Goal: Task Accomplishment & Management: Use online tool/utility

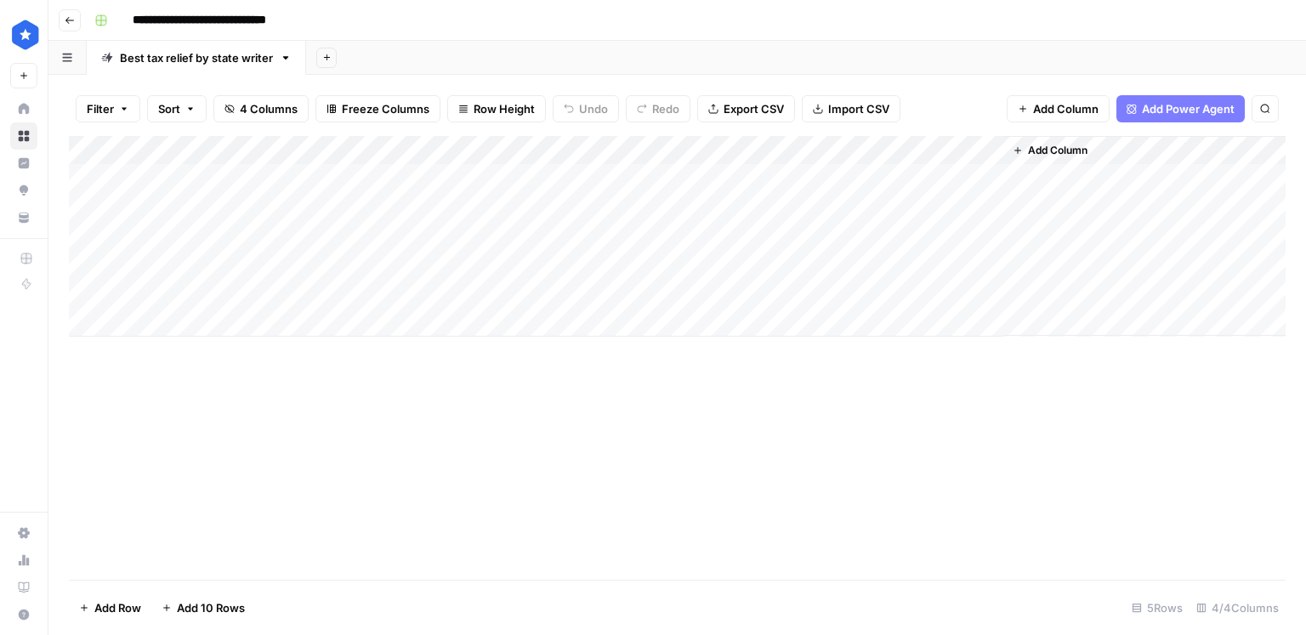
click at [813, 155] on div "Add Column" at bounding box center [677, 236] width 1217 height 201
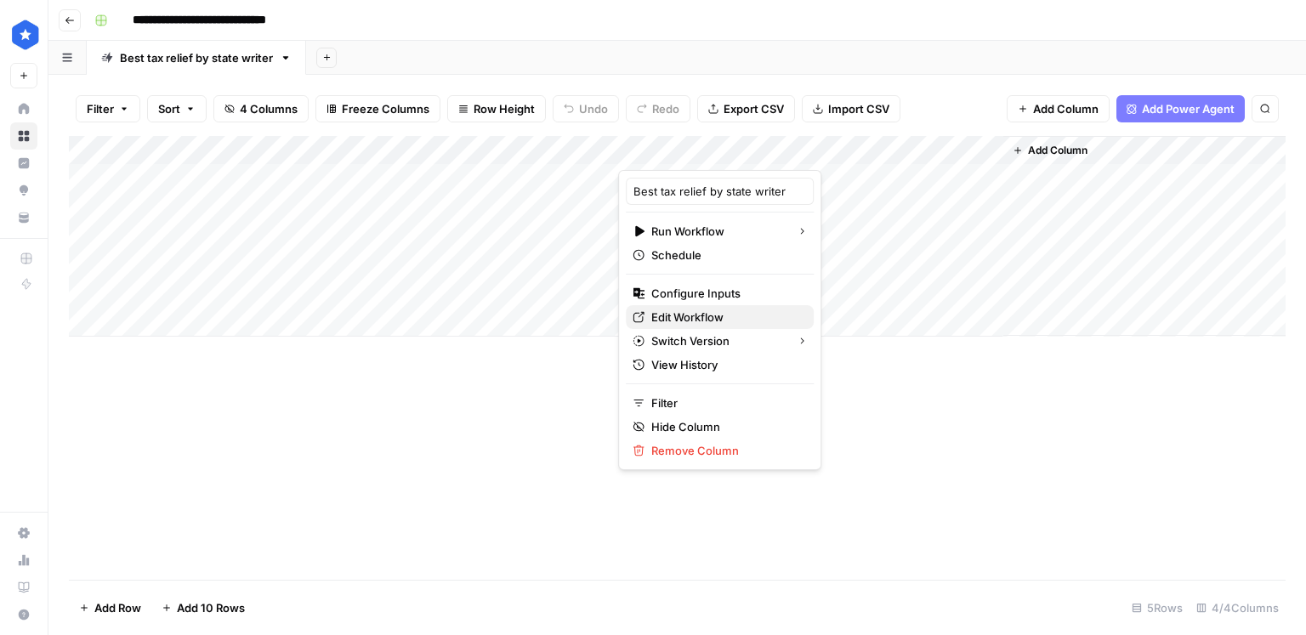
click at [685, 312] on span "Edit Workflow" at bounding box center [725, 317] width 149 height 17
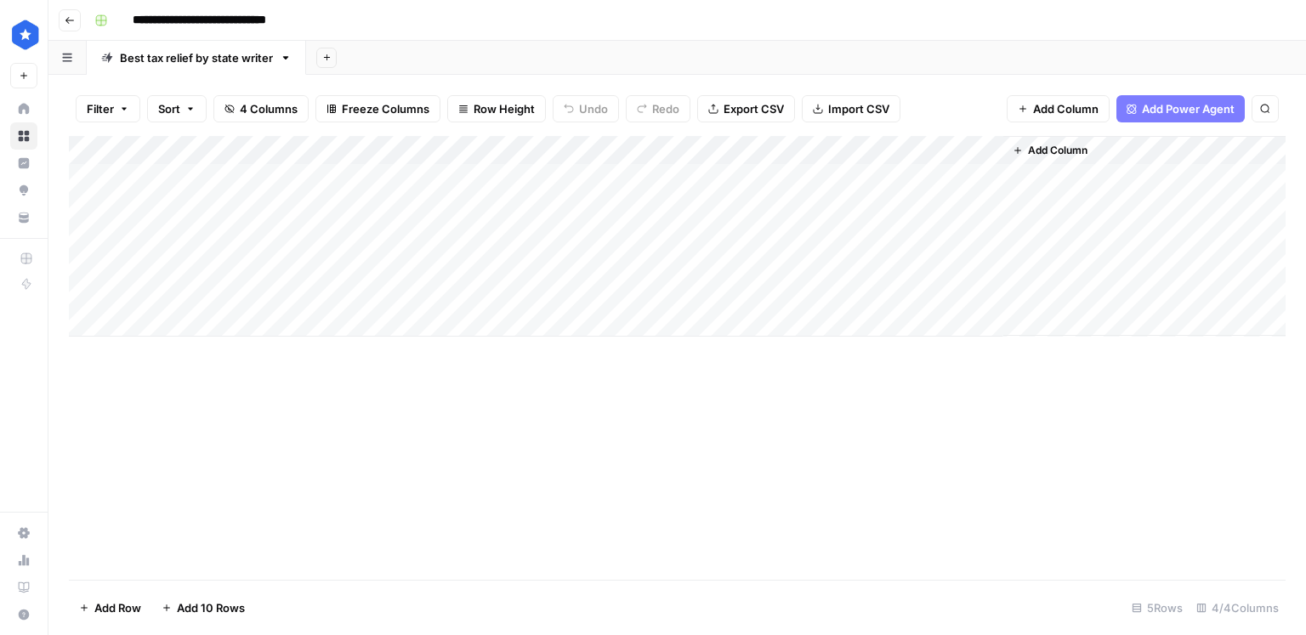
click at [190, 315] on div "Add Column" at bounding box center [677, 236] width 1217 height 201
click at [490, 297] on div "Add Column" at bounding box center [677, 251] width 1217 height 230
drag, startPoint x: 615, startPoint y: 304, endPoint x: 610, endPoint y: 319, distance: 15.3
click at [610, 319] on div "Add Column" at bounding box center [677, 251] width 1217 height 230
click at [276, 326] on div "Add Column" at bounding box center [677, 251] width 1217 height 230
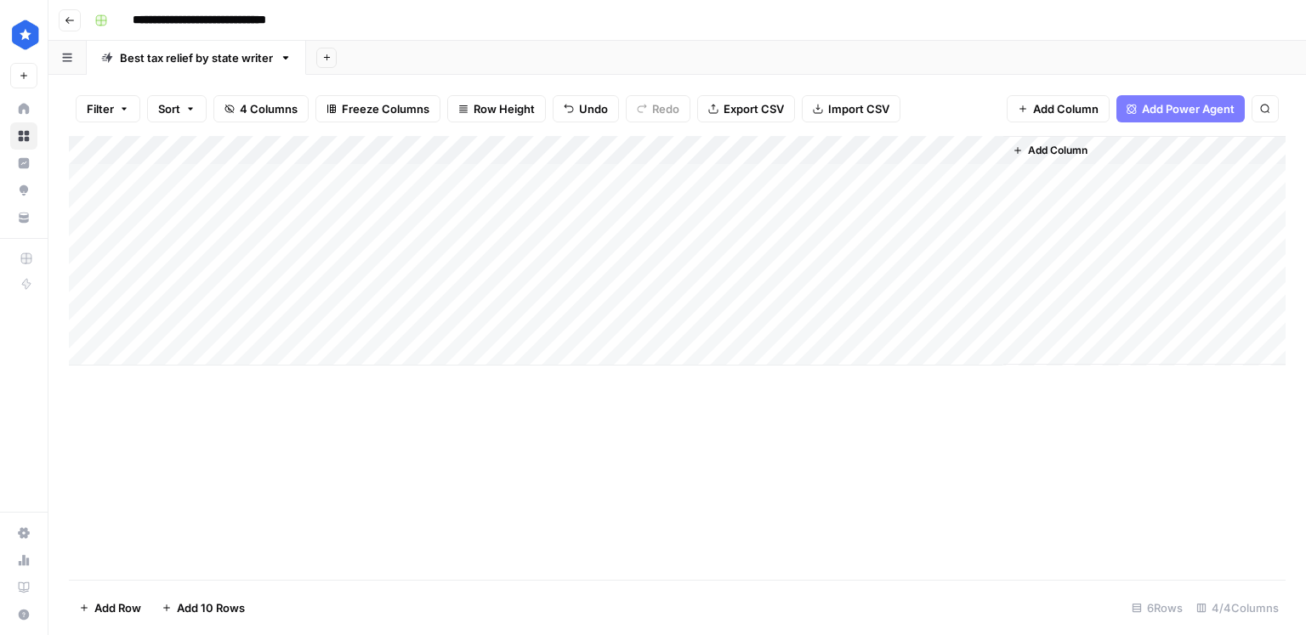
click at [192, 333] on div "Add Column" at bounding box center [677, 251] width 1217 height 230
click at [192, 333] on textarea at bounding box center [264, 324] width 272 height 24
type textarea "********"
click at [185, 345] on div "Add Column" at bounding box center [677, 251] width 1217 height 230
click at [184, 346] on textarea at bounding box center [264, 353] width 272 height 24
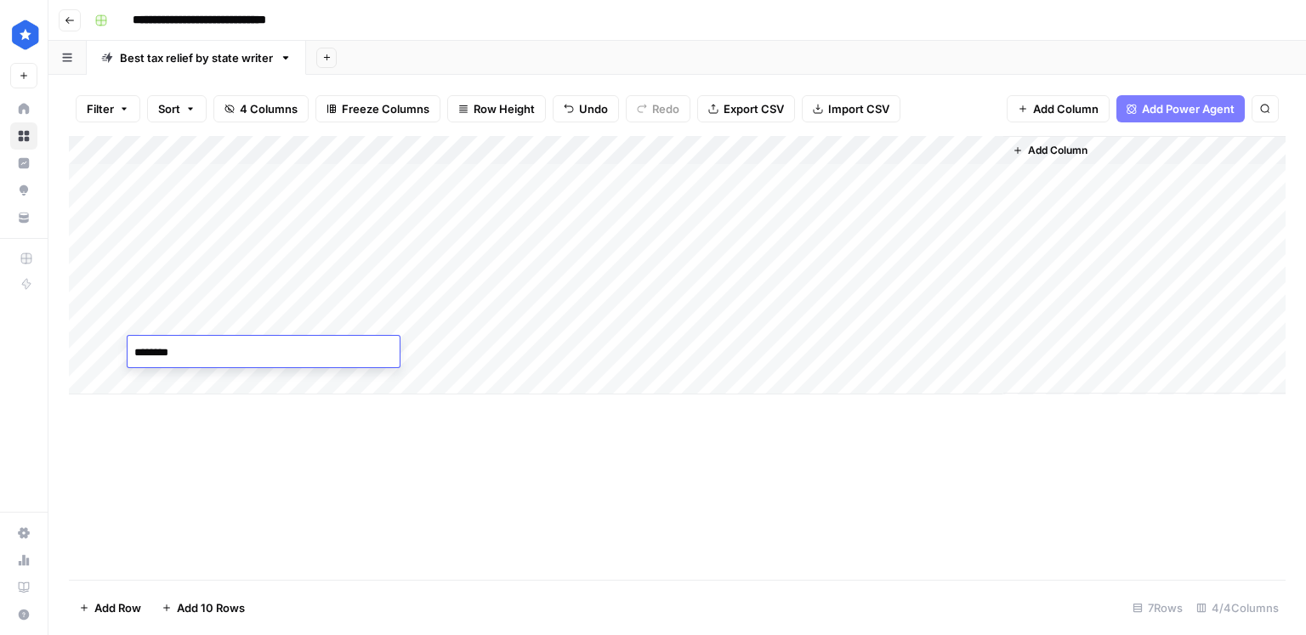
type textarea "*********"
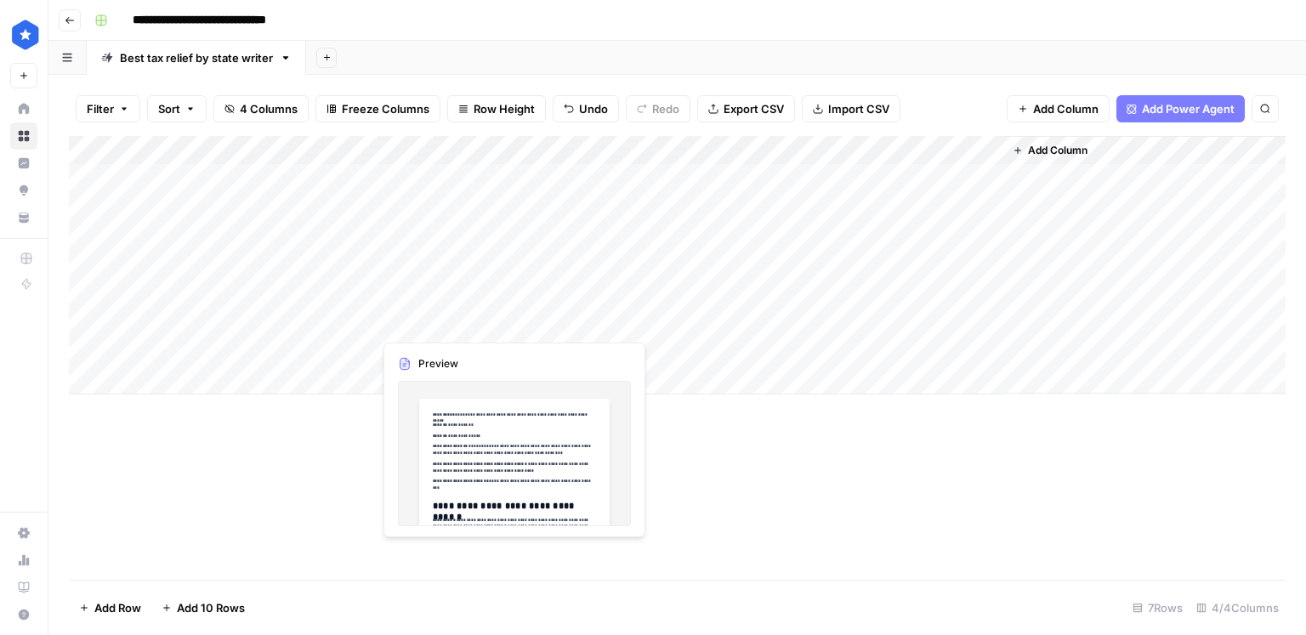
click at [476, 321] on div "Add Column" at bounding box center [677, 265] width 1217 height 259
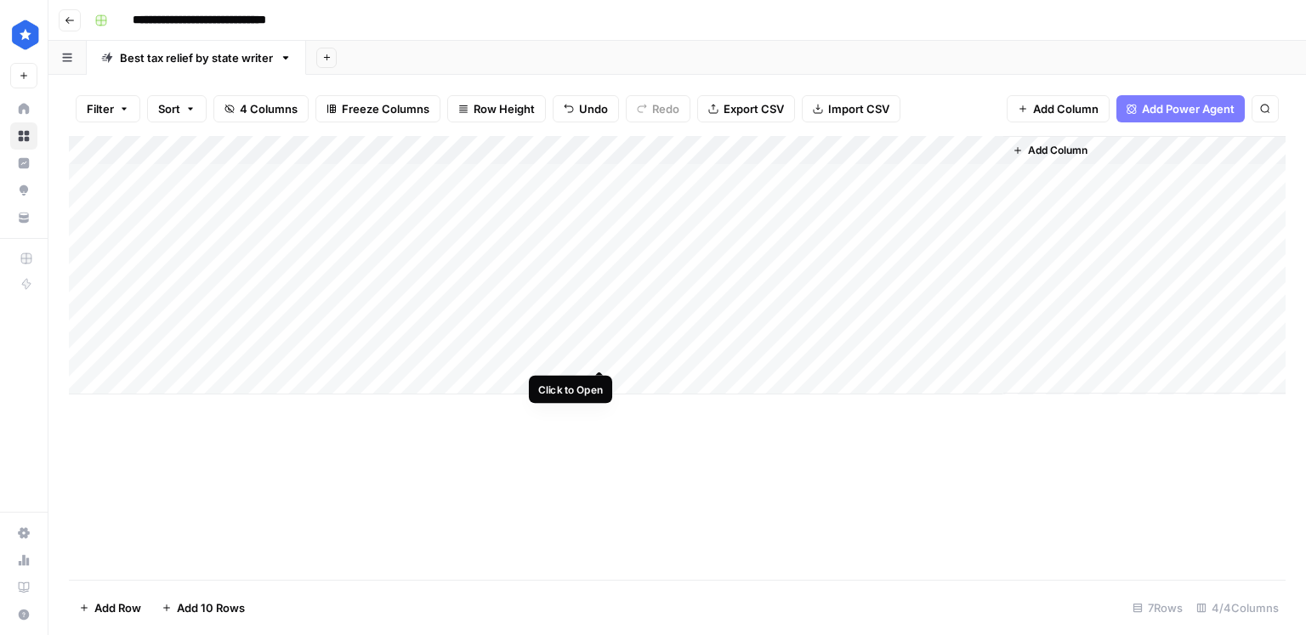
drag, startPoint x: 615, startPoint y: 334, endPoint x: 611, endPoint y: 344, distance: 10.3
click at [611, 344] on div "Add Column" at bounding box center [677, 265] width 1217 height 259
click at [719, 321] on div "Add Column" at bounding box center [677, 265] width 1217 height 259
click at [729, 347] on div "Add Column" at bounding box center [677, 265] width 1217 height 259
click at [810, 324] on div "Add Column" at bounding box center [677, 265] width 1217 height 259
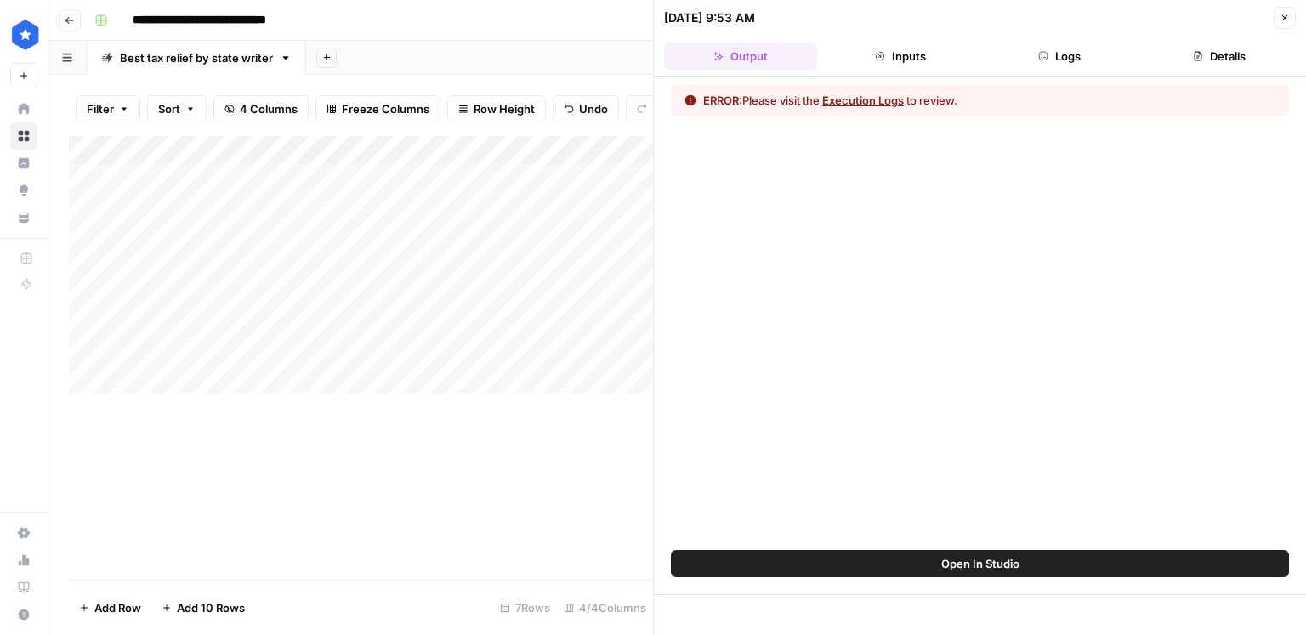
click at [1077, 57] on button "Logs" at bounding box center [1060, 56] width 153 height 27
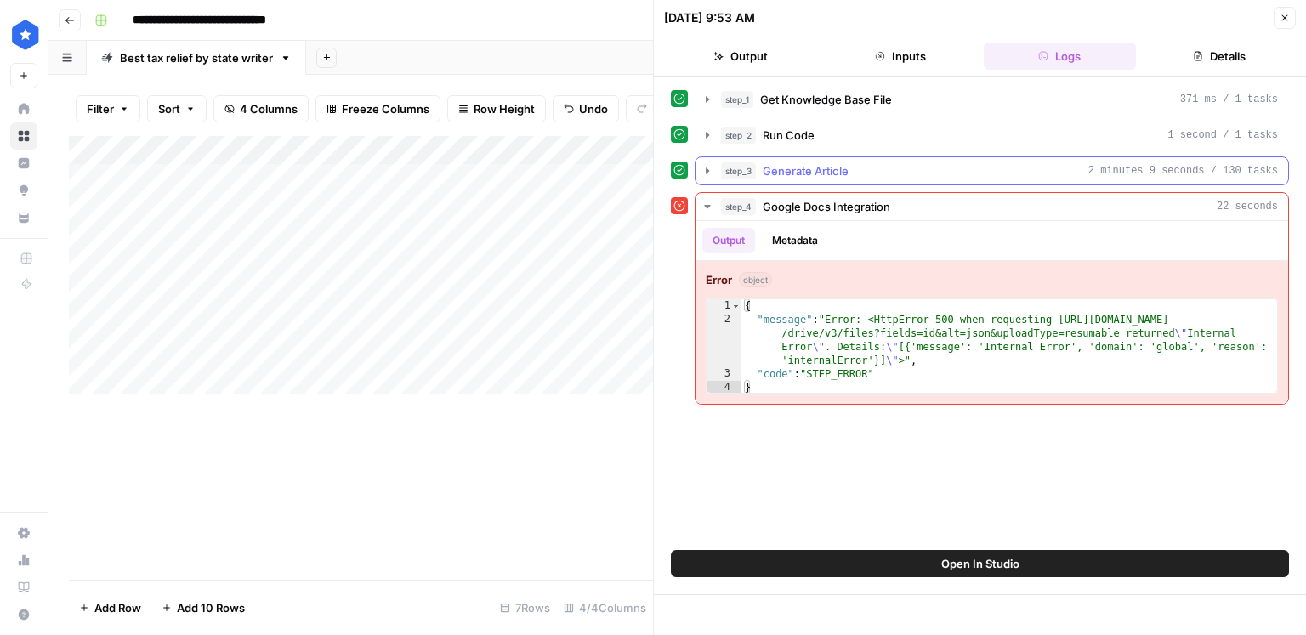
click at [930, 179] on button "step_3 Generate Article 2 minutes 9 seconds / 130 tasks" at bounding box center [992, 170] width 593 height 27
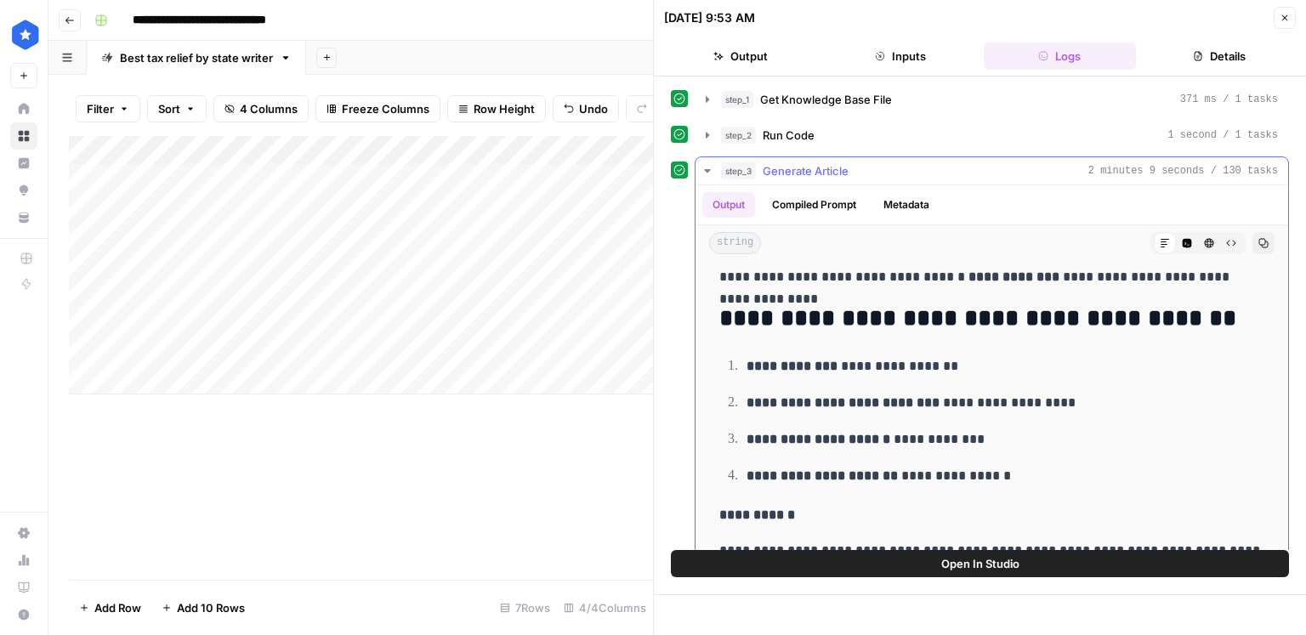
scroll to position [520, 0]
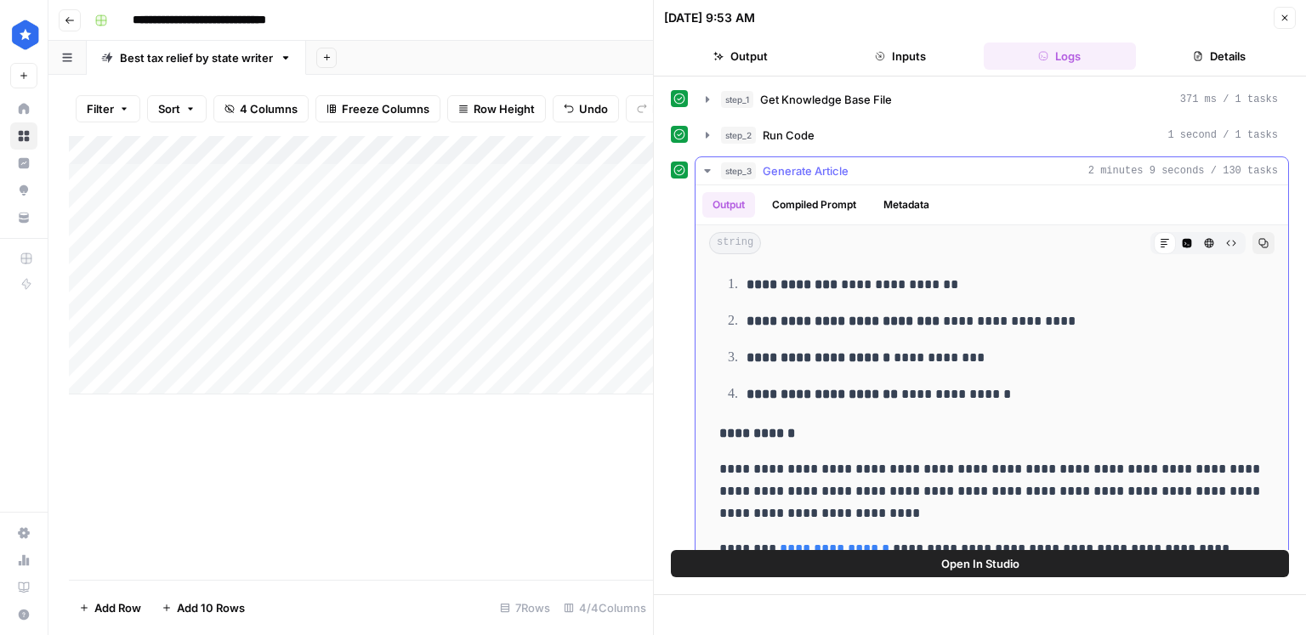
click at [1264, 242] on icon "button" at bounding box center [1263, 243] width 9 height 9
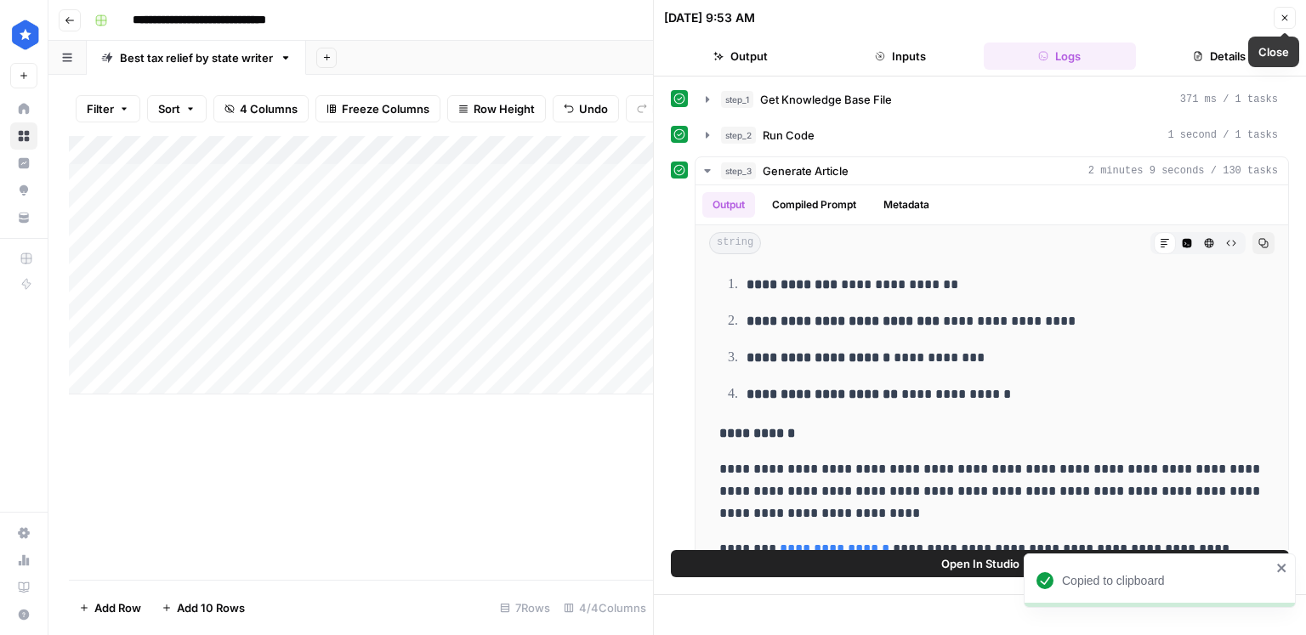
click at [1285, 14] on icon "button" at bounding box center [1285, 18] width 10 height 10
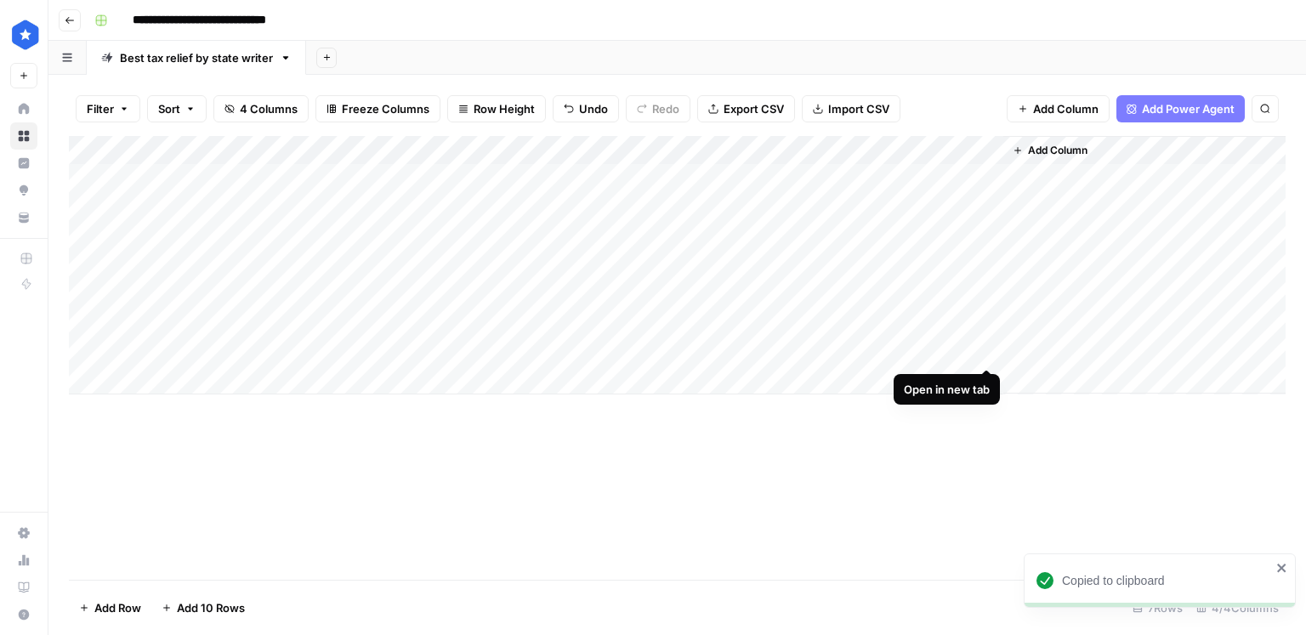
click at [981, 350] on div "Add Column" at bounding box center [677, 265] width 1217 height 259
click at [814, 321] on div "Add Column" at bounding box center [677, 265] width 1217 height 259
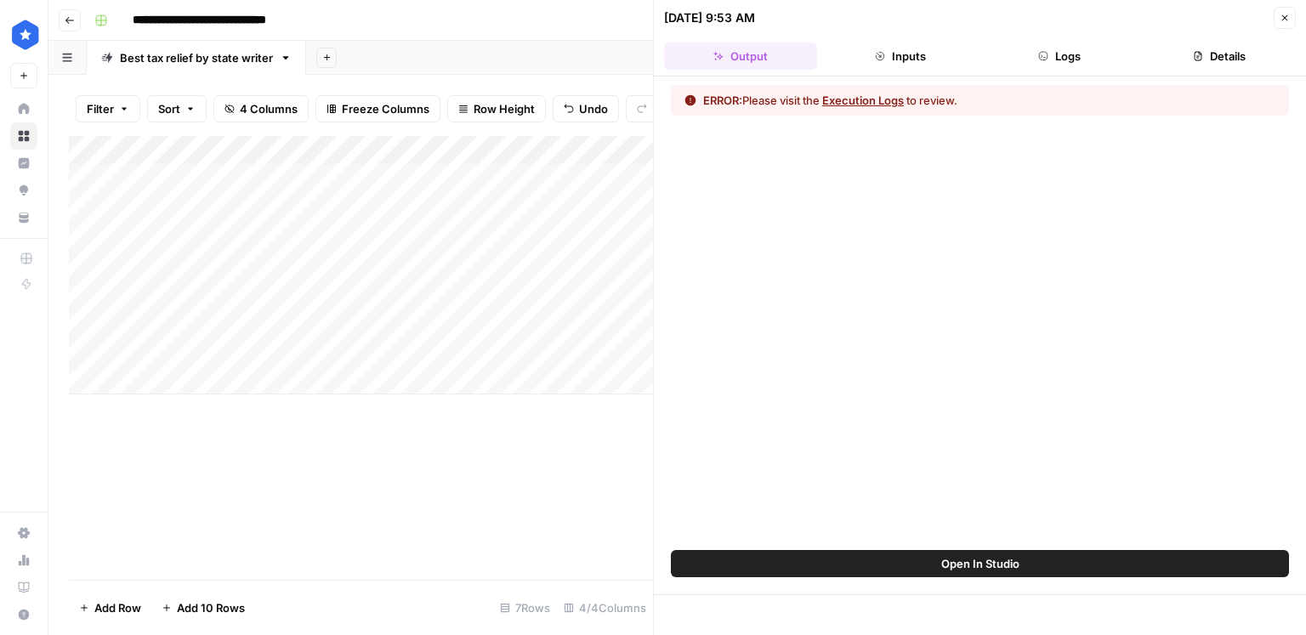
click at [998, 566] on span "Open In Studio" at bounding box center [980, 563] width 78 height 17
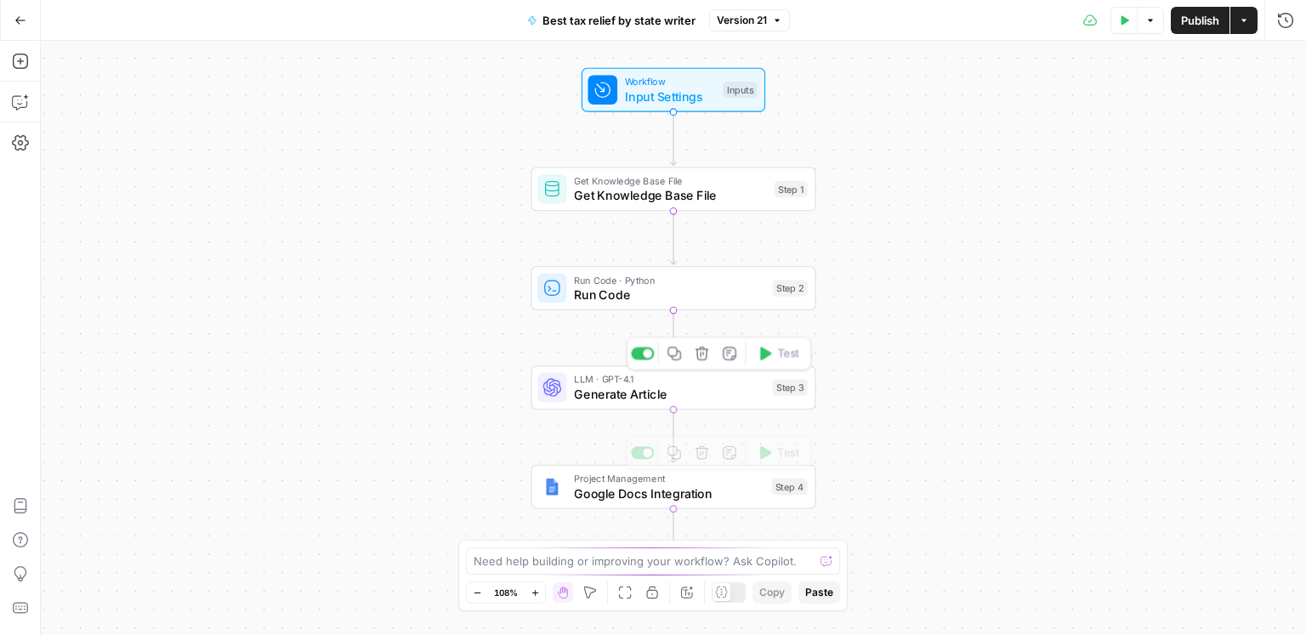
drag, startPoint x: 683, startPoint y: 390, endPoint x: 776, endPoint y: 394, distance: 92.8
click at [683, 390] on span "Generate Article" at bounding box center [669, 394] width 191 height 19
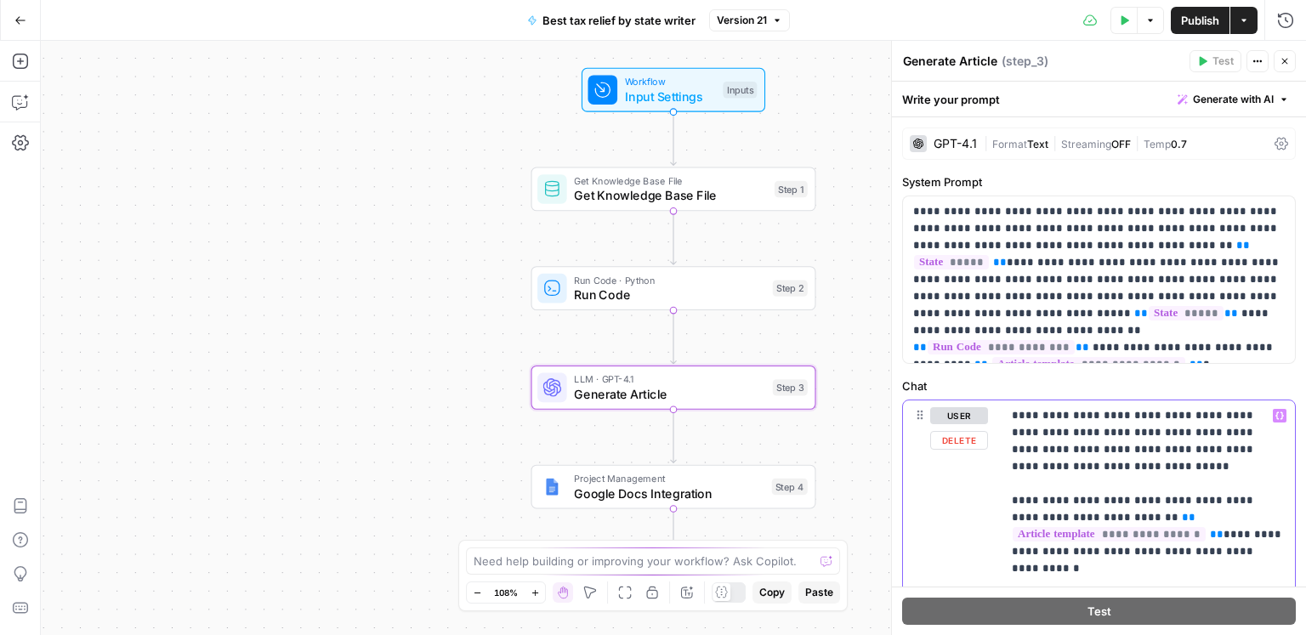
type input "em dash"
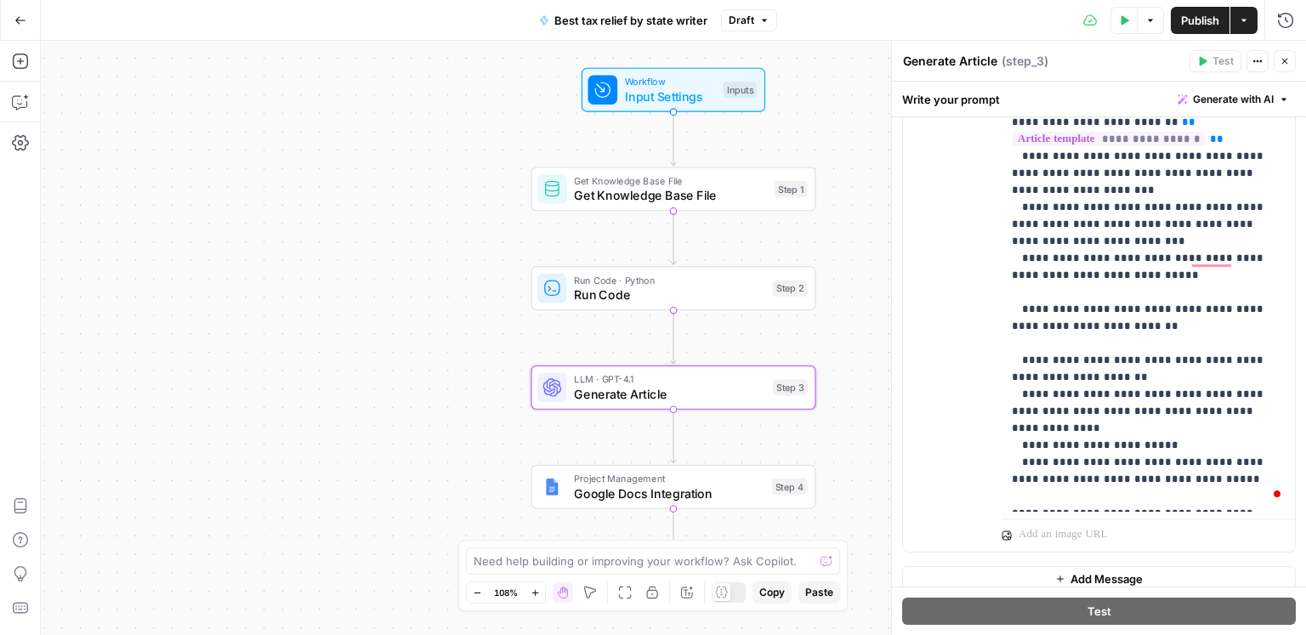
click at [1216, 19] on span "Publish" at bounding box center [1200, 20] width 38 height 17
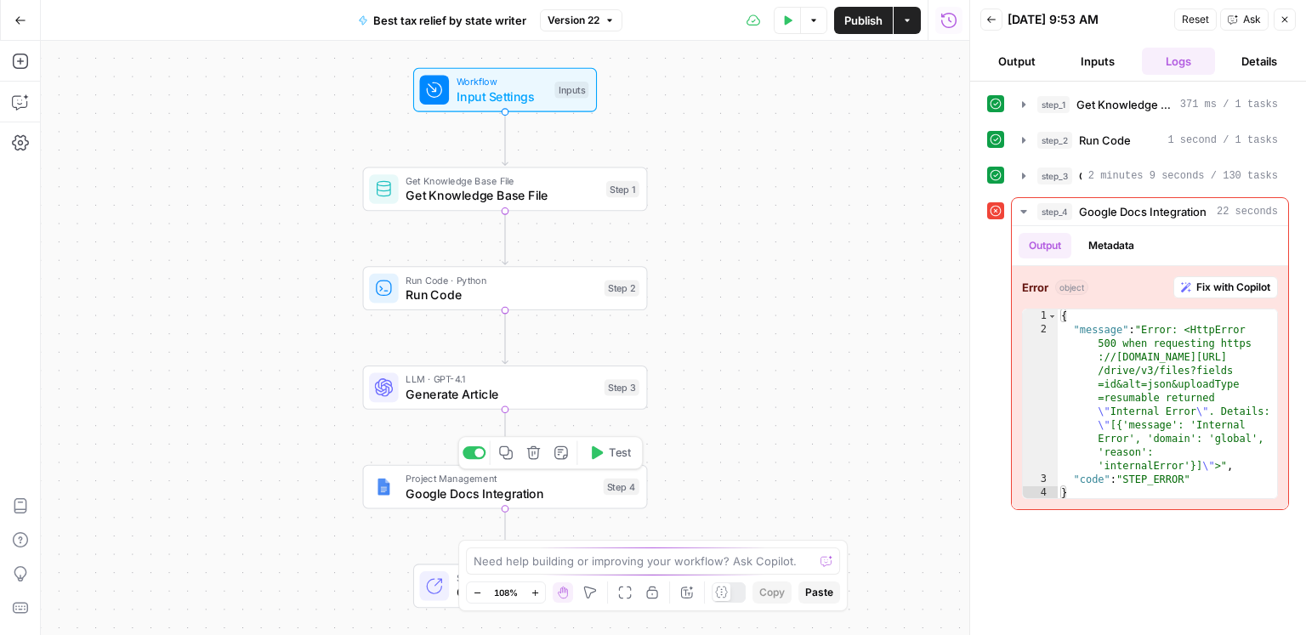
click at [620, 459] on span "Test" at bounding box center [620, 453] width 22 height 16
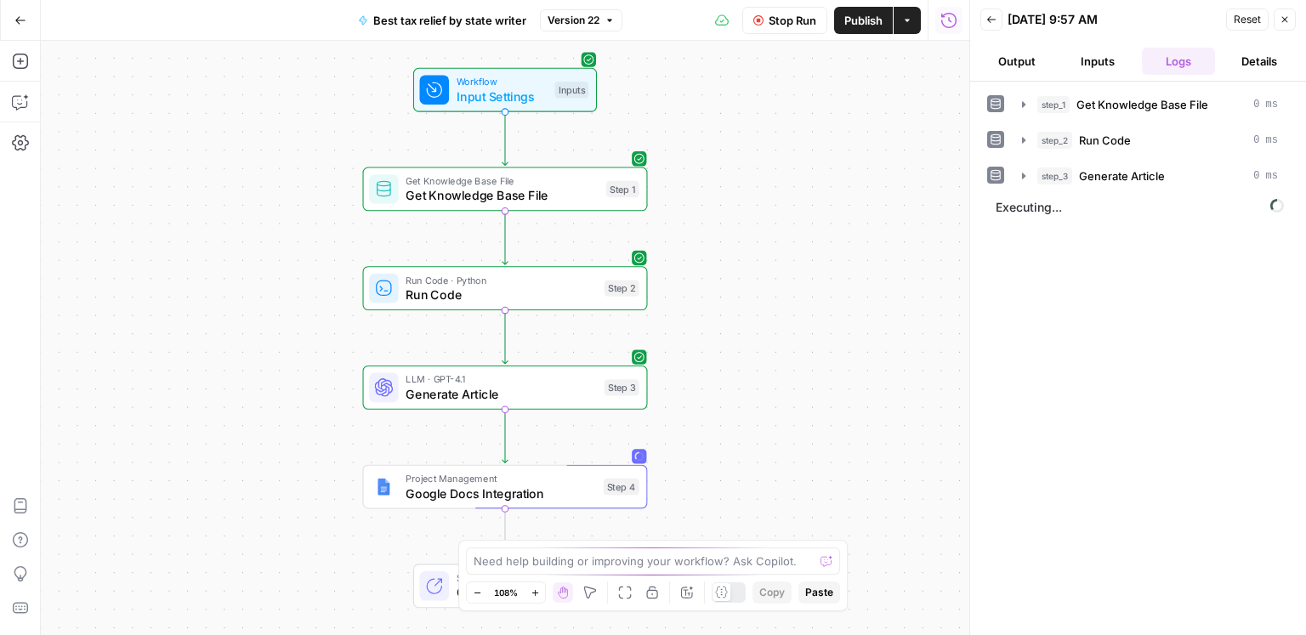
click at [1112, 182] on span "Generate Article" at bounding box center [1122, 176] width 86 height 17
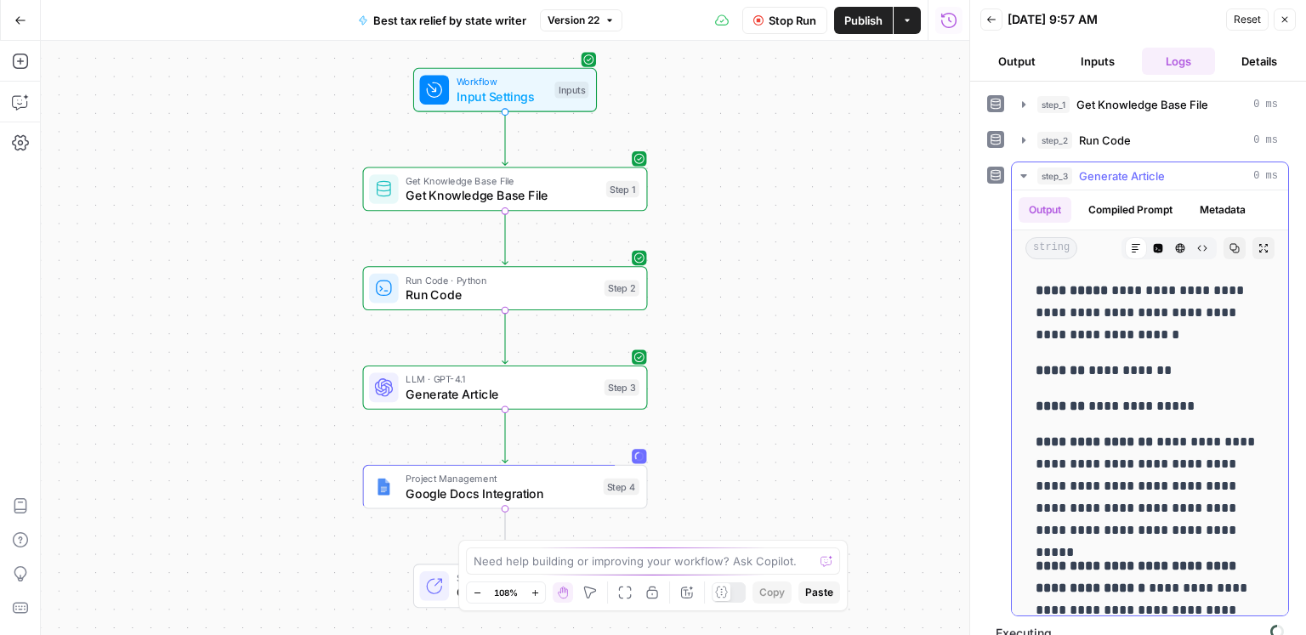
click at [1112, 182] on span "Generate Article" at bounding box center [1122, 176] width 86 height 17
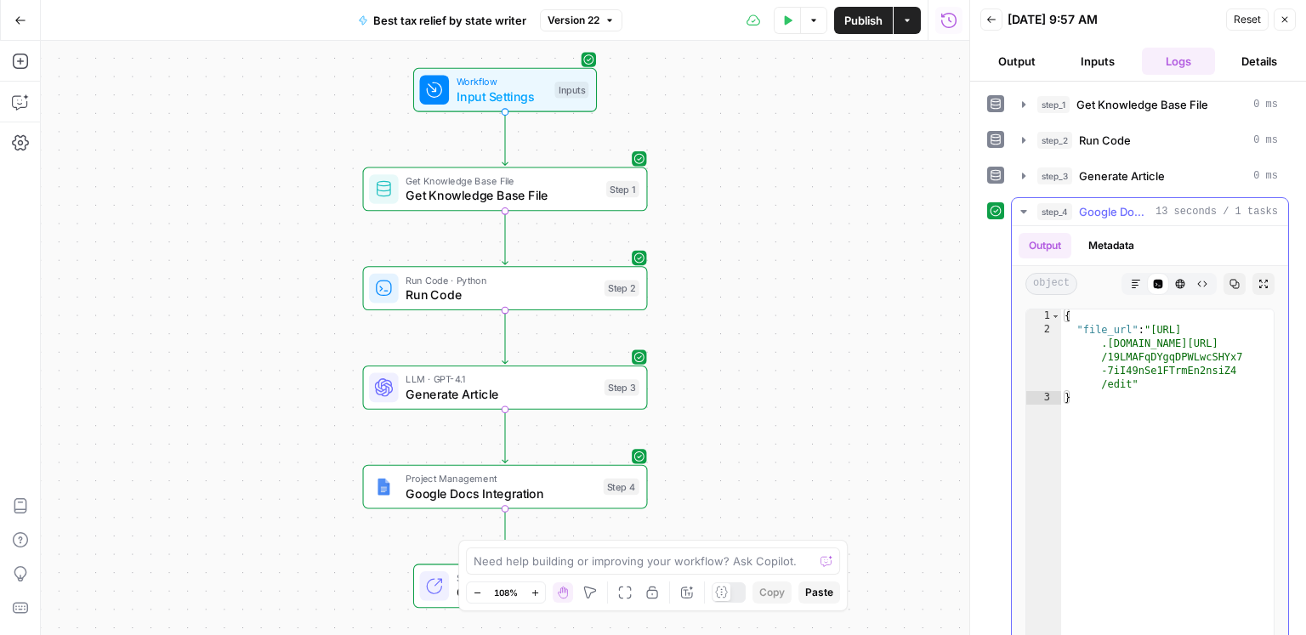
click at [1140, 286] on icon "button" at bounding box center [1136, 284] width 10 height 10
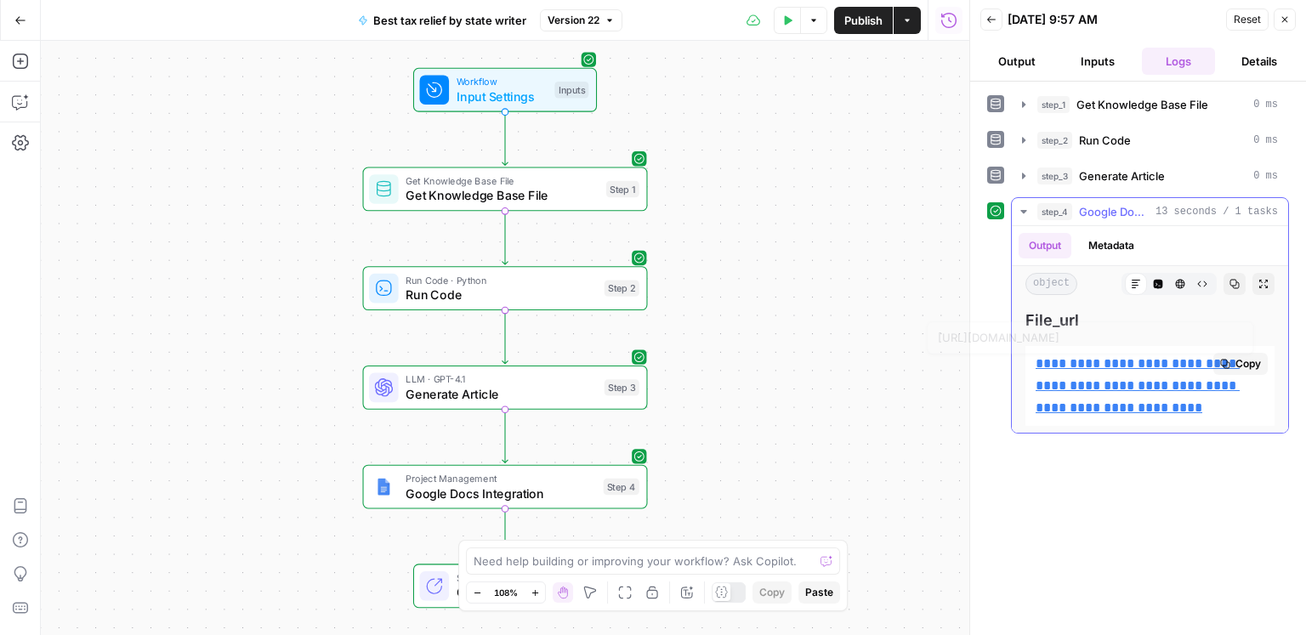
click at [1138, 357] on link "**********" at bounding box center [1138, 385] width 204 height 57
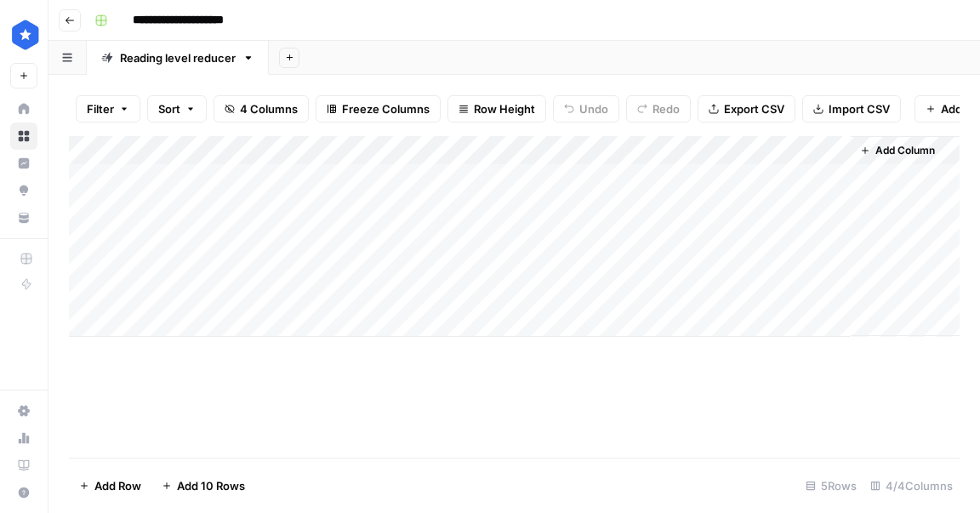
click at [304, 202] on div "Add Column" at bounding box center [514, 236] width 890 height 201
click at [219, 177] on div "Add Column" at bounding box center [514, 236] width 890 height 201
click at [212, 179] on div "Add Column" at bounding box center [514, 236] width 890 height 201
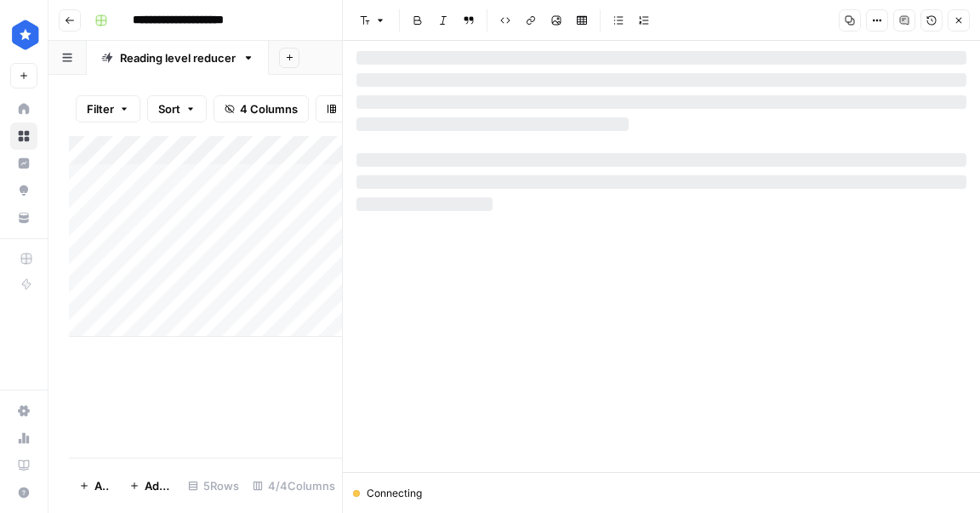
click at [472, 101] on div at bounding box center [661, 102] width 610 height 14
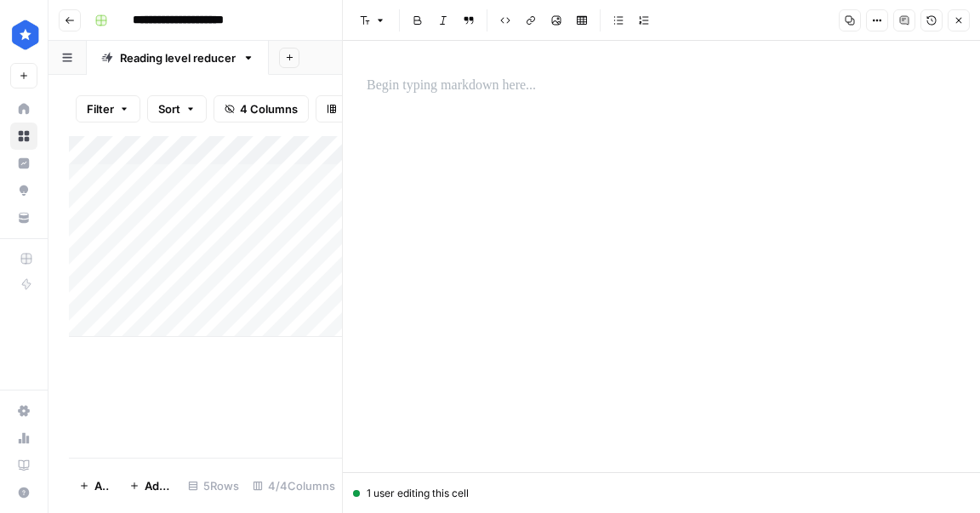
click at [446, 94] on p at bounding box center [661, 86] width 589 height 22
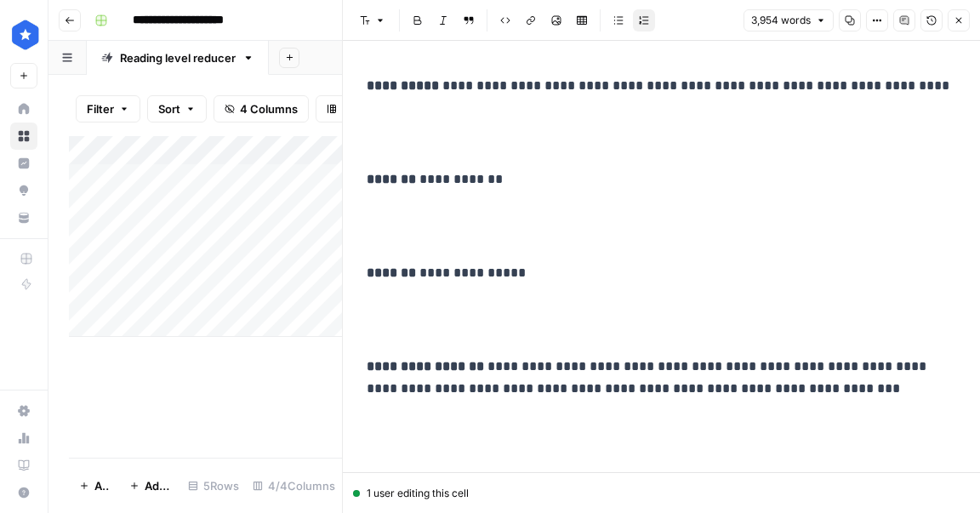
scroll to position [20219, 0]
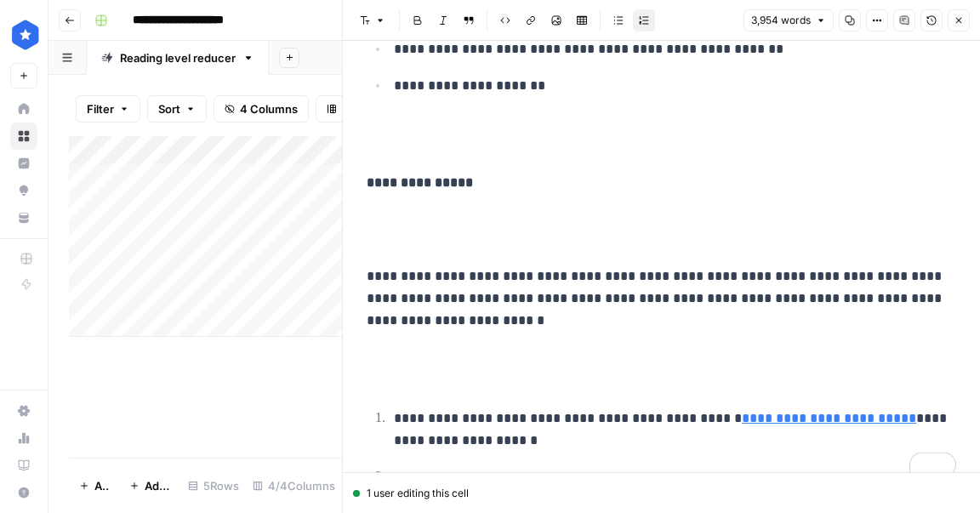
click at [949, 15] on button "Close" at bounding box center [958, 20] width 22 height 22
click at [959, 18] on icon "button" at bounding box center [958, 20] width 10 height 10
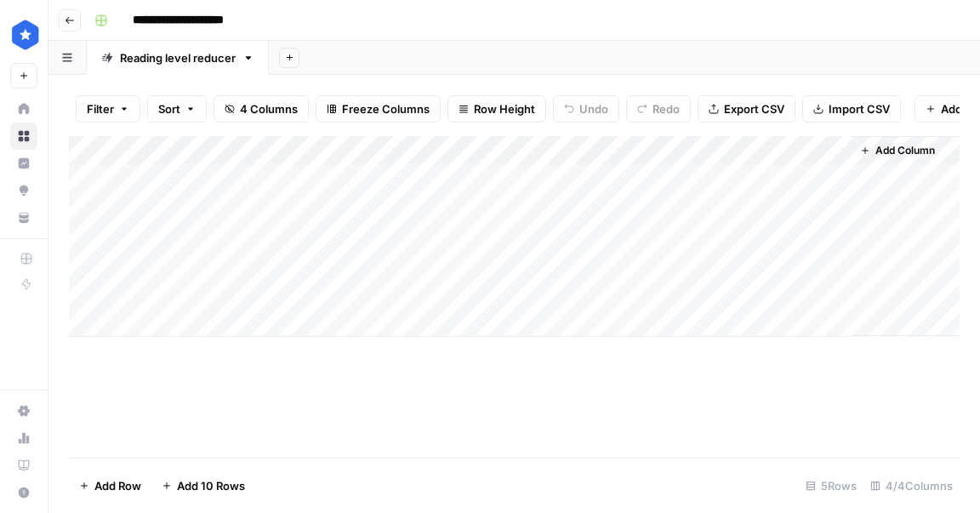
click at [532, 177] on div "Add Column" at bounding box center [514, 236] width 890 height 201
click at [755, 174] on div "Add Column" at bounding box center [514, 236] width 890 height 201
click at [812, 177] on div "Add Column" at bounding box center [514, 236] width 890 height 201
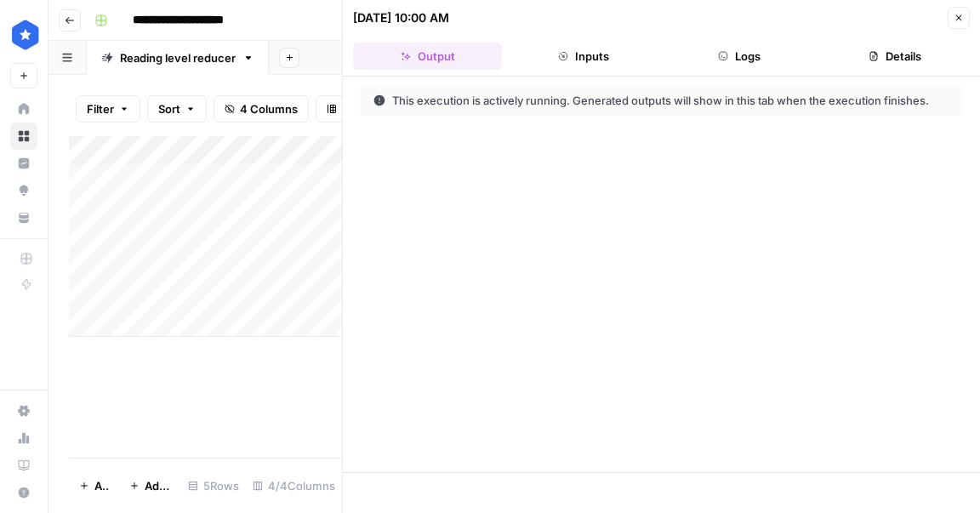
click at [753, 54] on button "Logs" at bounding box center [739, 56] width 149 height 27
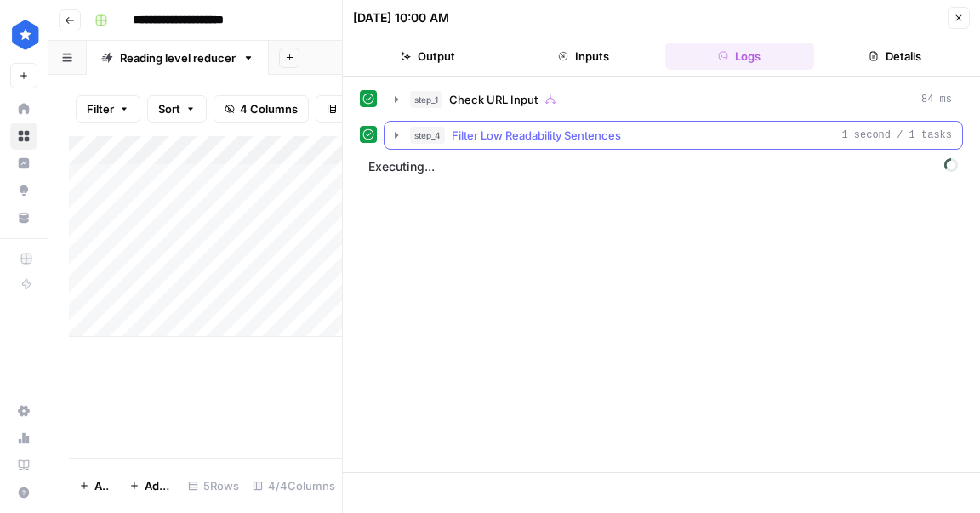
click at [576, 136] on span "Filter Low Readability Sentences" at bounding box center [536, 135] width 169 height 17
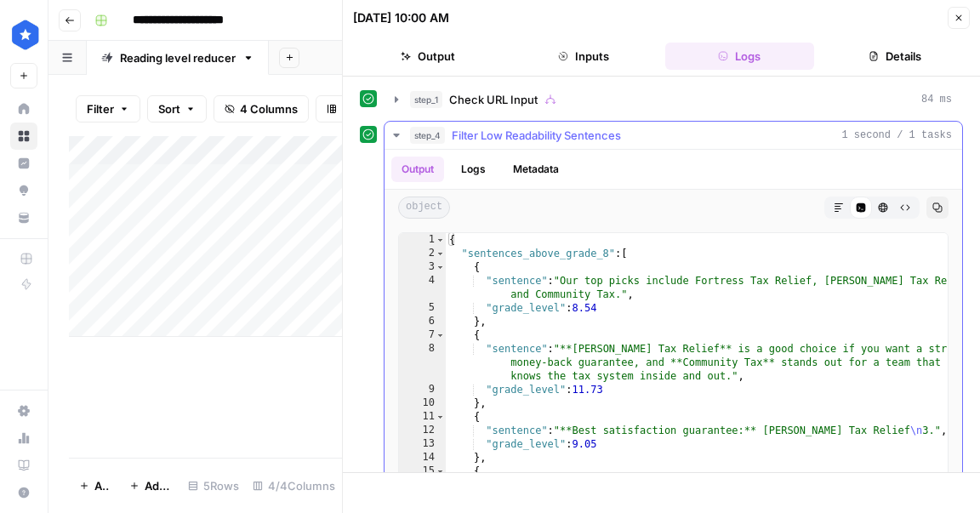
click at [576, 136] on span "Filter Low Readability Sentences" at bounding box center [536, 135] width 169 height 17
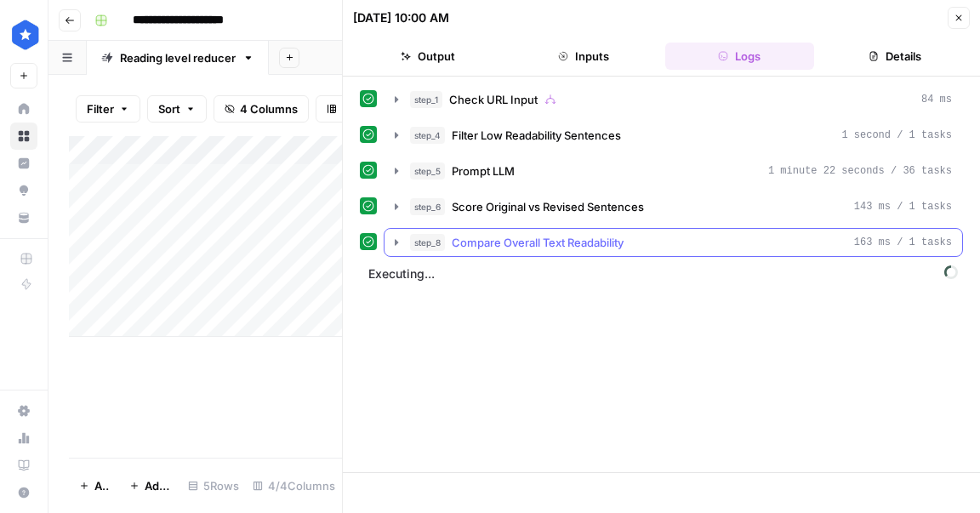
click at [650, 236] on div "step_8 Compare Overall Text Readability 163 ms / 1 tasks" at bounding box center [681, 242] width 542 height 17
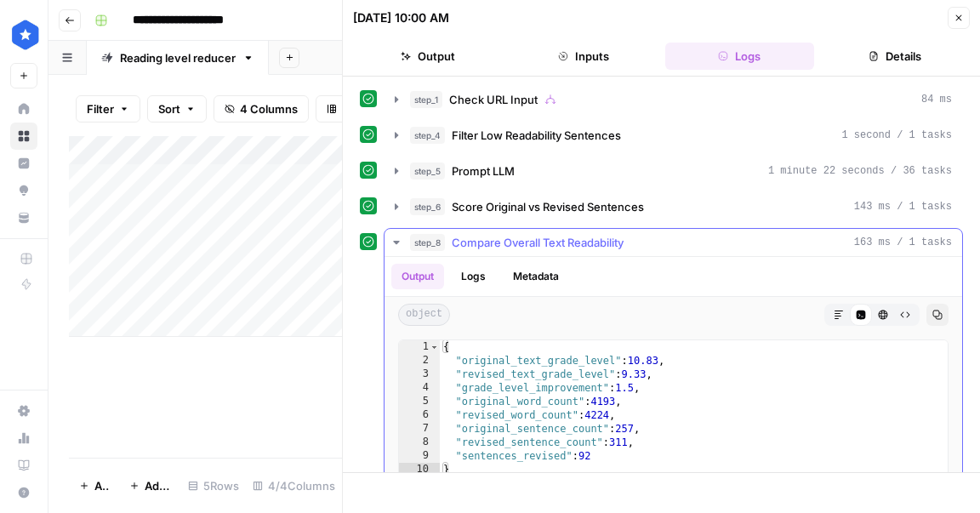
click at [650, 237] on div "step_8 Compare Overall Text Readability 163 ms / 1 tasks" at bounding box center [681, 242] width 542 height 17
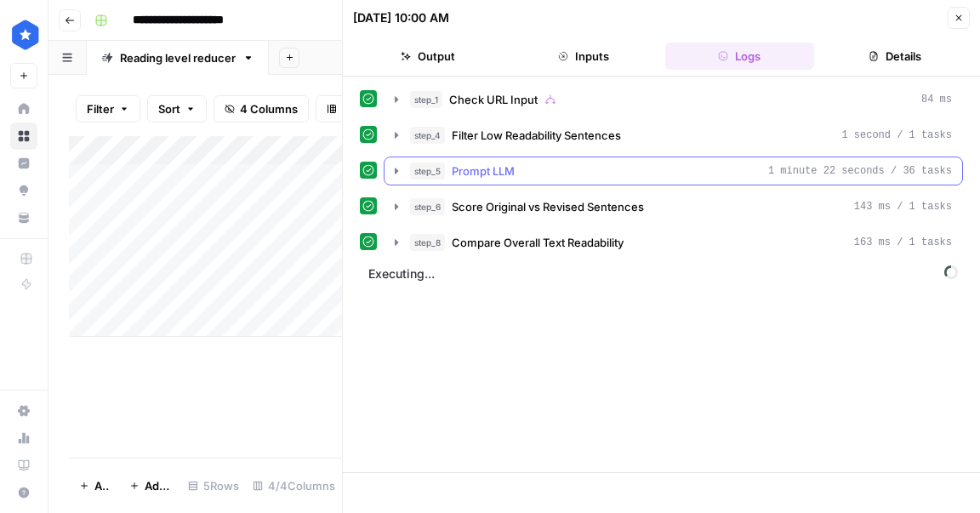
click at [787, 166] on span "1 minute 22 seconds / 36 tasks" at bounding box center [860, 170] width 184 height 15
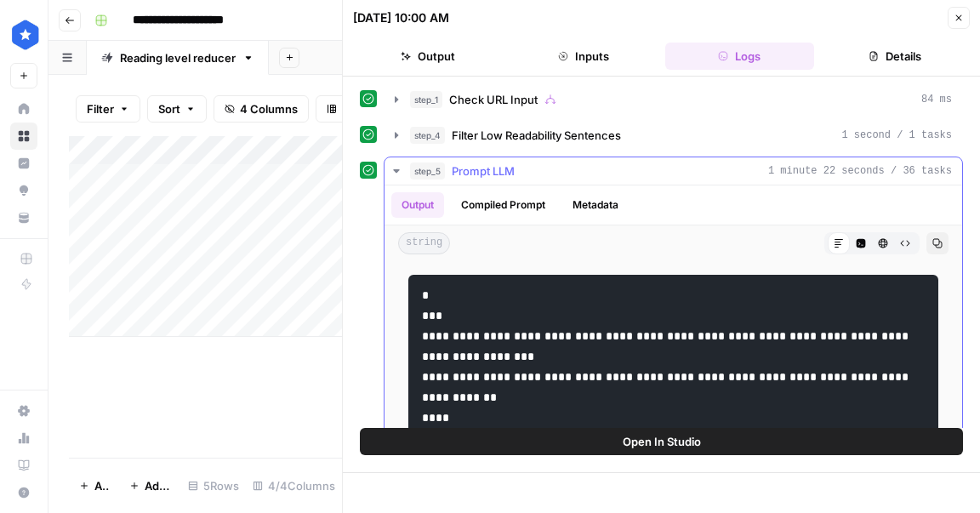
click at [787, 166] on span "1 minute 22 seconds / 36 tasks" at bounding box center [860, 170] width 184 height 15
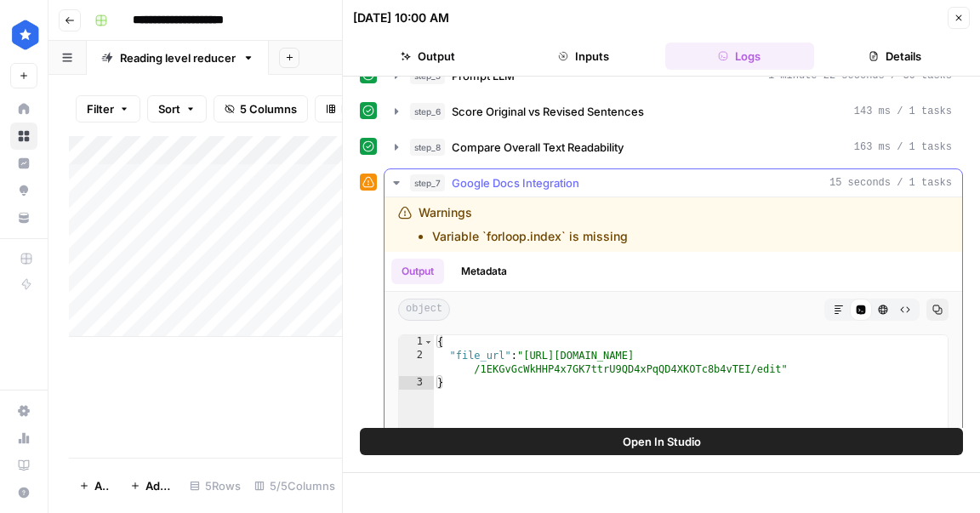
scroll to position [206, 0]
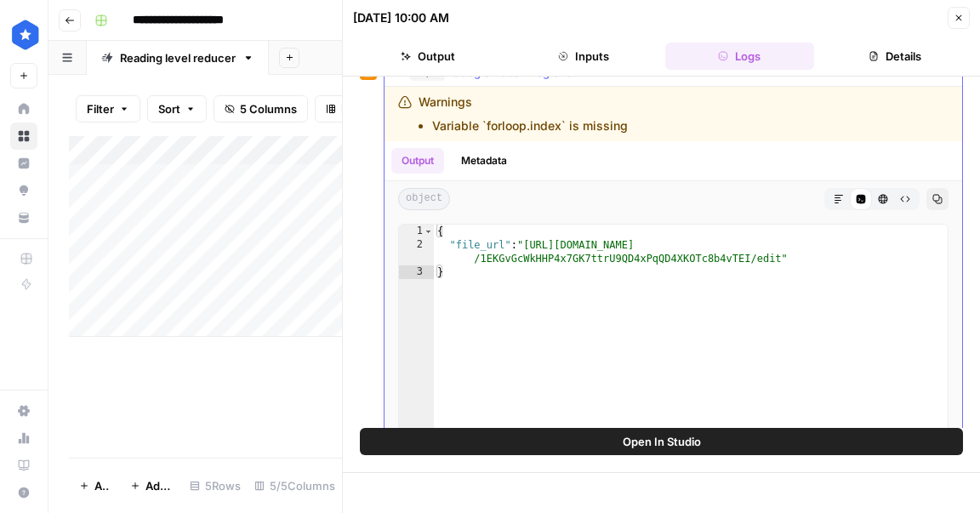
click at [841, 196] on icon "button" at bounding box center [838, 199] width 10 height 10
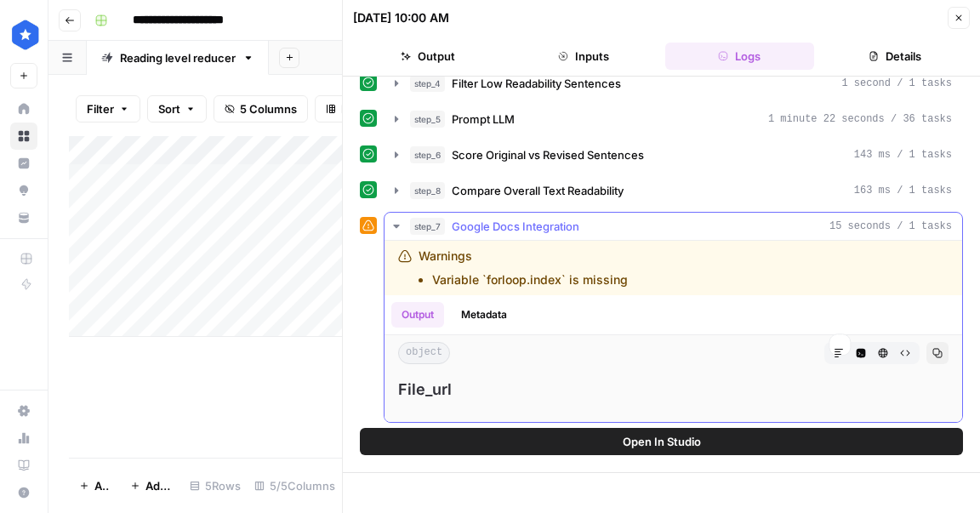
scroll to position [110, 0]
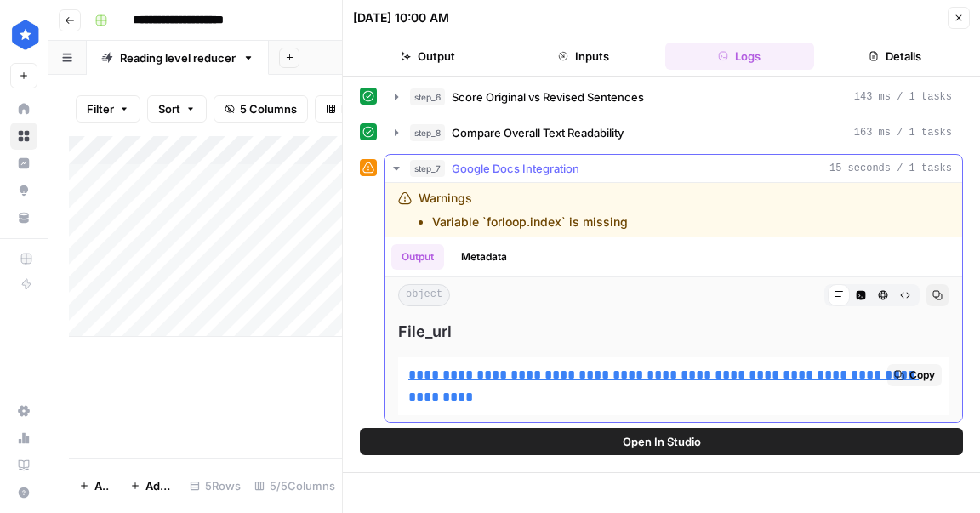
click at [609, 368] on link "**********" at bounding box center [663, 385] width 510 height 35
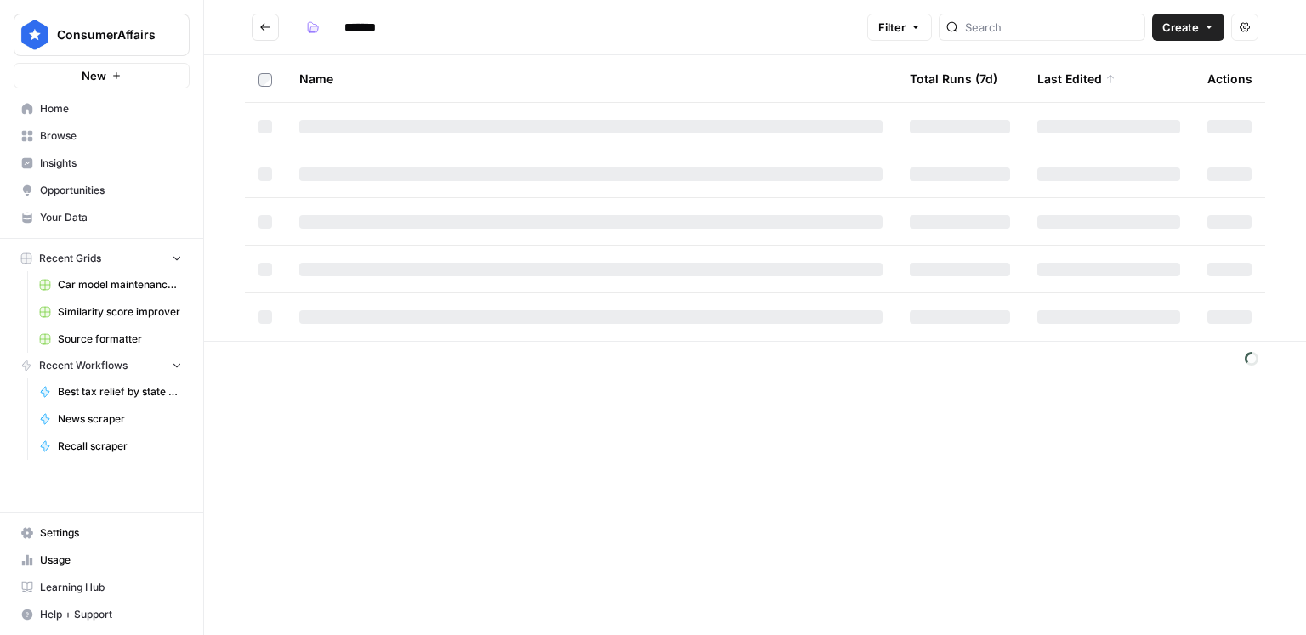
click at [1194, 34] on span "Create" at bounding box center [1181, 27] width 37 height 17
click at [1144, 88] on span "Workflow" at bounding box center [1156, 90] width 95 height 17
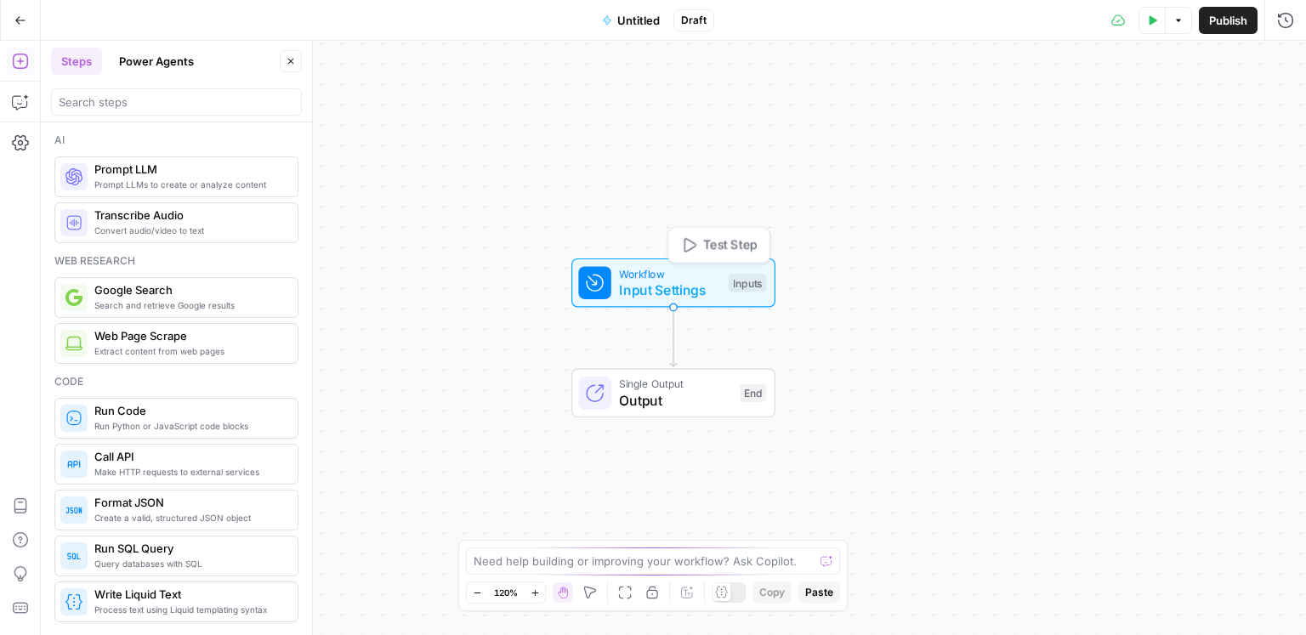
click at [718, 289] on span "Input Settings" at bounding box center [669, 290] width 101 height 20
click at [1185, 110] on button "Add Field" at bounding box center [1085, 115] width 358 height 27
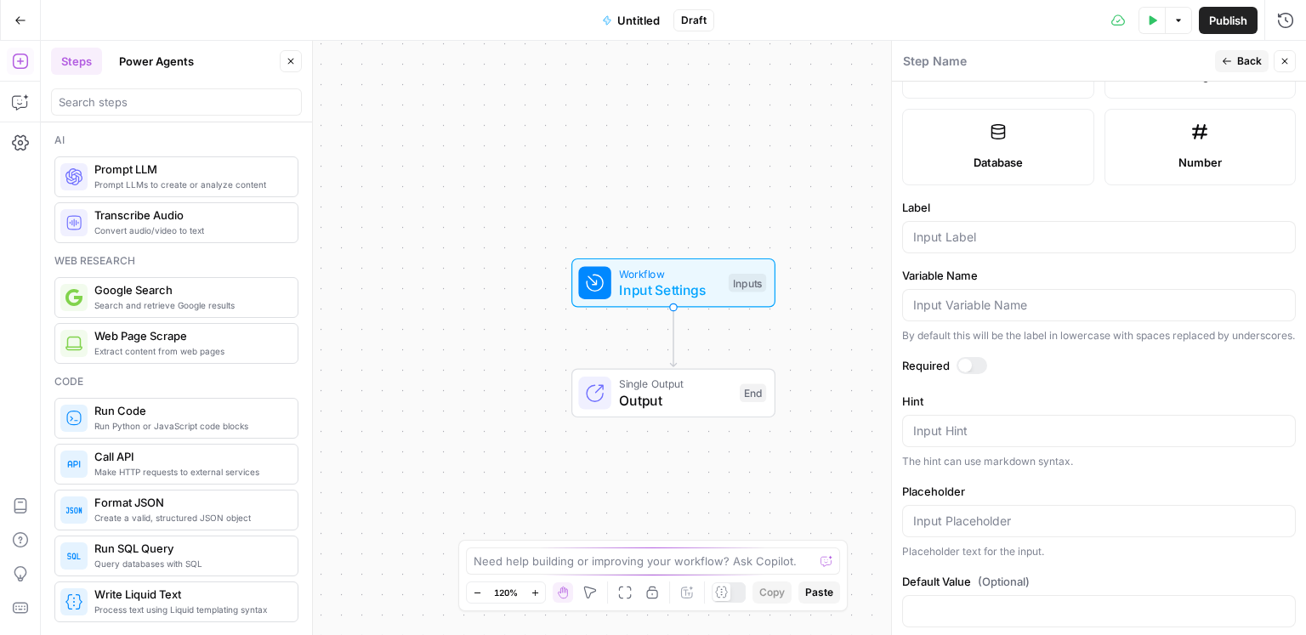
scroll to position [476, 0]
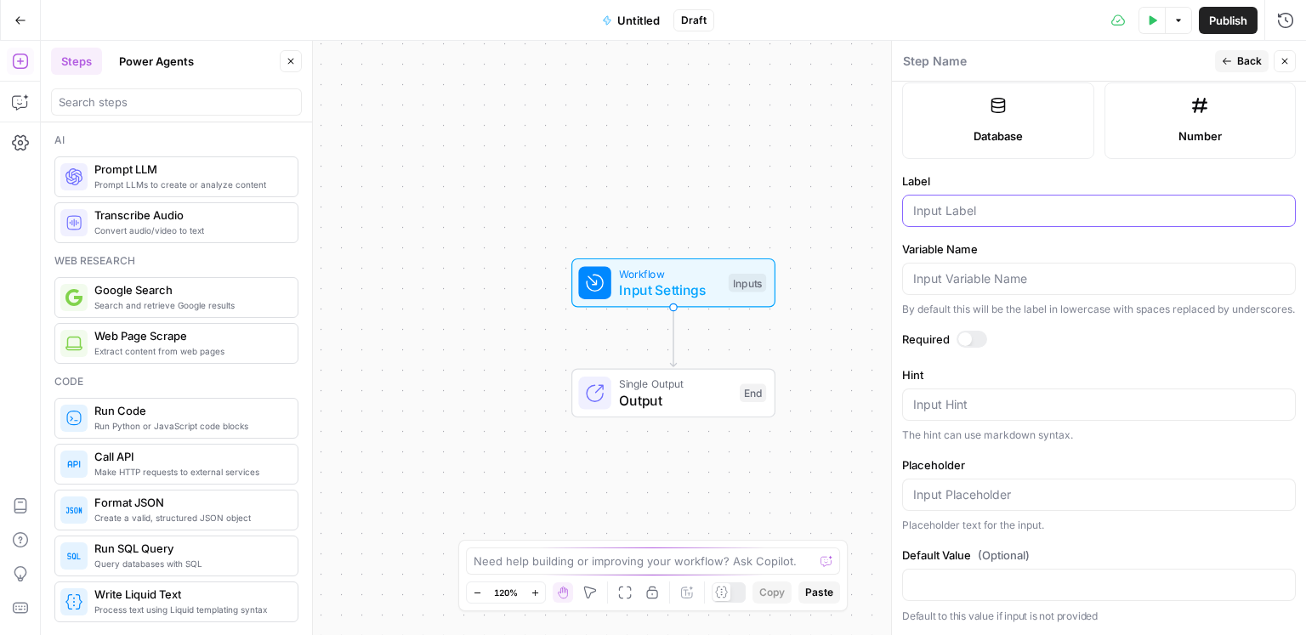
click at [978, 202] on input "Label" at bounding box center [1099, 210] width 372 height 17
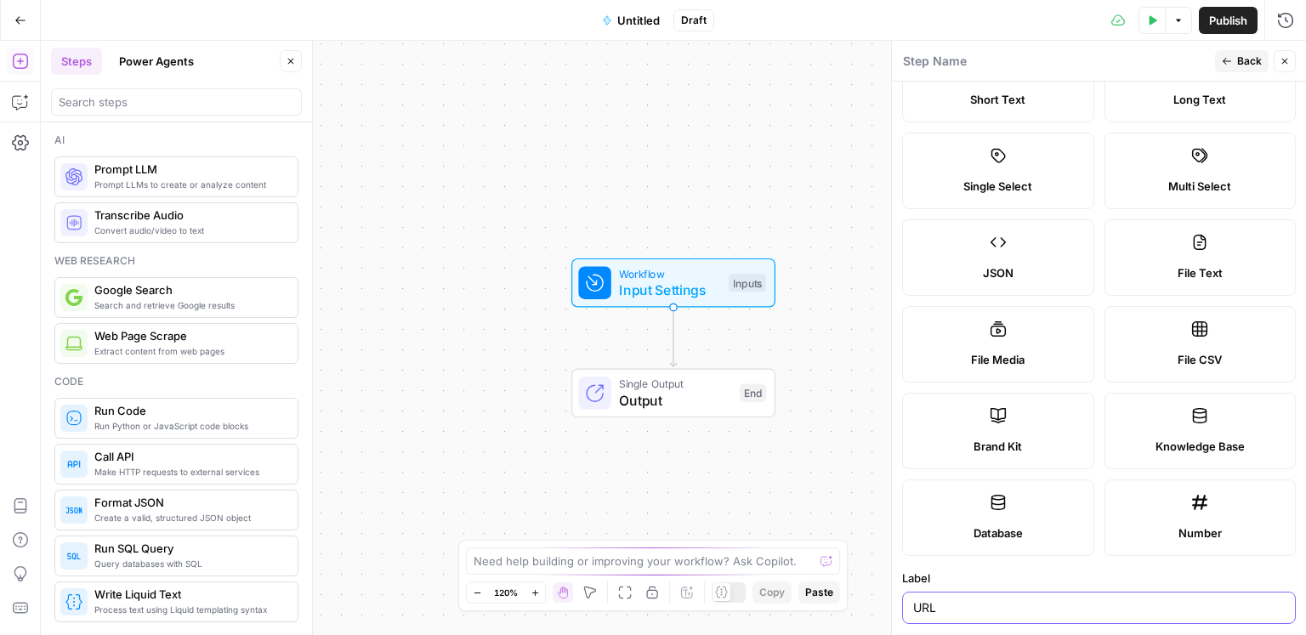
scroll to position [67, 0]
type input "URL"
click at [1245, 62] on span "Back" at bounding box center [1249, 61] width 25 height 15
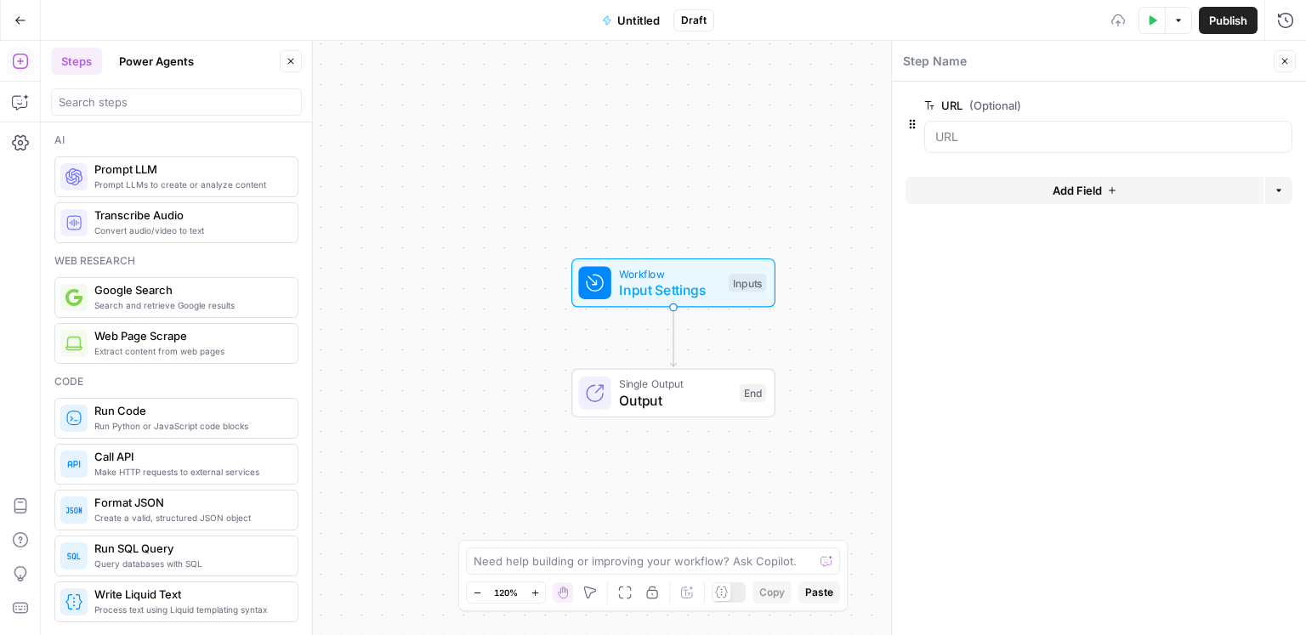
click at [1046, 187] on button "Add Field" at bounding box center [1085, 190] width 358 height 27
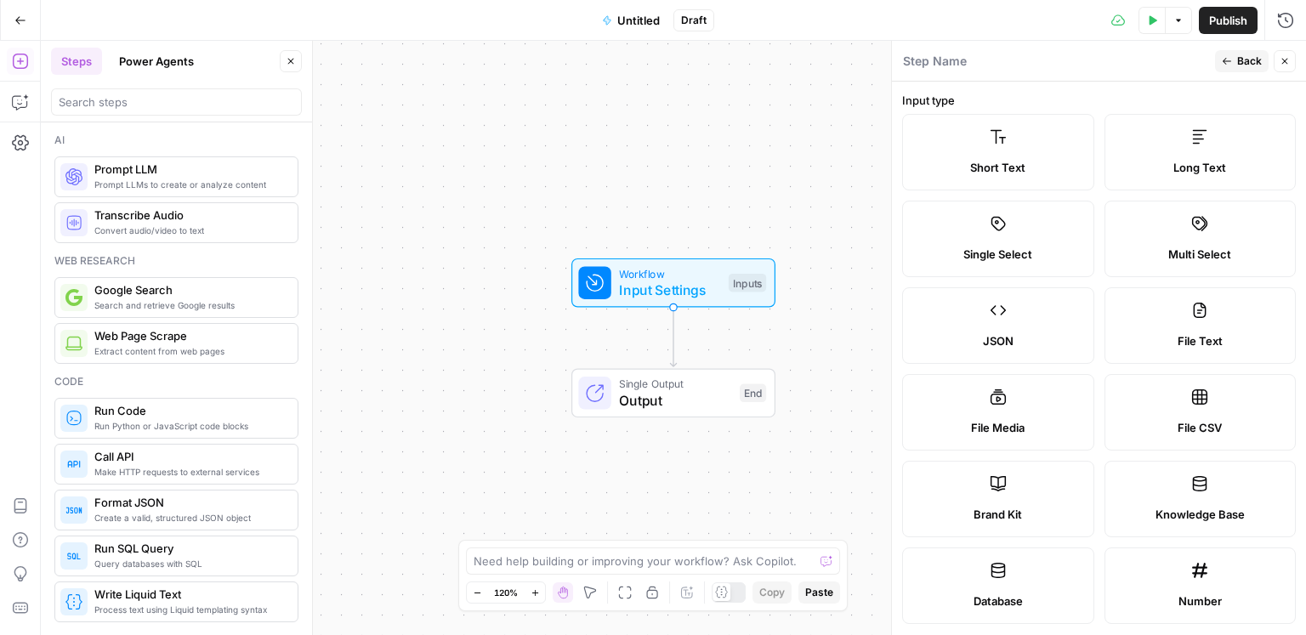
click at [1032, 179] on label "Short Text" at bounding box center [998, 152] width 192 height 77
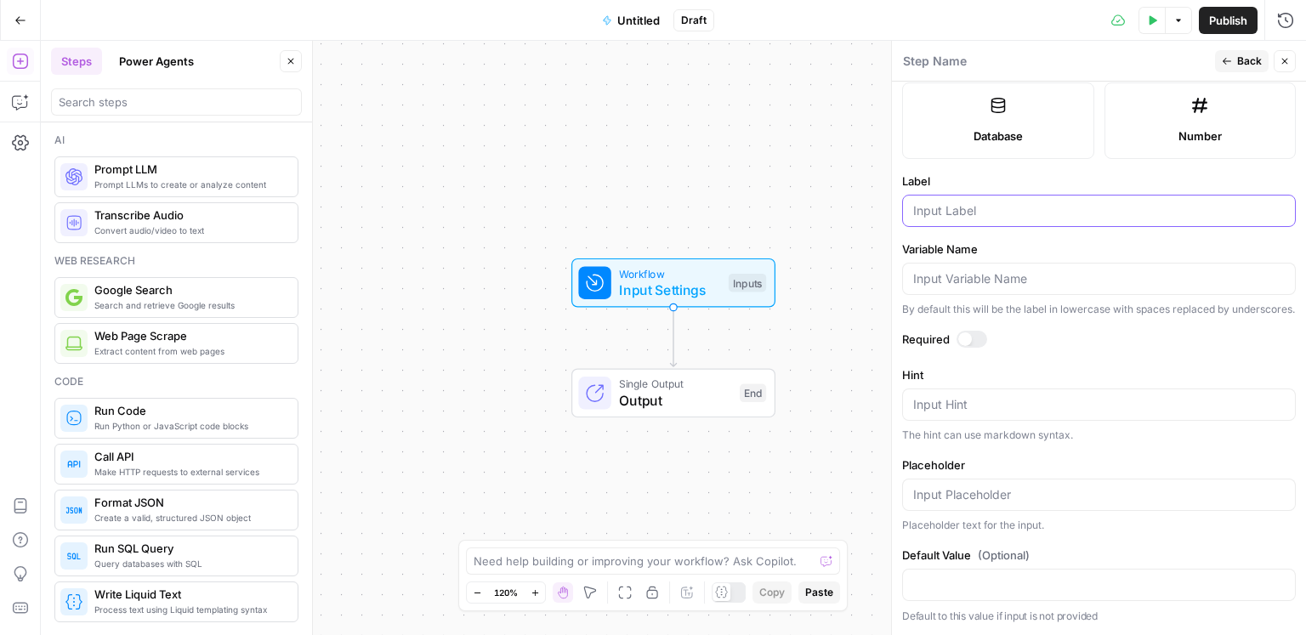
click at [977, 205] on input "Label" at bounding box center [1099, 210] width 372 height 17
type input "Article title"
click at [1221, 65] on button "Back" at bounding box center [1242, 61] width 54 height 22
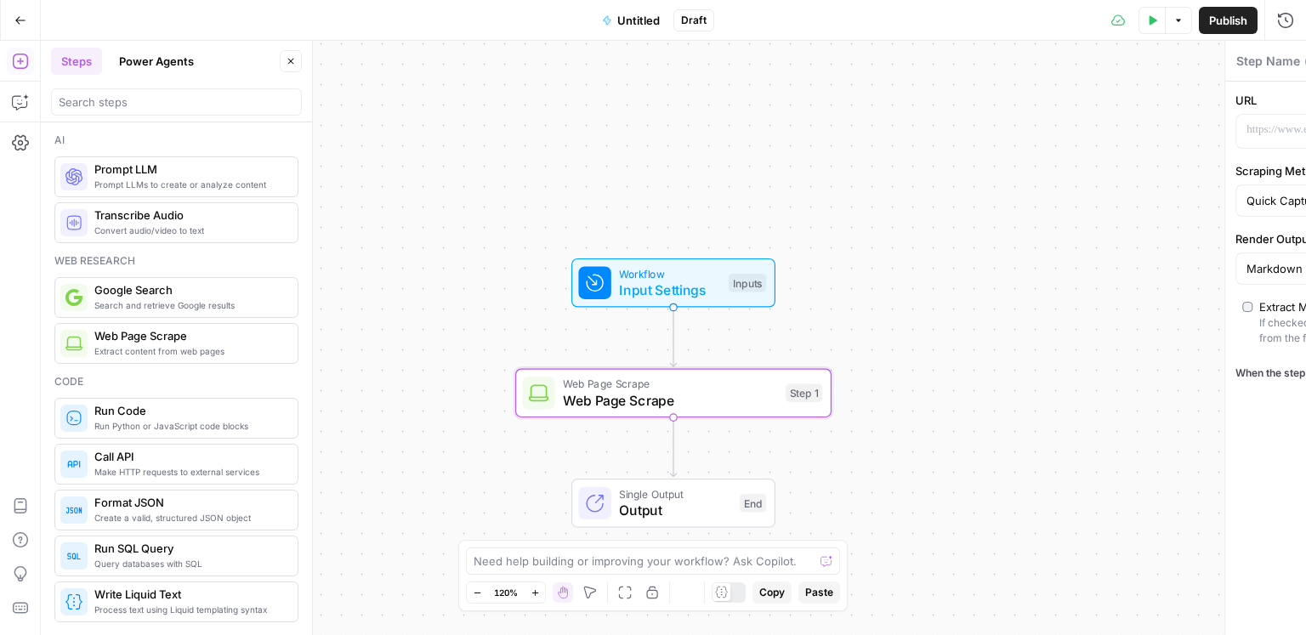
type textarea "Web Page Scrape"
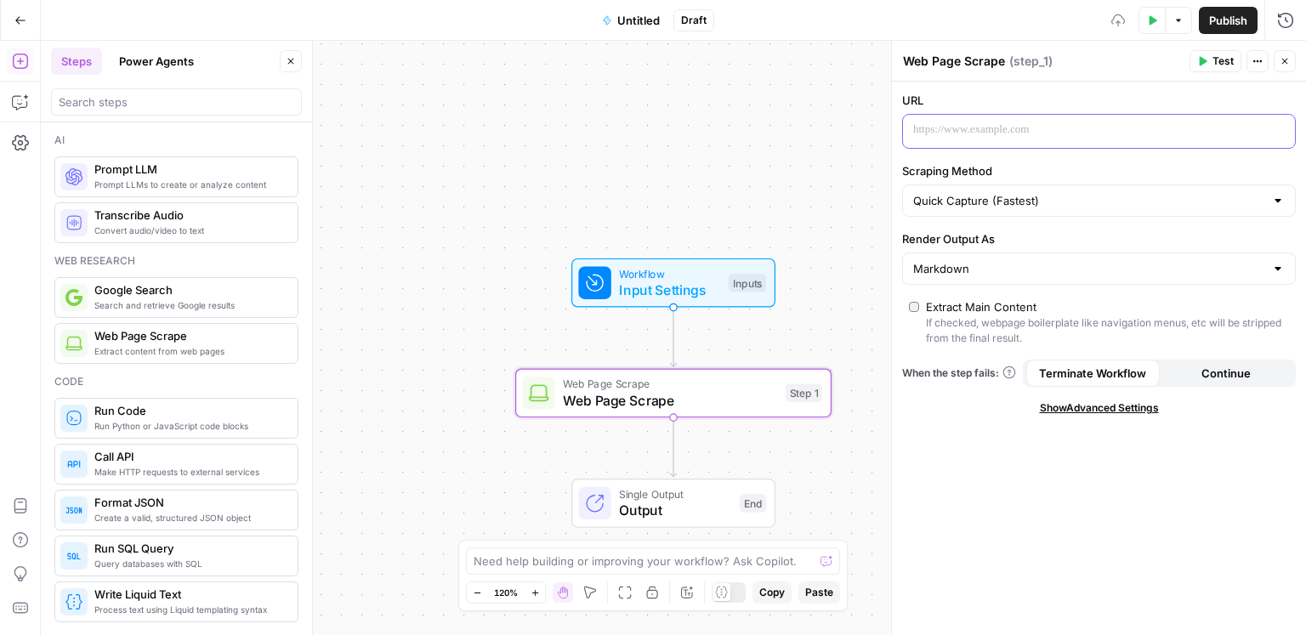
click at [1081, 133] on p at bounding box center [1085, 130] width 344 height 17
click at [1282, 137] on div "“/” to reference Variables Menu" at bounding box center [1099, 131] width 392 height 33
click at [1283, 132] on icon "button" at bounding box center [1280, 130] width 9 height 9
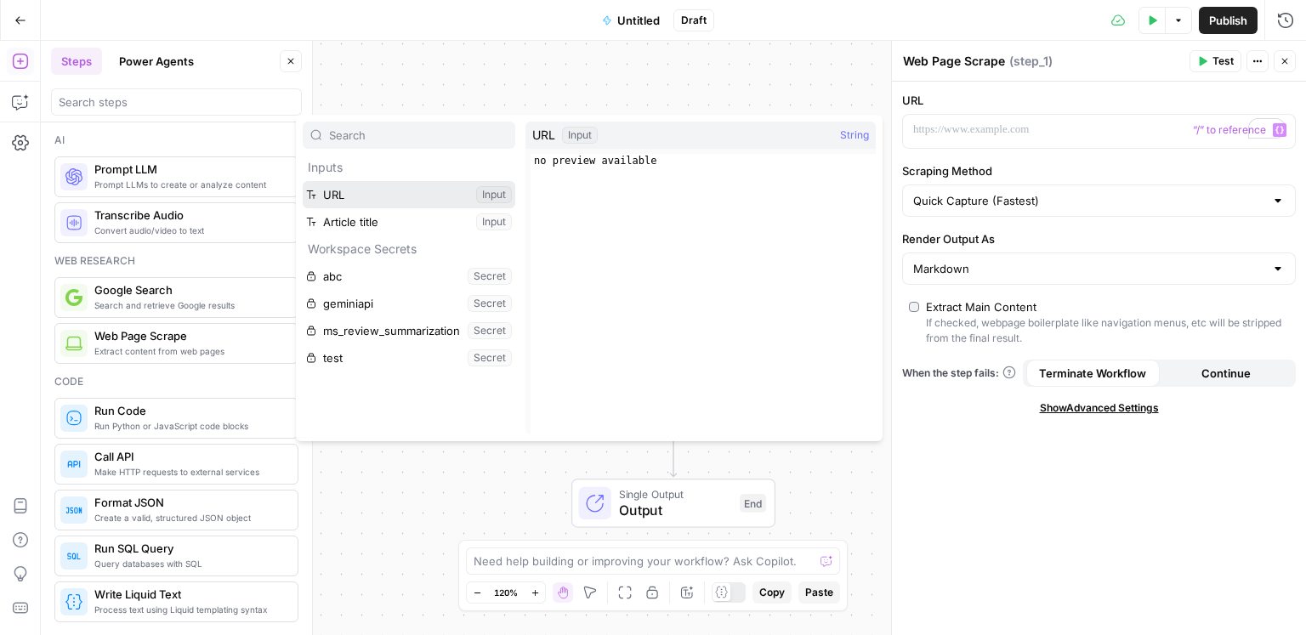
click at [451, 190] on button "Select variable URL" at bounding box center [409, 194] width 213 height 27
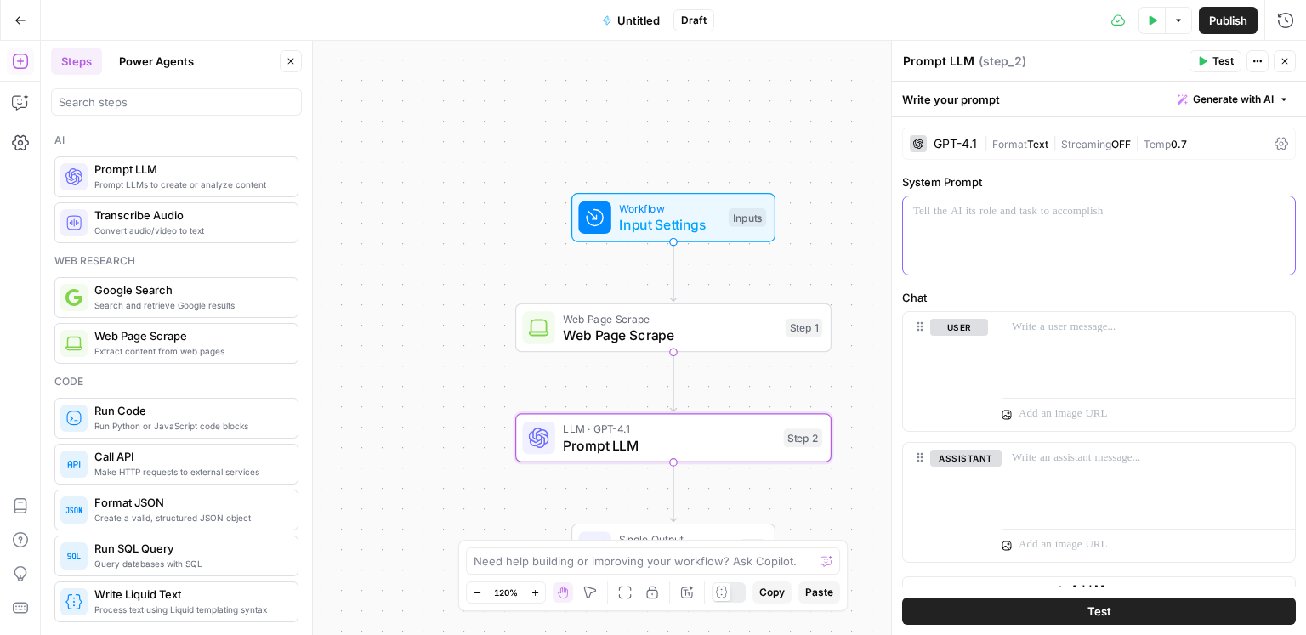
click at [971, 246] on div at bounding box center [1099, 235] width 392 height 78
click at [1005, 215] on p "To enrich screen reader interactions, please activate Accessibility in Grammarl…" at bounding box center [1099, 211] width 372 height 17
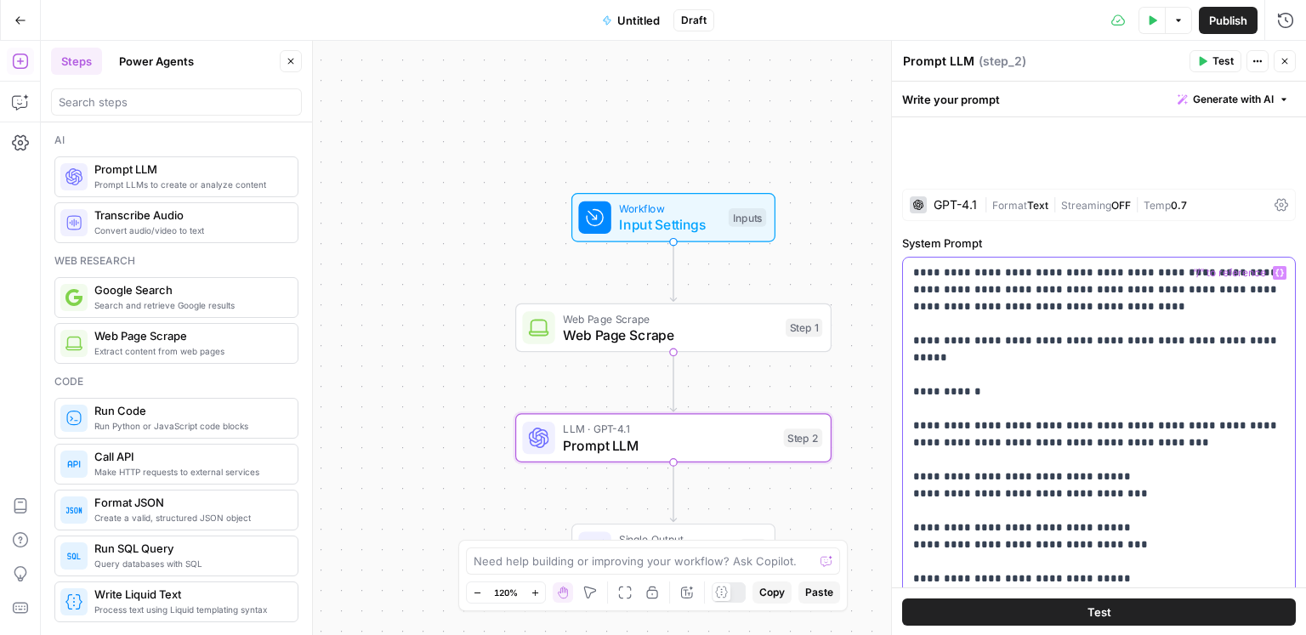
scroll to position [61, 0]
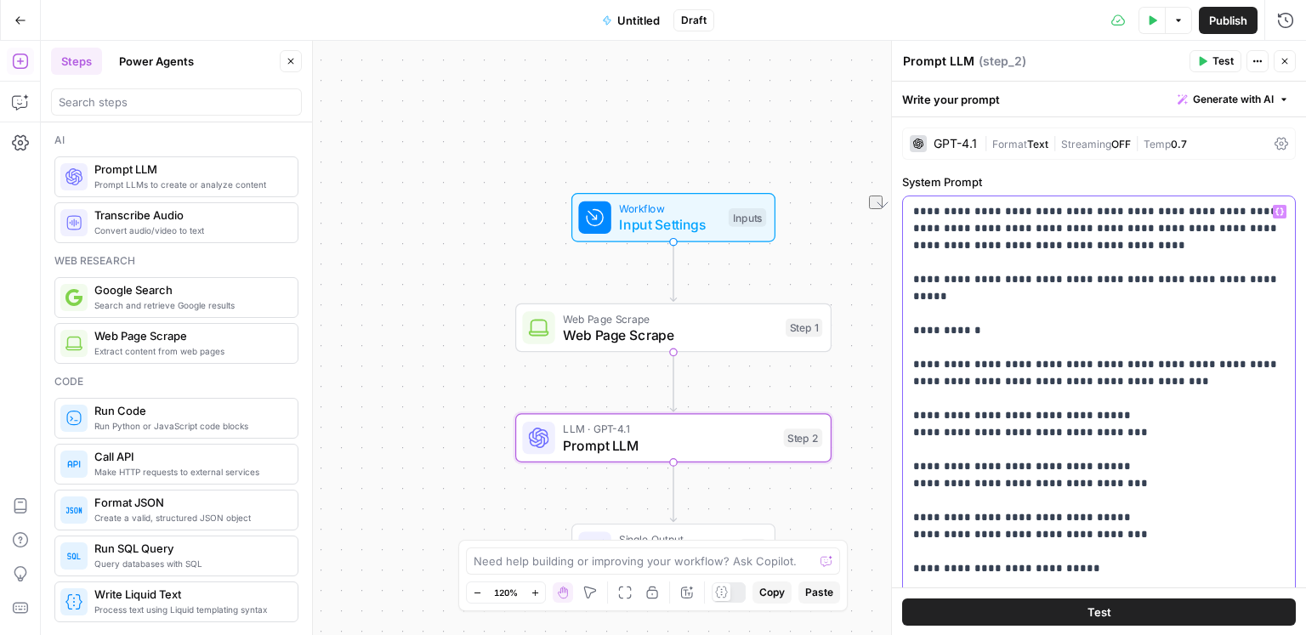
drag, startPoint x: 916, startPoint y: 294, endPoint x: 959, endPoint y: 306, distance: 45.0
click at [959, 306] on p "**********" at bounding box center [1099, 645] width 372 height 884
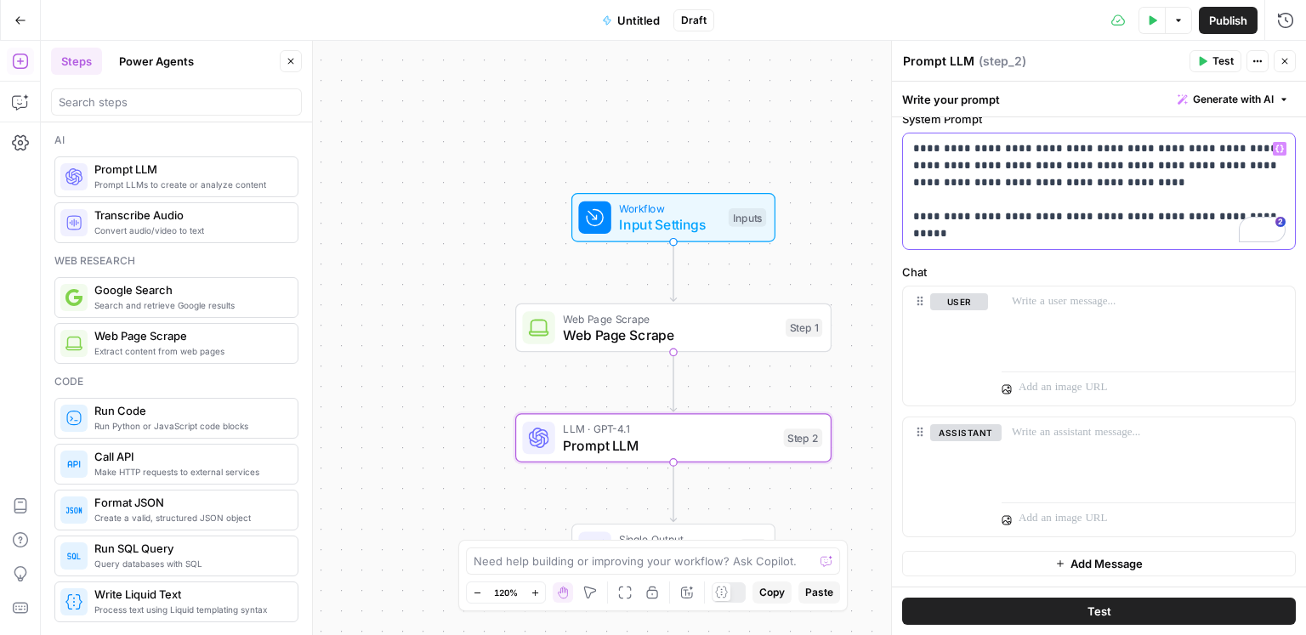
scroll to position [122, 0]
click at [1012, 300] on p "To enrich screen reader interactions, please activate Accessibility in Grammarl…" at bounding box center [1148, 303] width 273 height 17
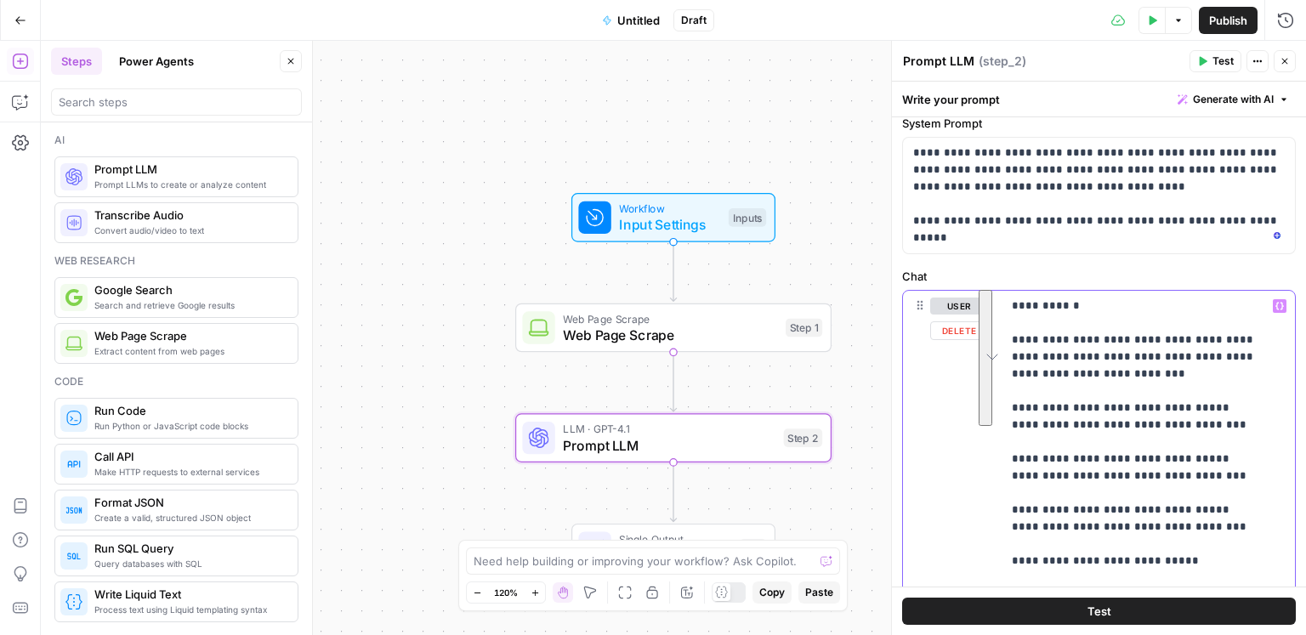
scroll to position [0, 0]
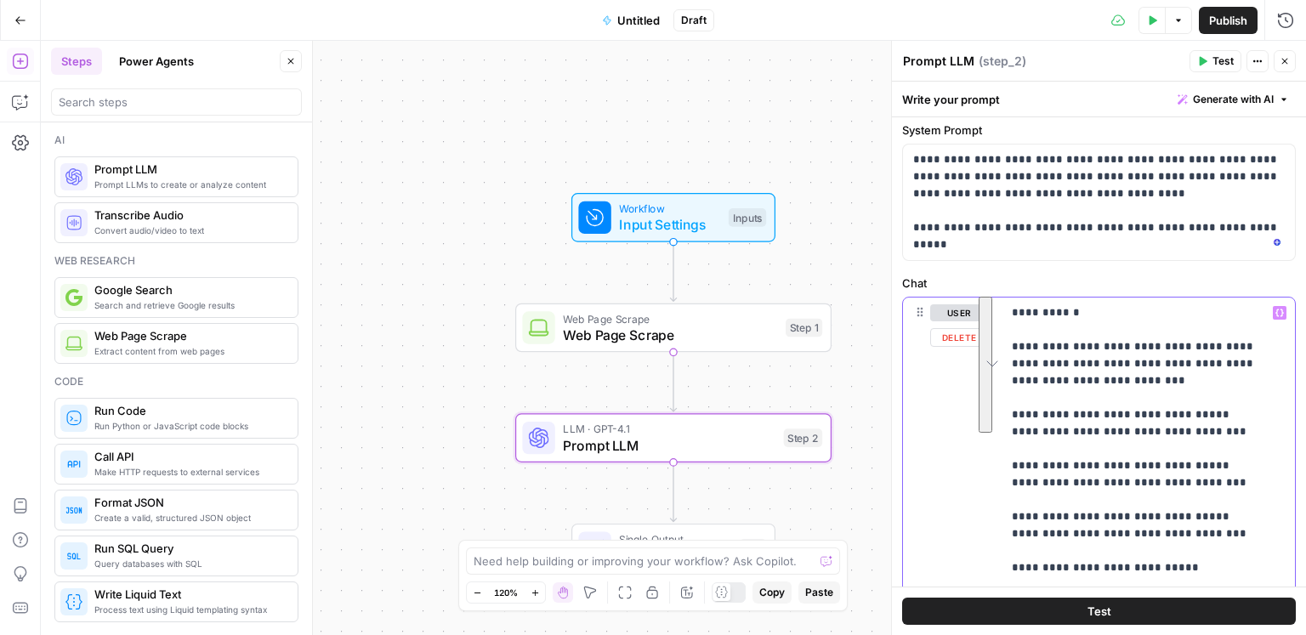
drag, startPoint x: 1212, startPoint y: 444, endPoint x: 1039, endPoint y: 377, distance: 185.2
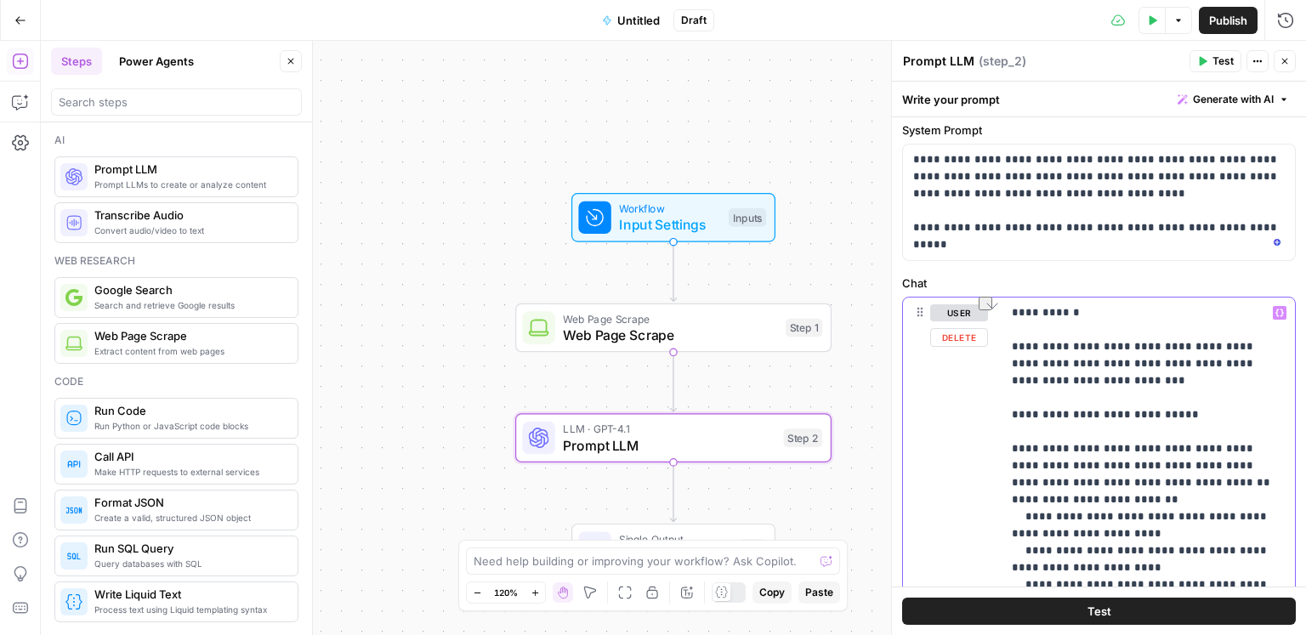
drag, startPoint x: 1118, startPoint y: 348, endPoint x: 989, endPoint y: 349, distance: 129.3
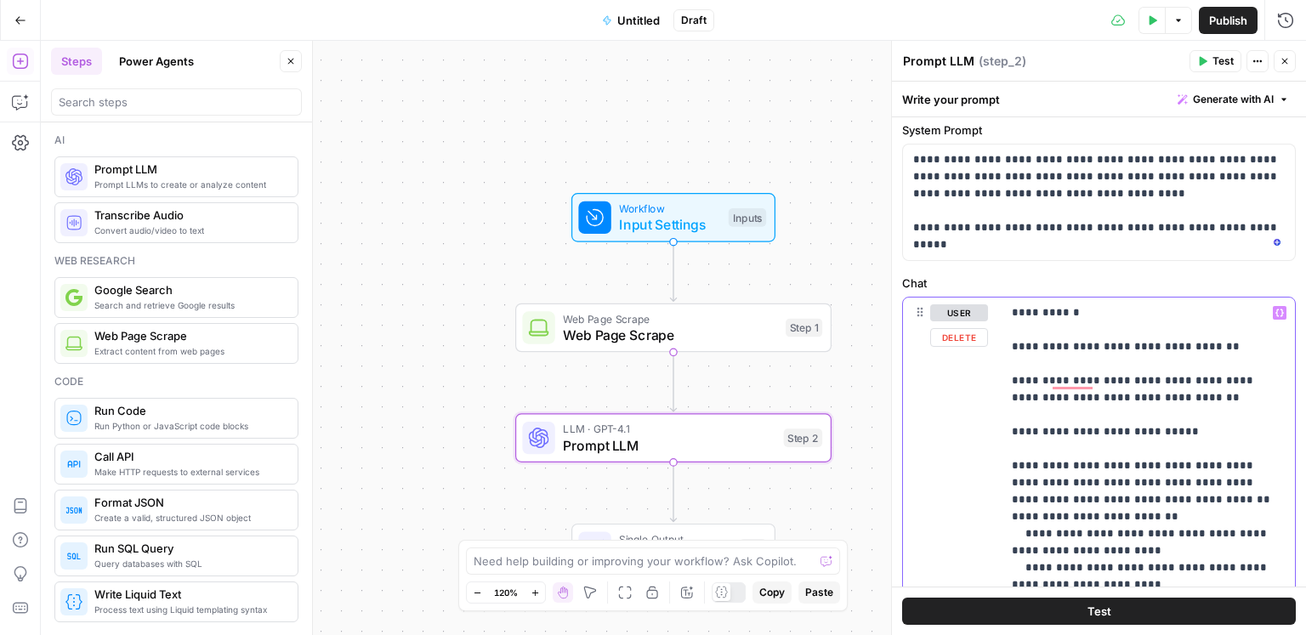
click at [1281, 315] on icon "button" at bounding box center [1280, 314] width 9 height 8
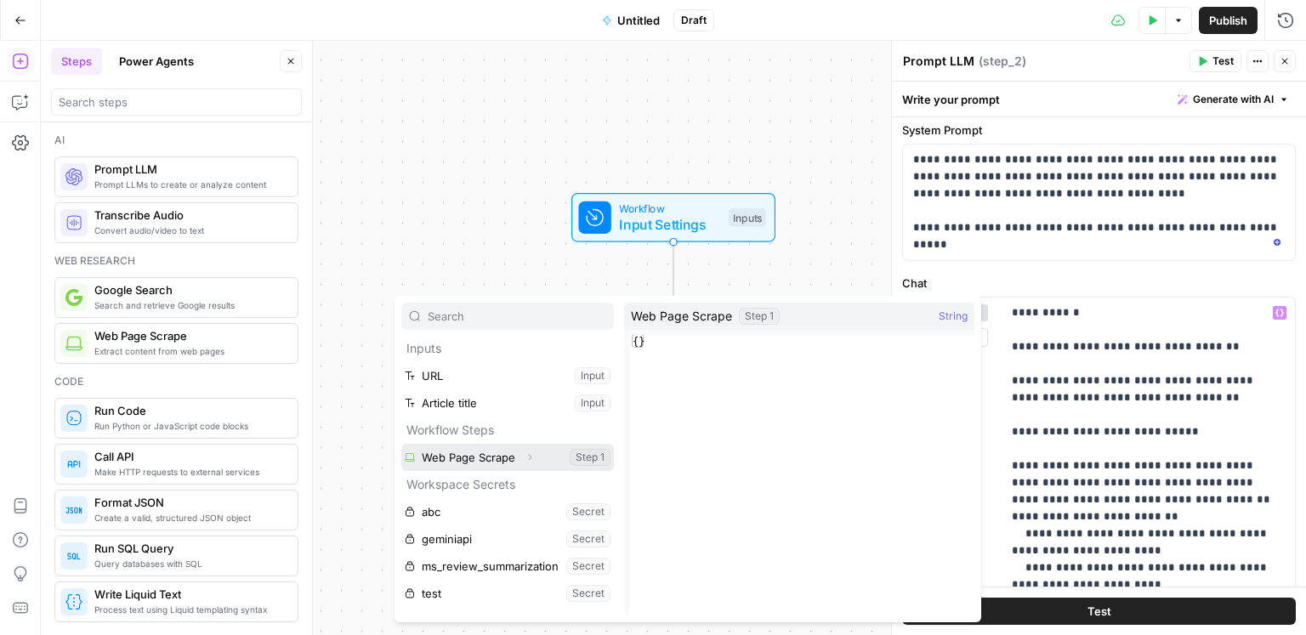
click at [511, 463] on button "Select variable Web Page Scrape" at bounding box center [507, 457] width 213 height 27
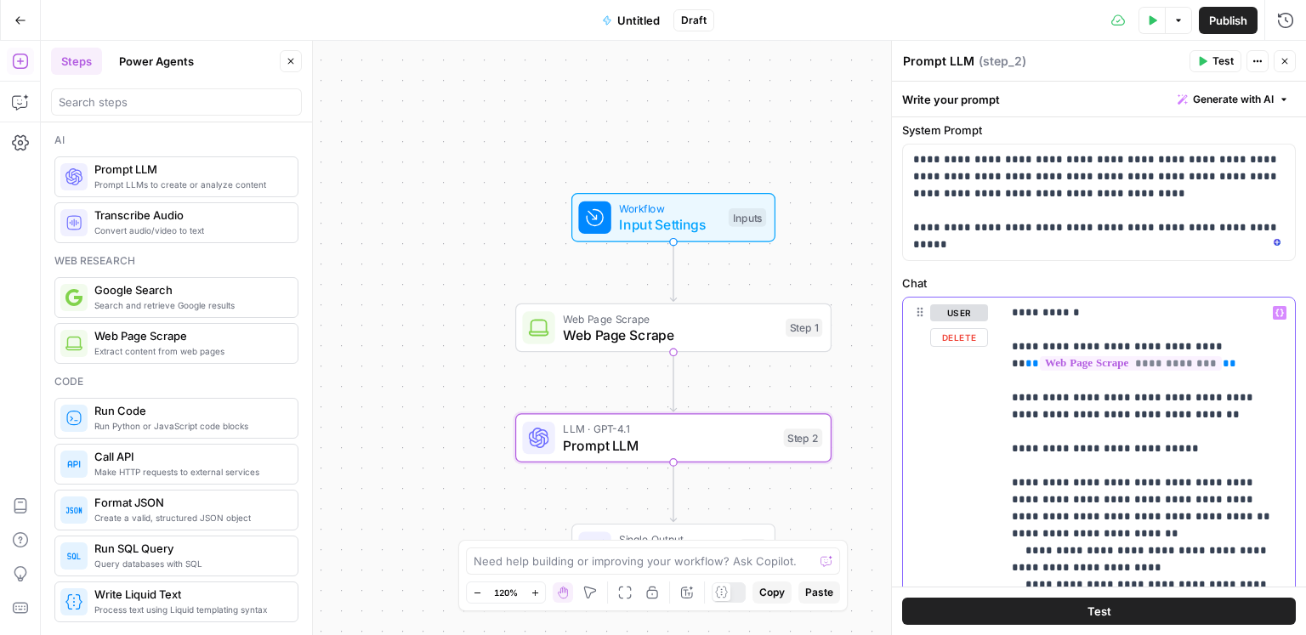
drag, startPoint x: 1231, startPoint y: 479, endPoint x: 1280, endPoint y: 474, distance: 49.6
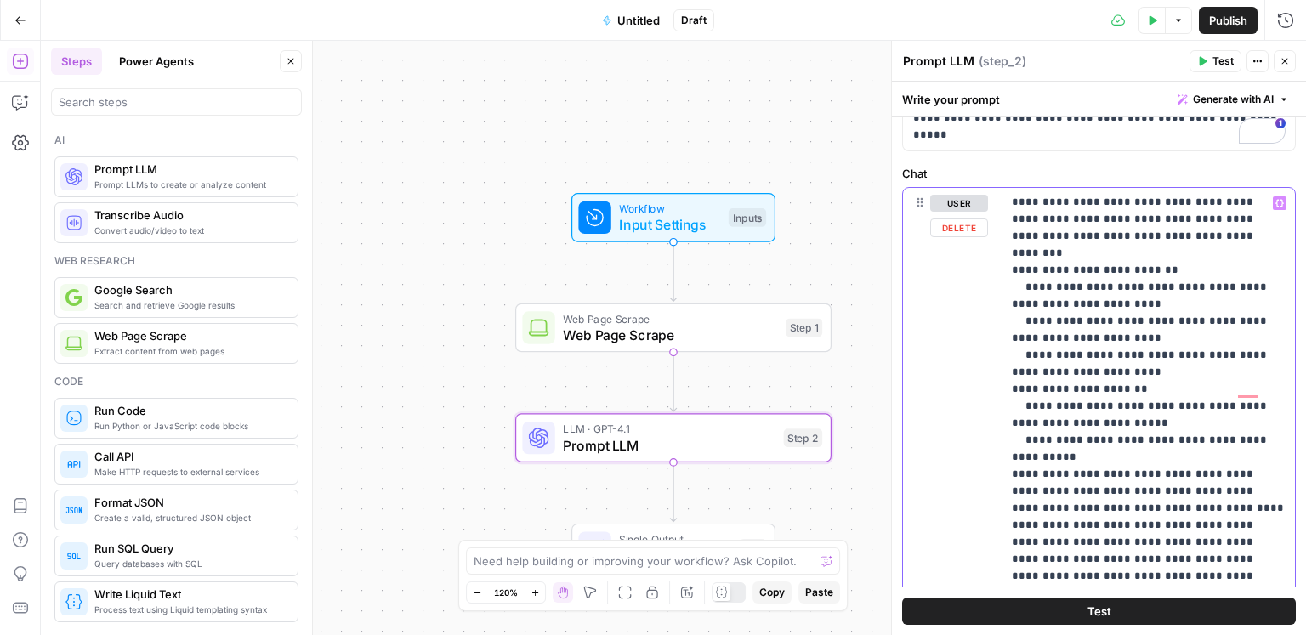
click at [1121, 440] on p "**********" at bounding box center [1149, 449] width 274 height 850
click at [1090, 495] on p "**********" at bounding box center [1149, 449] width 274 height 850
click at [1093, 492] on p "**********" at bounding box center [1149, 449] width 274 height 850
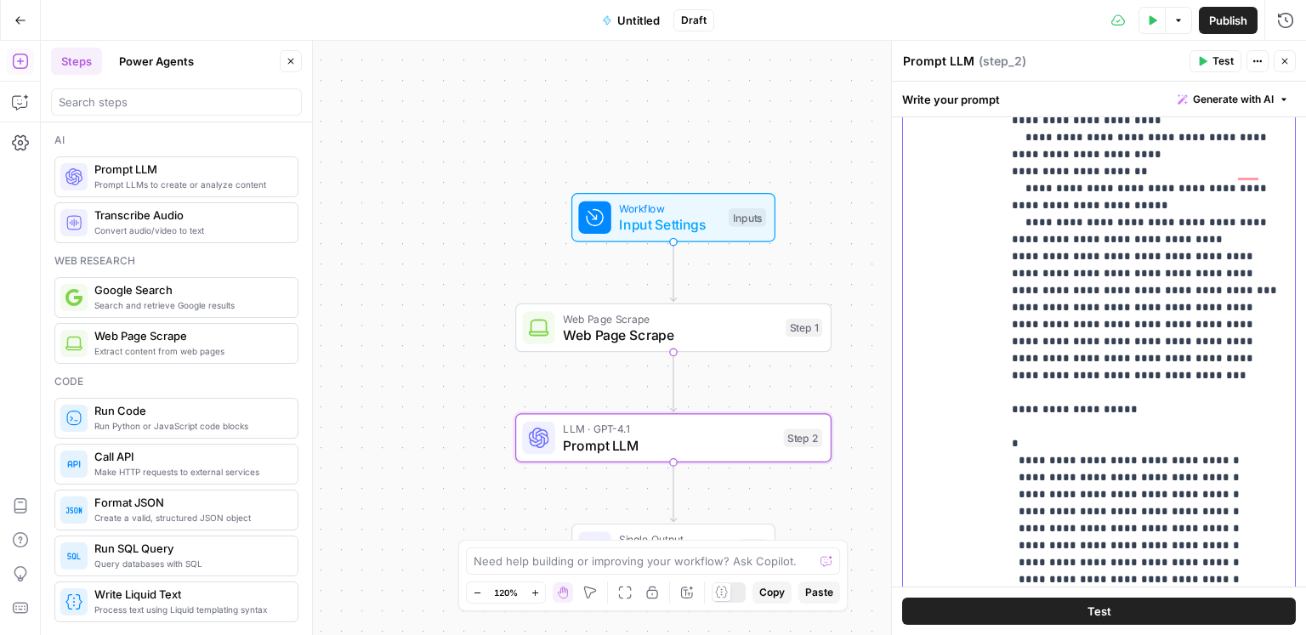
click at [1079, 351] on p "**********" at bounding box center [1149, 231] width 274 height 850
click at [1208, 271] on p "**********" at bounding box center [1149, 231] width 274 height 850
click at [1015, 291] on p "**********" at bounding box center [1149, 231] width 274 height 850
click at [1171, 270] on p "**********" at bounding box center [1149, 231] width 274 height 850
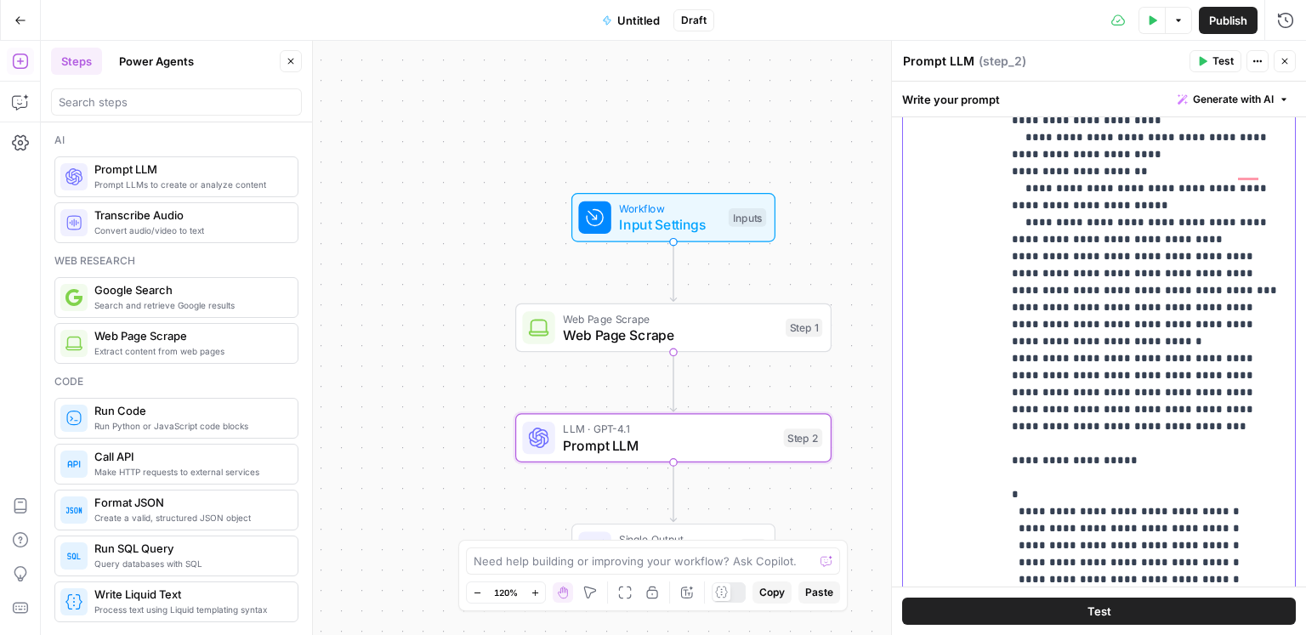
click at [1088, 304] on p "**********" at bounding box center [1149, 256] width 274 height 901
click at [1150, 305] on p "**********" at bounding box center [1149, 256] width 274 height 901
click at [1232, 306] on p "**********" at bounding box center [1149, 256] width 274 height 901
click at [1038, 324] on p "**********" at bounding box center [1149, 256] width 274 height 901
click at [1115, 323] on p "**********" at bounding box center [1149, 256] width 274 height 901
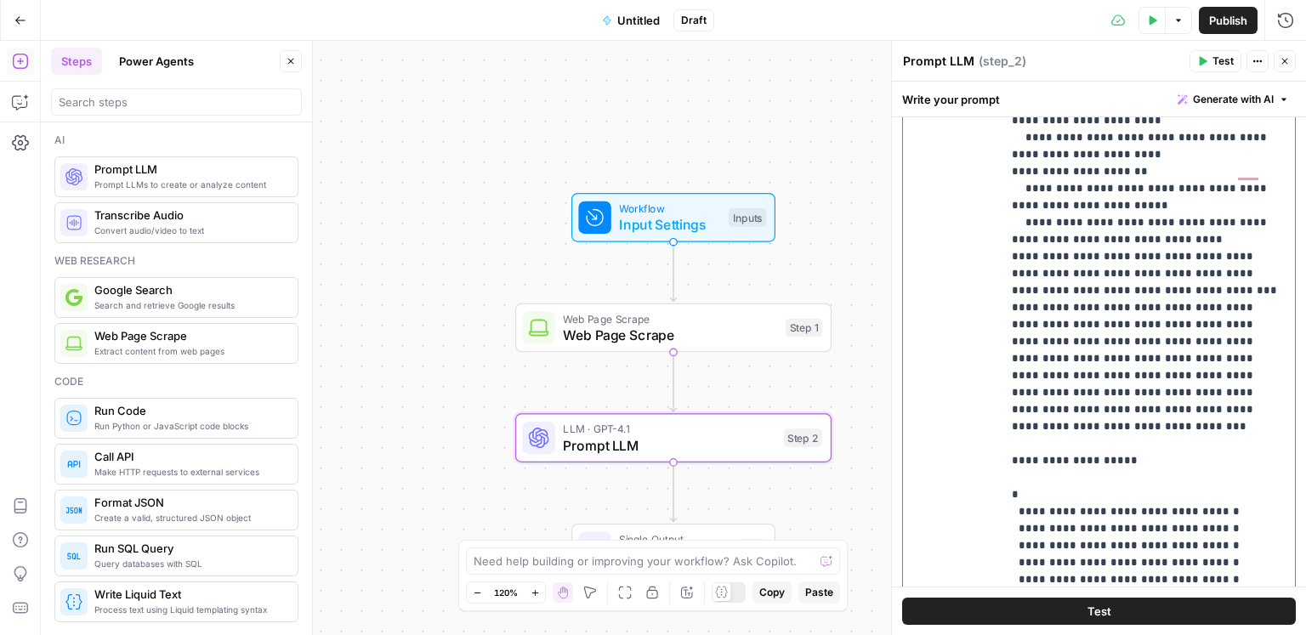
click at [1094, 310] on p "**********" at bounding box center [1149, 256] width 274 height 901
click at [1155, 309] on p "**********" at bounding box center [1149, 256] width 274 height 901
click at [1225, 308] on p "**********" at bounding box center [1149, 256] width 274 height 901
click at [1026, 327] on p "**********" at bounding box center [1149, 256] width 274 height 901
click at [1094, 324] on p "**********" at bounding box center [1149, 256] width 274 height 901
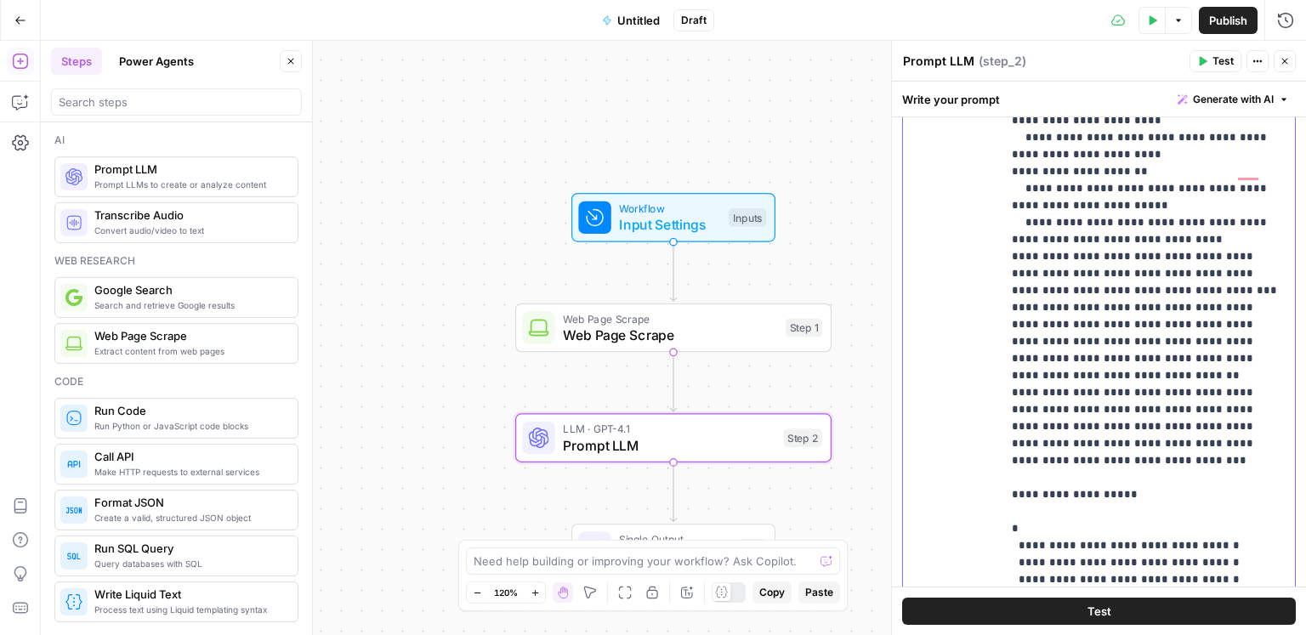
click at [1162, 337] on p "**********" at bounding box center [1149, 265] width 274 height 918
copy p "*"
click at [1277, 341] on p "**********" at bounding box center [1149, 265] width 274 height 918
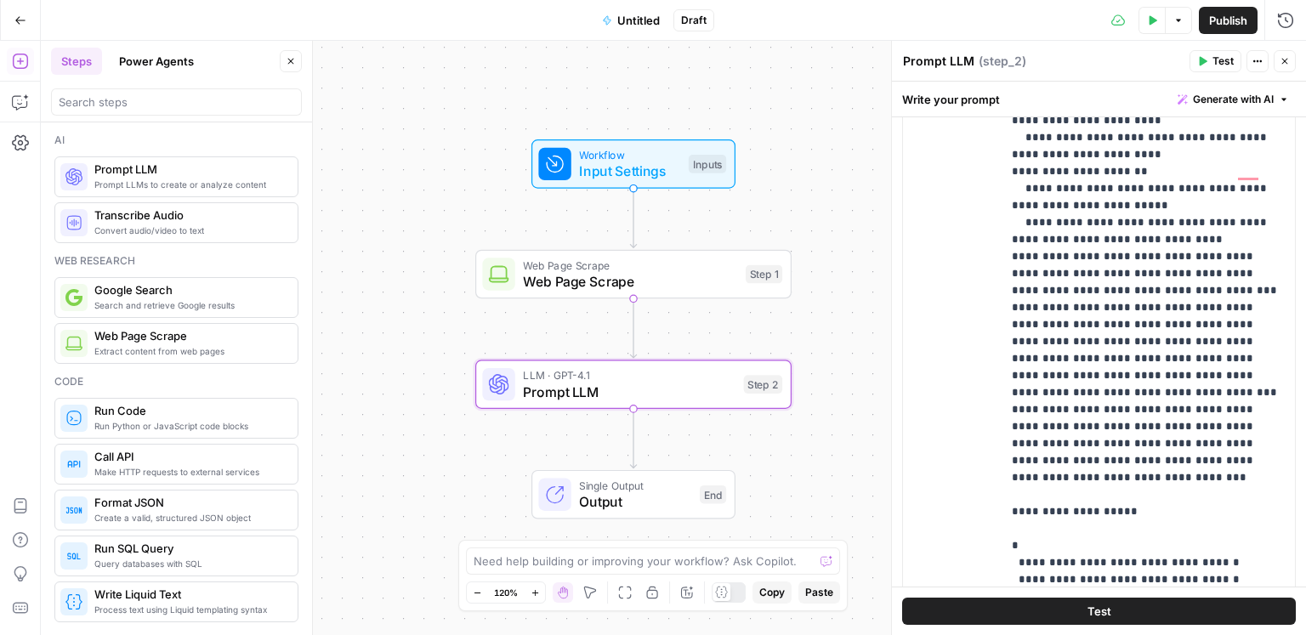
drag, startPoint x: 440, startPoint y: 320, endPoint x: 382, endPoint y: 246, distance: 93.9
click at [382, 246] on div "Workflow Input Settings Inputs Web Page Scrape Web Page Scrape Step 1 LLM · GPT…" at bounding box center [673, 338] width 1265 height 594
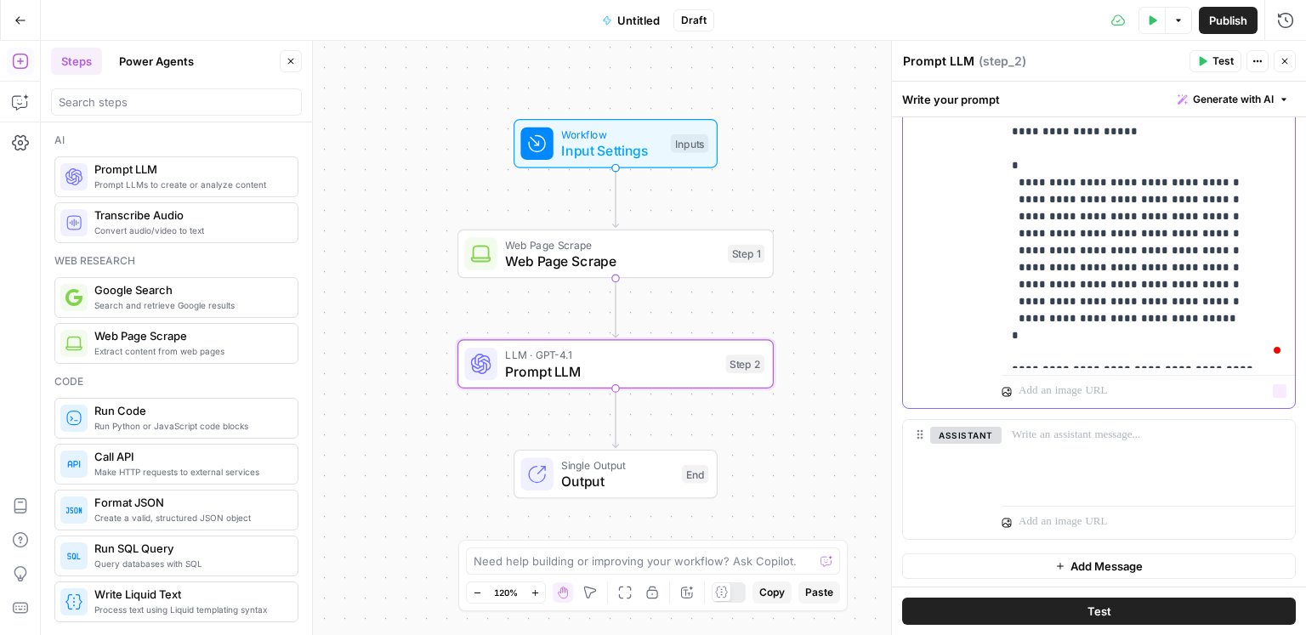
scroll to position [341, 0]
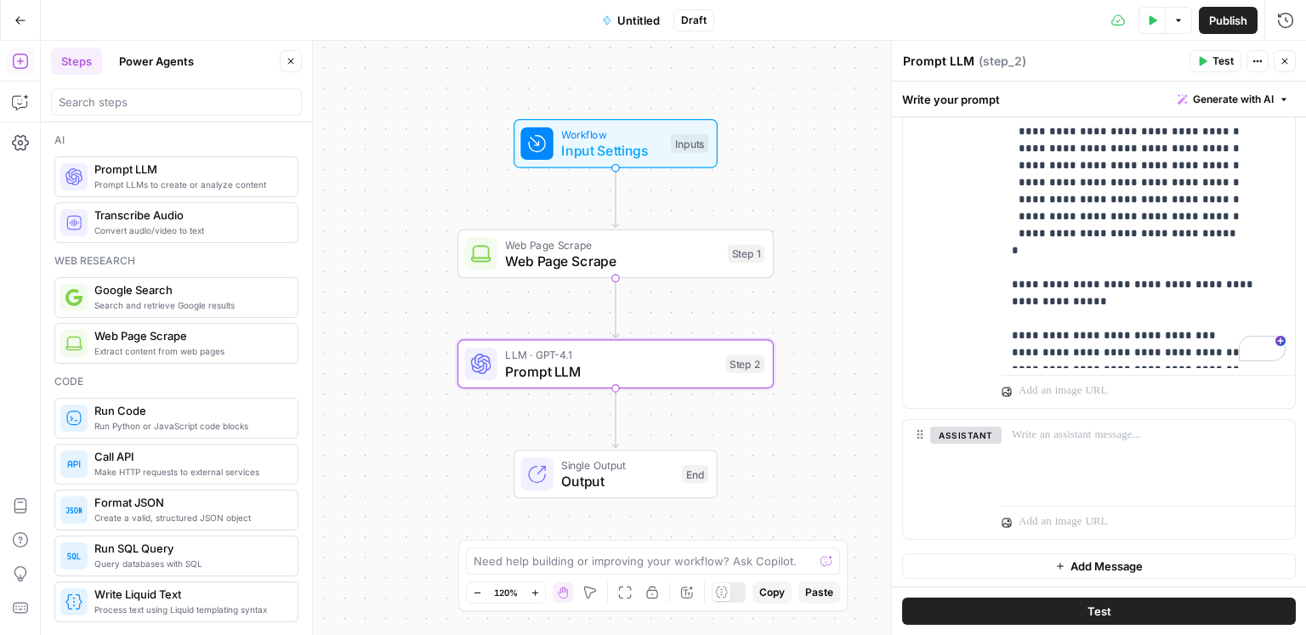
click at [20, 71] on button "Add Steps" at bounding box center [20, 61] width 27 height 27
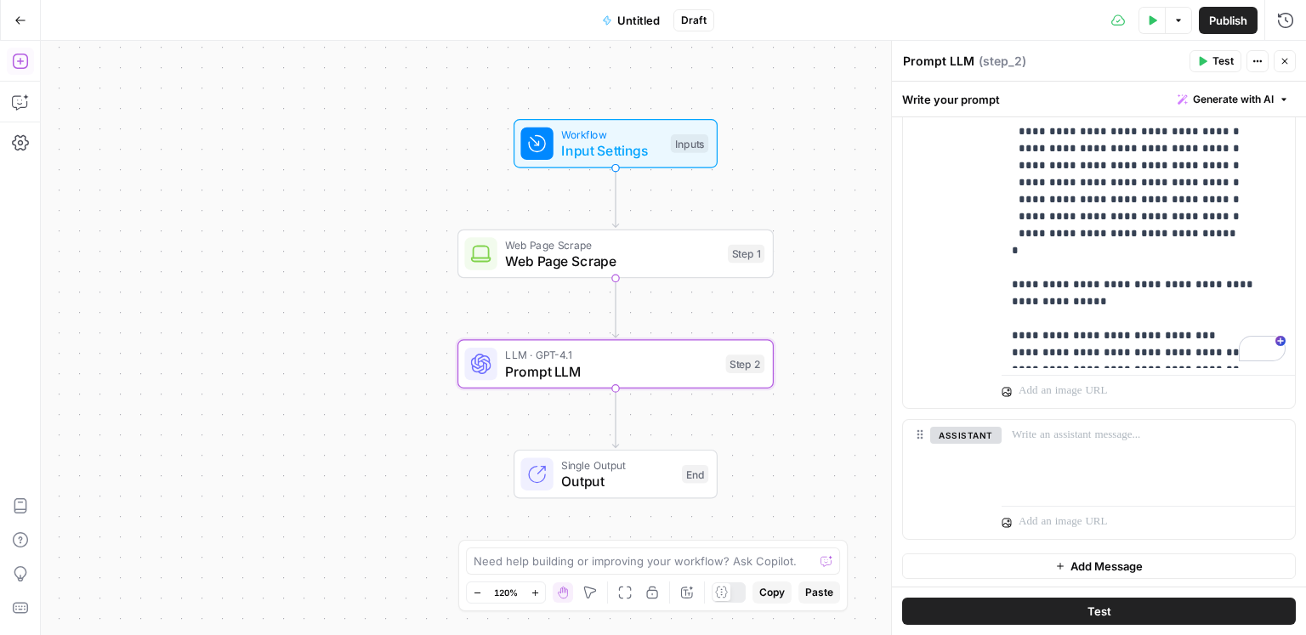
click at [20, 71] on button "Add Steps" at bounding box center [20, 61] width 27 height 27
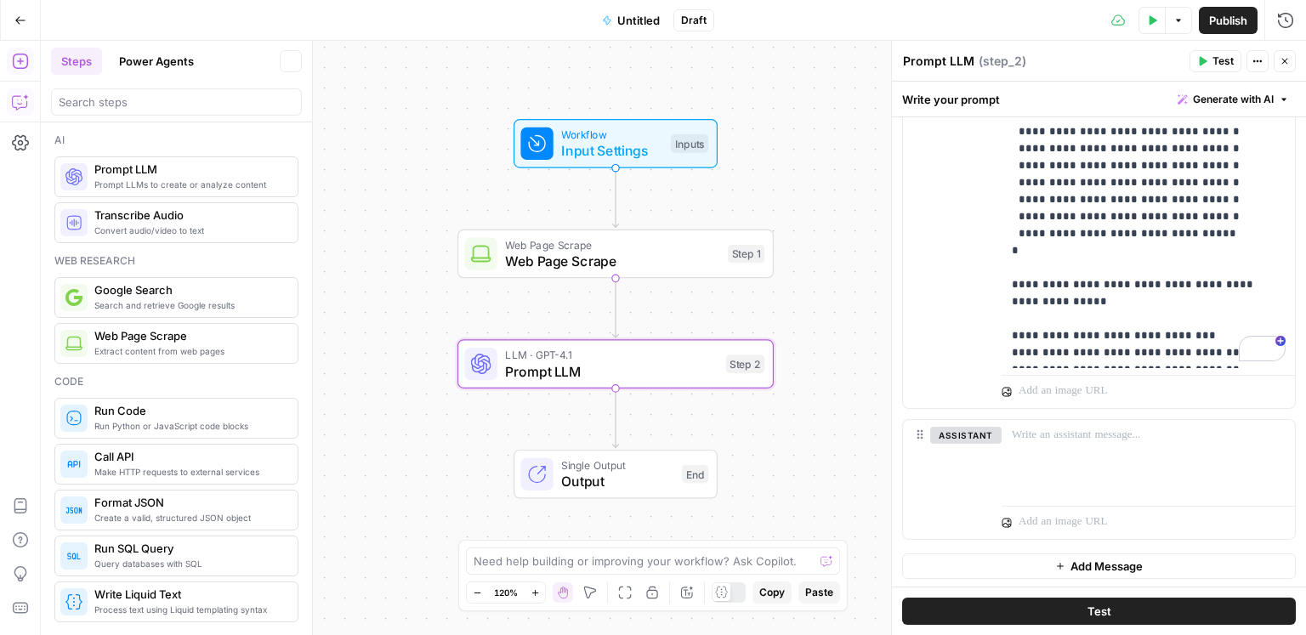
click at [21, 92] on button "Copilot" at bounding box center [20, 101] width 27 height 27
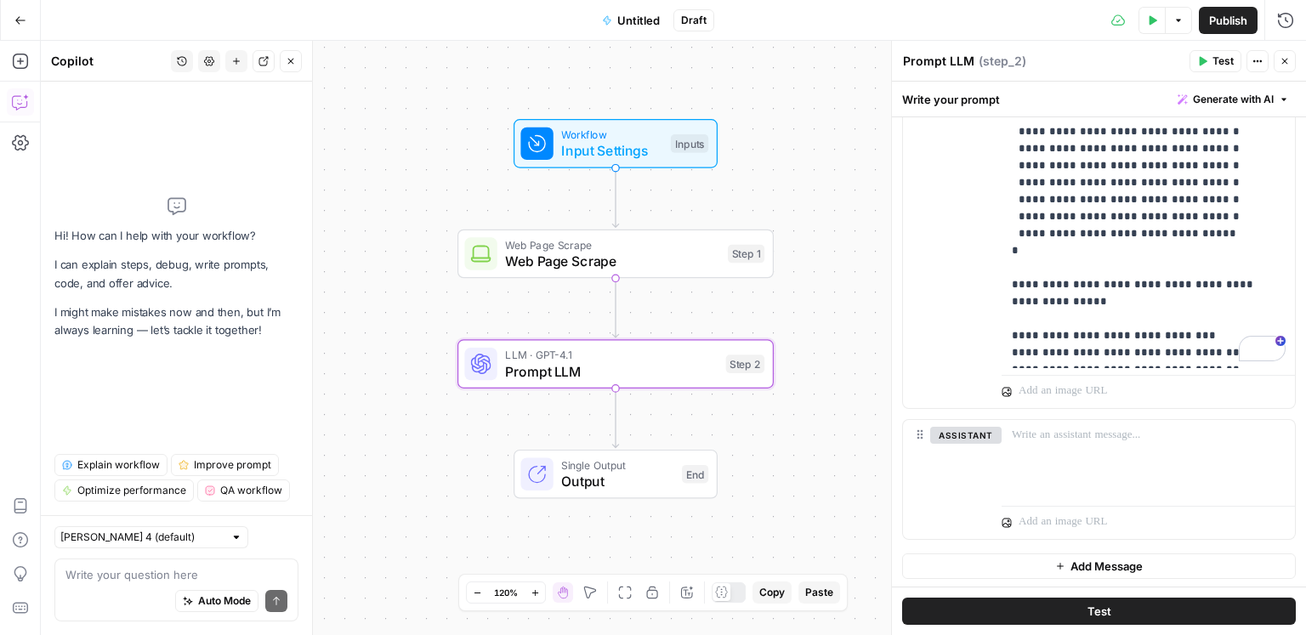
click at [111, 572] on textarea at bounding box center [176, 574] width 222 height 17
click at [145, 577] on textarea at bounding box center [176, 574] width 222 height 17
click at [119, 576] on textarea "i need a sttep between step 1 and 2" at bounding box center [176, 574] width 222 height 17
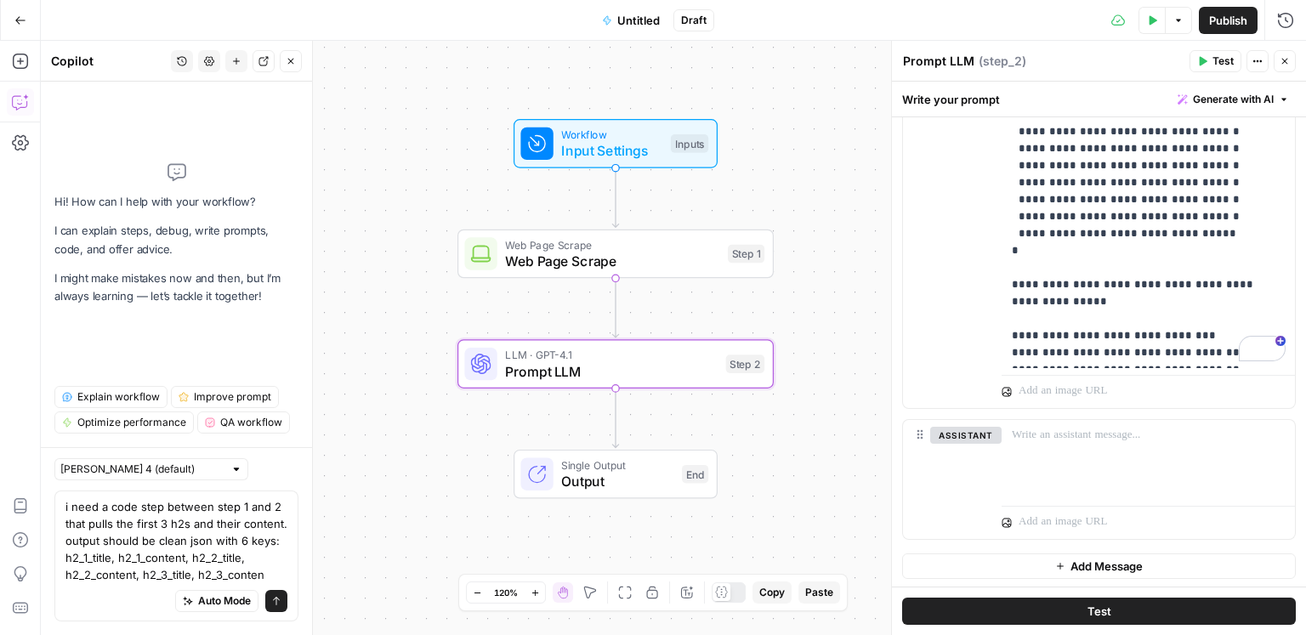
type textarea "i need a code step between step 1 and 2 that pulls the first 3 h2s and their co…"
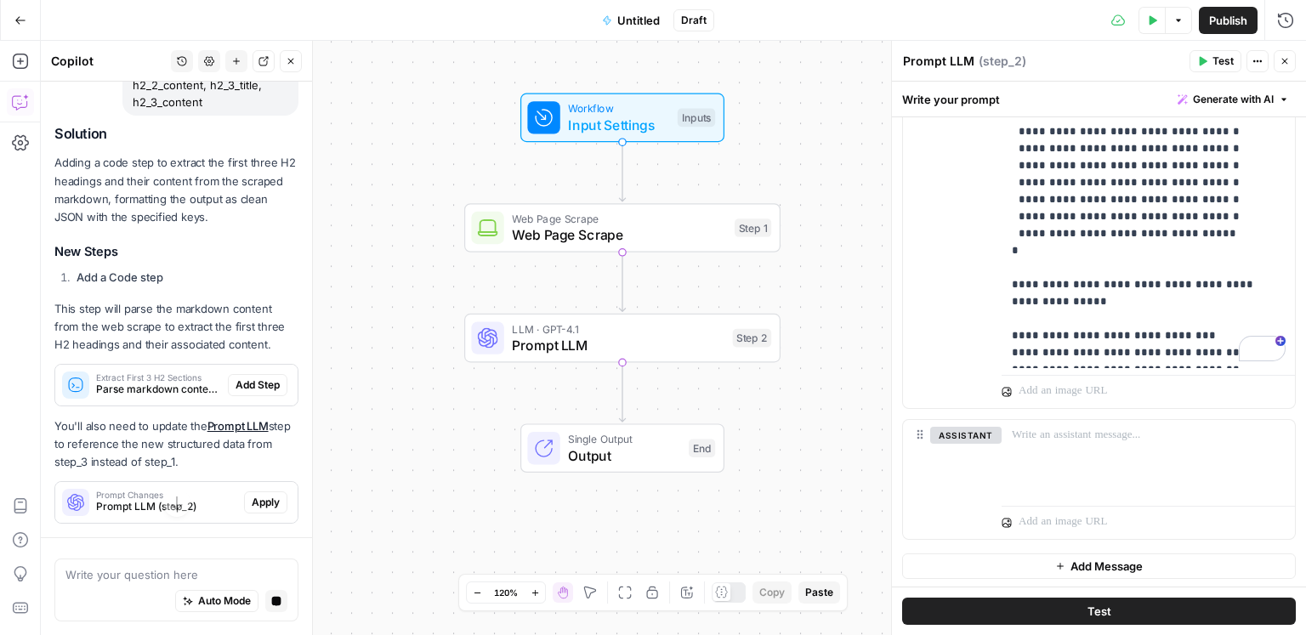
scroll to position [247, 0]
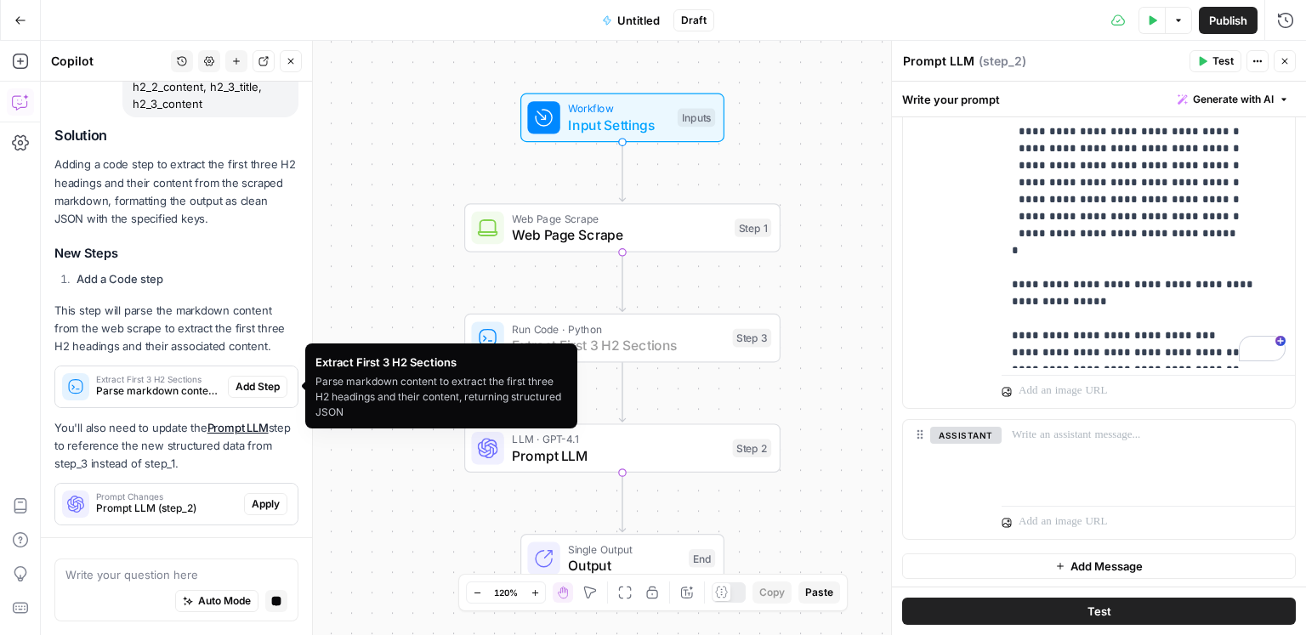
click at [245, 381] on span "Add Step" at bounding box center [258, 386] width 44 height 15
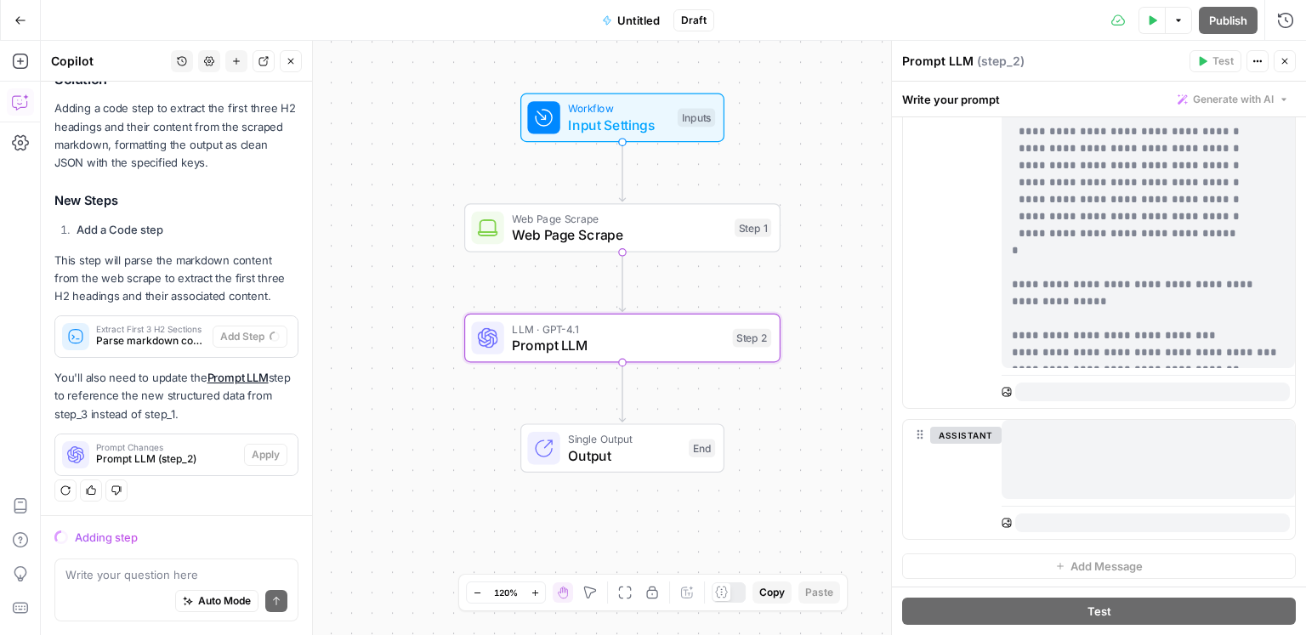
scroll to position [330, 0]
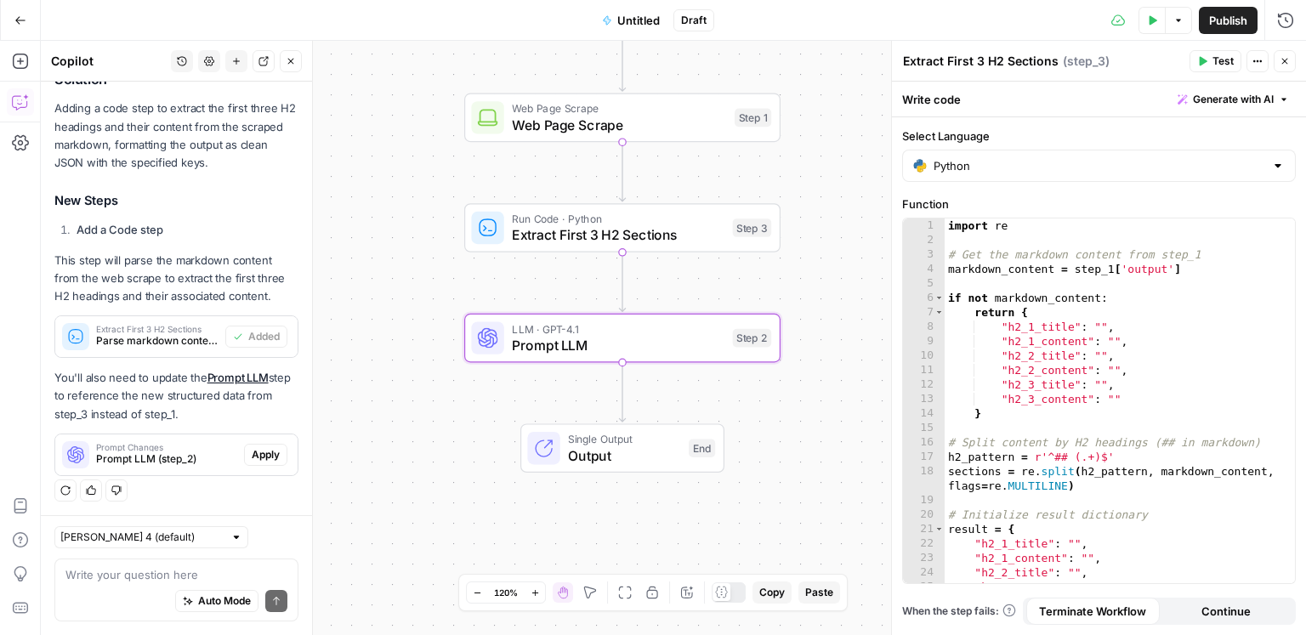
click at [258, 450] on span "Apply" at bounding box center [266, 454] width 28 height 15
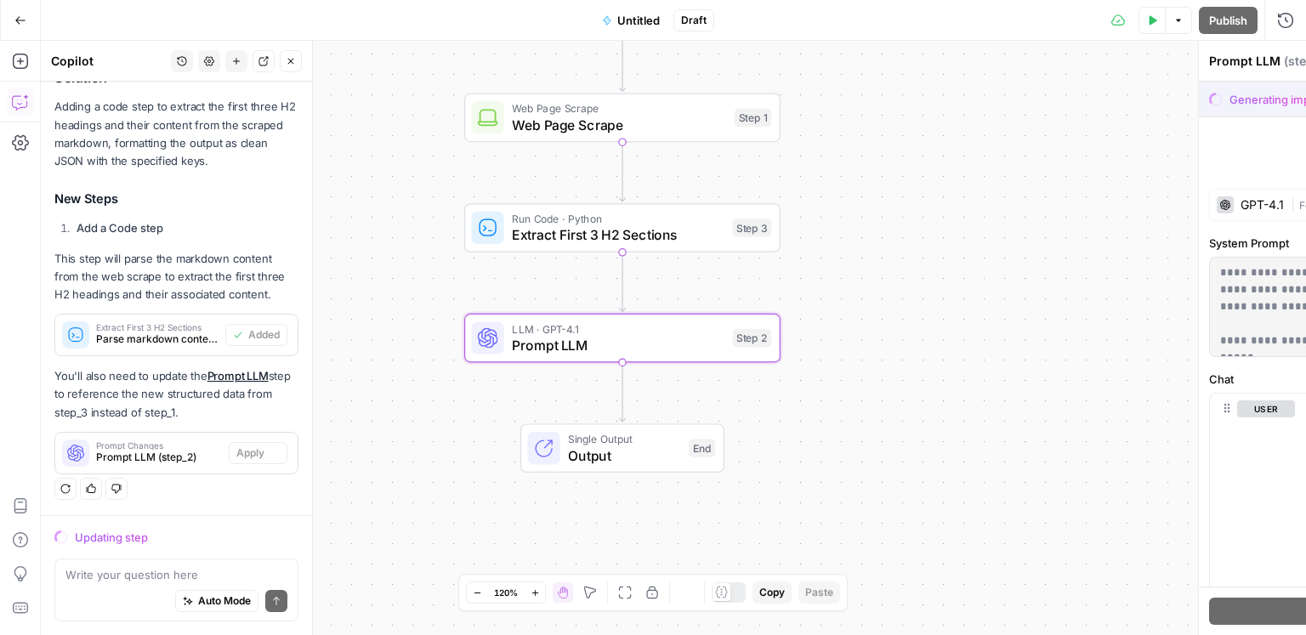
scroll to position [303, 0]
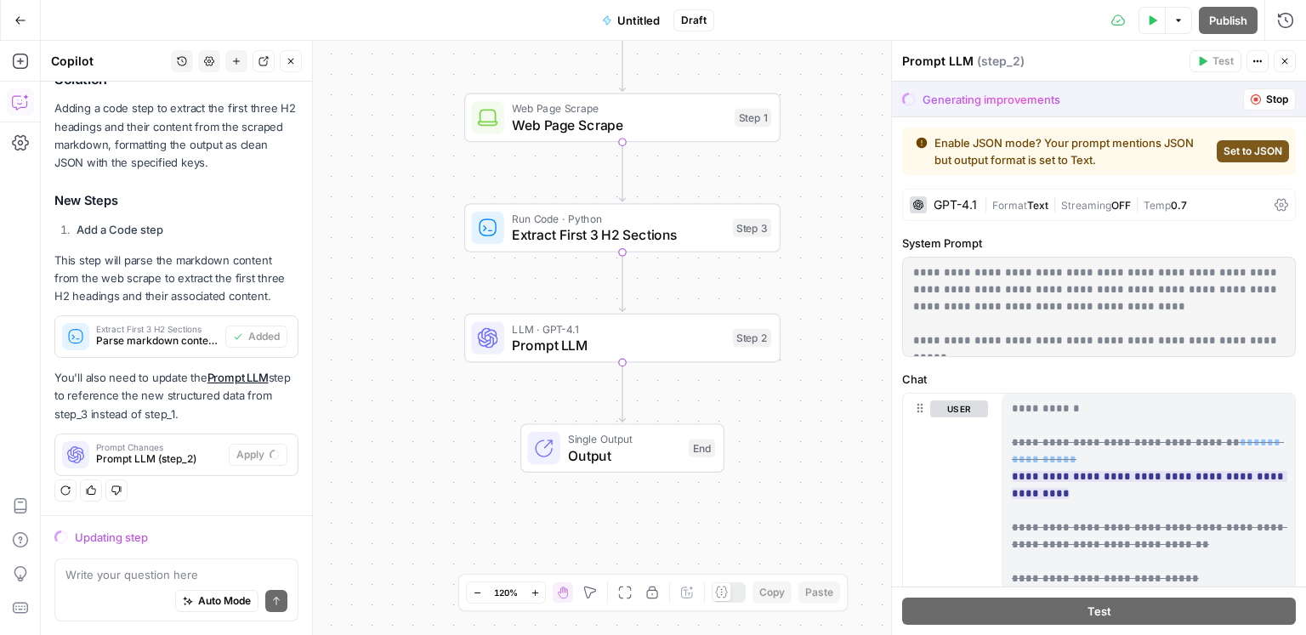
click at [643, 18] on span "Untitled" at bounding box center [638, 20] width 43 height 17
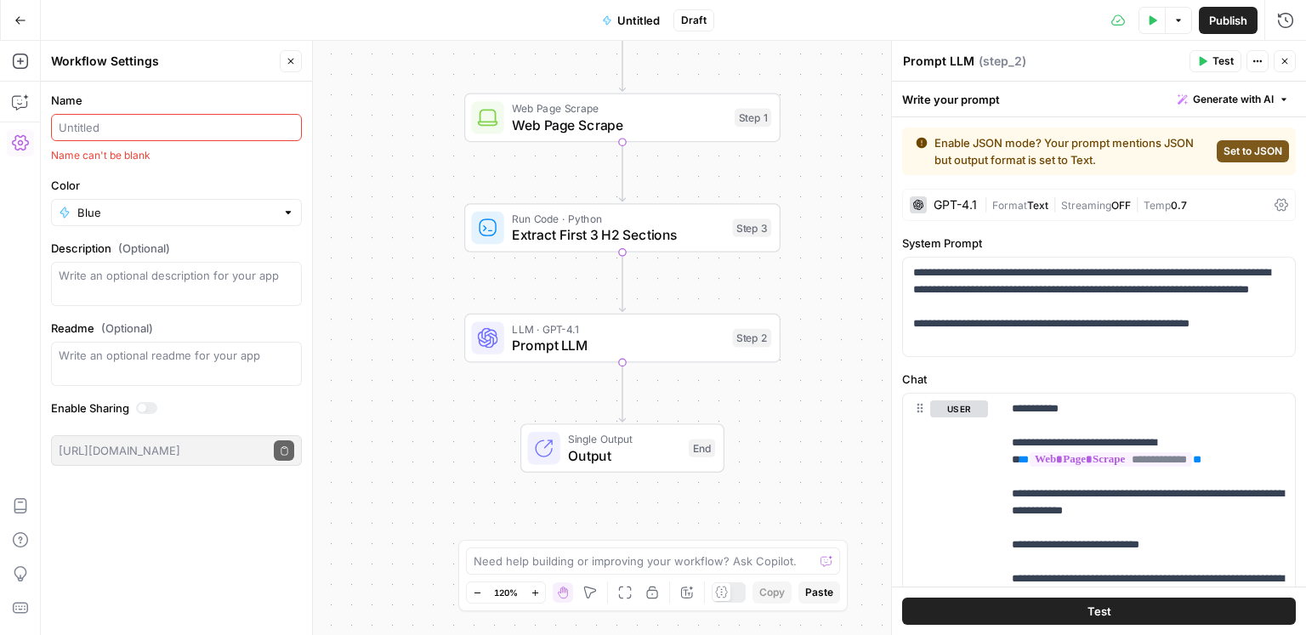
click at [639, 20] on span "Untitled" at bounding box center [638, 20] width 43 height 17
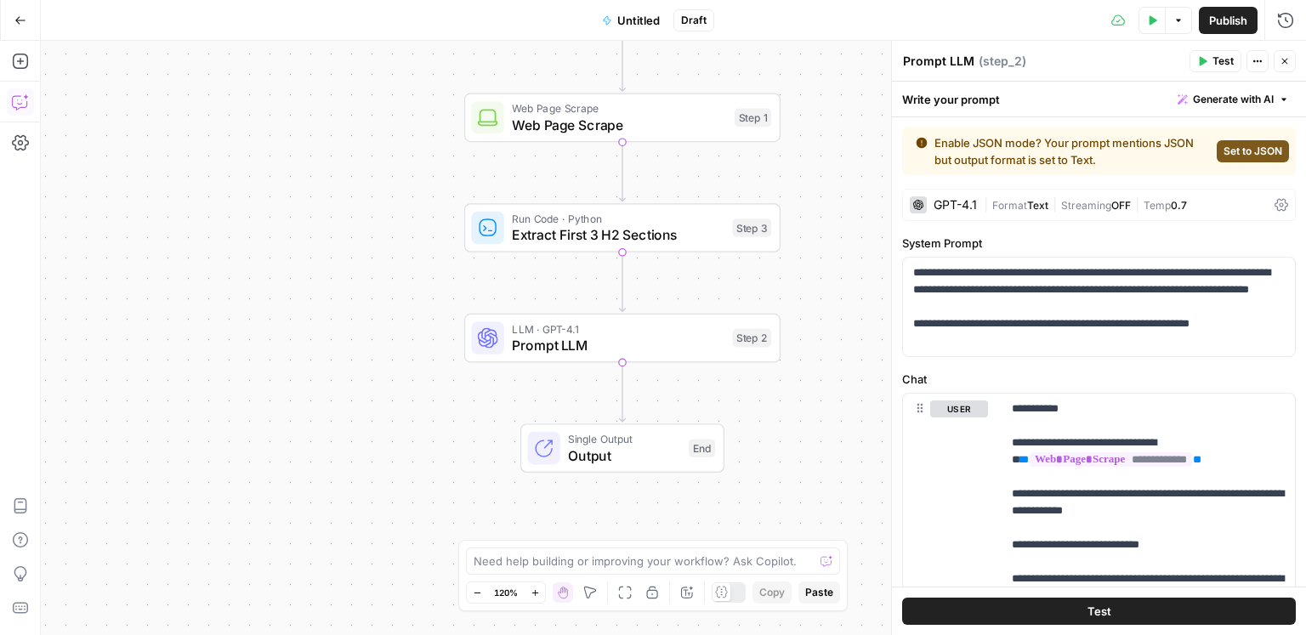
click at [25, 101] on icon "button" at bounding box center [20, 102] width 17 height 17
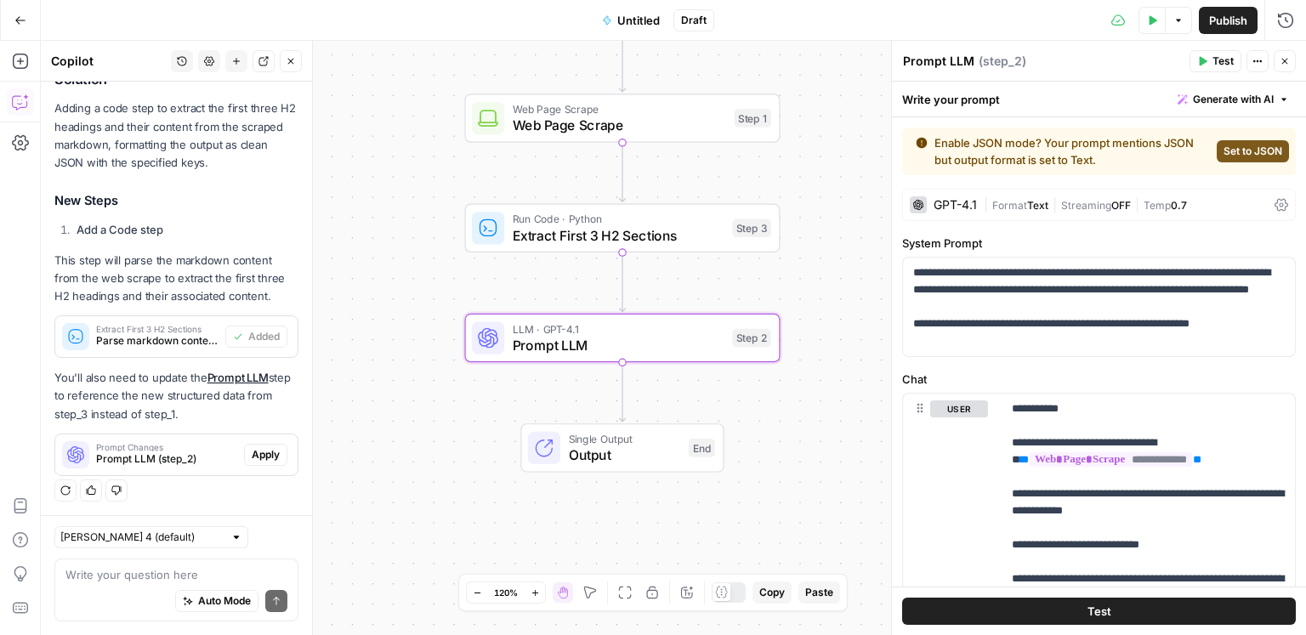
click at [267, 456] on span "Apply" at bounding box center [266, 454] width 28 height 15
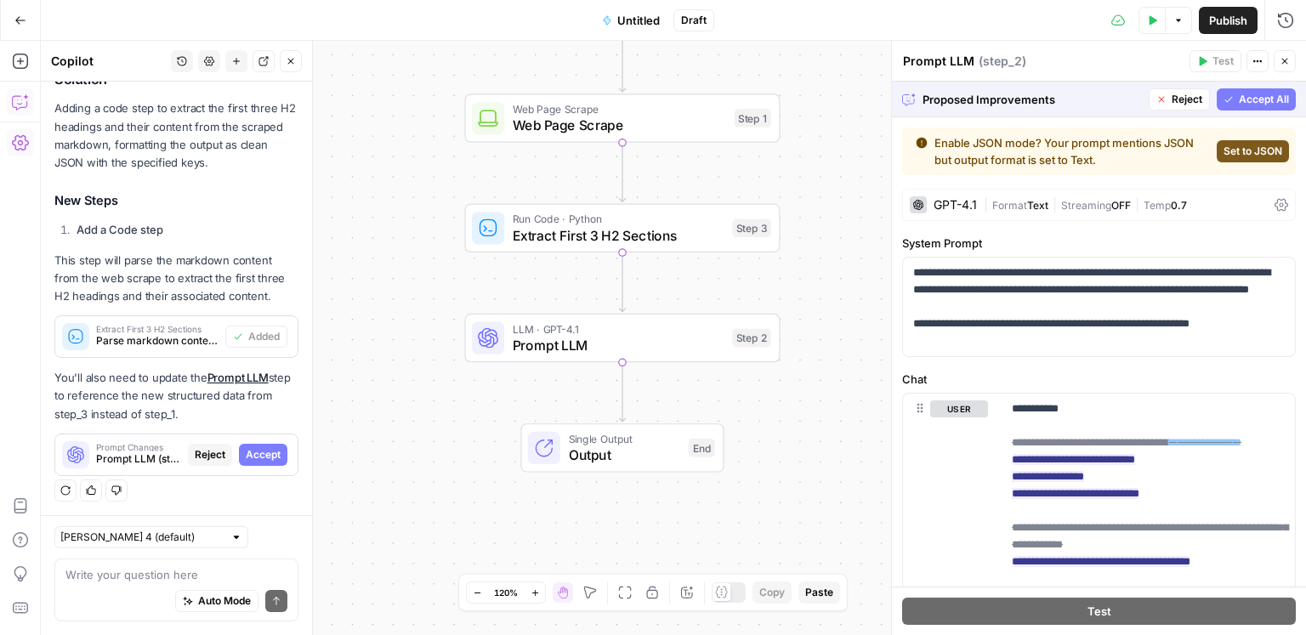
click at [1242, 99] on span "Accept All" at bounding box center [1264, 99] width 50 height 15
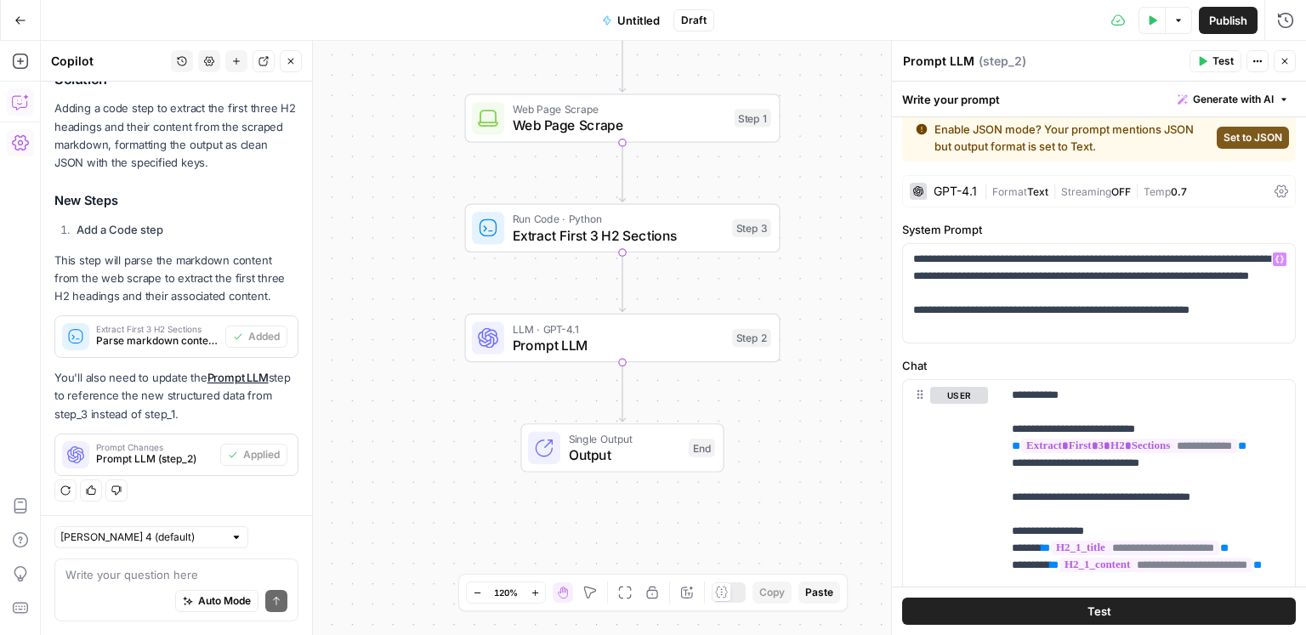
scroll to position [14, 0]
click at [648, 17] on span "Untitled" at bounding box center [638, 20] width 43 height 17
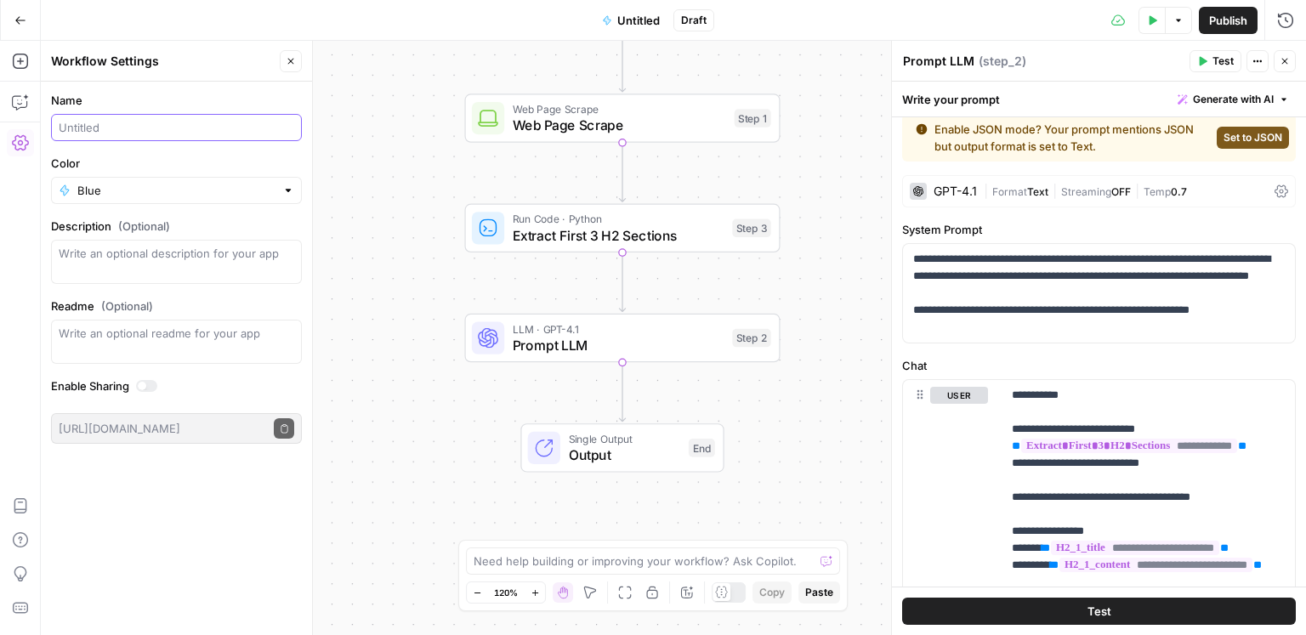
click at [88, 131] on input "Name" at bounding box center [177, 127] width 236 height 17
type input "Key insights generator"
type input "Blue"
drag, startPoint x: 1208, startPoint y: 60, endPoint x: 1159, endPoint y: 47, distance: 51.2
click at [1174, 50] on body "ConsumerAffairs New Home Browse Insights Opportunities Your Data Recent Grids C…" at bounding box center [653, 317] width 1306 height 635
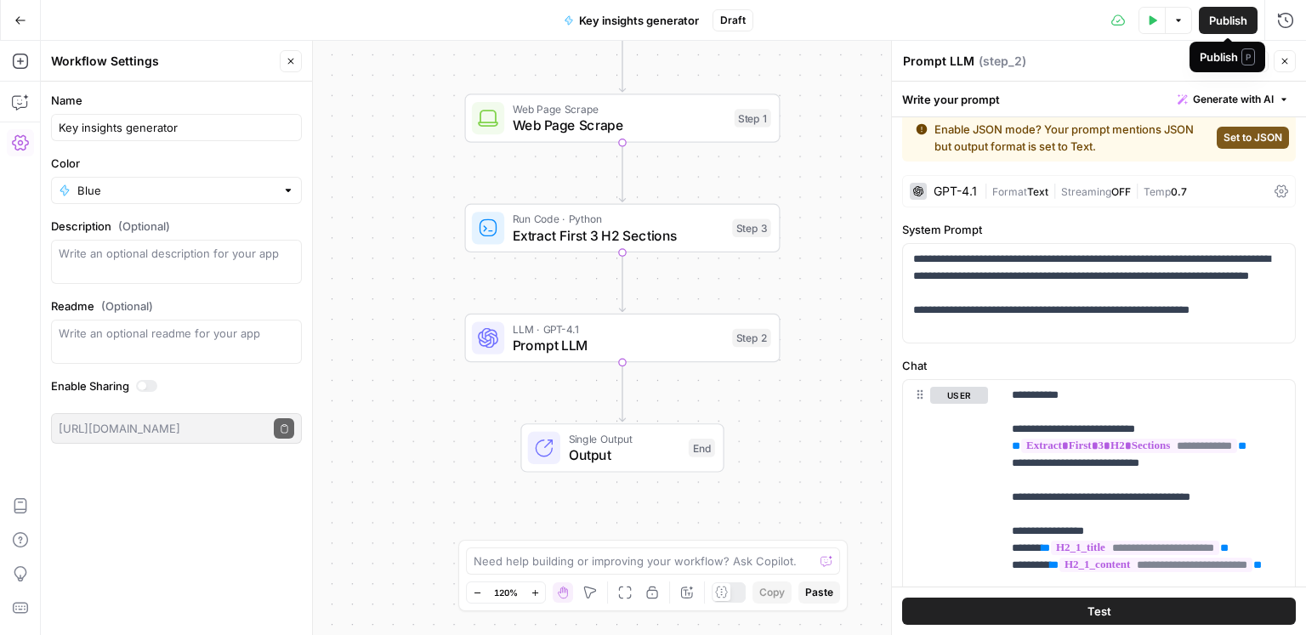
click at [1146, 23] on button "Test Data" at bounding box center [1152, 20] width 27 height 27
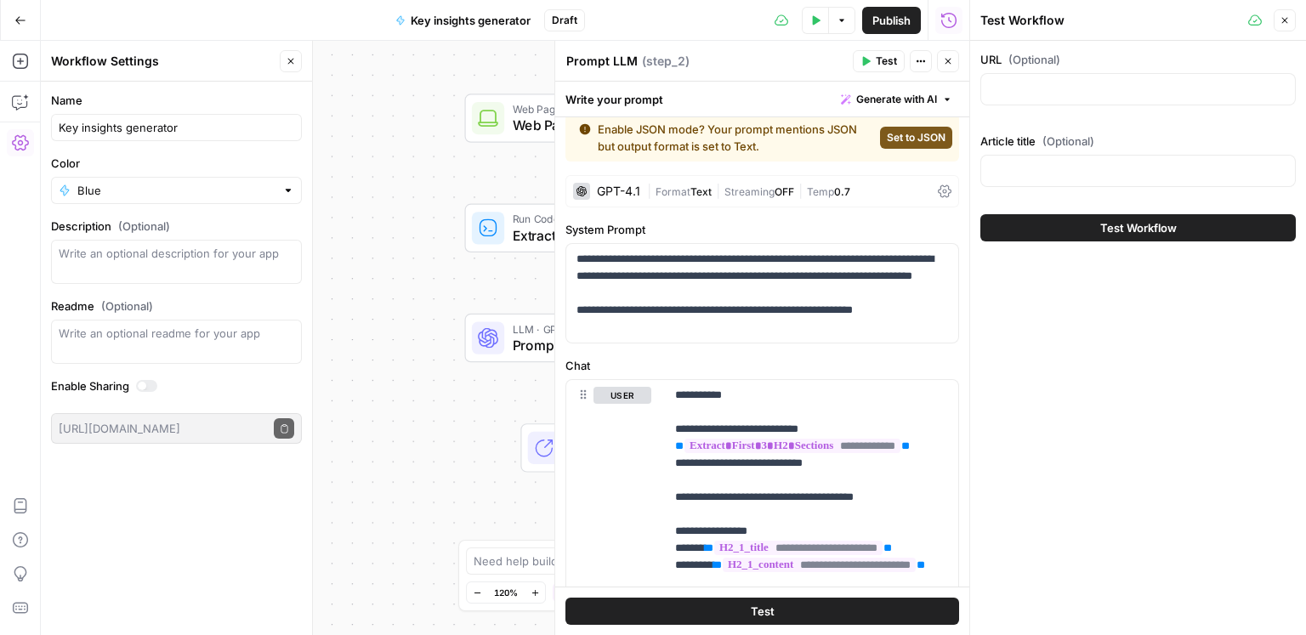
click at [1068, 102] on div at bounding box center [1139, 89] width 316 height 32
paste input "https://www.consumeraffairs.com/homeowners/beneficial-walk-in-tub-features.html"
type input "https://www.consumeraffairs.com/homeowners/beneficial-walk-in-tub-features.html"
click at [1049, 157] on div at bounding box center [1139, 171] width 316 height 32
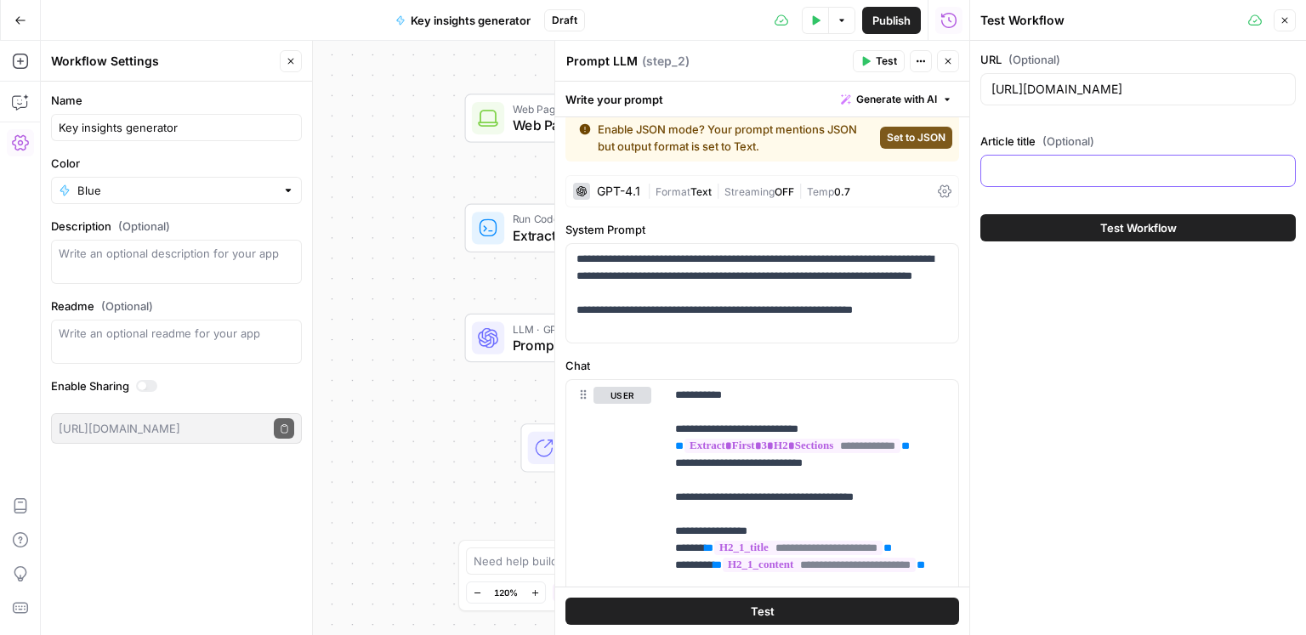
scroll to position [0, 0]
click at [1048, 175] on input "Article title (Optional)" at bounding box center [1138, 170] width 293 height 17
paste input "Beneficial walk-in tub features"
type input "Beneficial walk-in tub features"
click at [946, 59] on icon "button" at bounding box center [949, 62] width 6 height 6
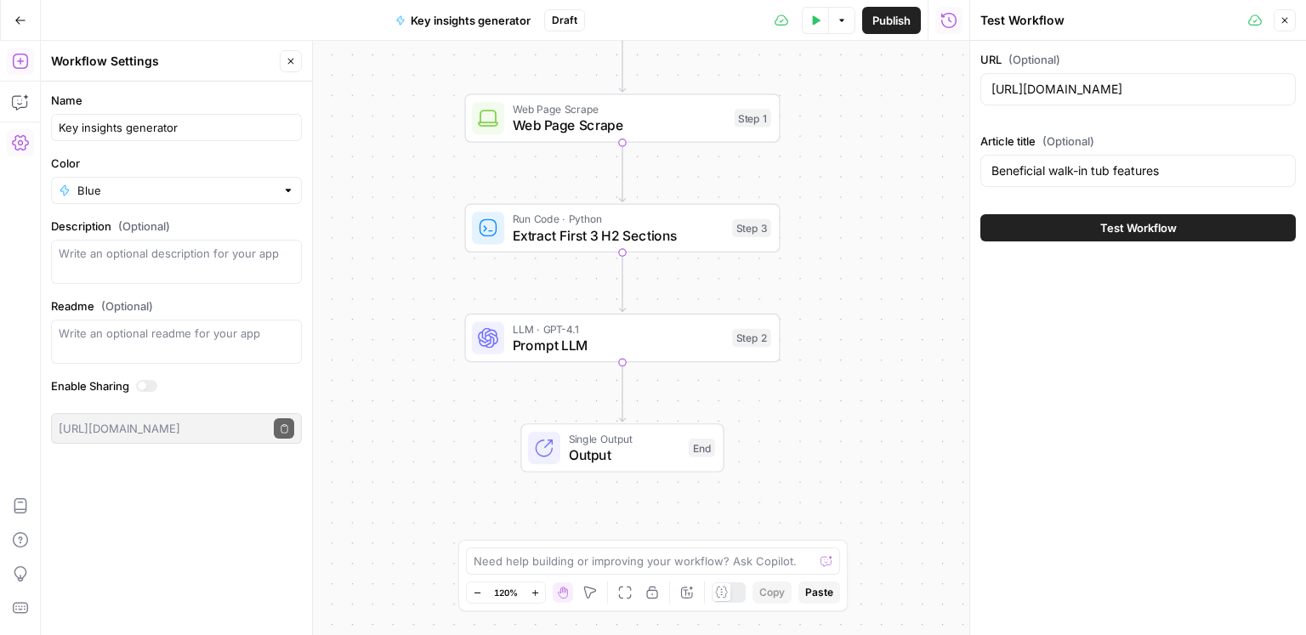
click at [15, 64] on icon "button" at bounding box center [20, 61] width 17 height 17
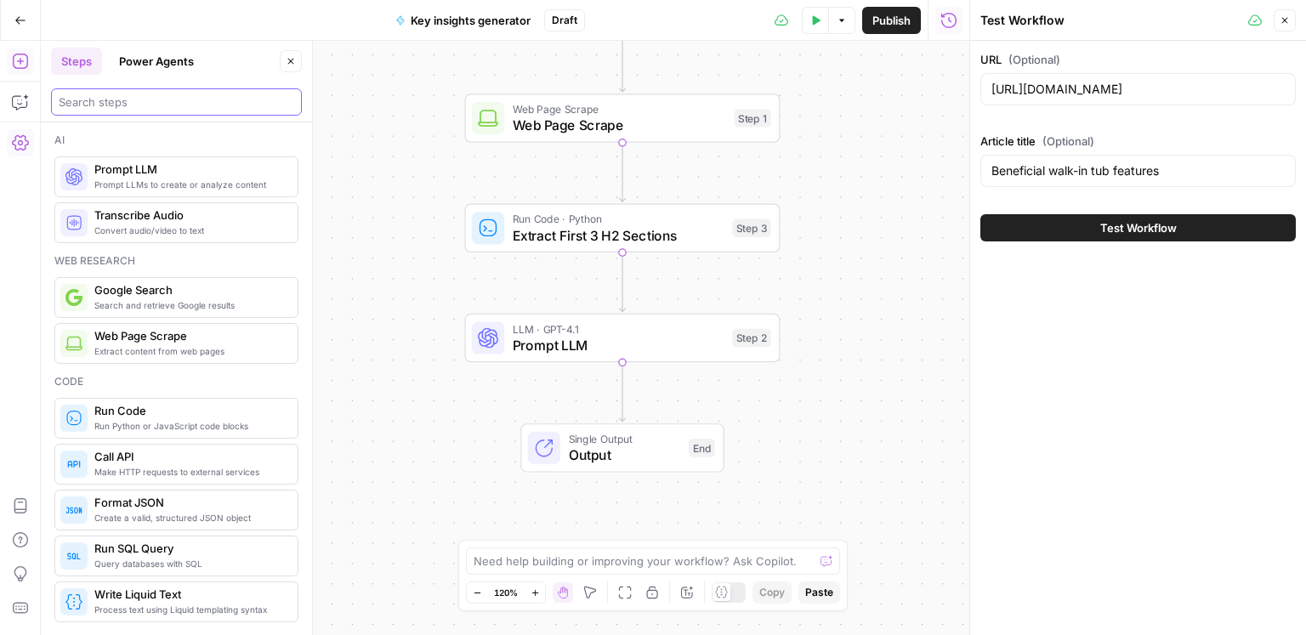
click at [87, 99] on input "search" at bounding box center [177, 102] width 236 height 17
click at [30, 111] on button "Copilot" at bounding box center [20, 101] width 27 height 27
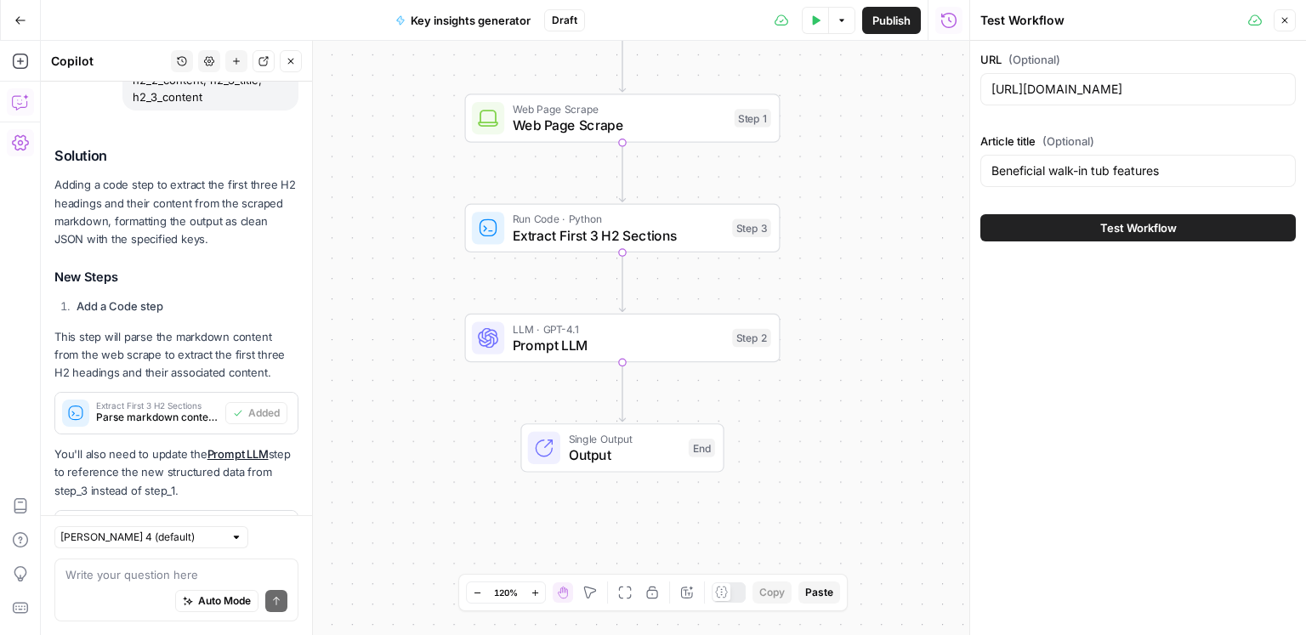
scroll to position [330, 0]
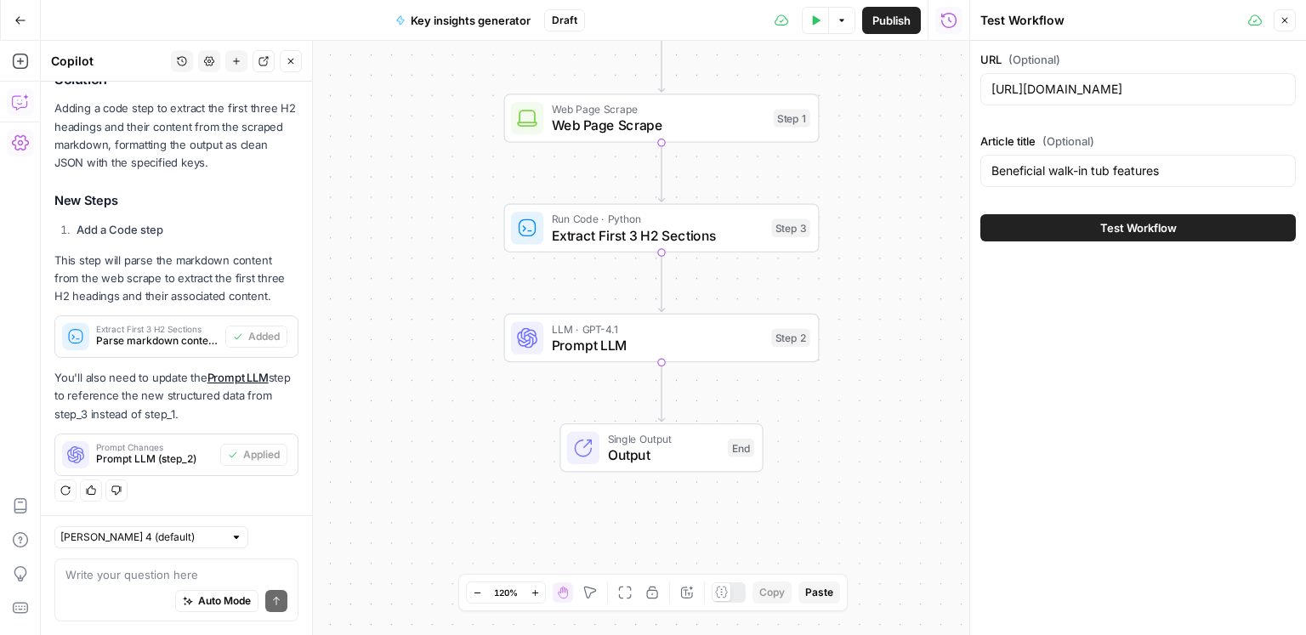
click at [153, 592] on div "Auto Mode Send" at bounding box center [176, 601] width 222 height 37
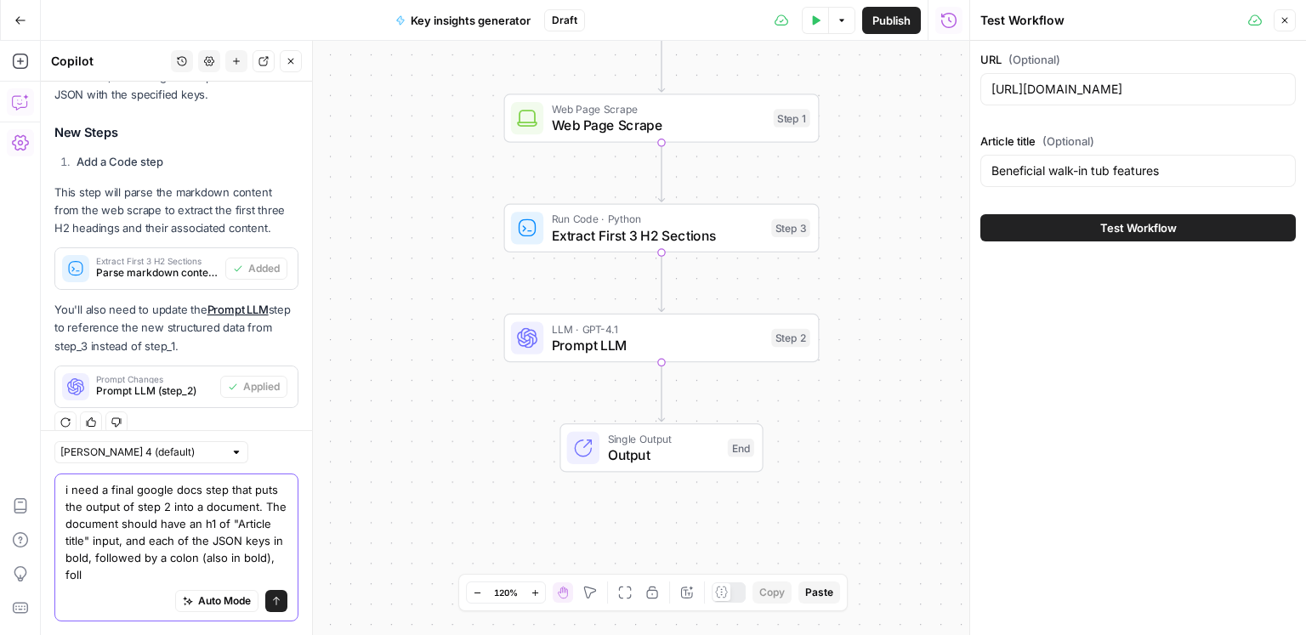
scroll to position [415, 0]
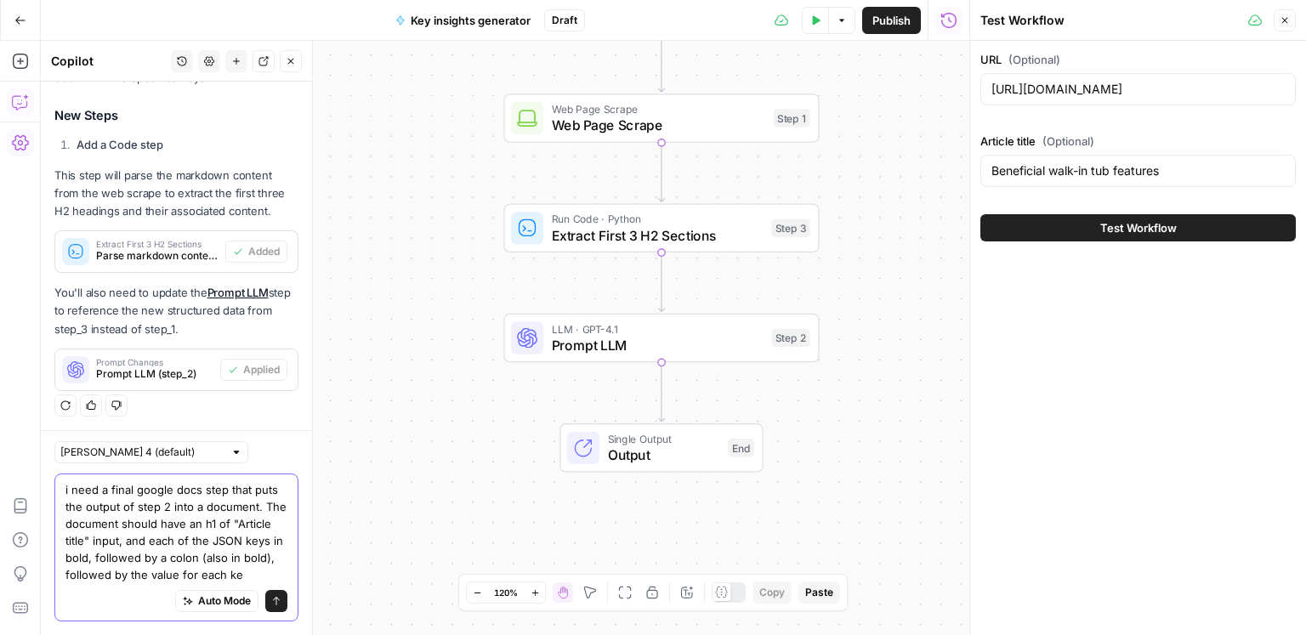
type textarea "i need a final google docs step that puts the output of step 2 into a document.…"
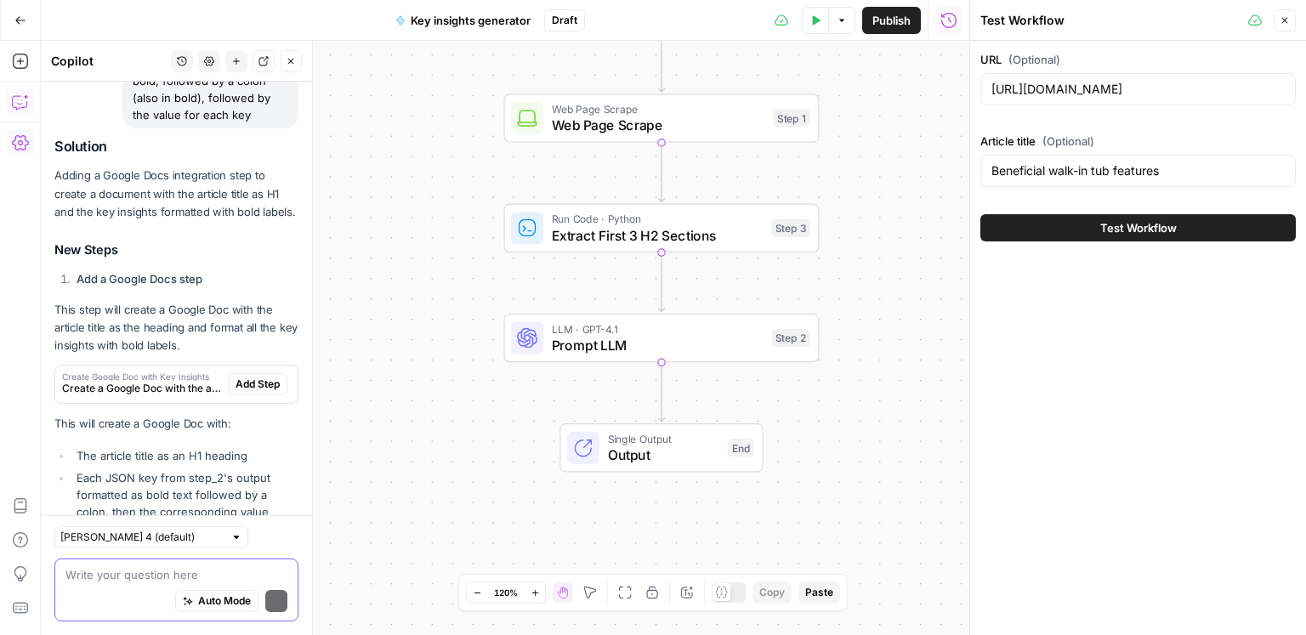
scroll to position [940, 0]
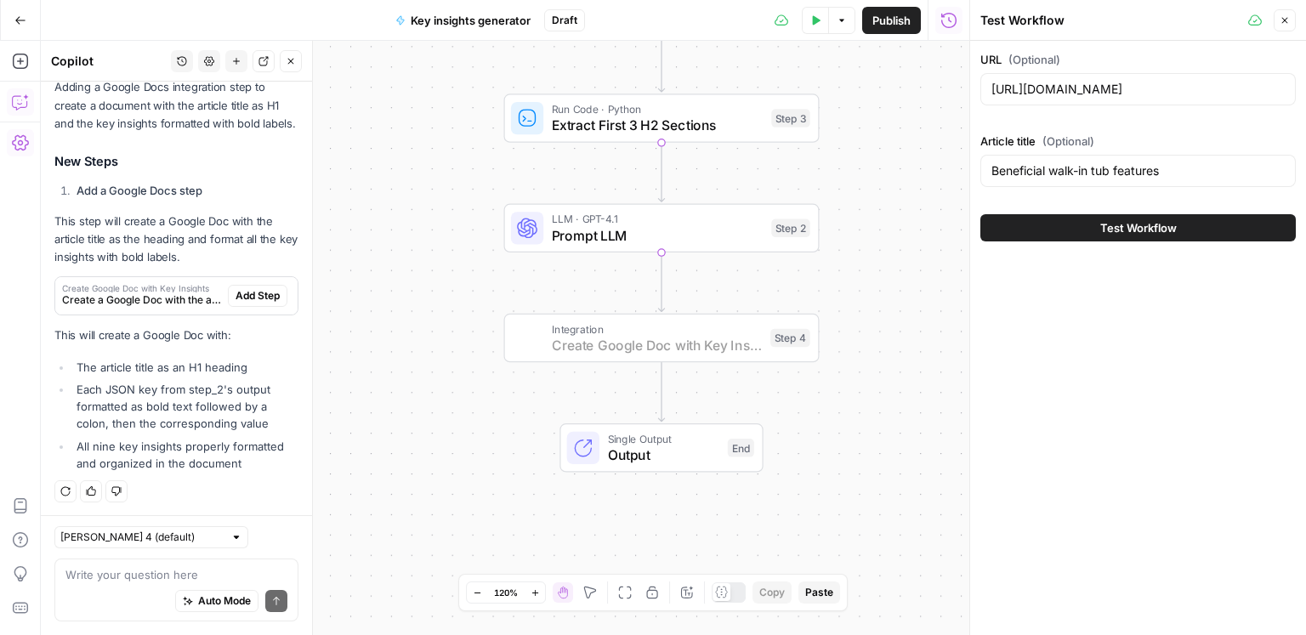
click at [253, 294] on span "Add Step" at bounding box center [258, 295] width 44 height 15
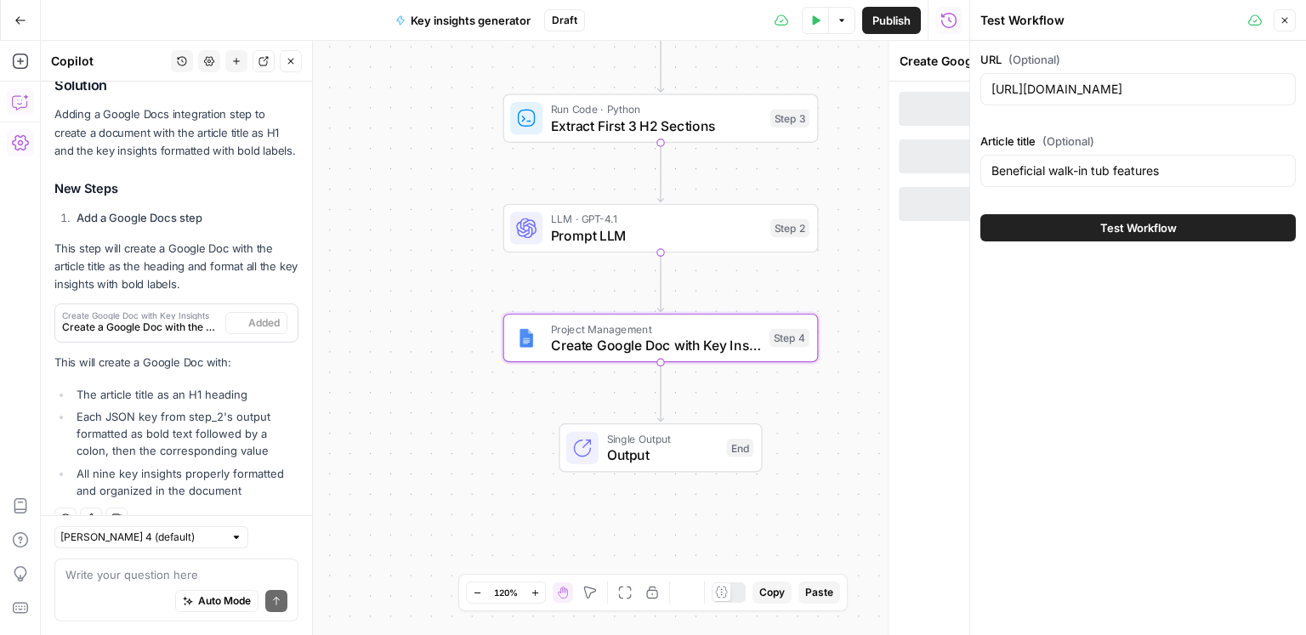
scroll to position [967, 0]
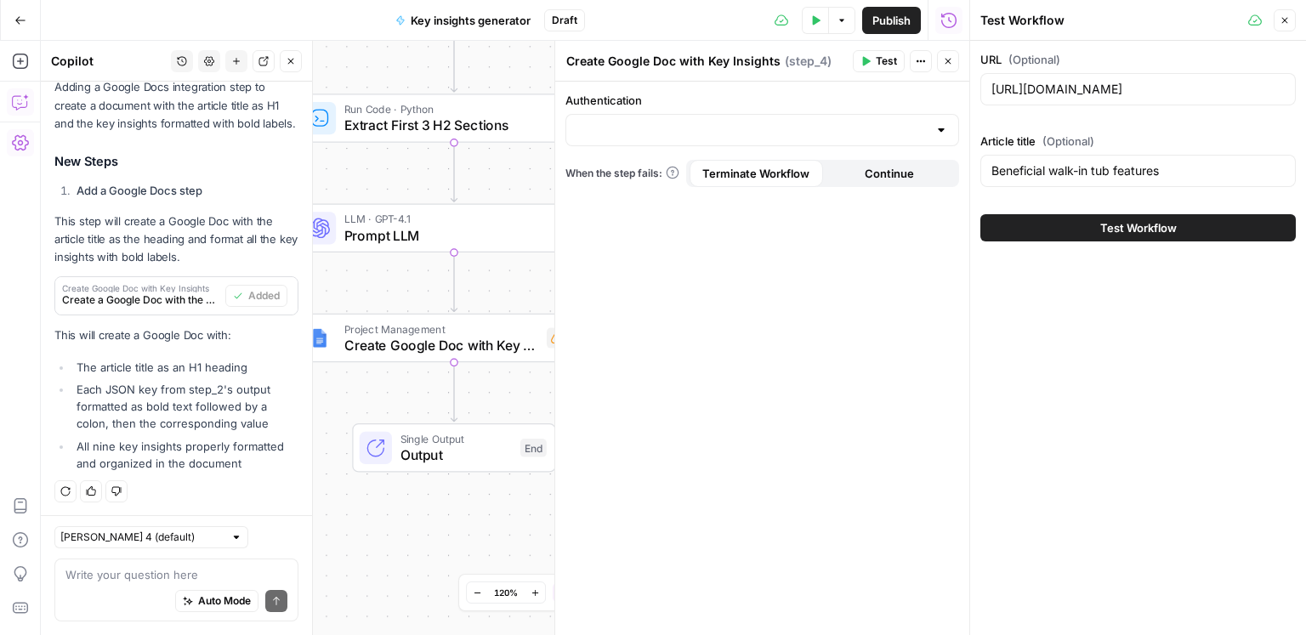
click at [880, 139] on div at bounding box center [763, 130] width 394 height 32
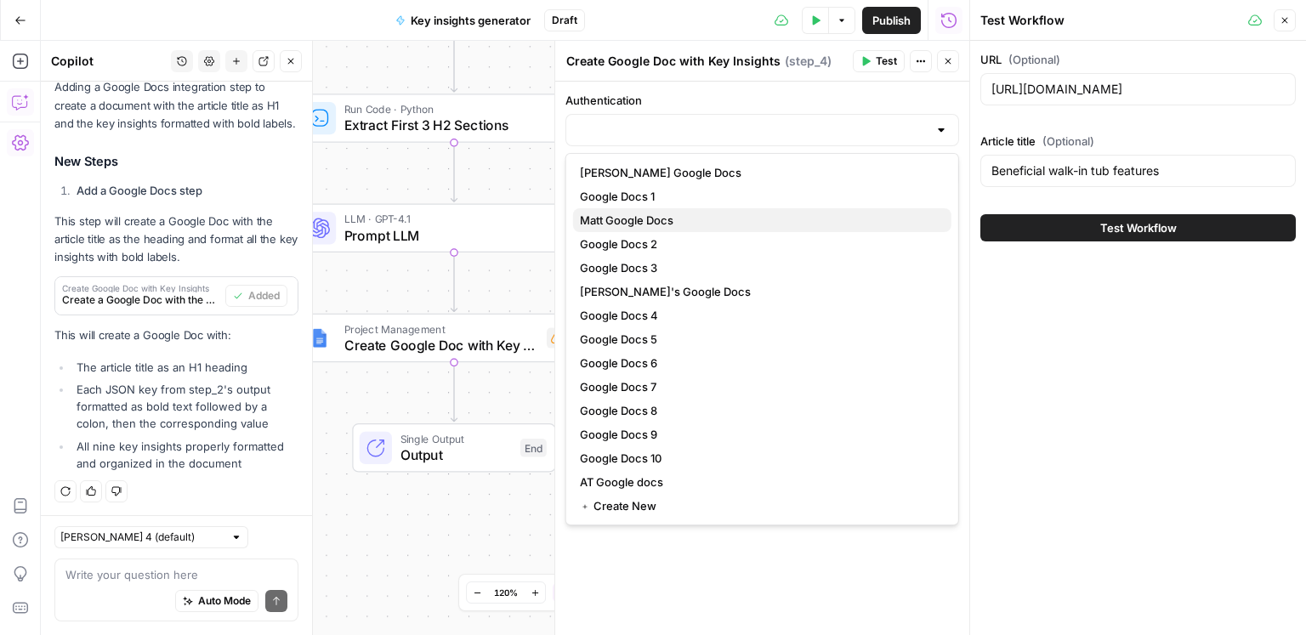
click at [717, 218] on span "Matt Google Docs" at bounding box center [759, 220] width 358 height 17
type input "Matt Google Docs"
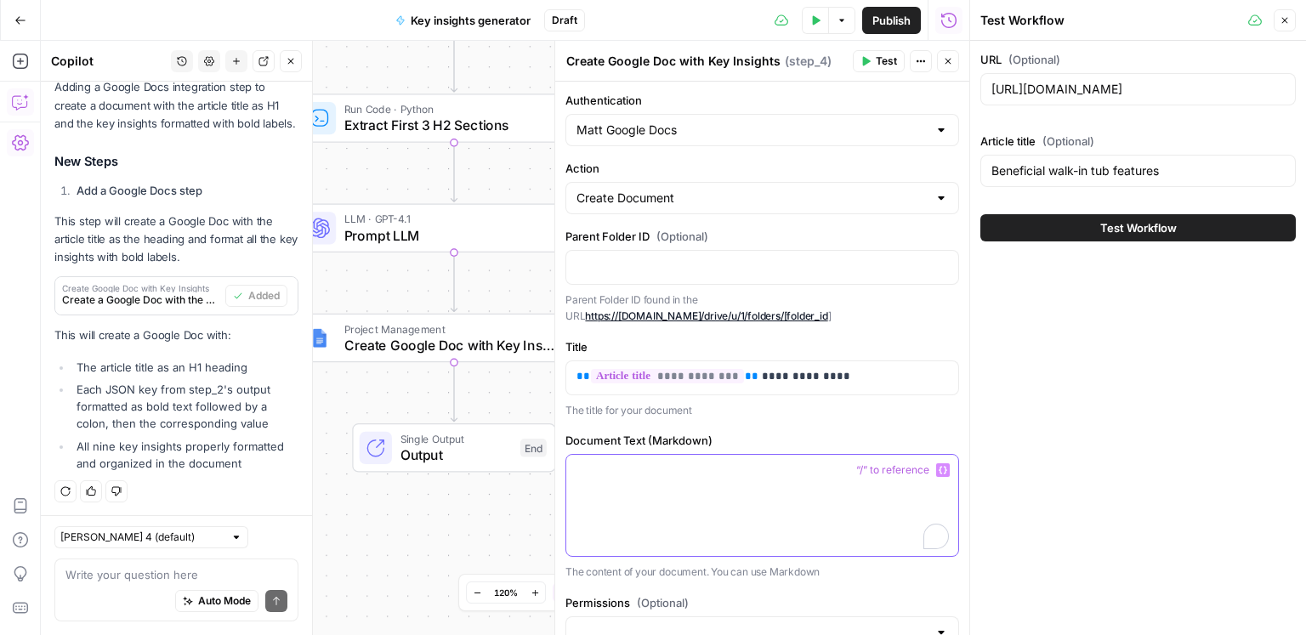
click at [713, 463] on p "To enrich screen reader interactions, please activate Accessibility in Grammarl…" at bounding box center [763, 470] width 372 height 17
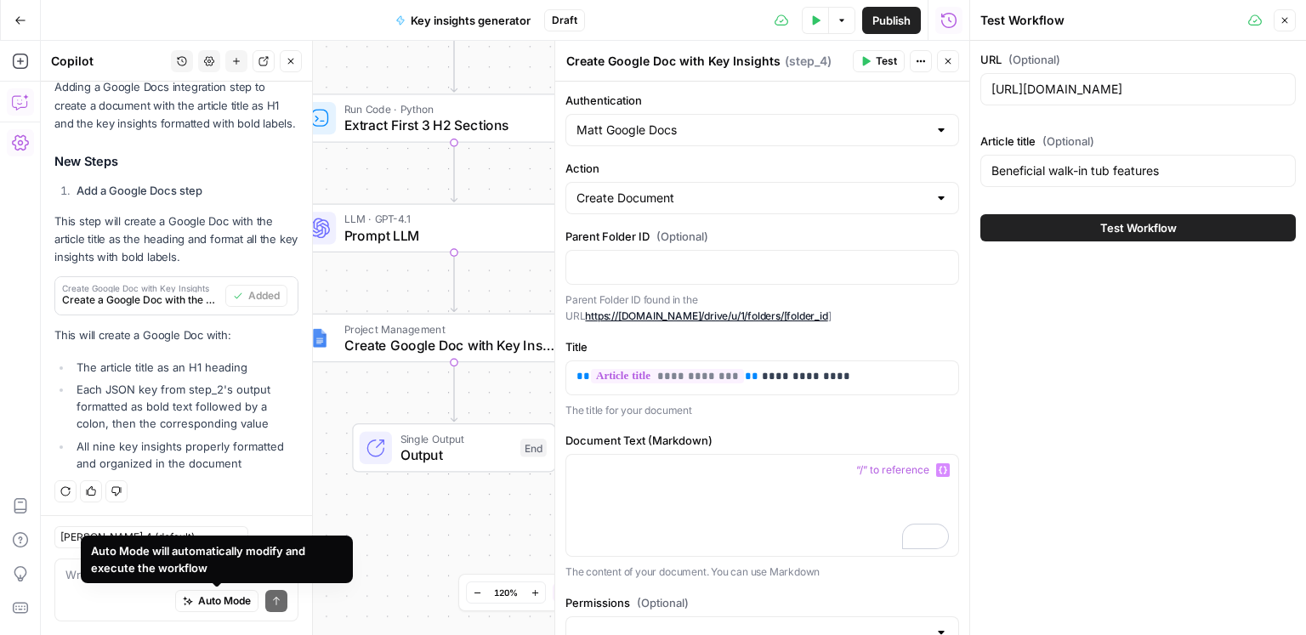
drag, startPoint x: 179, startPoint y: 578, endPoint x: 95, endPoint y: 578, distance: 84.2
click at [179, 578] on div "Auto Mode will automatically modify and execute the workflow" at bounding box center [217, 560] width 272 height 48
click at [95, 578] on div "Auto Mode will automatically modify and execute the workflow" at bounding box center [217, 560] width 272 height 48
drag, startPoint x: 58, startPoint y: 588, endPoint x: 70, endPoint y: 586, distance: 12.2
click at [59, 588] on div "Write your question here Auto Mode Send" at bounding box center [176, 590] width 244 height 63
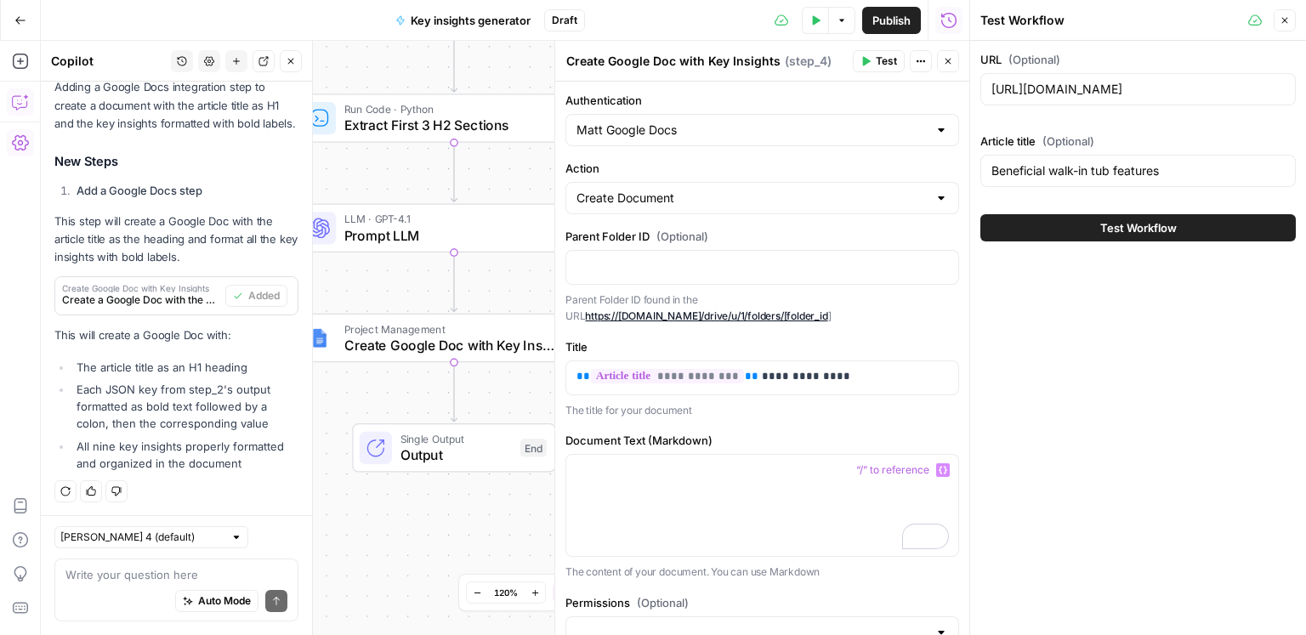
click at [70, 586] on div "Auto Mode Send" at bounding box center [176, 601] width 222 height 37
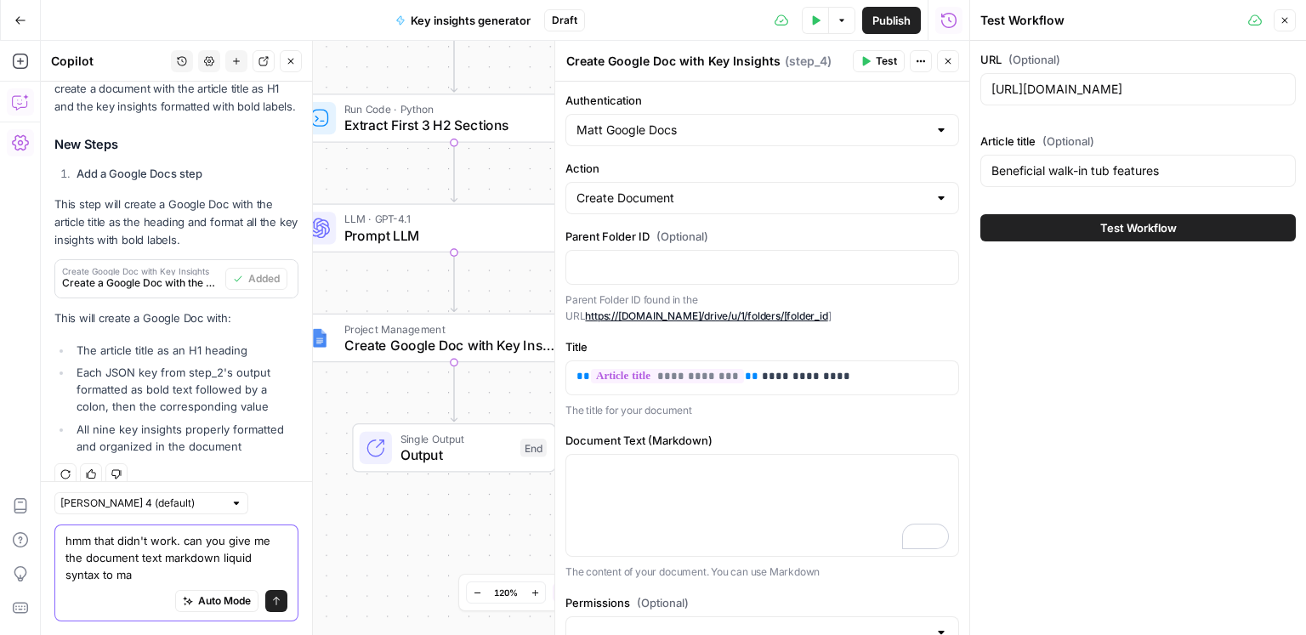
scroll to position [1001, 0]
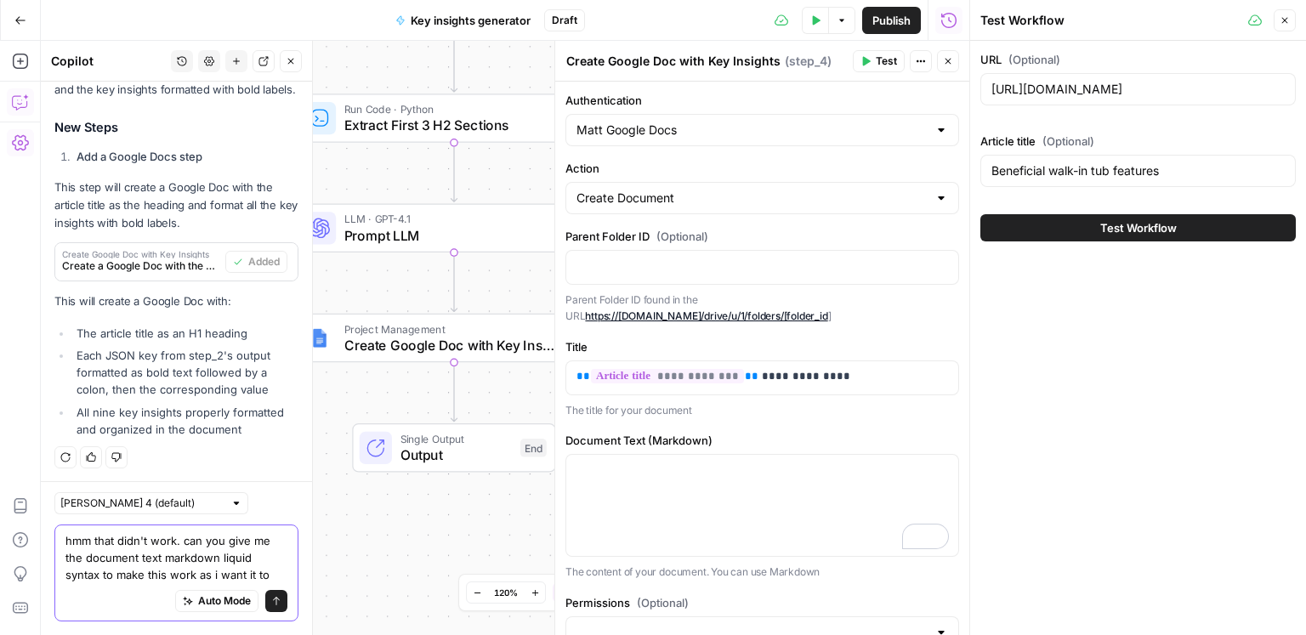
type textarea "hmm that didn't work. can you give me the document text markdown liquid syntax …"
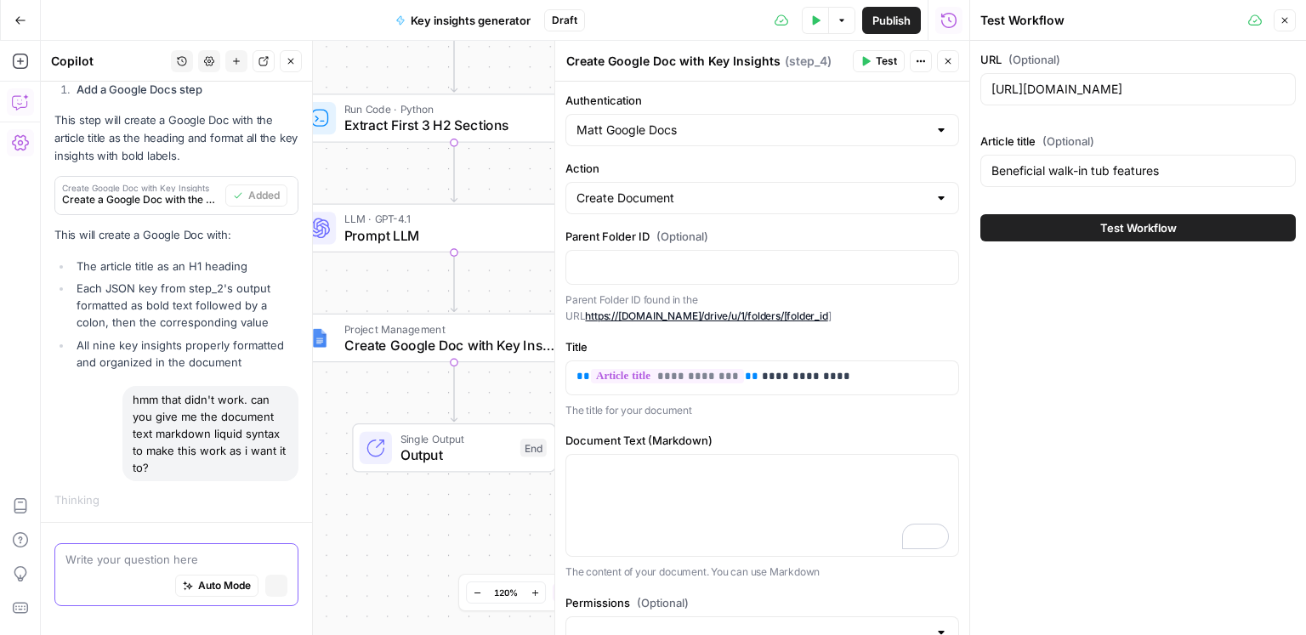
scroll to position [984, 0]
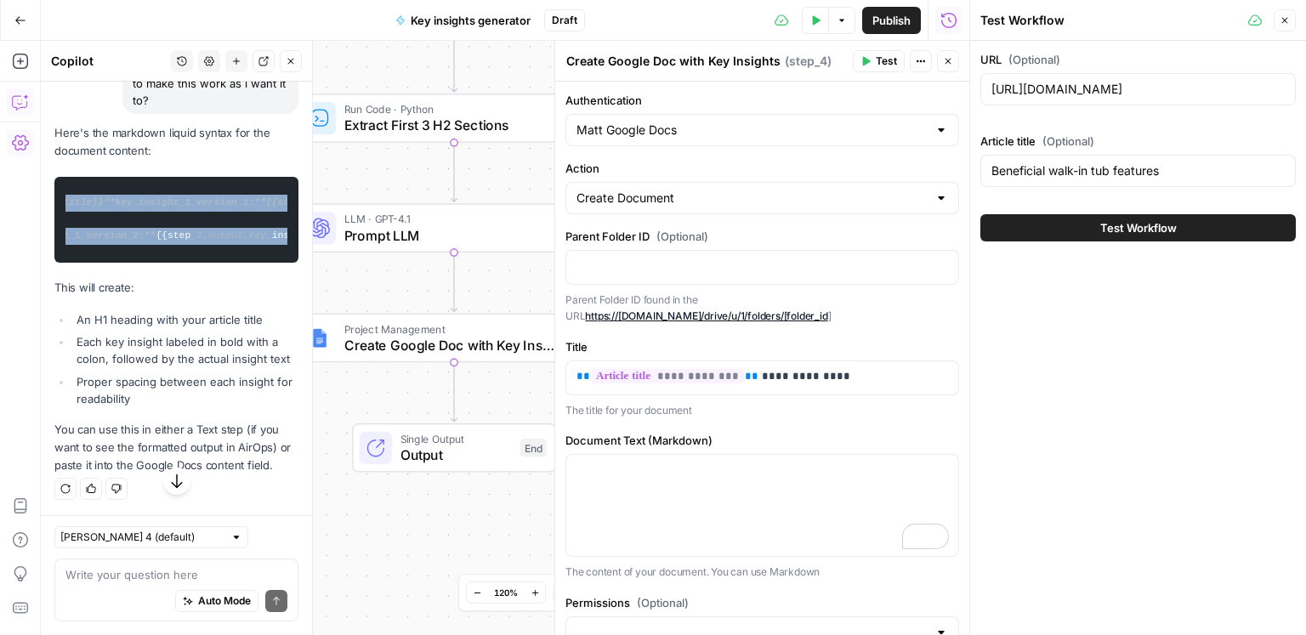
scroll to position [0, 204]
drag, startPoint x: 80, startPoint y: 237, endPoint x: 291, endPoint y: 342, distance: 235.4
click at [291, 263] on pre "# {{article _title}} **key_insight_1_version_1:** {{step_ 2.output.key _insight…" at bounding box center [176, 220] width 244 height 86
copy code "# {{article _title}} **key_insight_1_version_1:** {{step_ 2.output.key _insight…"
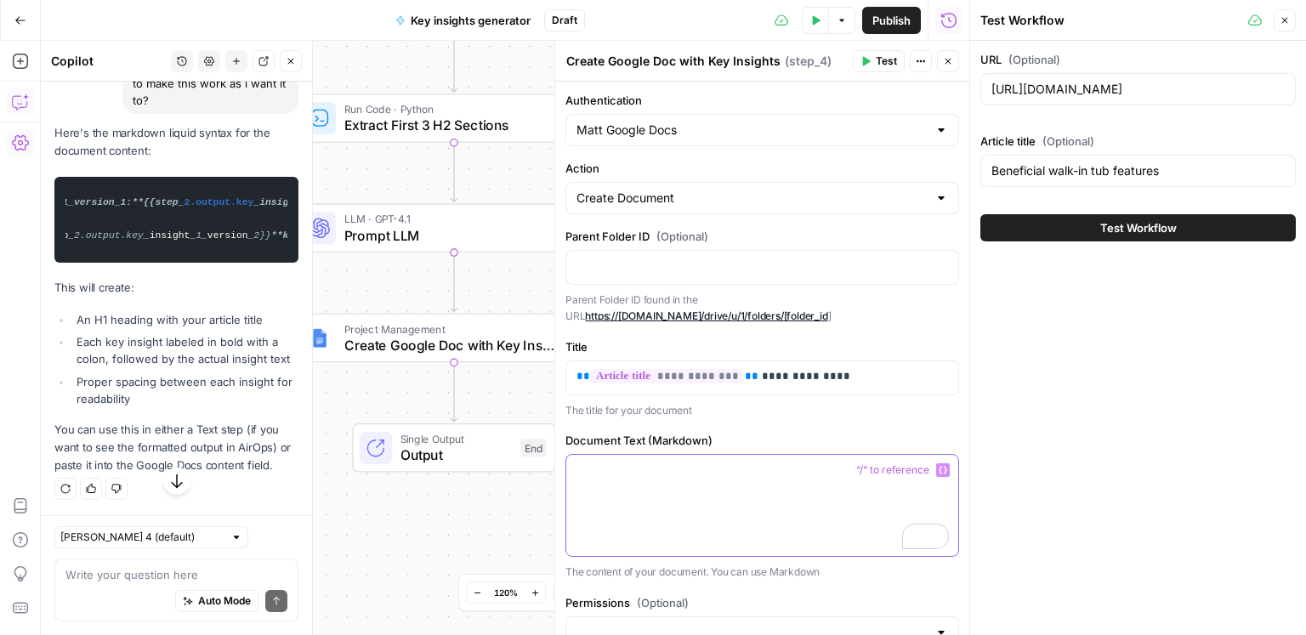
click at [652, 457] on div "To enrich screen reader interactions, please activate Accessibility in Grammarl…" at bounding box center [762, 505] width 392 height 101
click at [640, 467] on p "To enrich screen reader interactions, please activate Accessibility in Grammarl…" at bounding box center [763, 470] width 372 height 17
paste div "To enrich screen reader interactions, please activate Accessibility in Grammarl…"
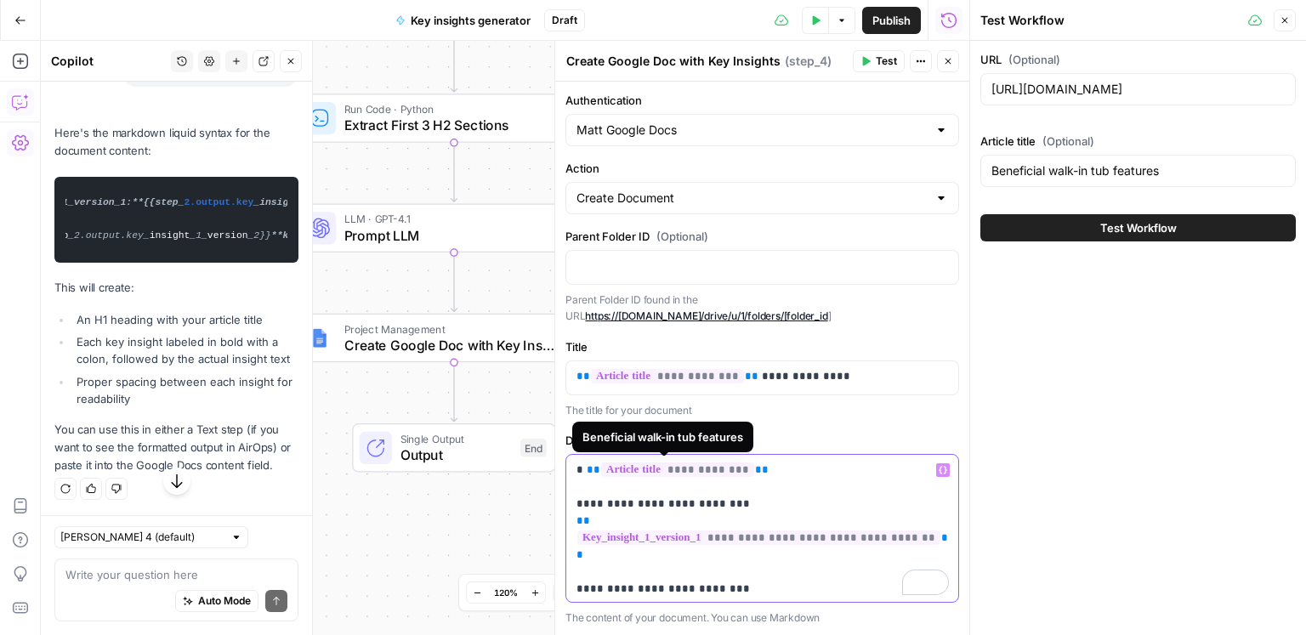
scroll to position [1629, 0]
click at [575, 500] on div "**********" at bounding box center [762, 528] width 392 height 147
drag, startPoint x: 584, startPoint y: 502, endPoint x: 549, endPoint y: 501, distance: 34.9
click at [554, 501] on div "**********" at bounding box center [761, 338] width 415 height 594
copy p "**"
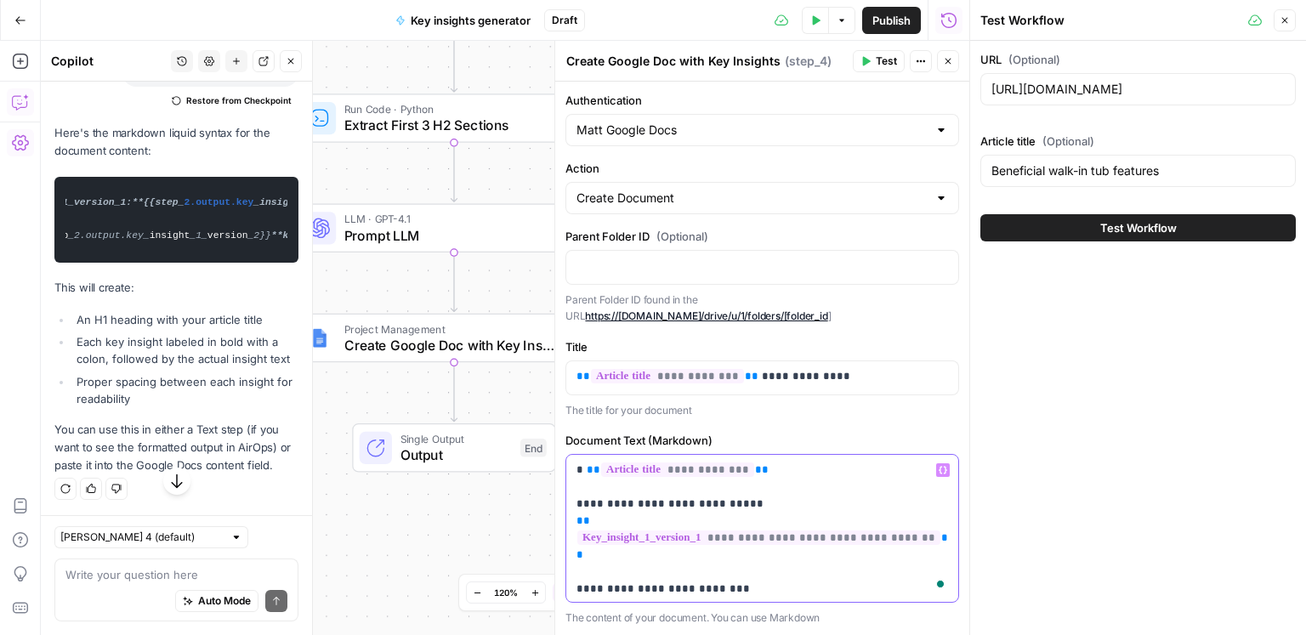
click at [571, 591] on div "**********" at bounding box center [762, 528] width 392 height 147
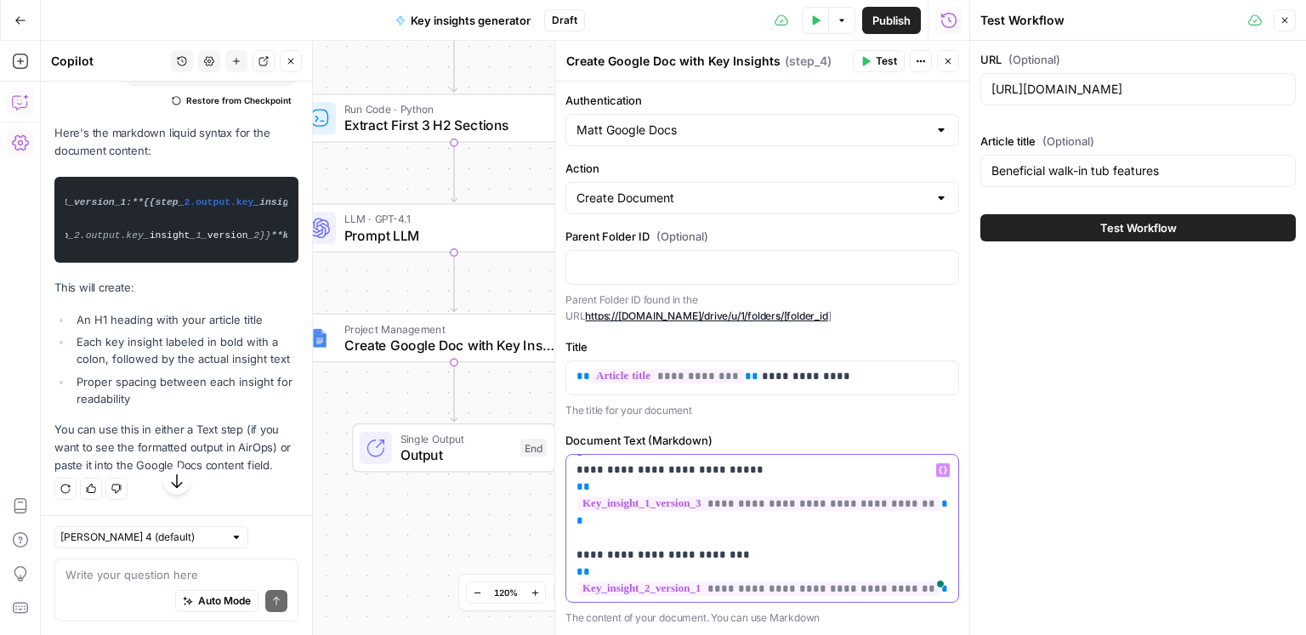
scroll to position [0, 0]
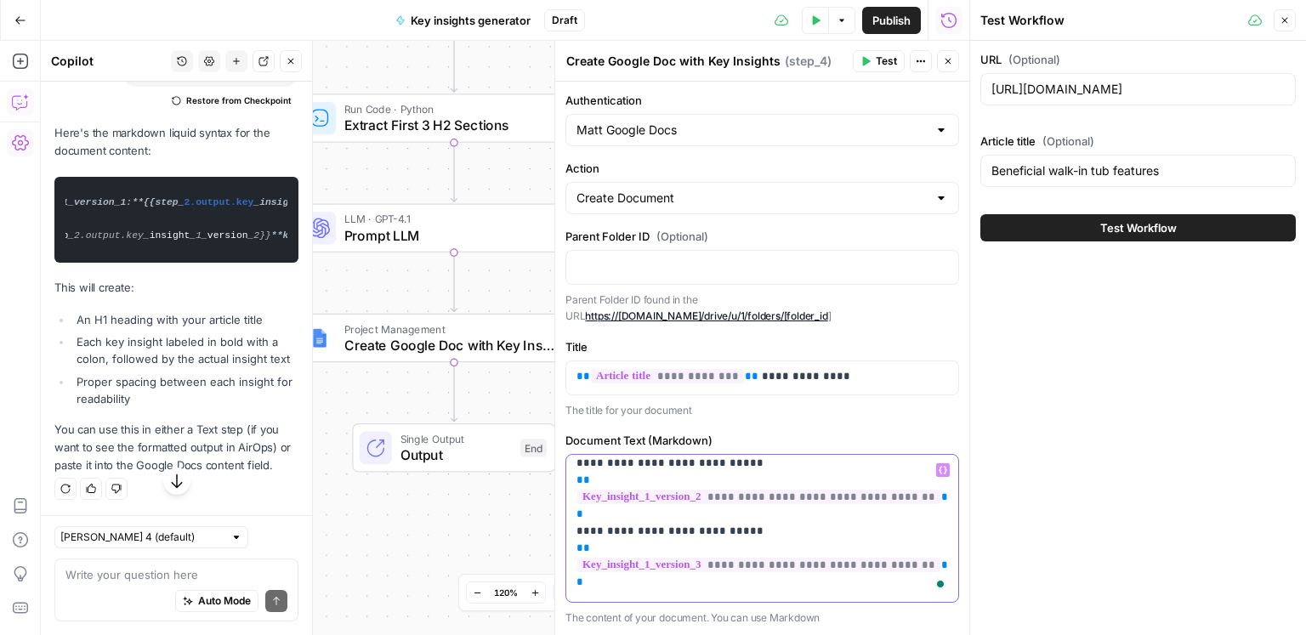
click at [579, 514] on p "**********" at bounding box center [763, 608] width 372 height 510
click at [577, 514] on p "**********" at bounding box center [763, 608] width 372 height 510
click at [578, 553] on p "**********" at bounding box center [763, 599] width 372 height 493
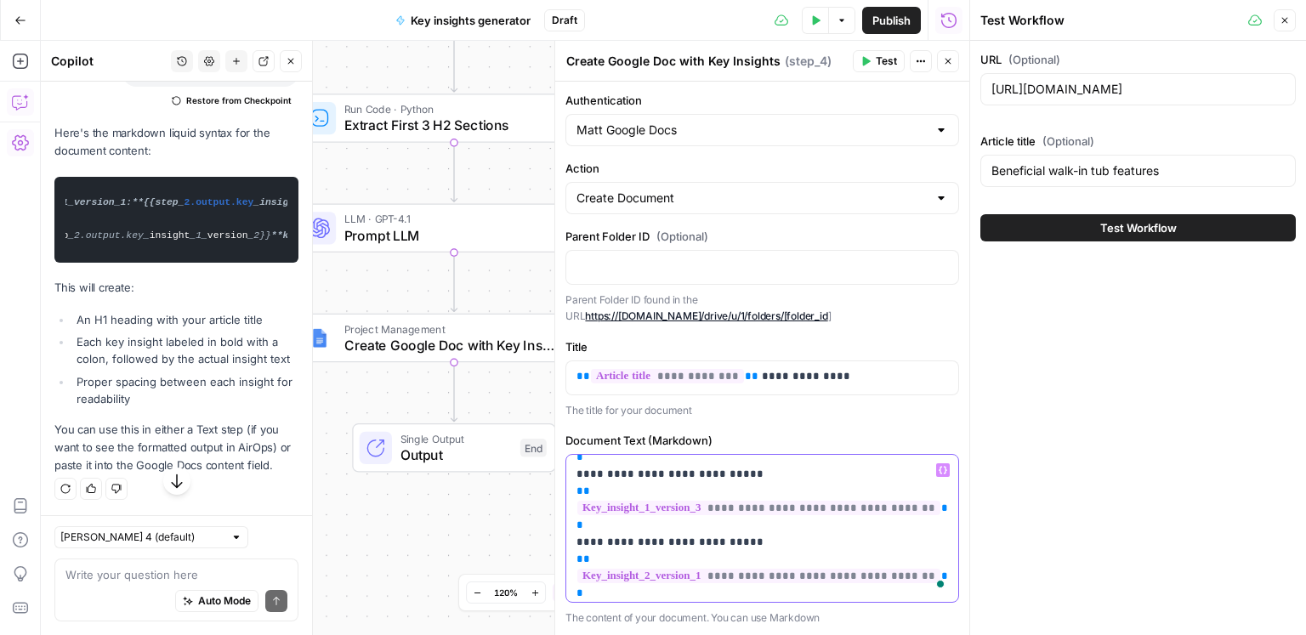
drag, startPoint x: 577, startPoint y: 540, endPoint x: 640, endPoint y: 537, distance: 62.1
click at [577, 540] on p "**********" at bounding box center [763, 534] width 372 height 476
click at [571, 594] on div "**********" at bounding box center [762, 528] width 393 height 147
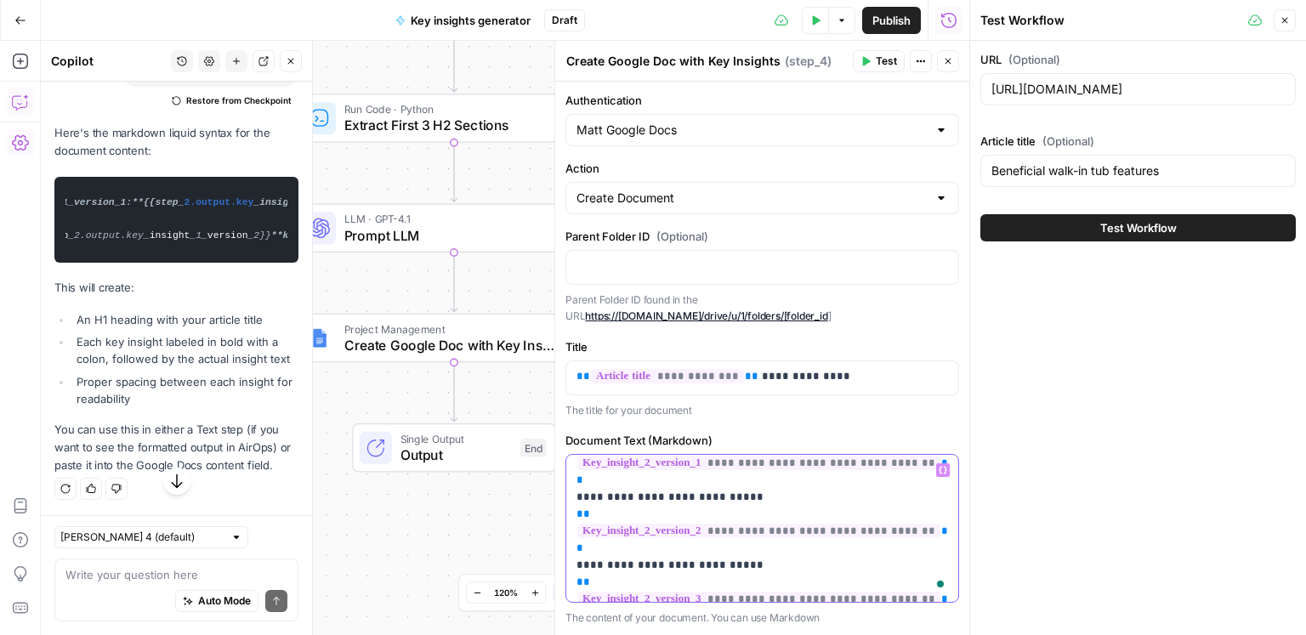
click at [574, 514] on div "**********" at bounding box center [762, 528] width 393 height 147
click at [572, 564] on div "**********" at bounding box center [762, 528] width 393 height 147
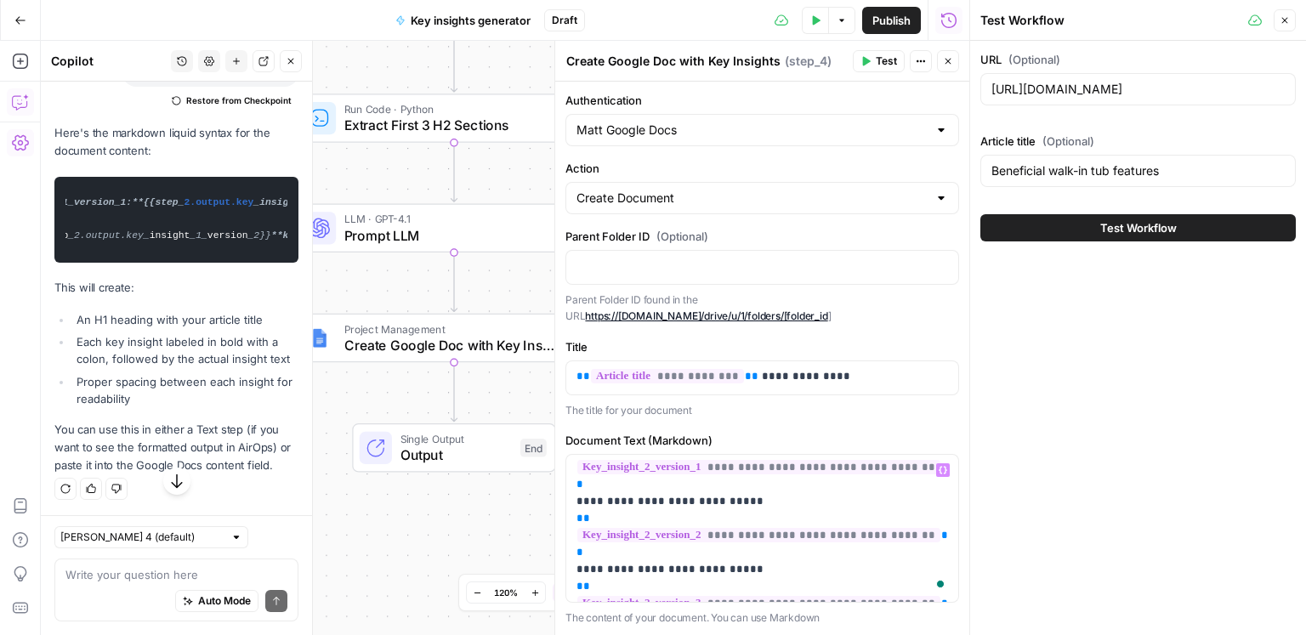
click at [1094, 220] on button "Test Workflow" at bounding box center [1139, 227] width 316 height 27
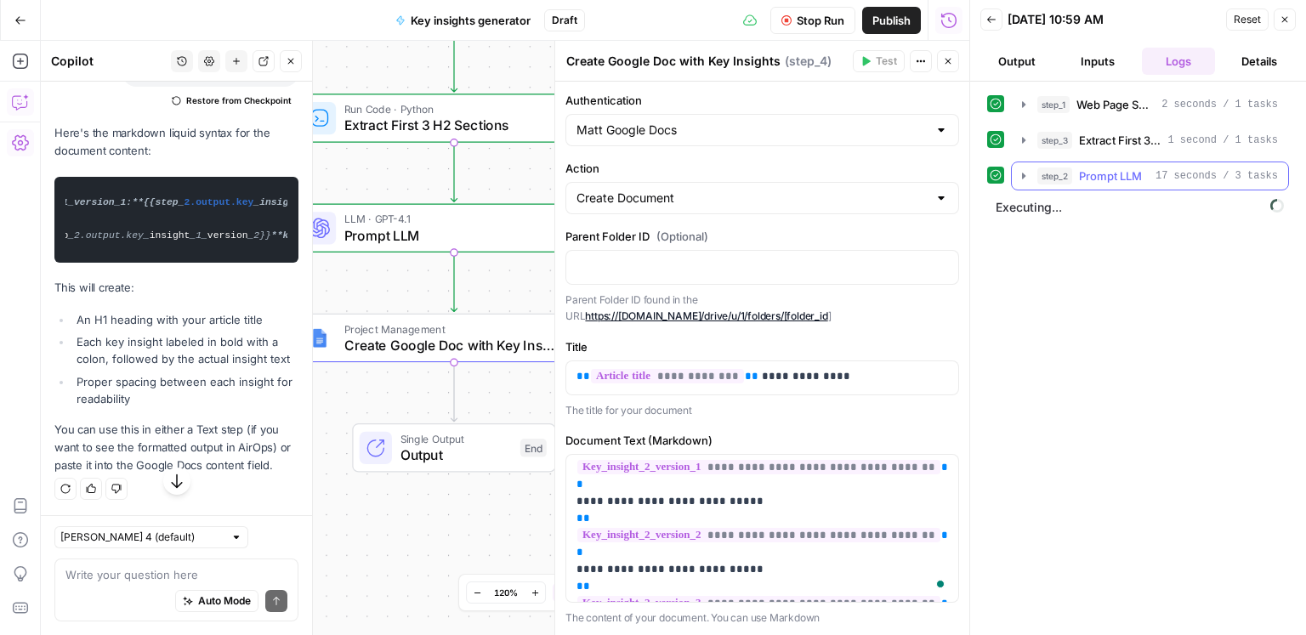
click at [1131, 178] on span "Prompt LLM" at bounding box center [1110, 176] width 63 height 17
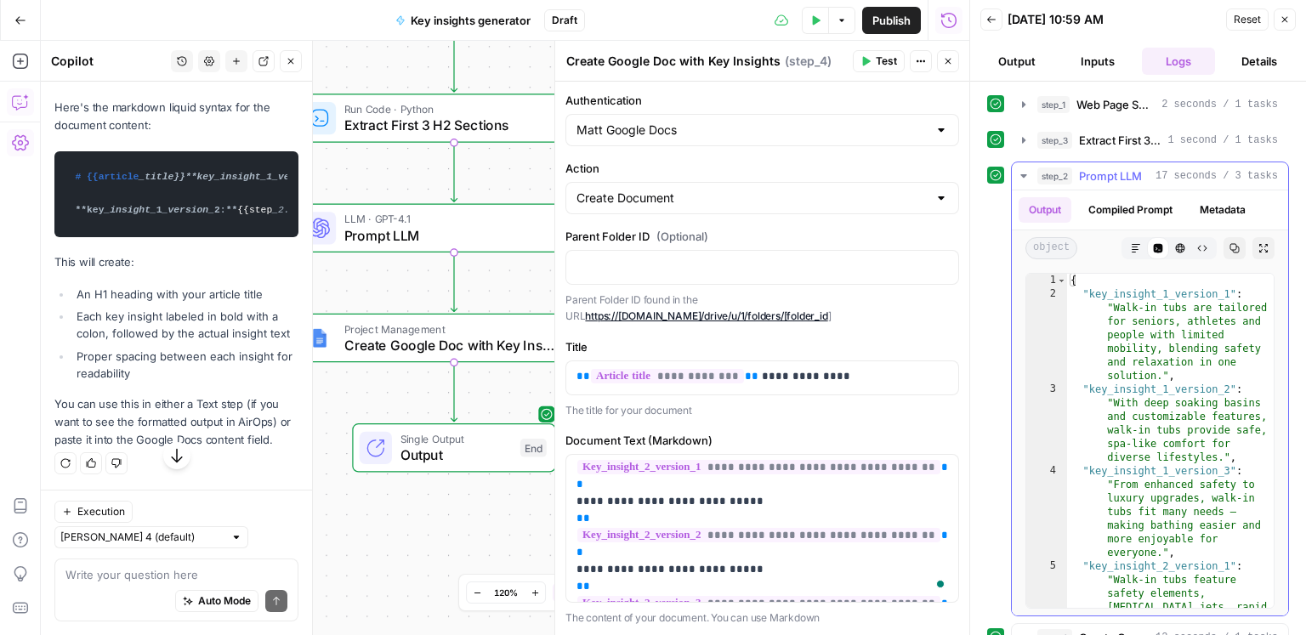
click at [1131, 178] on span "Prompt LLM" at bounding box center [1110, 176] width 63 height 17
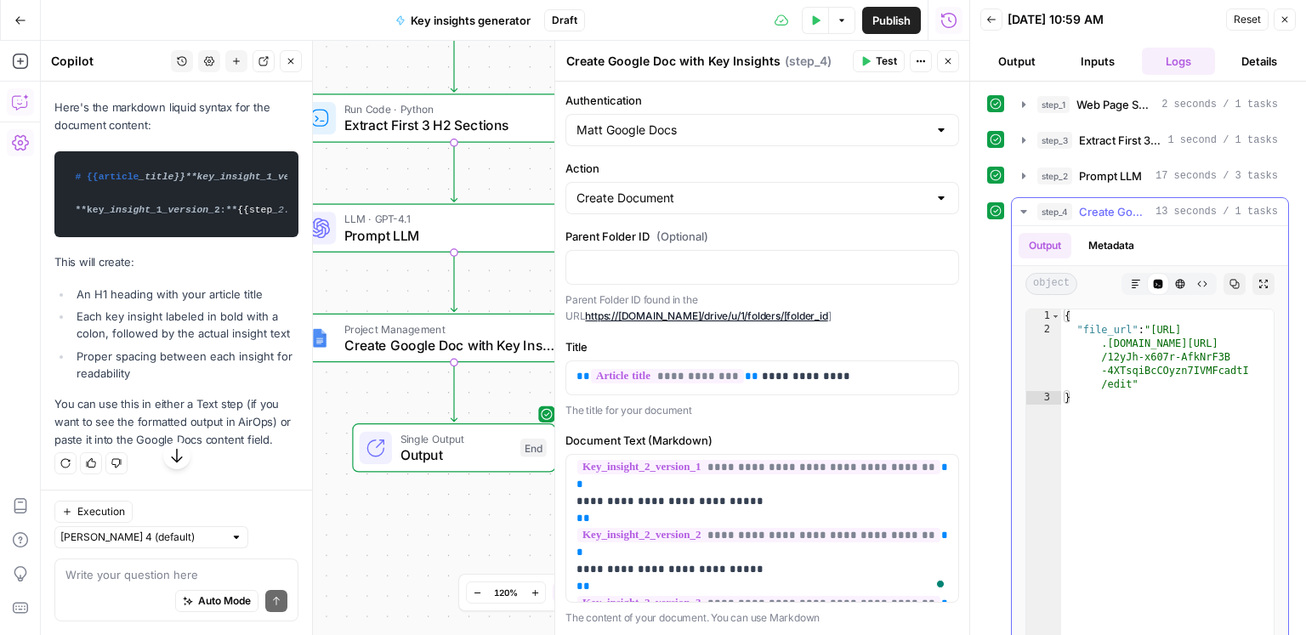
click at [1132, 281] on icon "button" at bounding box center [1136, 284] width 10 height 10
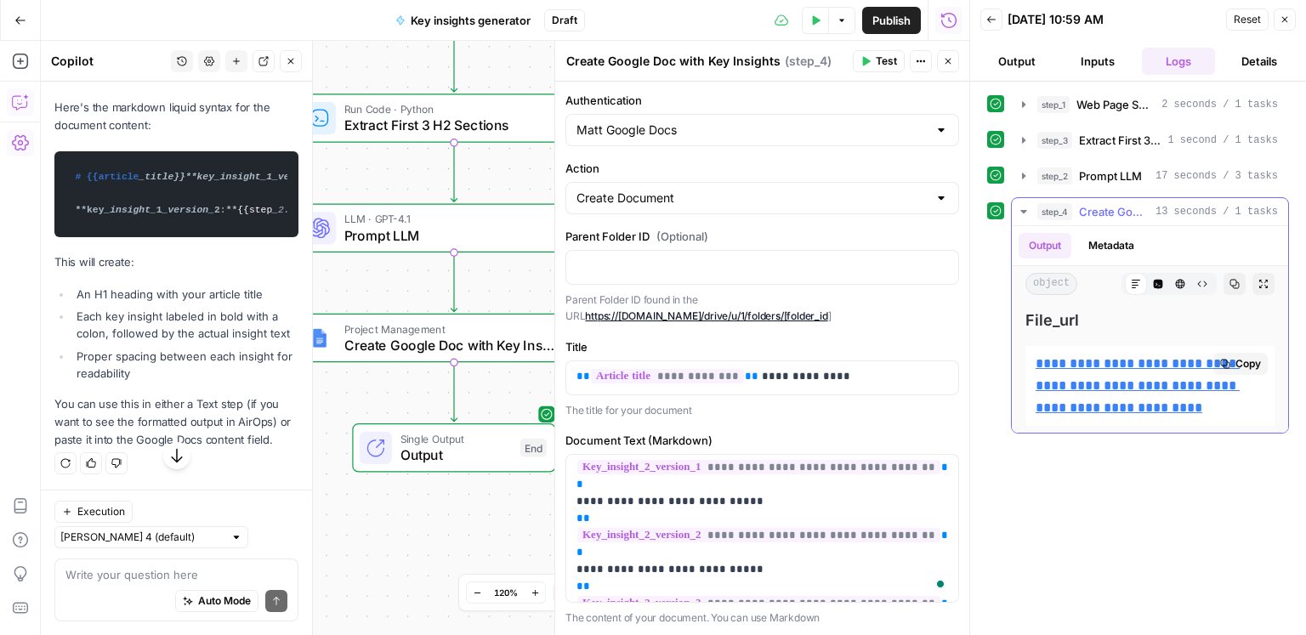
click at [1120, 362] on link "**********" at bounding box center [1138, 385] width 204 height 57
click at [1134, 168] on span "Prompt LLM" at bounding box center [1110, 176] width 63 height 17
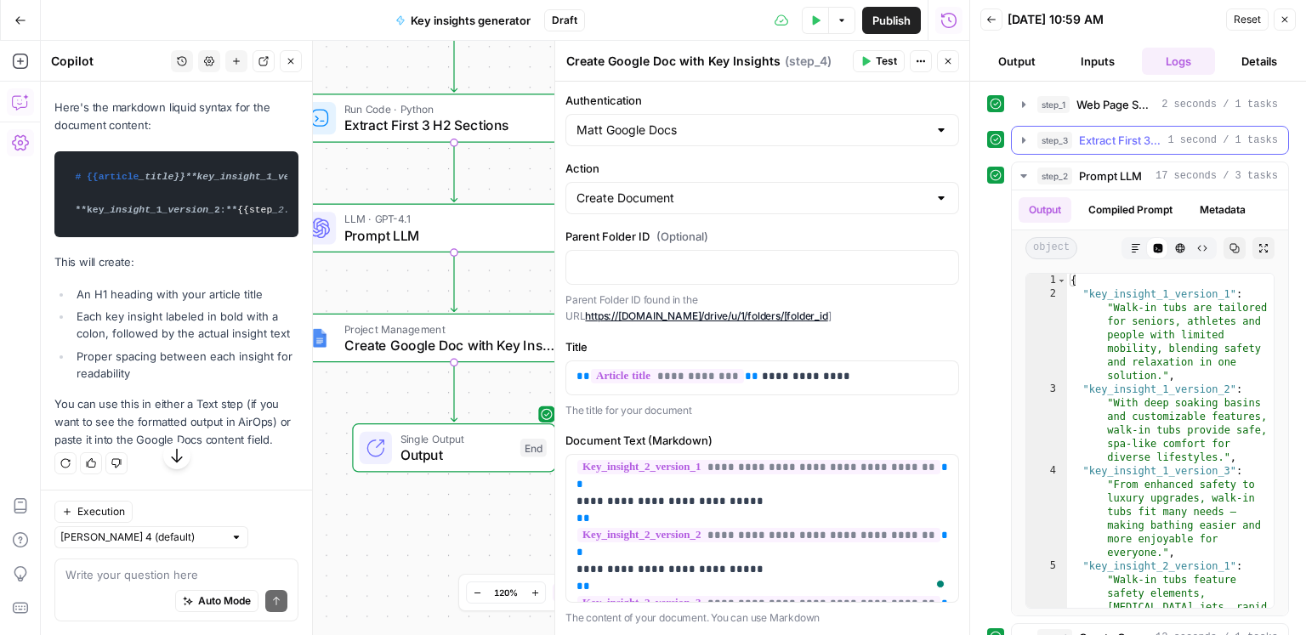
click at [1136, 149] on button "step_3 Extract First 3 H2 Sections 1 second / 1 tasks" at bounding box center [1150, 140] width 276 height 27
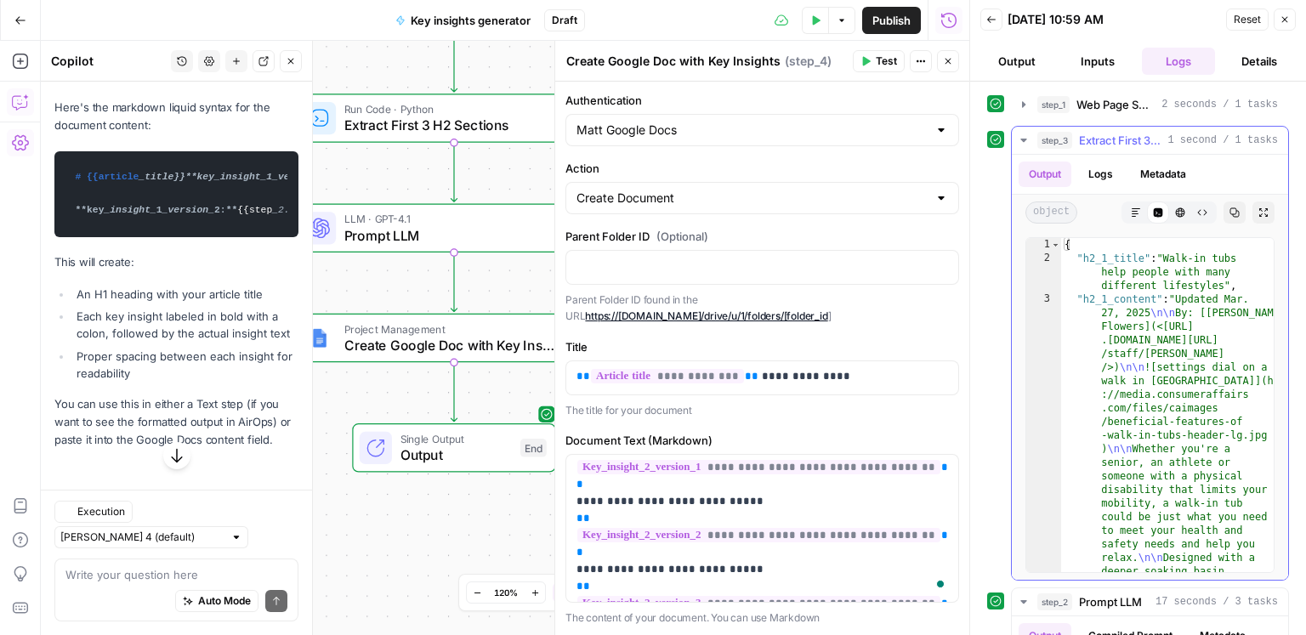
scroll to position [1629, 0]
click at [1136, 149] on button "step_3 Extract First 3 H2 Sections 1 second / 1 tasks" at bounding box center [1150, 140] width 276 height 27
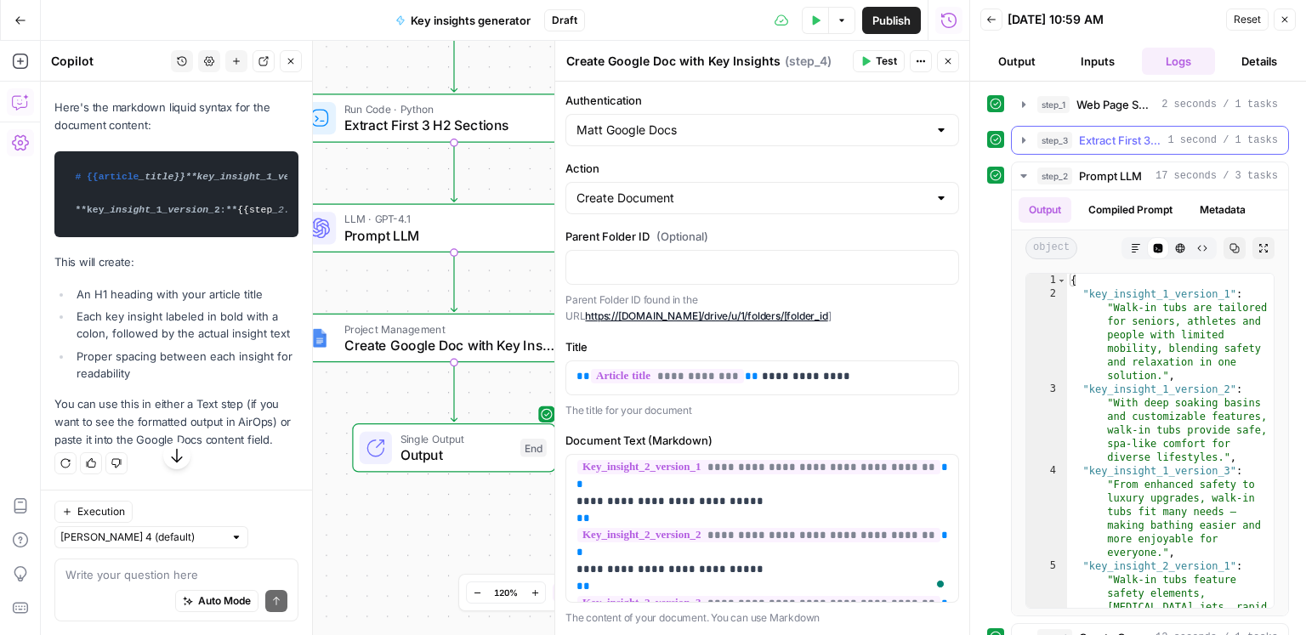
click at [1132, 148] on button "step_3 Extract First 3 H2 Sections 1 second / 1 tasks" at bounding box center [1150, 140] width 276 height 27
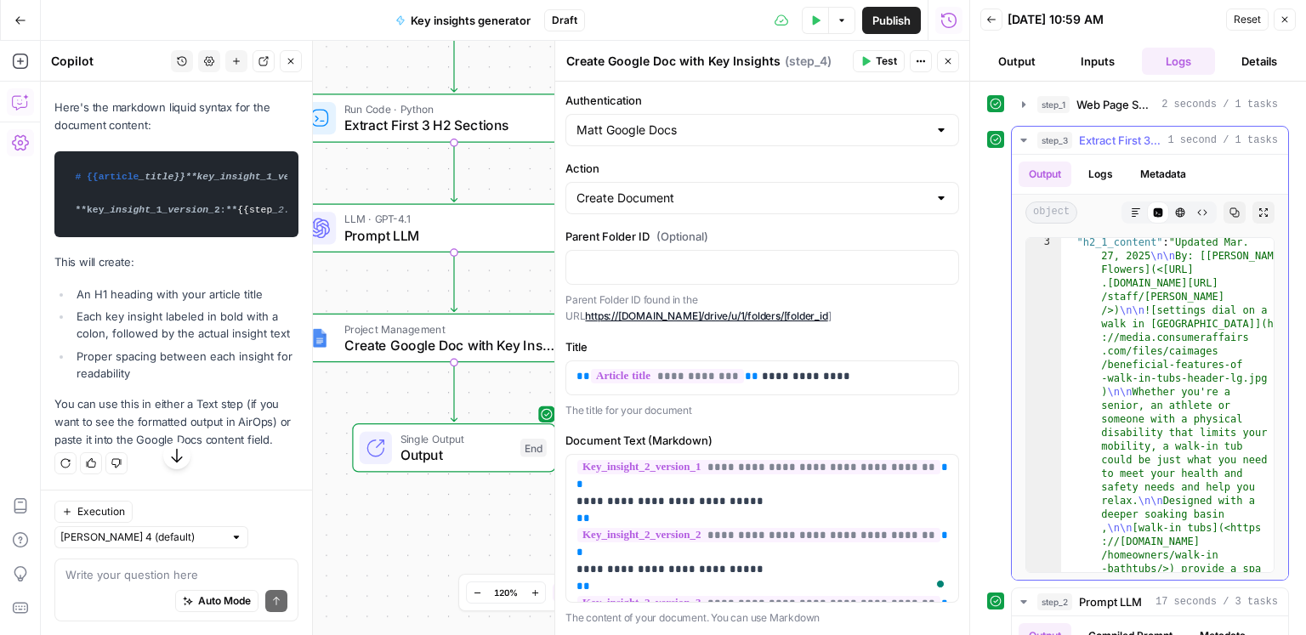
scroll to position [0, 0]
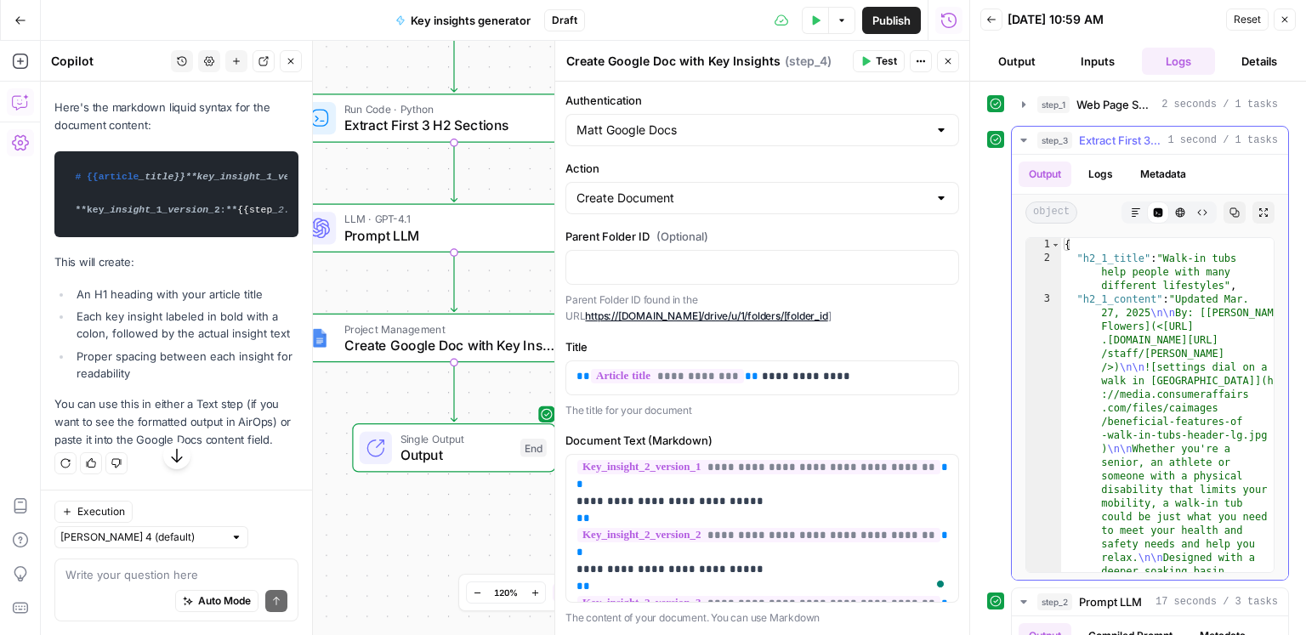
type textarea "**********"
drag, startPoint x: 1221, startPoint y: 285, endPoint x: 1171, endPoint y: 261, distance: 55.5
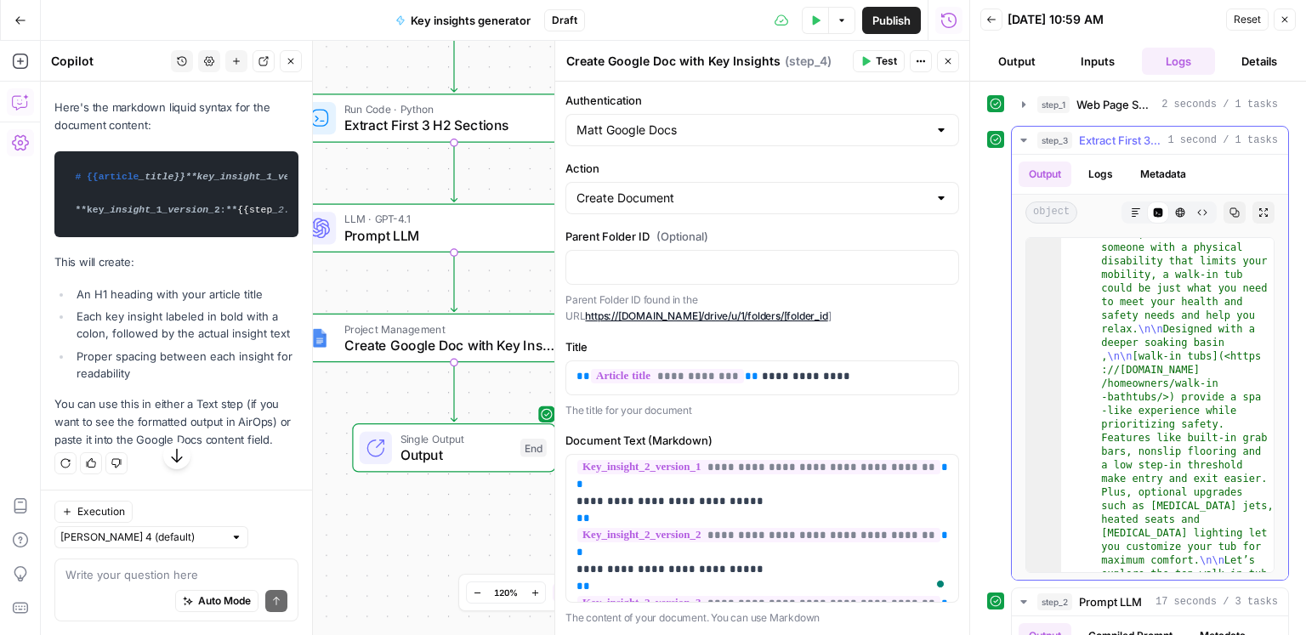
scroll to position [244, 0]
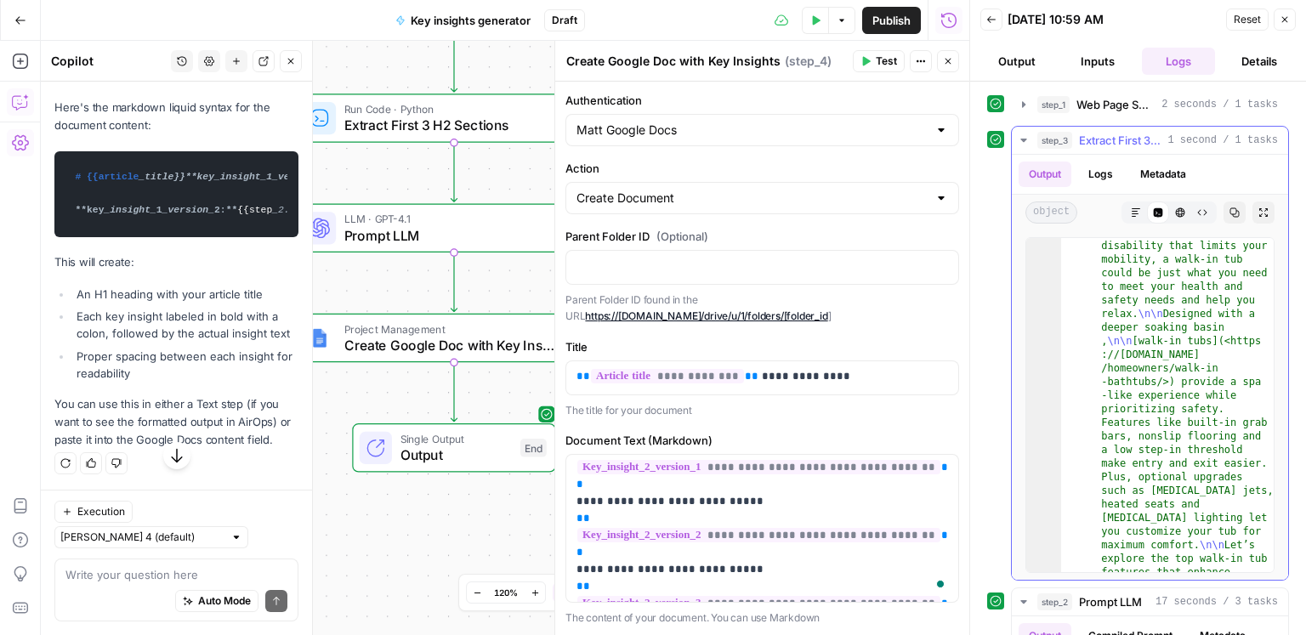
click at [1104, 148] on button "step_3 Extract First 3 H2 Sections 1 second / 1 tasks" at bounding box center [1150, 140] width 276 height 27
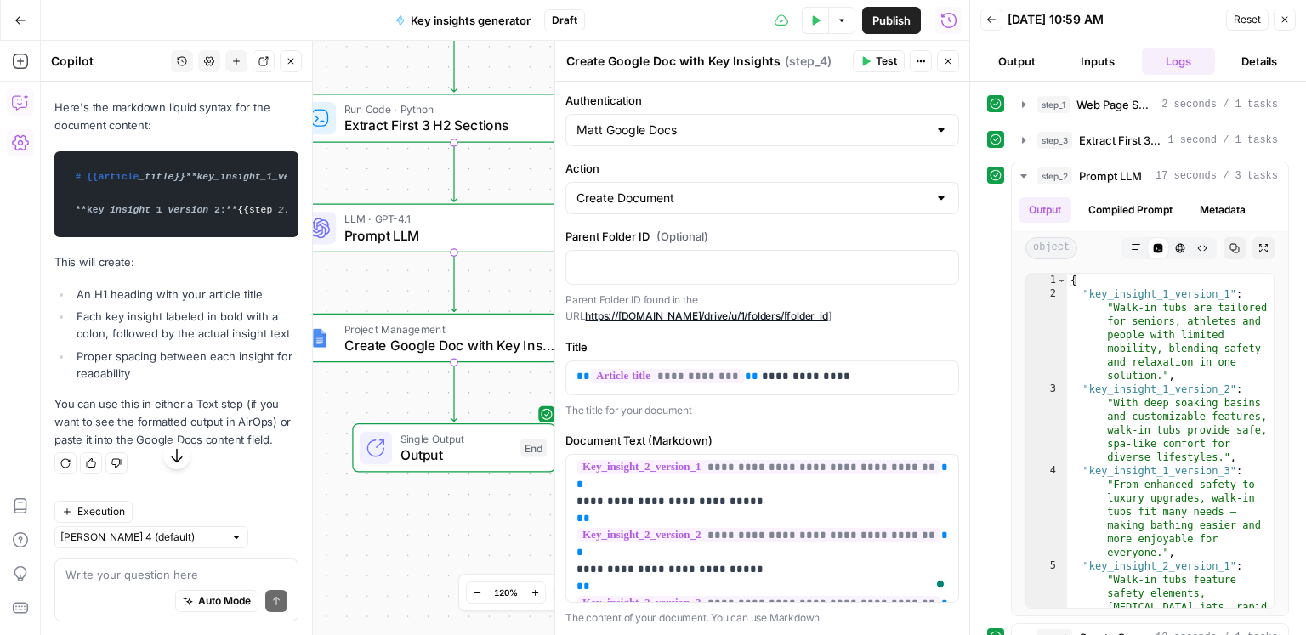
click at [1117, 115] on button "step_1 Web Page Scrape 2 seconds / 1 tasks" at bounding box center [1150, 104] width 276 height 27
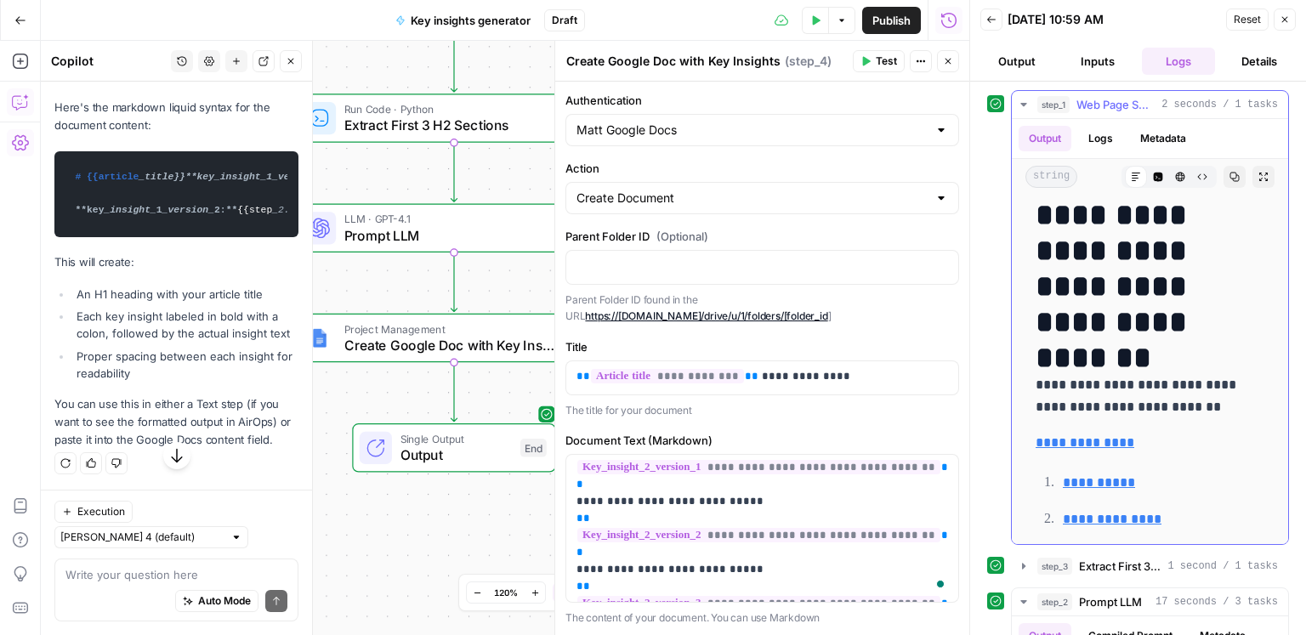
scroll to position [20, 0]
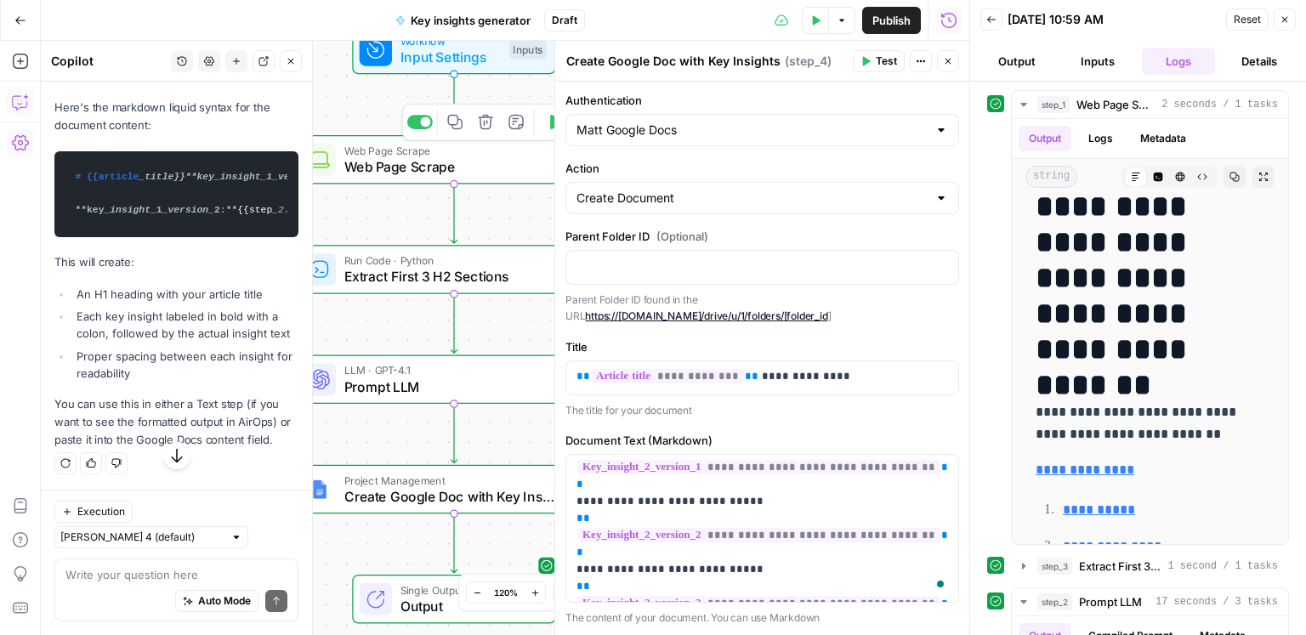
click at [409, 154] on span "Web Page Scrape" at bounding box center [450, 150] width 213 height 16
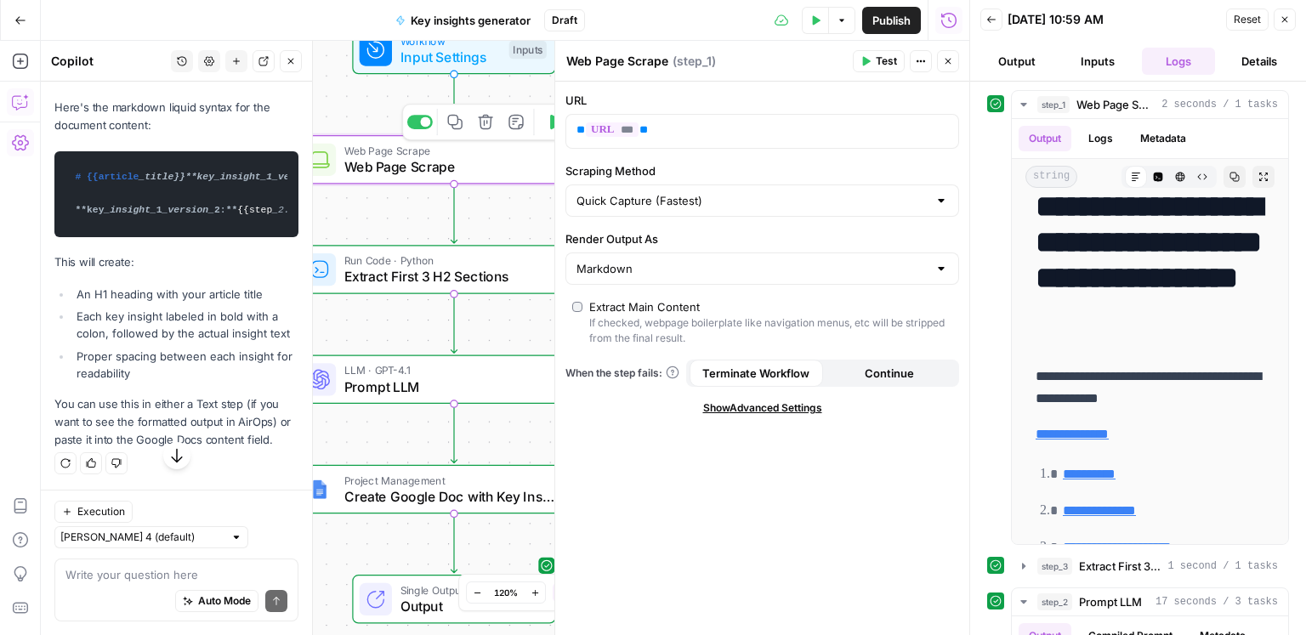
click at [409, 154] on span "Web Page Scrape" at bounding box center [450, 150] width 213 height 16
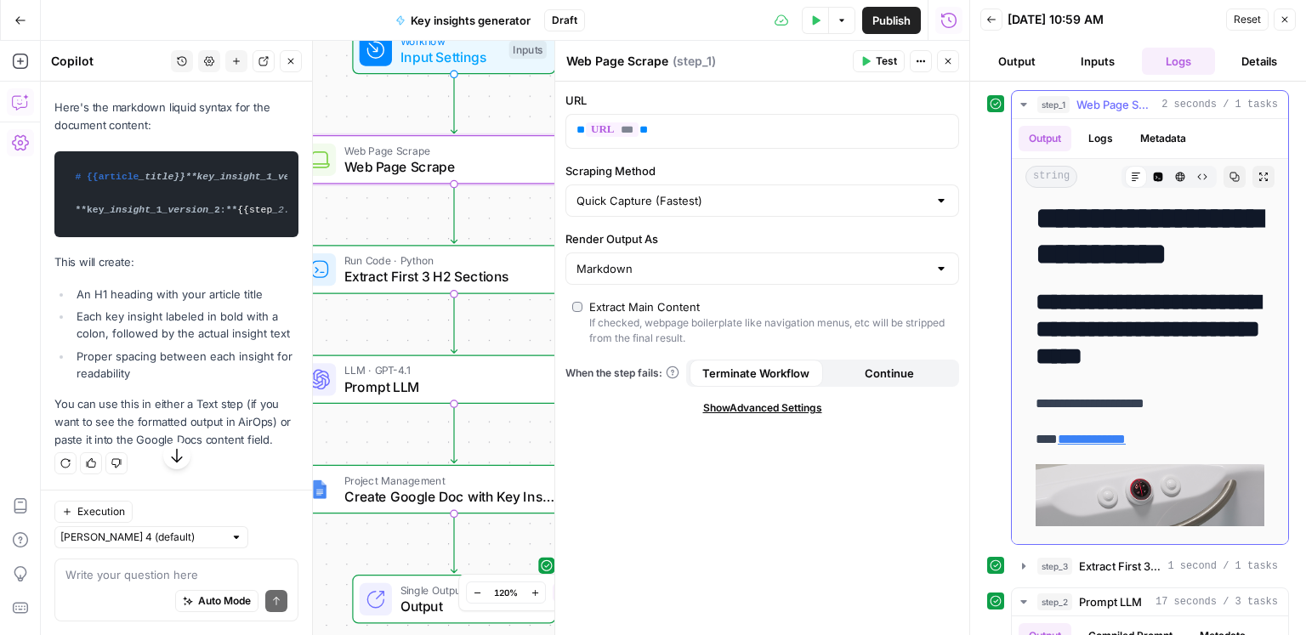
scroll to position [0, 0]
click at [152, 571] on textarea at bounding box center [176, 574] width 222 height 17
click at [956, 66] on button "Close" at bounding box center [948, 61] width 22 height 22
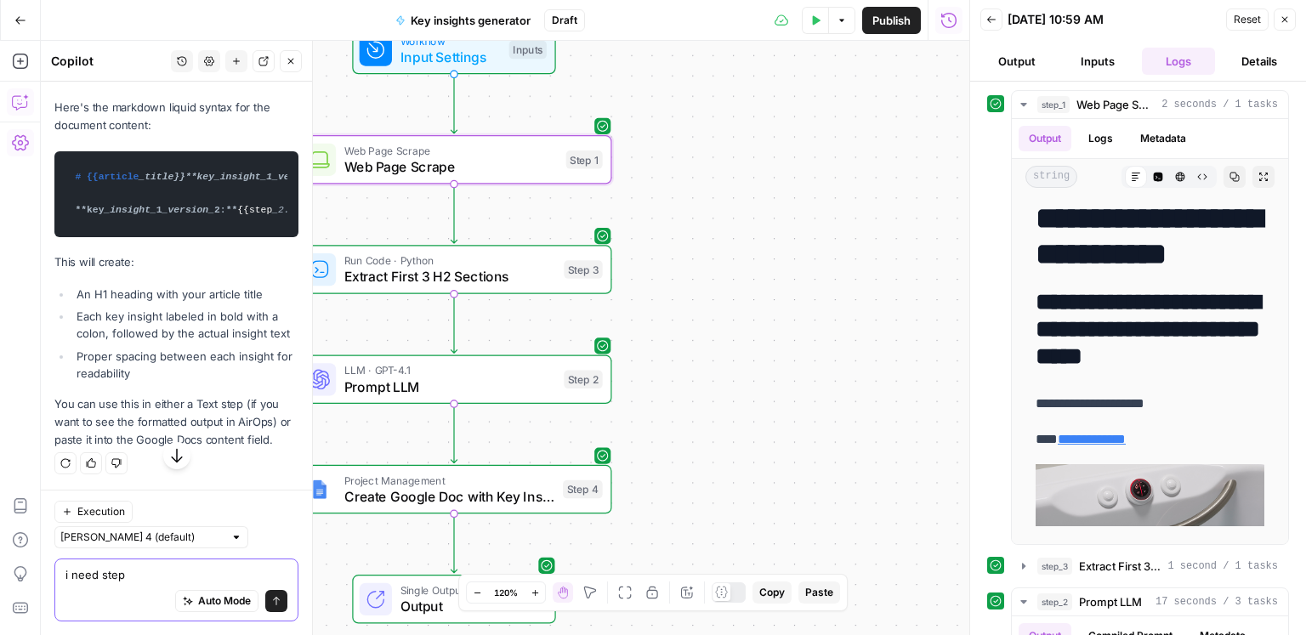
click at [136, 570] on textarea "i need step" at bounding box center [176, 574] width 222 height 17
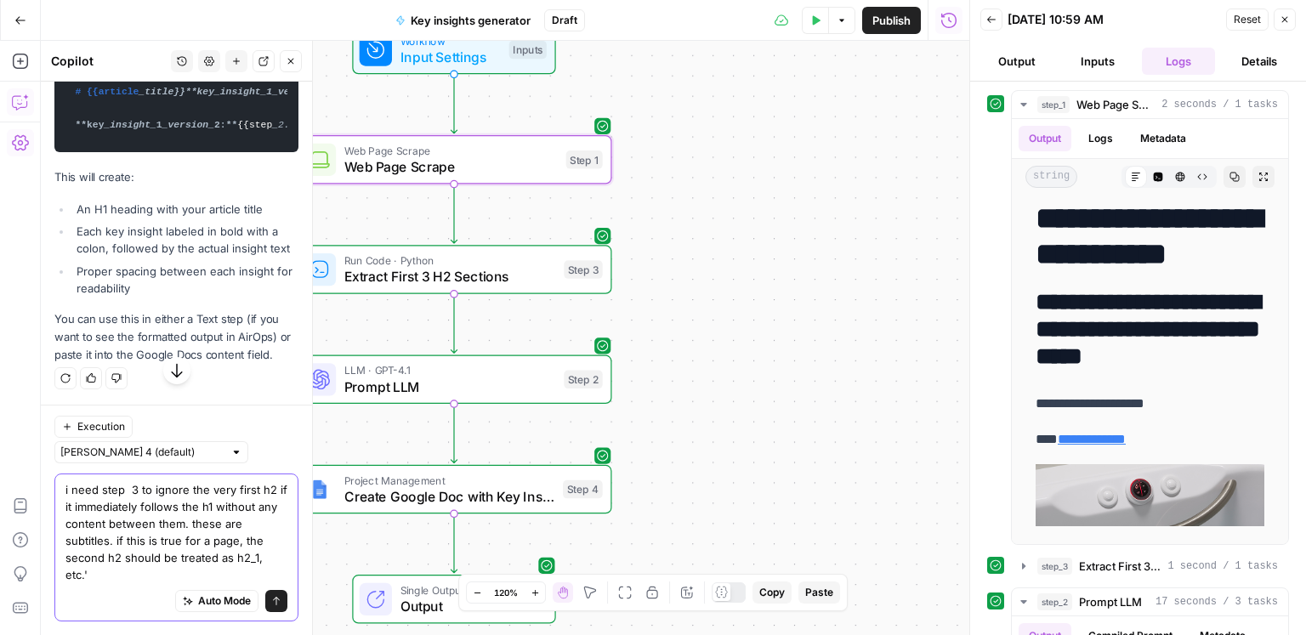
type textarea "i need step 3 to ignore the very first h2 if it immediately follows the h1 with…"
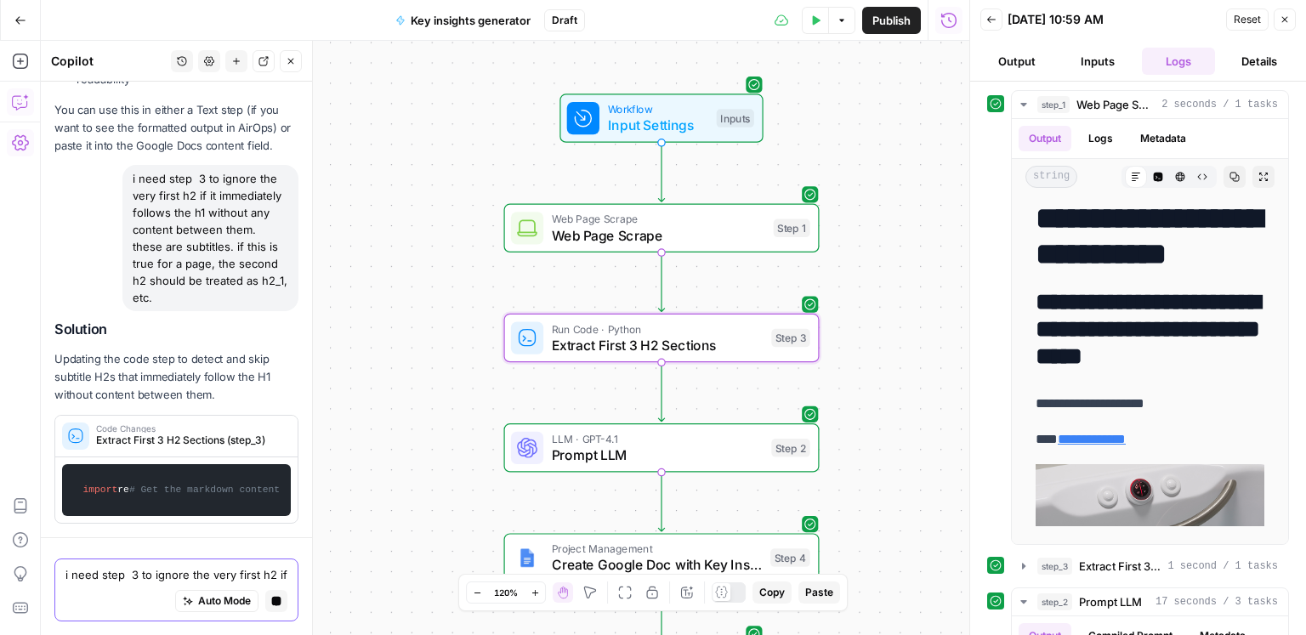
scroll to position [2139, 0]
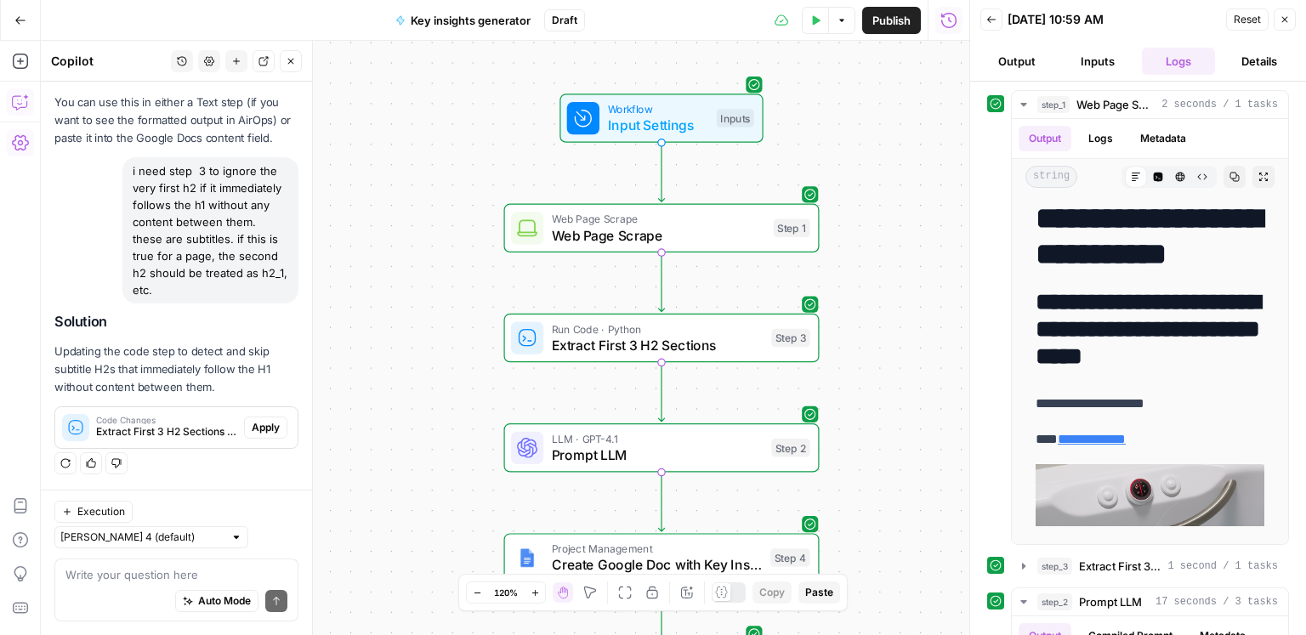
click at [271, 475] on div "Regenerate Helpful Not helpful" at bounding box center [176, 463] width 244 height 22
click at [270, 435] on span "Apply" at bounding box center [266, 427] width 28 height 15
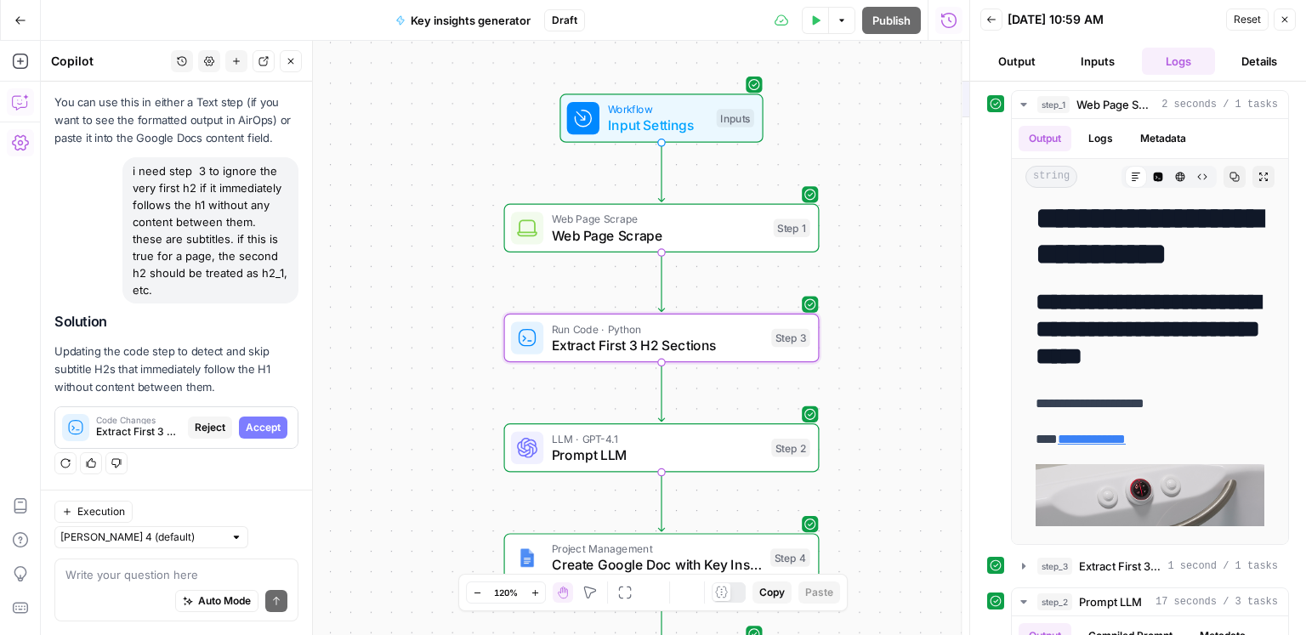
scroll to position [1929, 0]
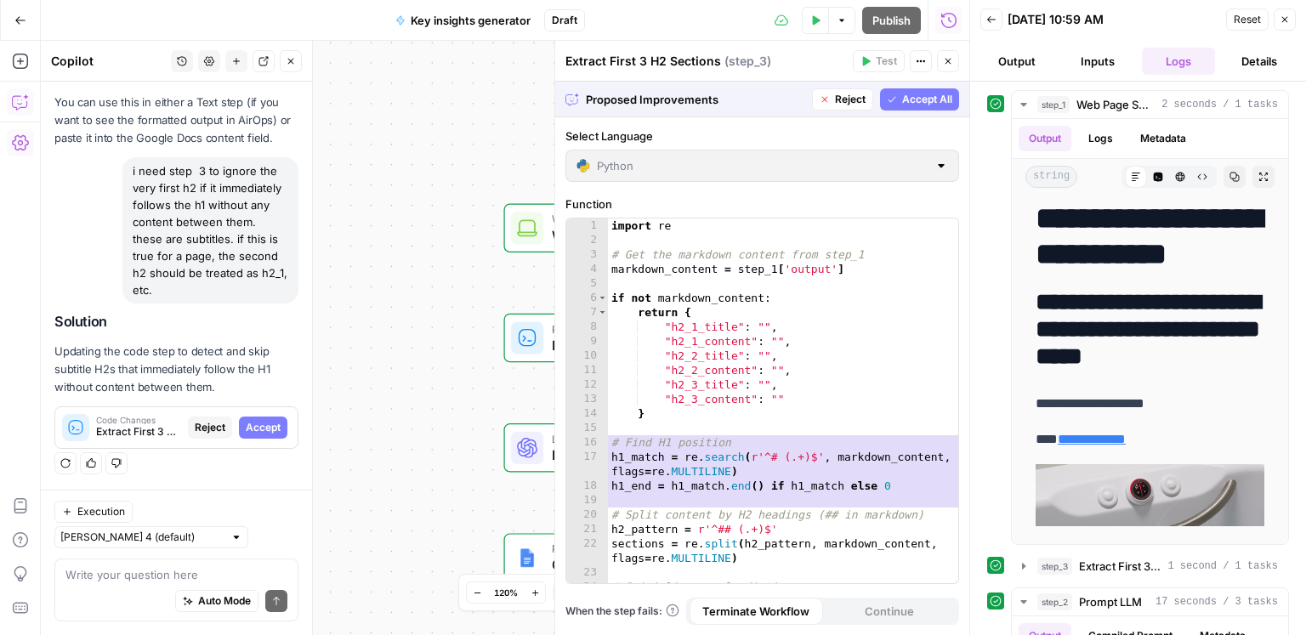
click at [923, 105] on span "Accept All" at bounding box center [927, 99] width 50 height 15
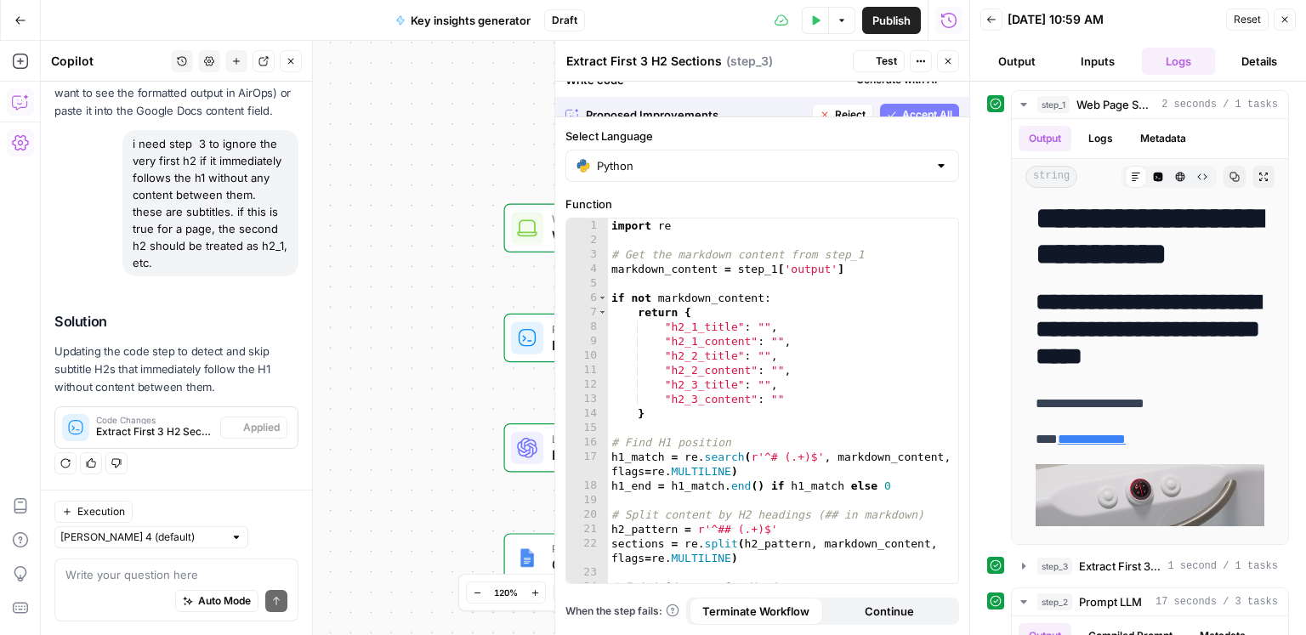
scroll to position [0, 0]
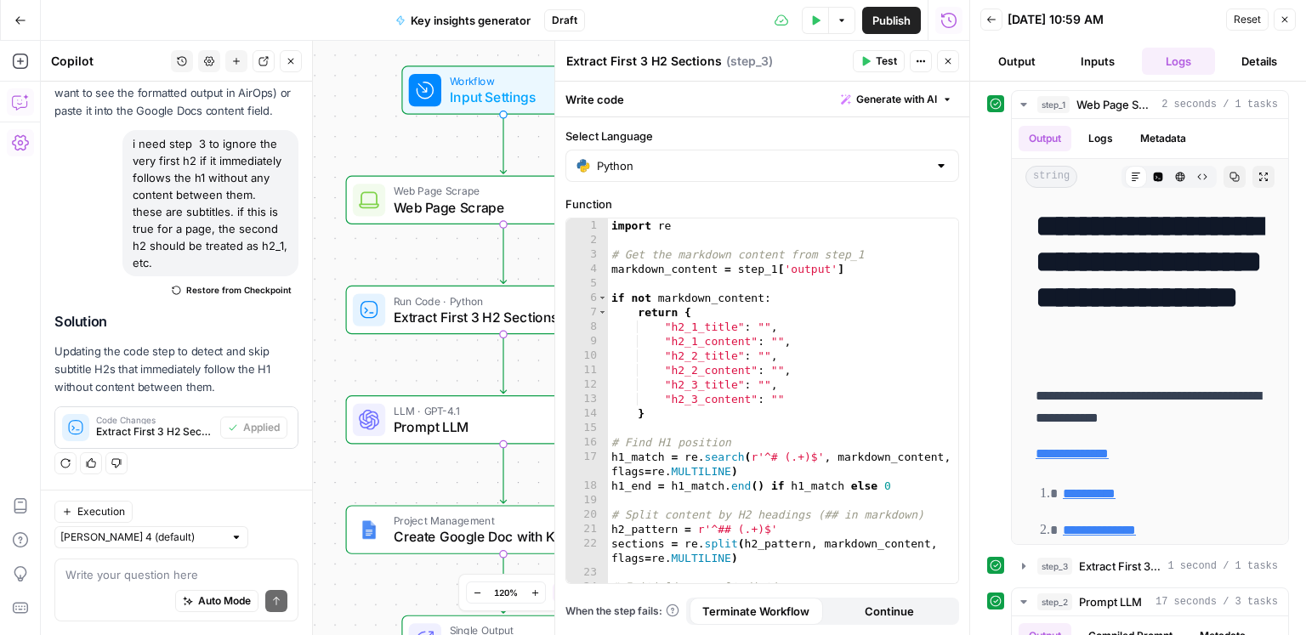
drag, startPoint x: 424, startPoint y: 372, endPoint x: 265, endPoint y: 344, distance: 160.6
click at [265, 344] on body "ConsumerAffairs New Home Browse Insights Opportunities Your Data Recent Grids C…" at bounding box center [653, 317] width 1306 height 635
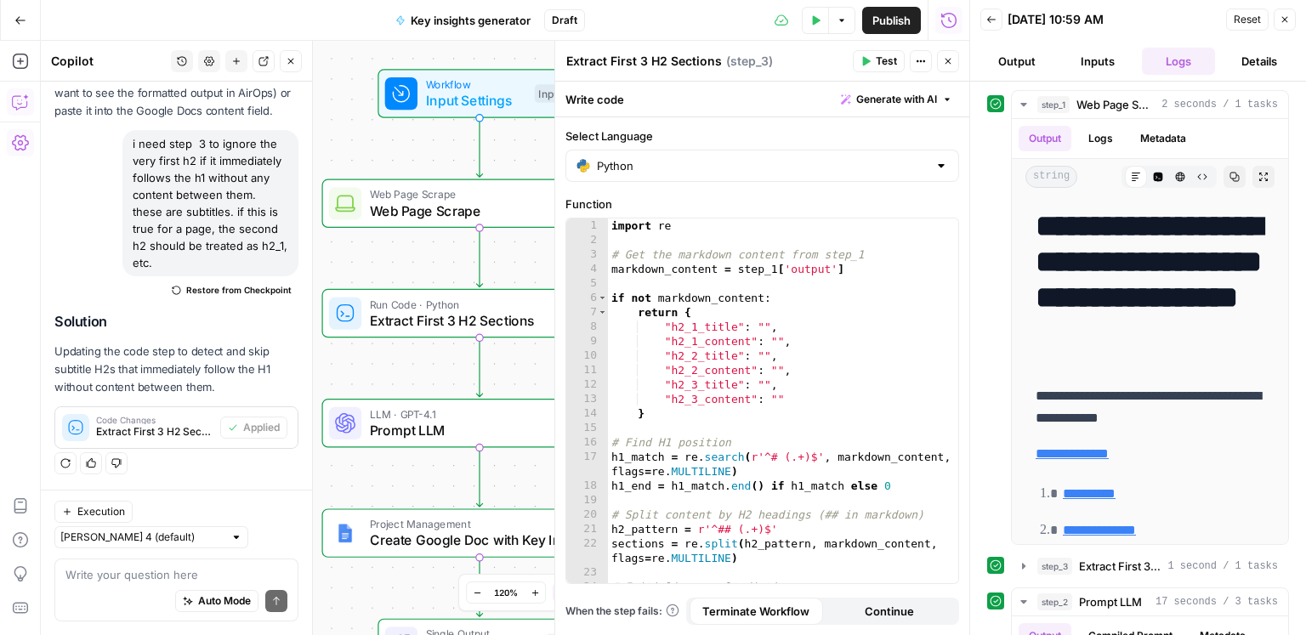
drag, startPoint x: 384, startPoint y: 355, endPoint x: 381, endPoint y: 331, distance: 23.9
click at [230, 377] on body "ConsumerAffairs New Home Browse Insights Opportunities Your Data Recent Grids C…" at bounding box center [653, 317] width 1306 height 635
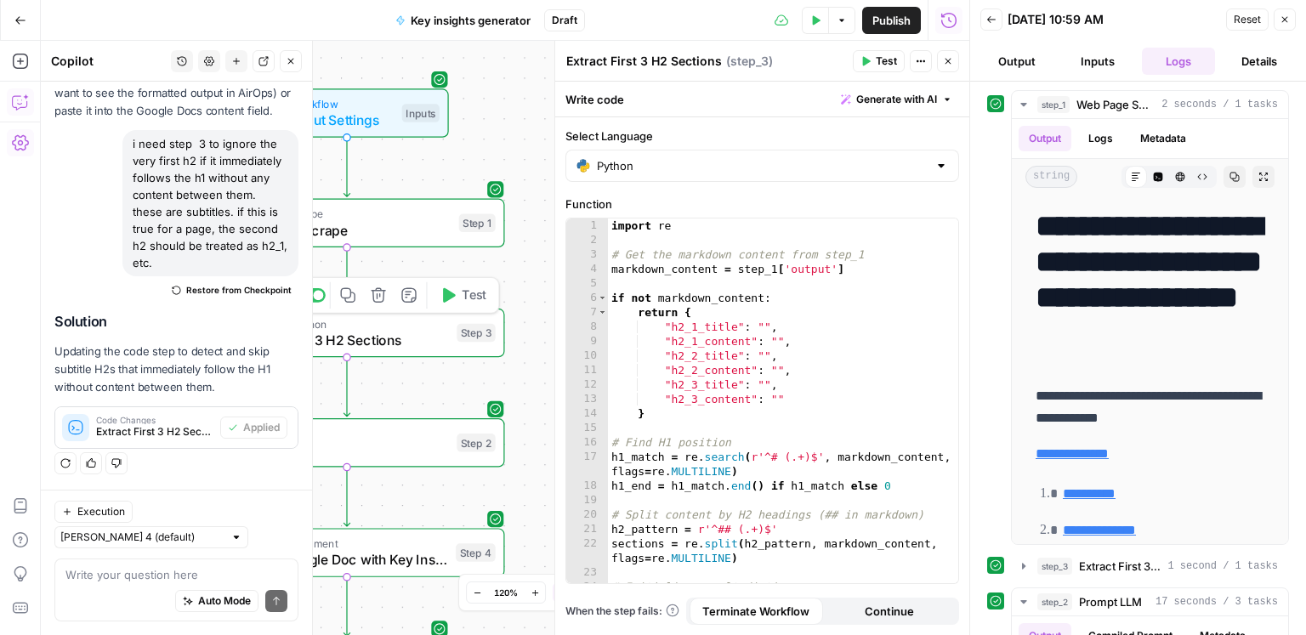
click at [464, 298] on span "Test" at bounding box center [474, 296] width 25 height 19
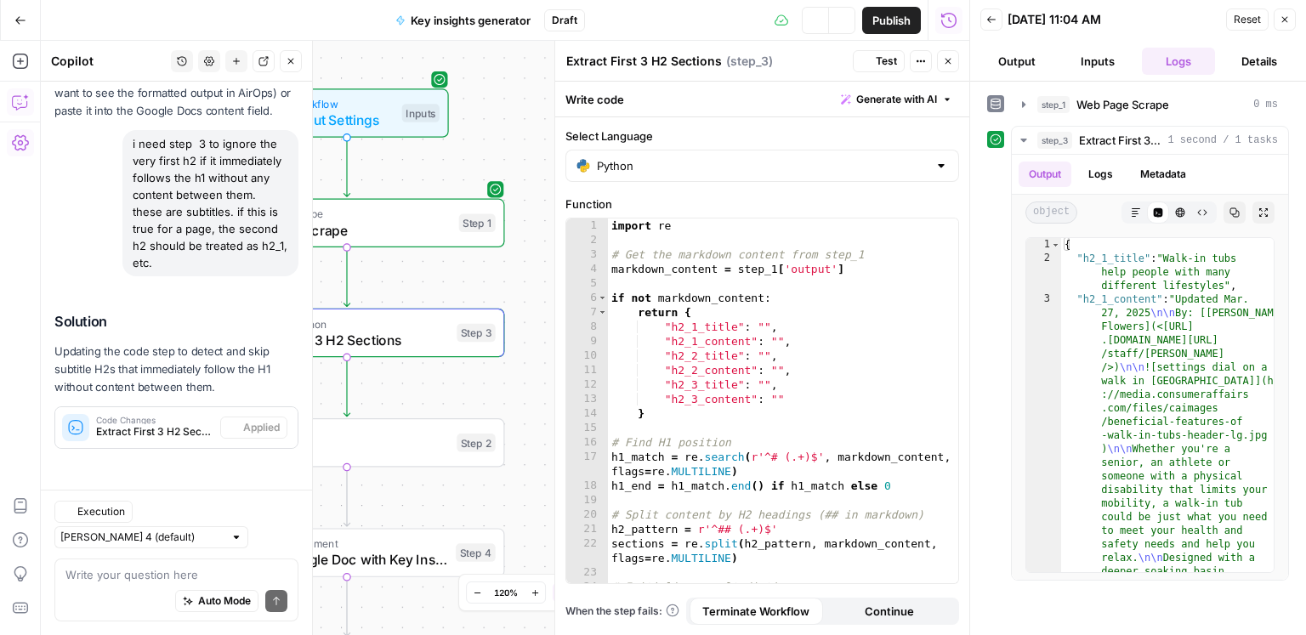
scroll to position [2038, 0]
click at [210, 566] on div "Write your question here Auto Mode Send" at bounding box center [176, 590] width 244 height 63
type textarea "that didn't work"
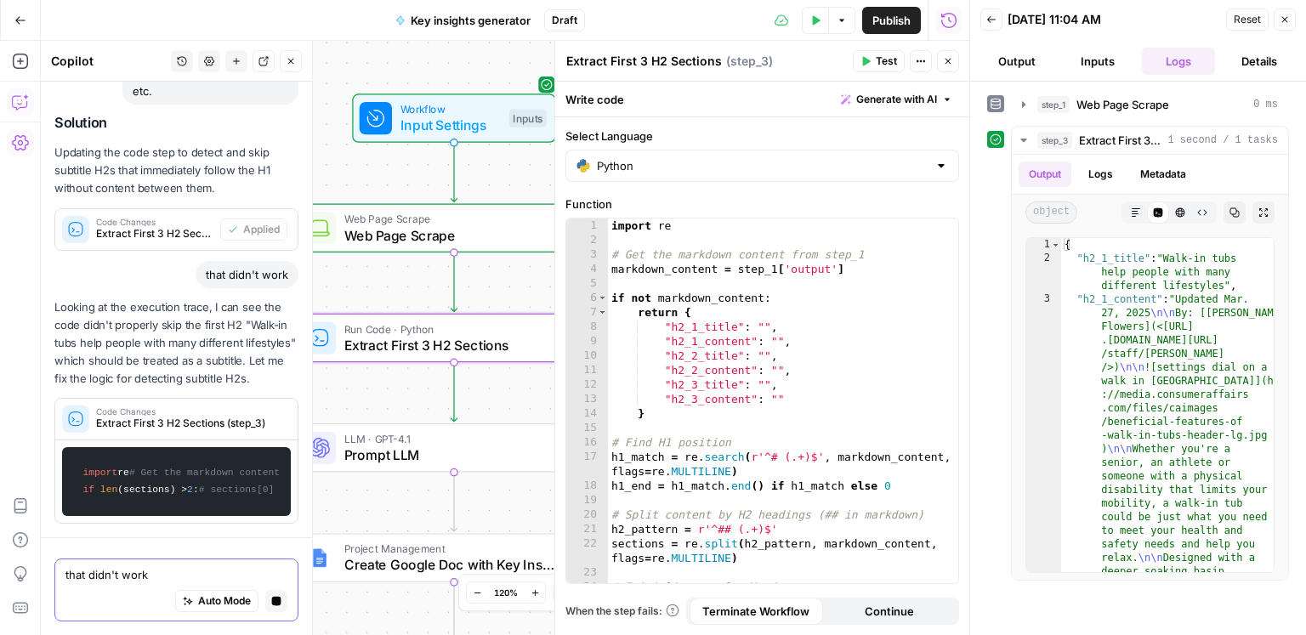
scroll to position [2341, 0]
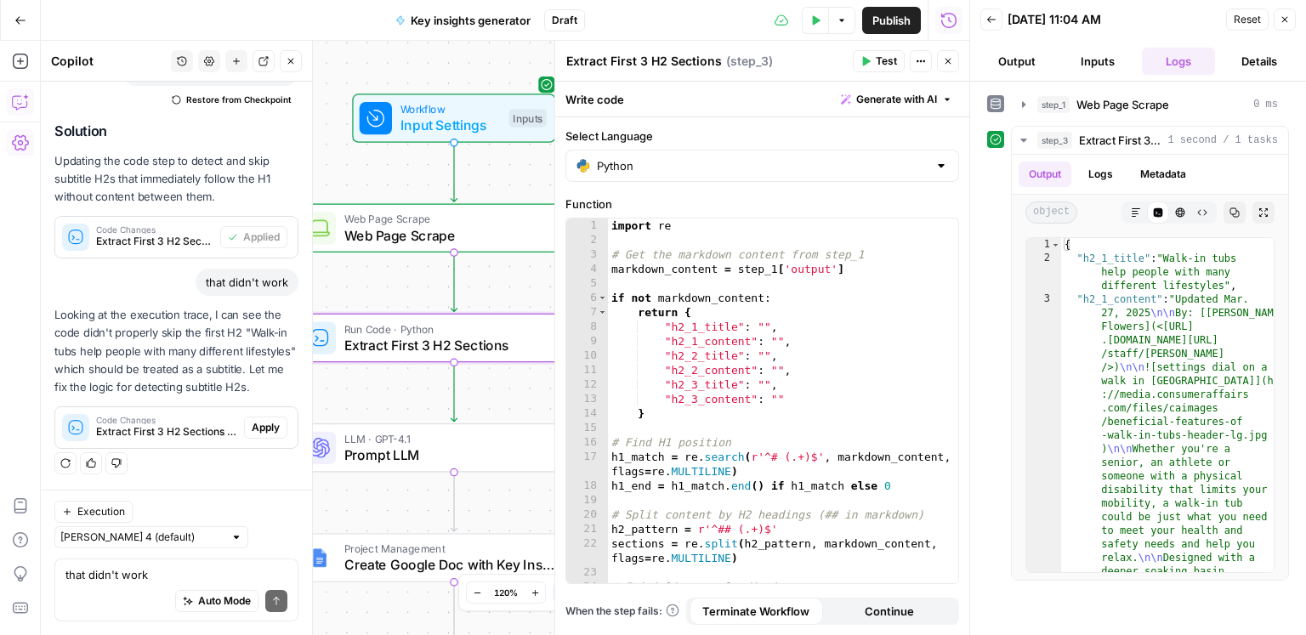
click at [267, 435] on span "Apply" at bounding box center [266, 427] width 28 height 15
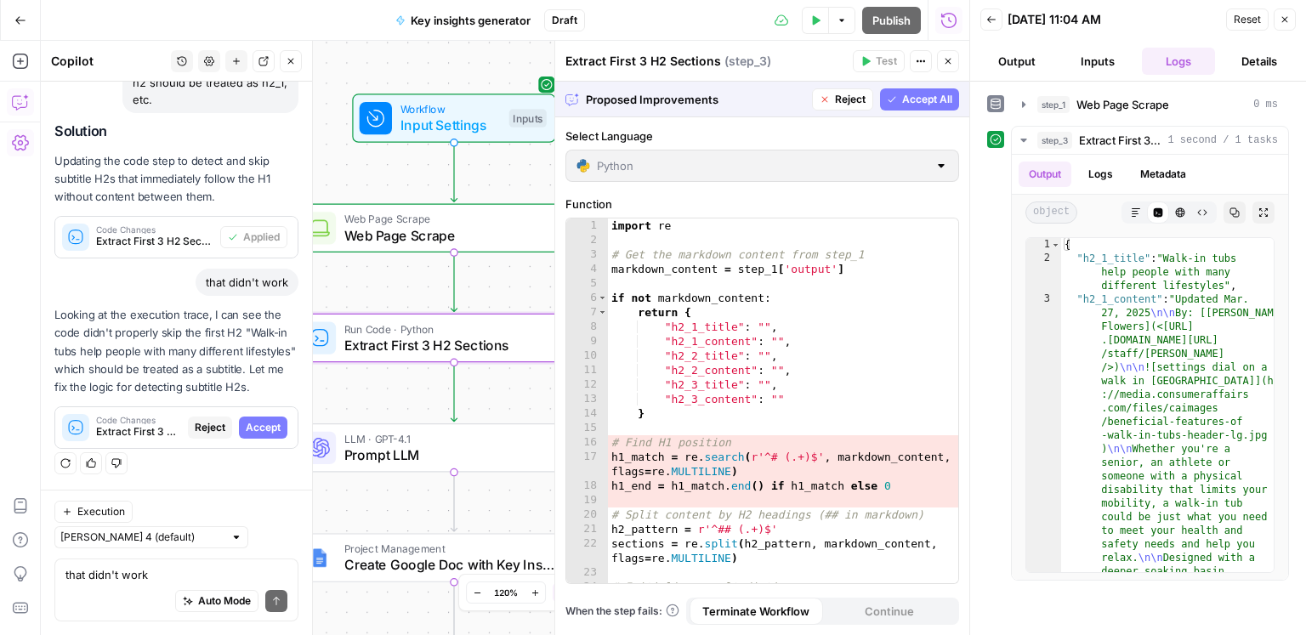
click at [267, 435] on span "Accept" at bounding box center [263, 427] width 35 height 15
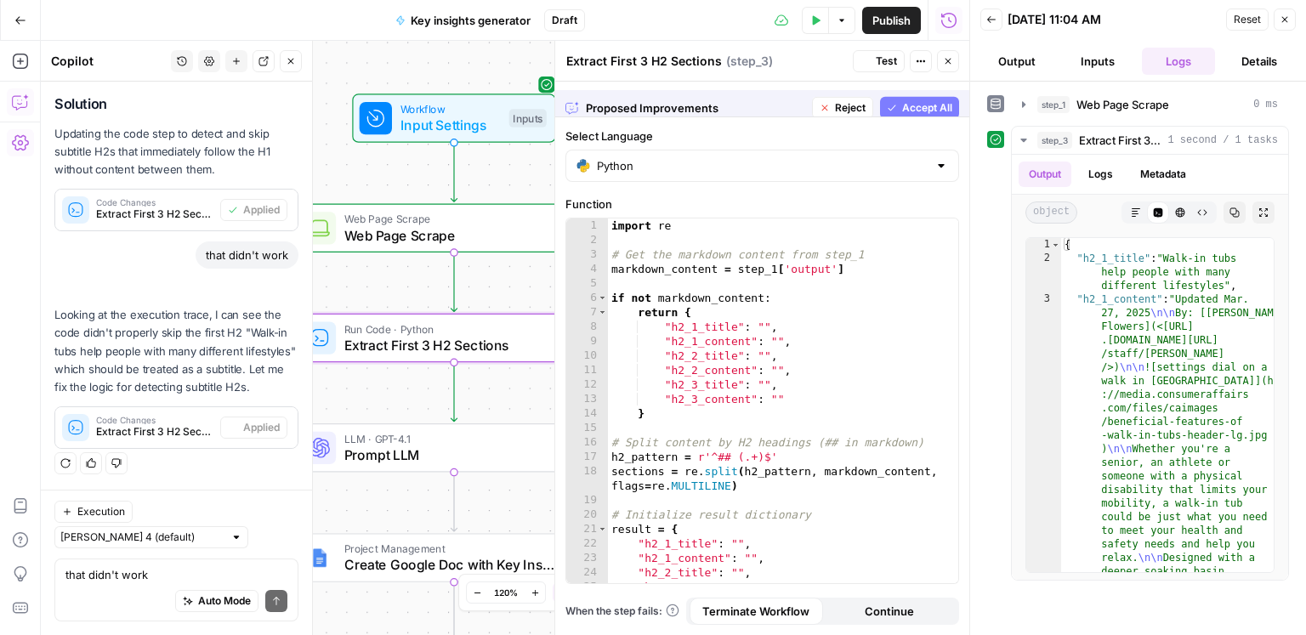
scroll to position [2255, 0]
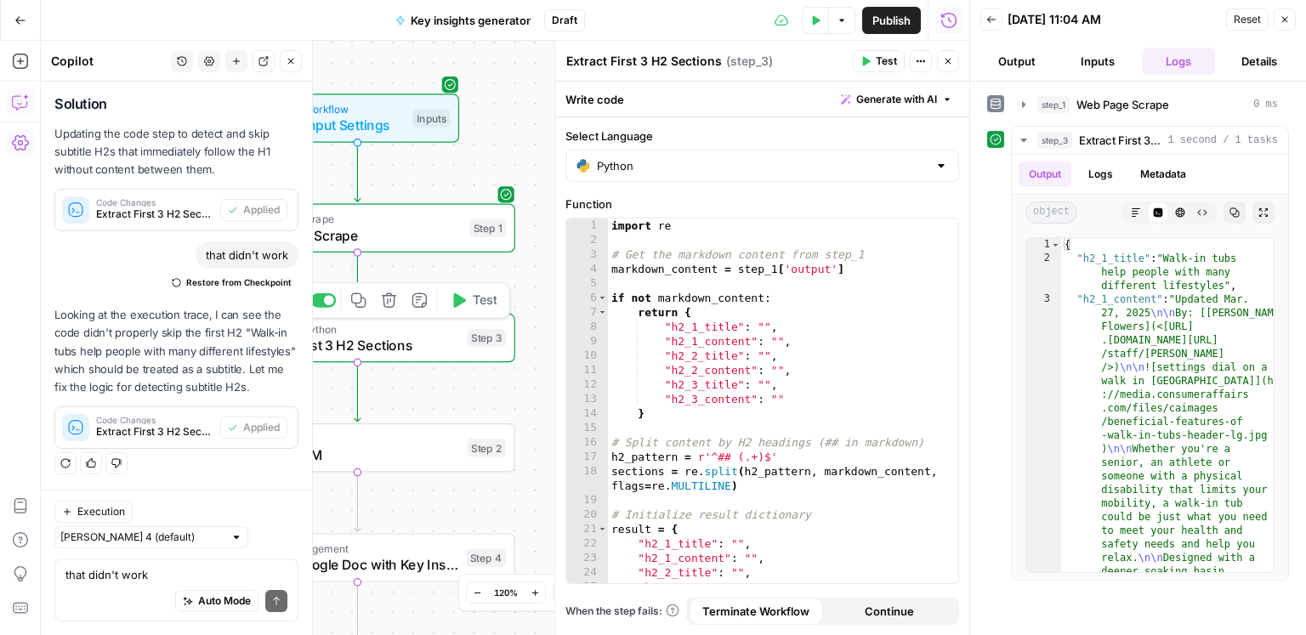
click at [464, 311] on button "Test" at bounding box center [473, 300] width 63 height 26
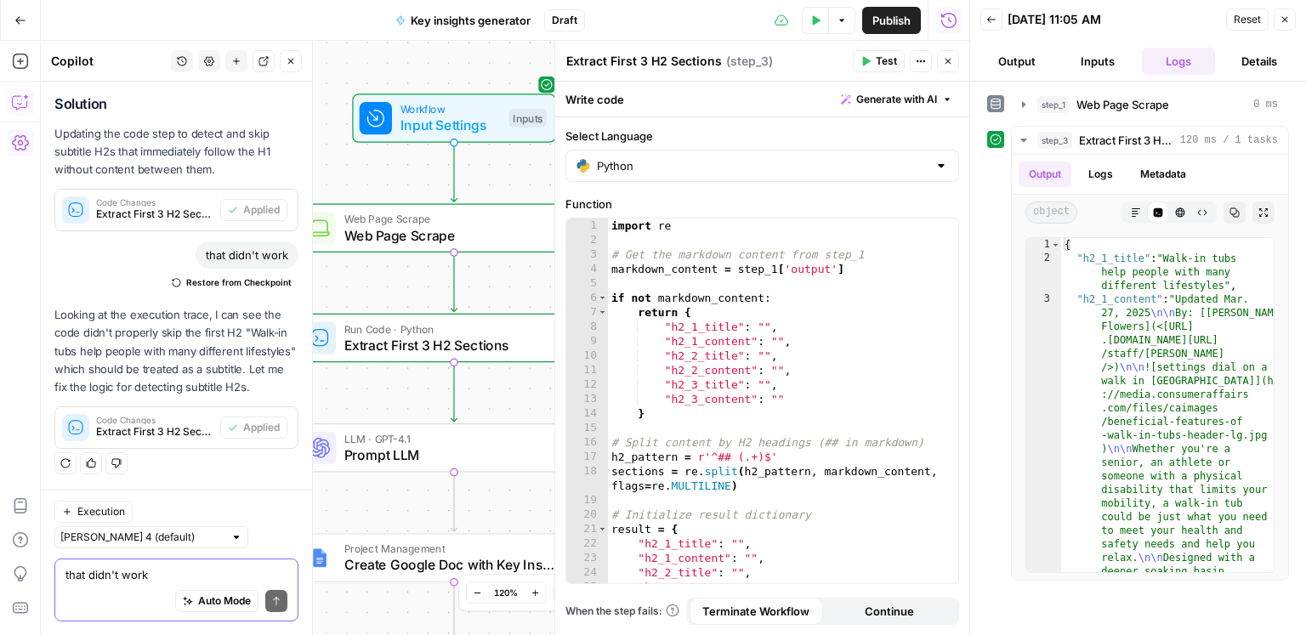
click at [151, 573] on textarea "that didn't work" at bounding box center [176, 574] width 222 height 17
type textarea "another failre"
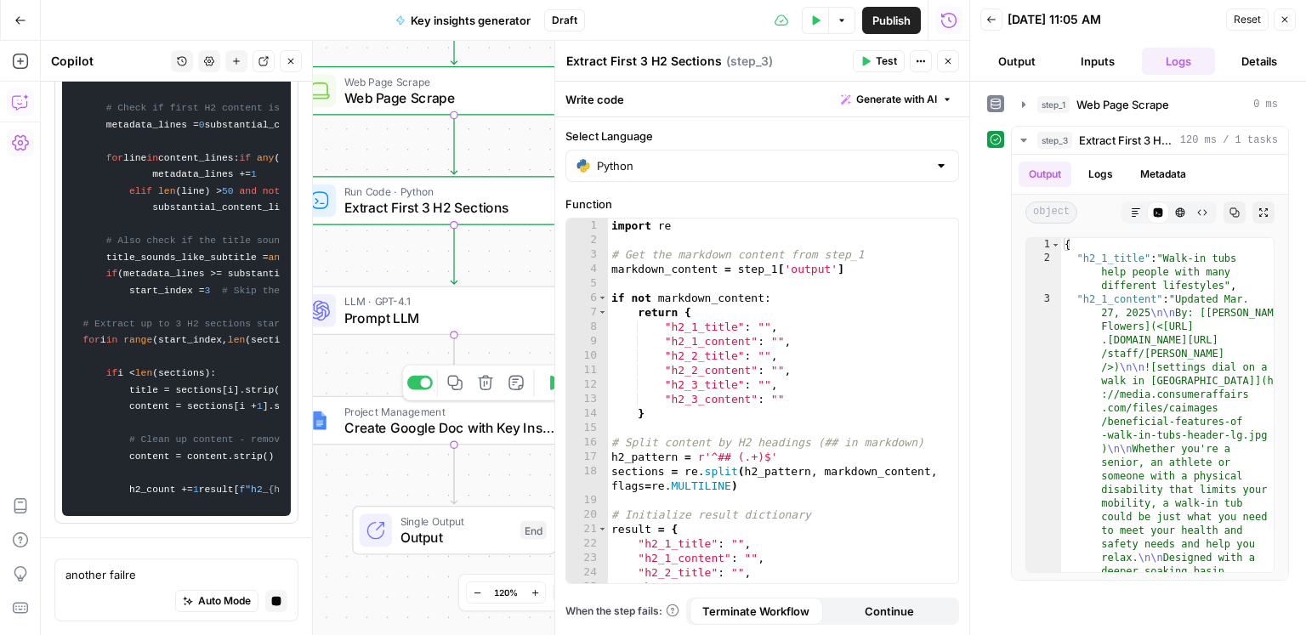
click at [488, 429] on span "Create Google Doc with Key Insights" at bounding box center [449, 428] width 211 height 20
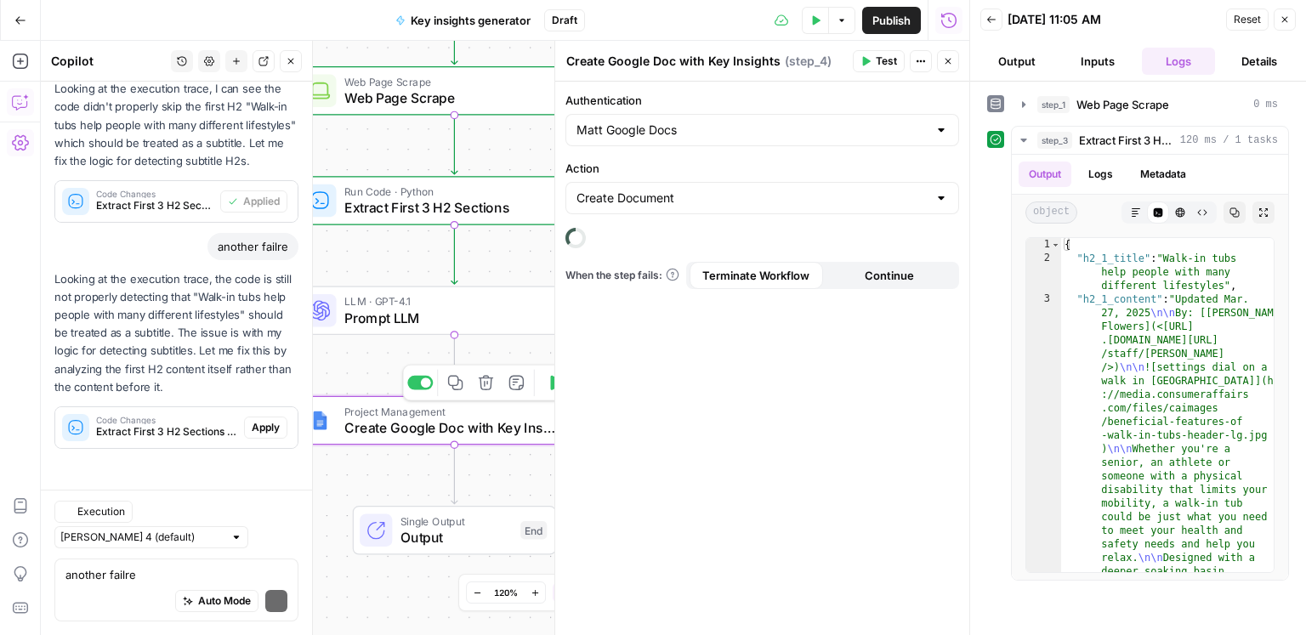
scroll to position [2481, 0]
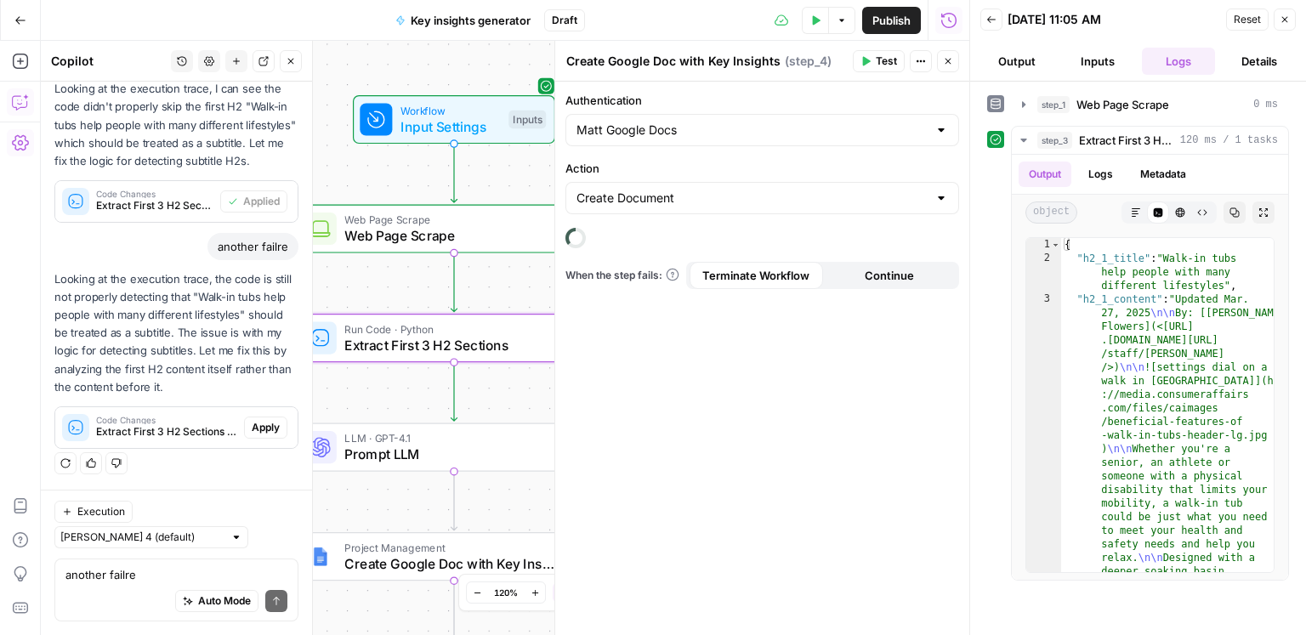
click at [261, 435] on span "Apply" at bounding box center [266, 427] width 28 height 15
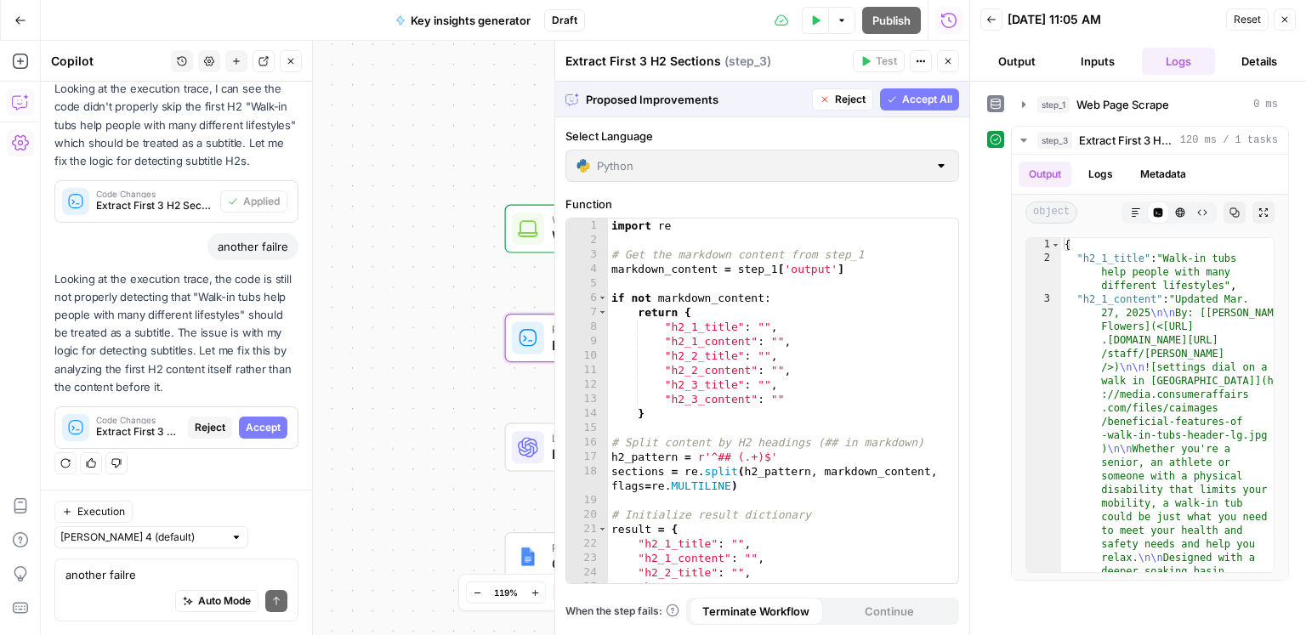
drag, startPoint x: 261, startPoint y: 461, endPoint x: 304, endPoint y: 435, distance: 49.6
click at [261, 435] on span "Accept" at bounding box center [263, 427] width 35 height 15
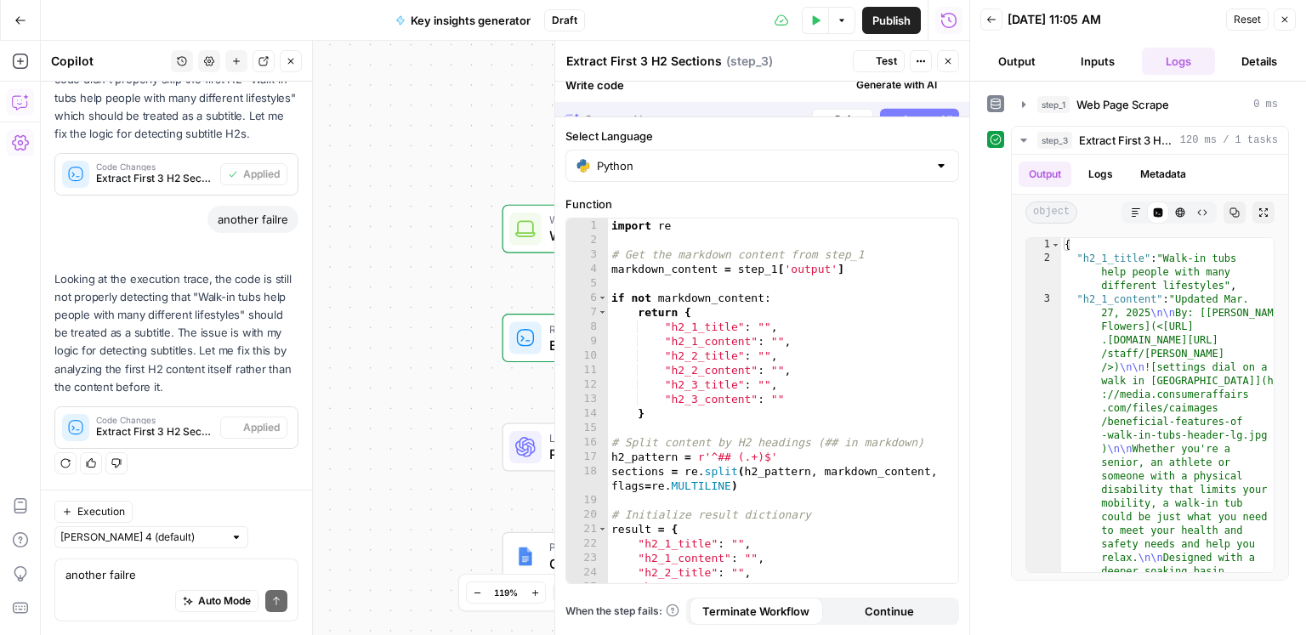
scroll to position [2508, 0]
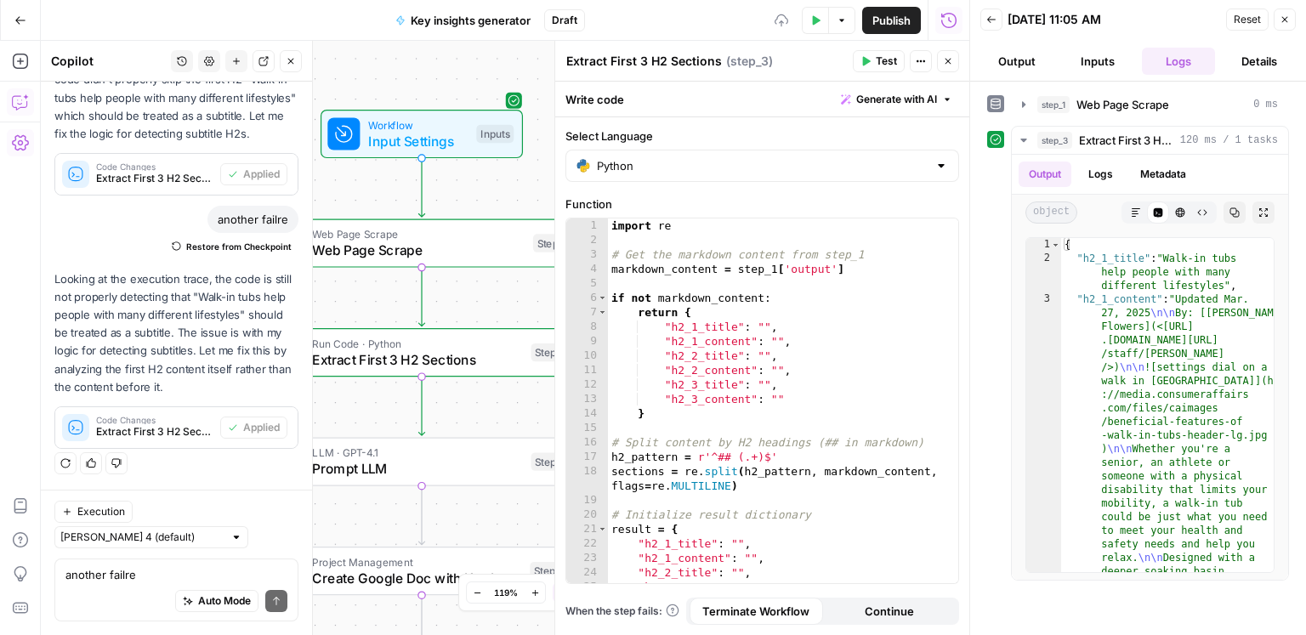
drag, startPoint x: 400, startPoint y: 416, endPoint x: 364, endPoint y: 429, distance: 38.2
click at [361, 430] on div "Workflow Input Settings Inputs Web Page Scrape Web Page Scrape Step 1 Run Code …" at bounding box center [505, 338] width 929 height 594
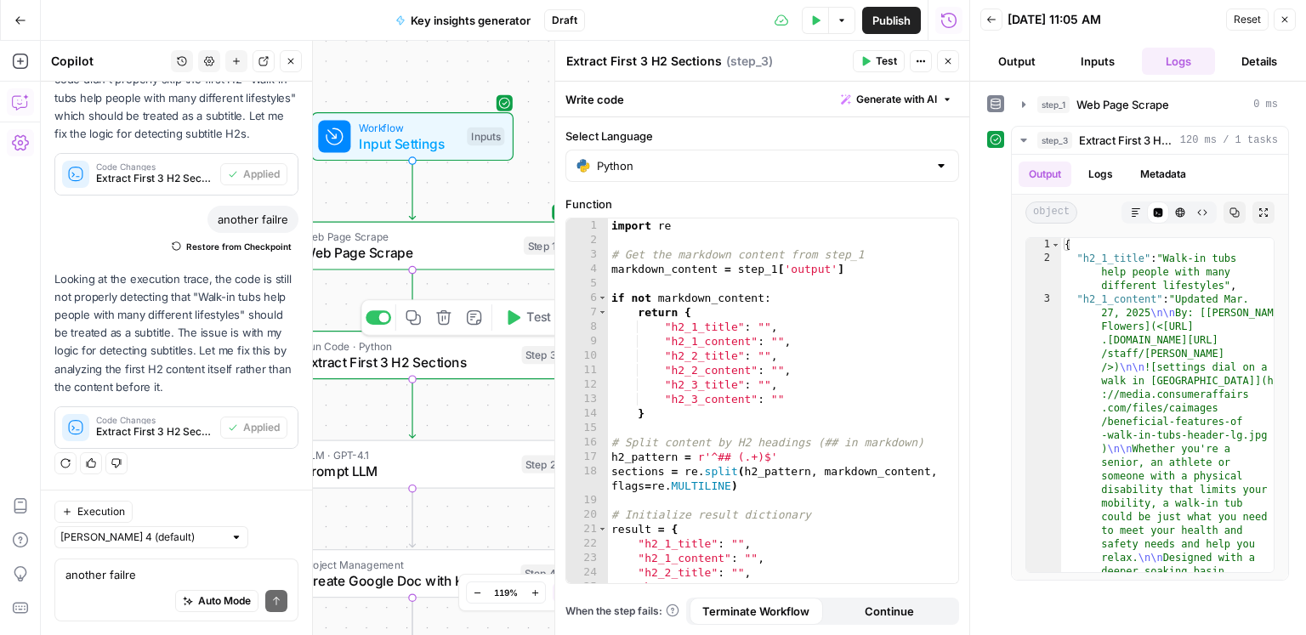
click at [529, 325] on span "Test" at bounding box center [538, 318] width 25 height 18
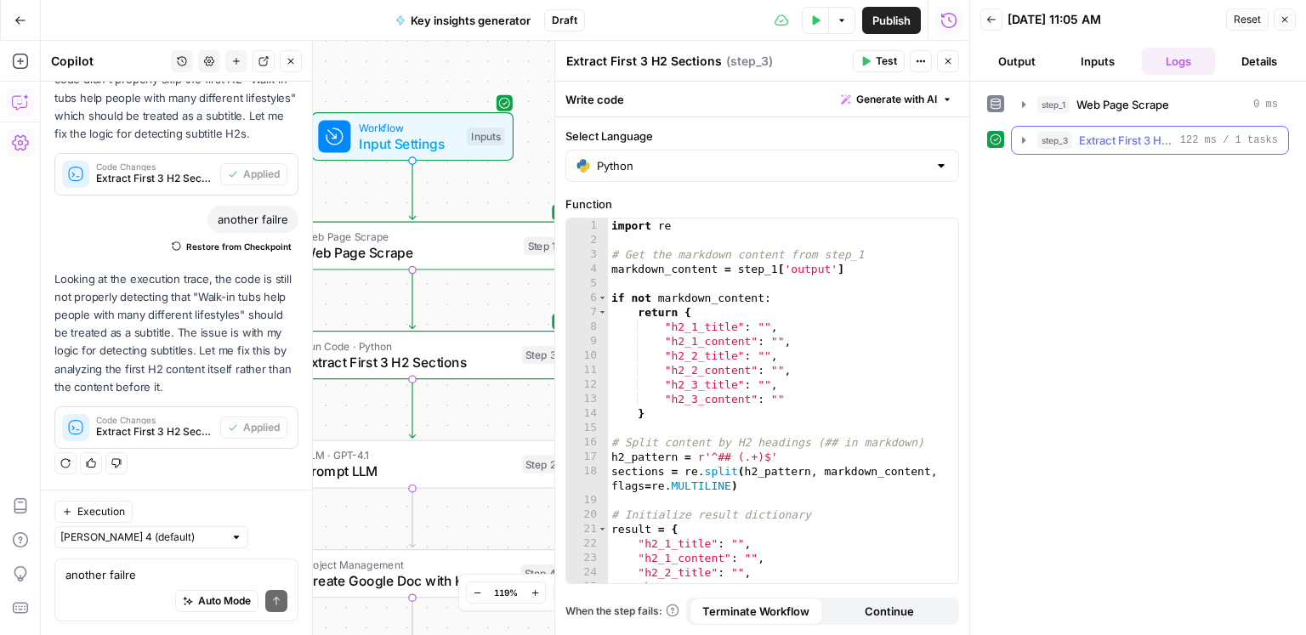
click at [1114, 132] on span "Extract First 3 H2 Sections" at bounding box center [1126, 140] width 94 height 17
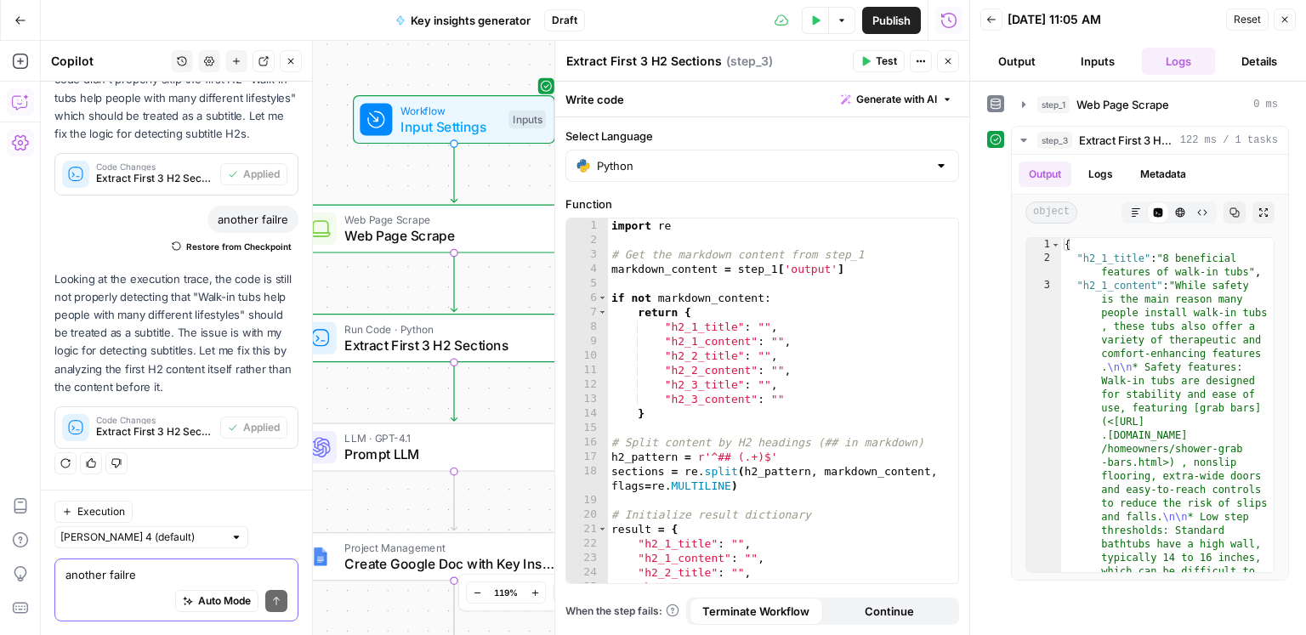
click at [173, 574] on textarea "another failre" at bounding box center [176, 574] width 222 height 17
drag, startPoint x: 945, startPoint y: 66, endPoint x: 850, endPoint y: 145, distance: 123.1
click at [945, 67] on button "Close" at bounding box center [948, 61] width 22 height 22
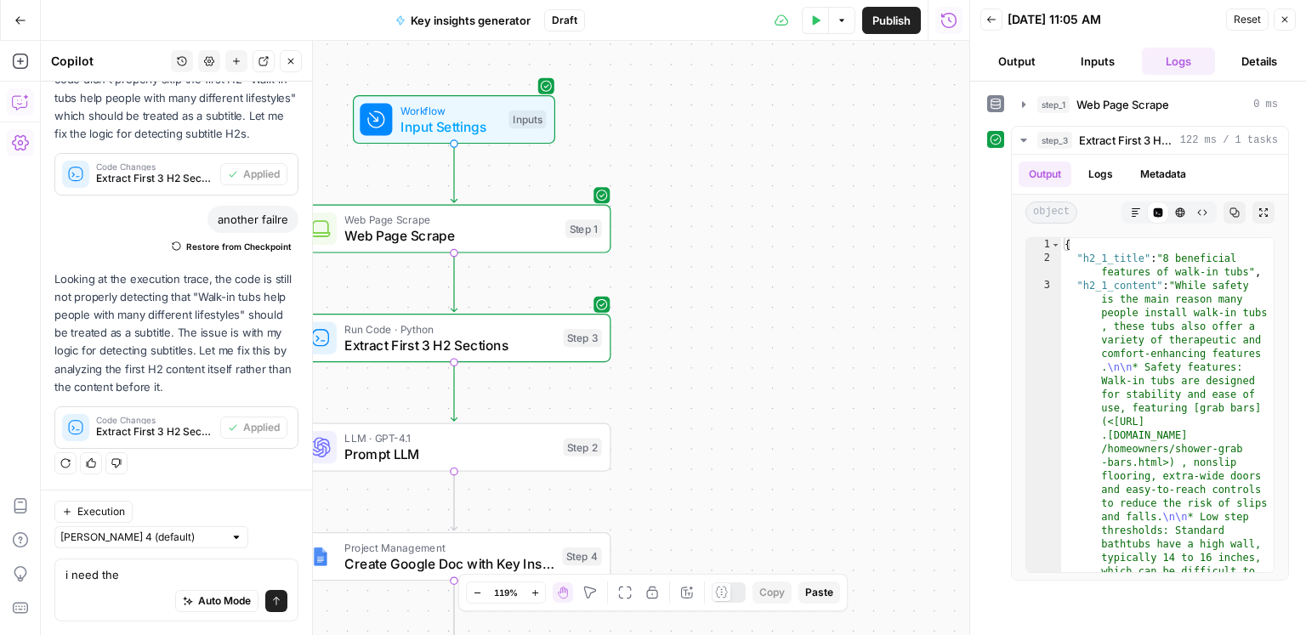
click at [543, 433] on span "LLM · GPT-4.1" at bounding box center [449, 438] width 211 height 16
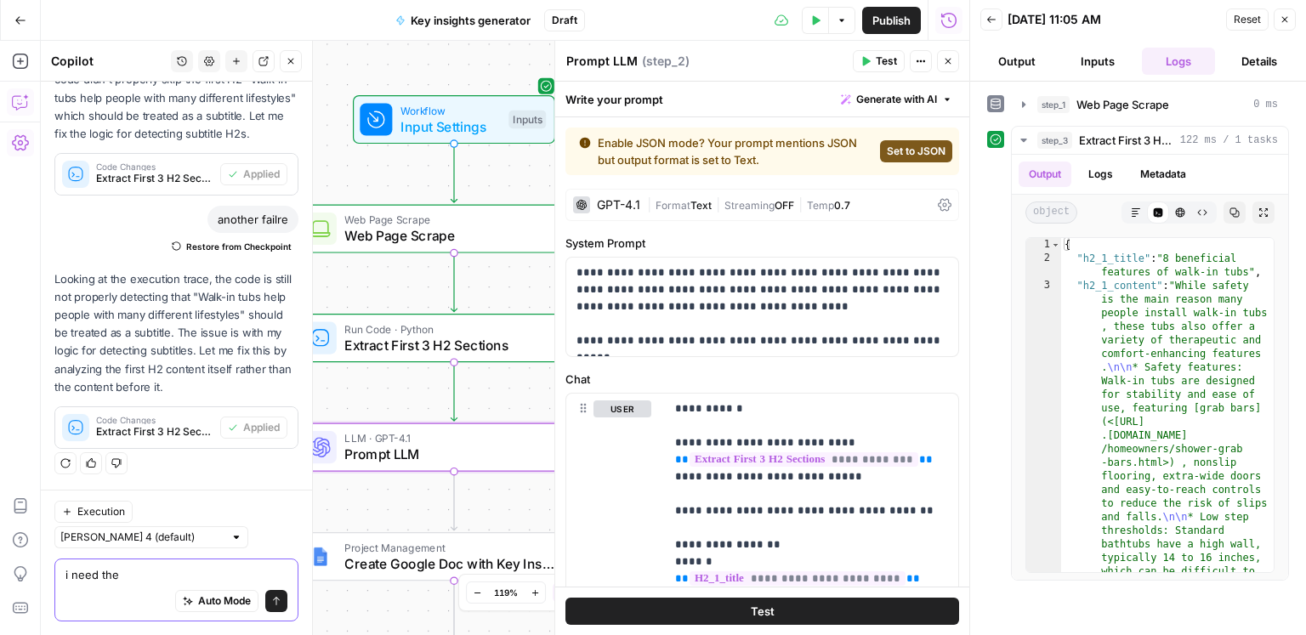
click at [194, 571] on textarea "i need the" at bounding box center [176, 574] width 222 height 17
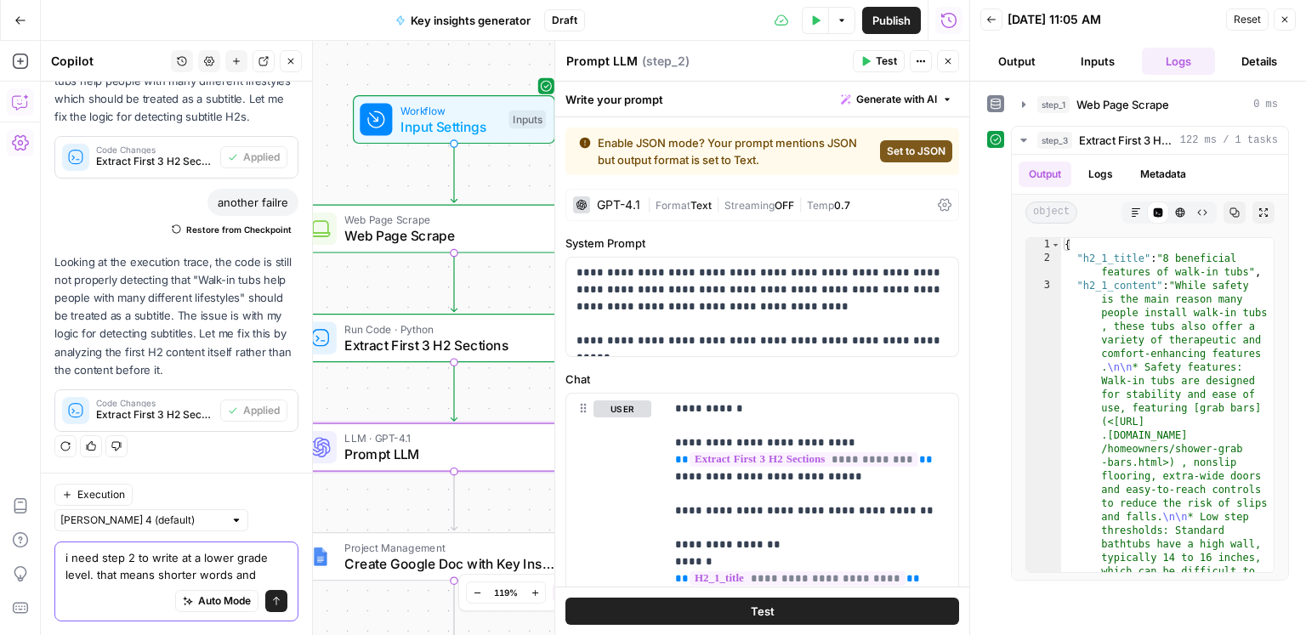
scroll to position [2542, 0]
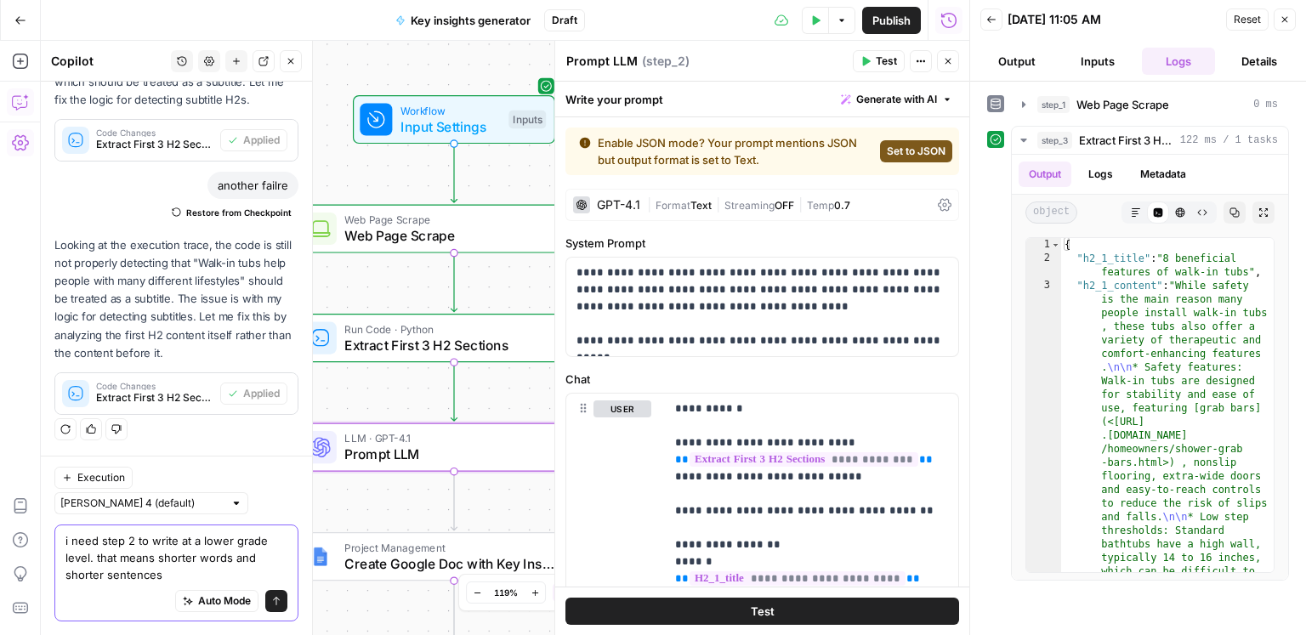
type textarea "i need step 2 to write at a lower grade level. that means shorter words and sho…"
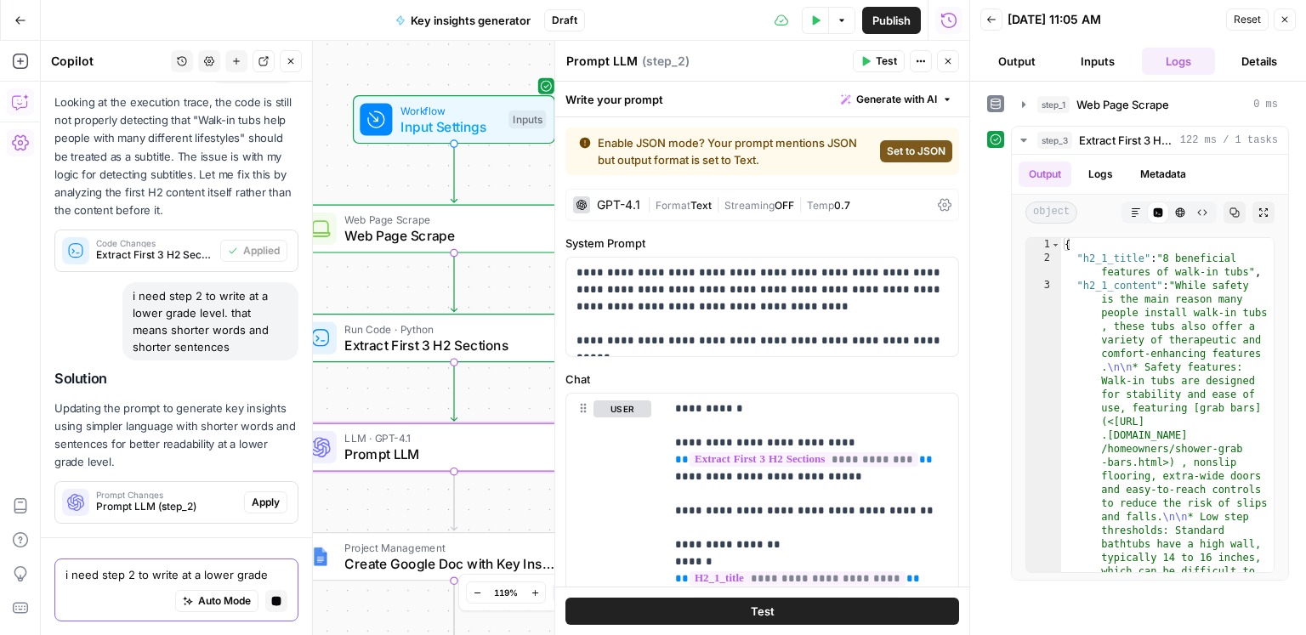
scroll to position [2759, 0]
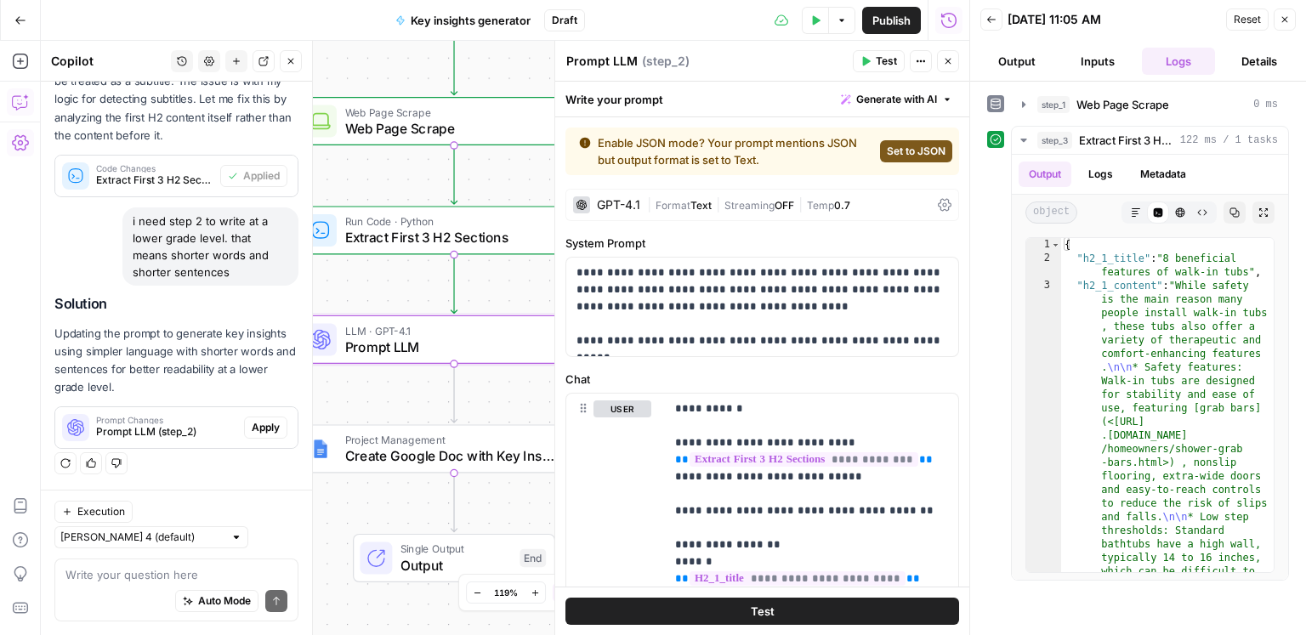
click at [275, 435] on span "Apply" at bounding box center [266, 427] width 28 height 15
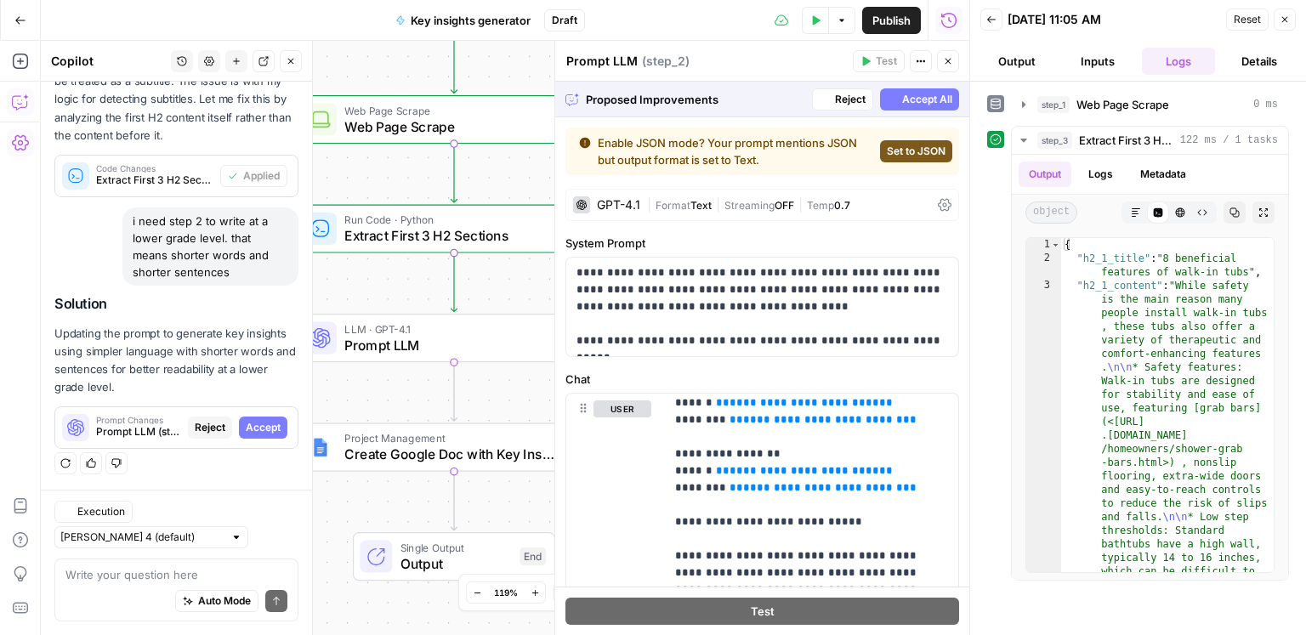
scroll to position [2595, 0]
click at [921, 103] on span "Accept All" at bounding box center [927, 99] width 50 height 15
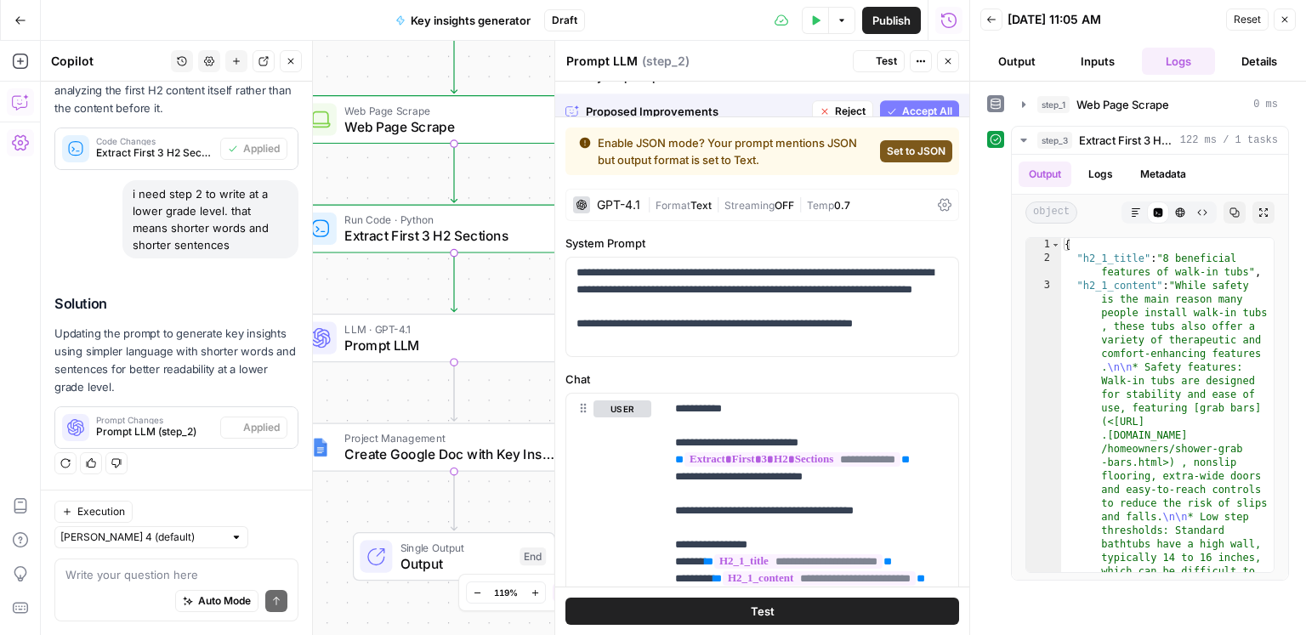
scroll to position [2786, 0]
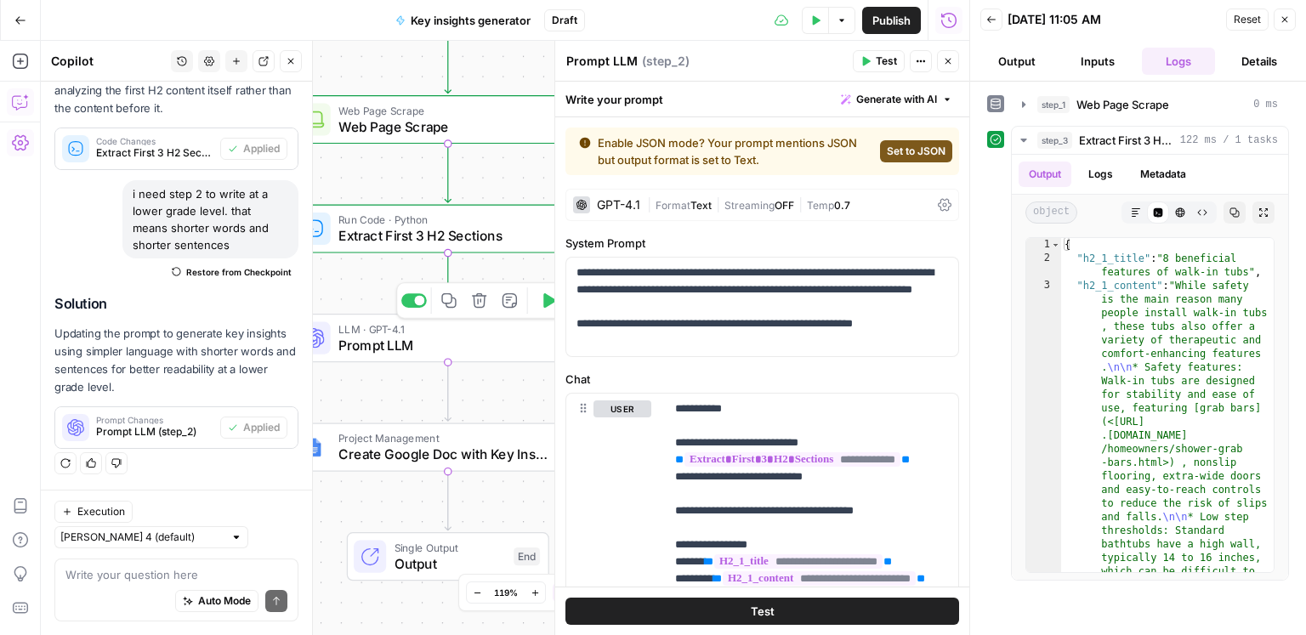
click at [544, 308] on icon "button" at bounding box center [549, 300] width 13 height 14
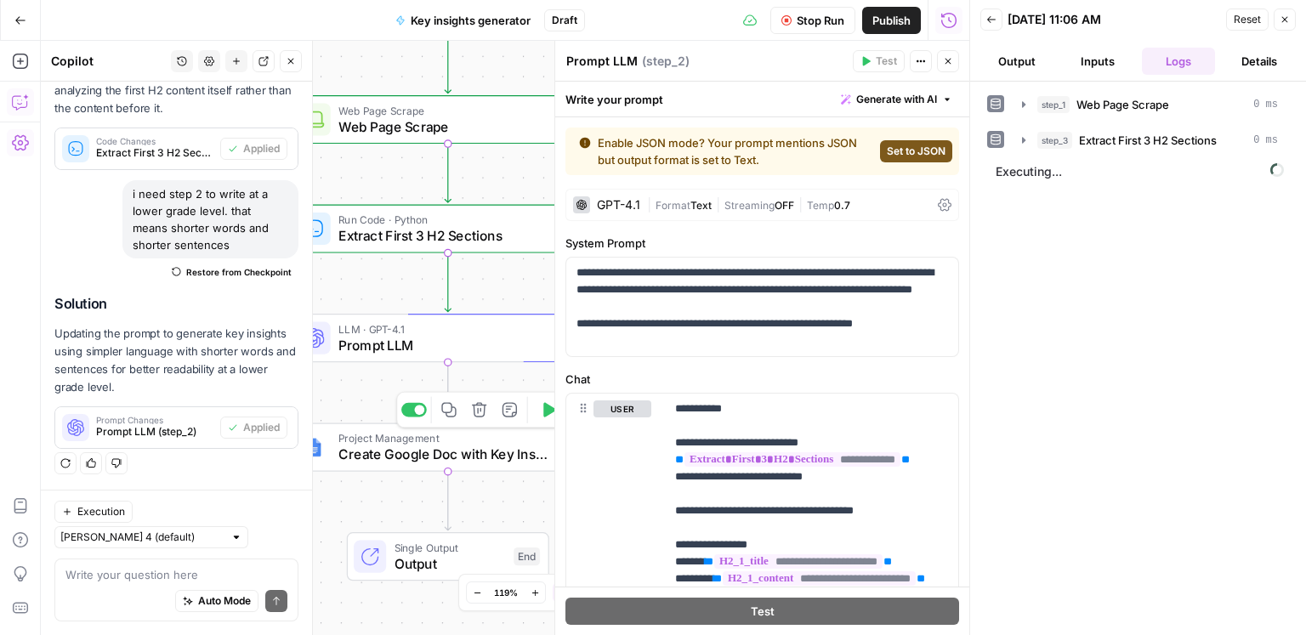
click at [488, 456] on span "Create Google Doc with Key Insights" at bounding box center [442, 455] width 209 height 20
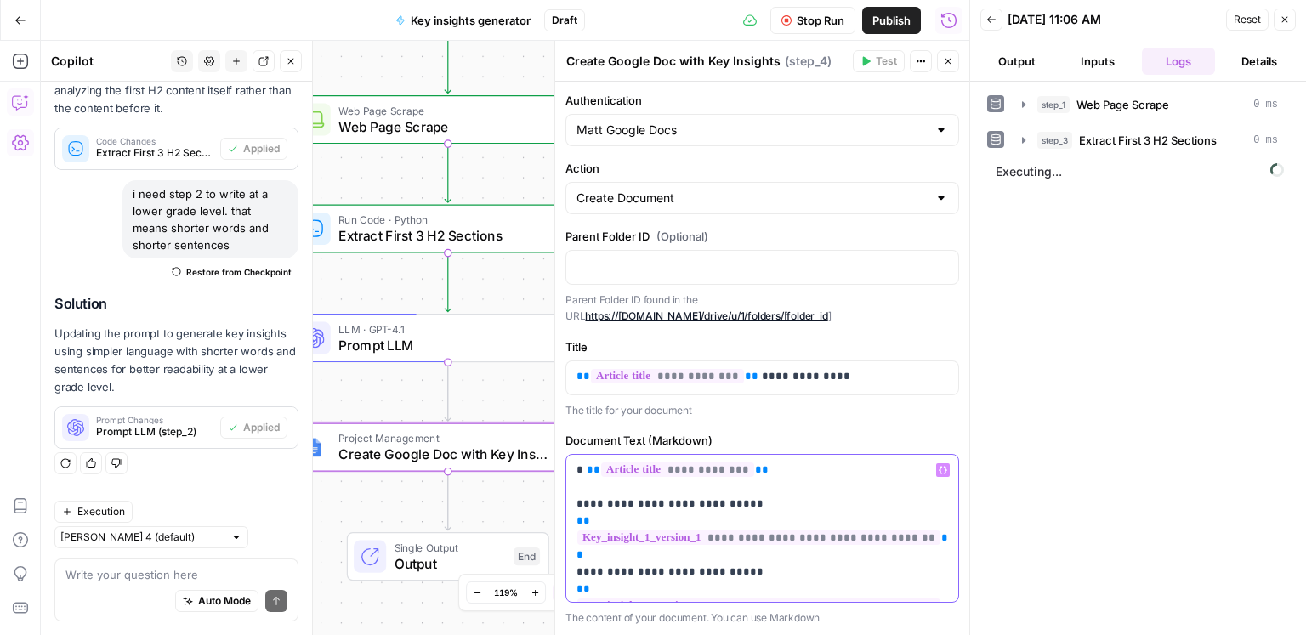
drag, startPoint x: 713, startPoint y: 504, endPoint x: 594, endPoint y: 505, distance: 119.1
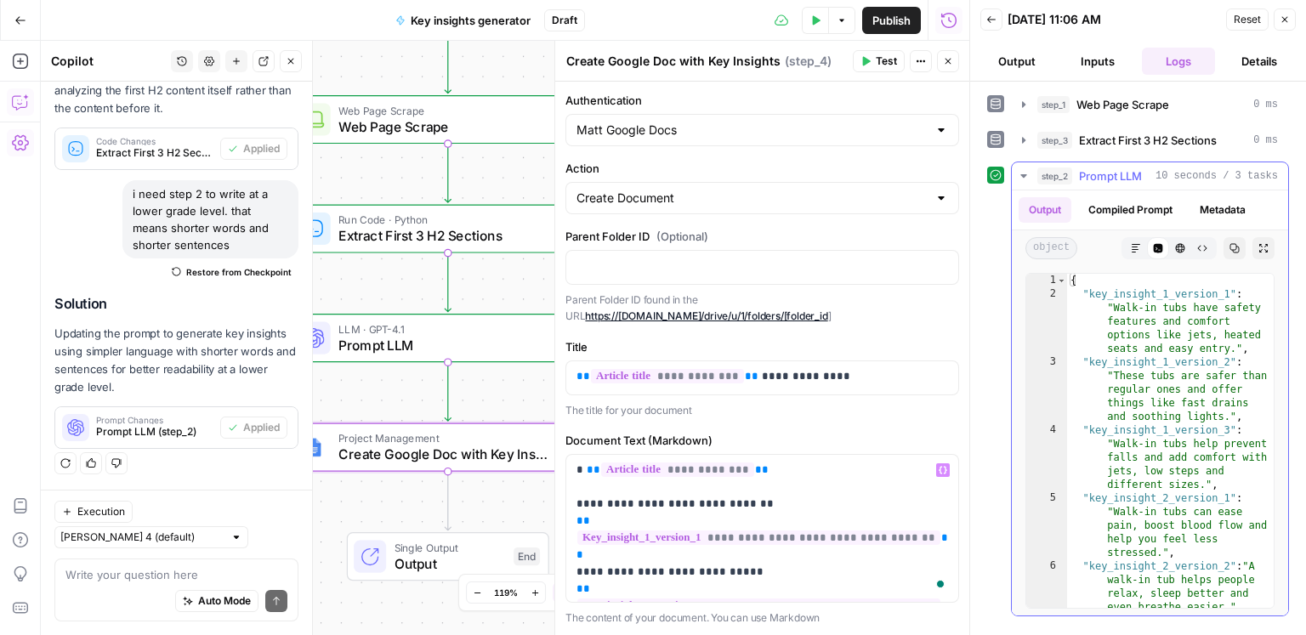
drag, startPoint x: 1236, startPoint y: 245, endPoint x: 1177, endPoint y: 197, distance: 75.6
click at [1236, 245] on icon "button" at bounding box center [1235, 248] width 10 height 10
drag, startPoint x: 717, startPoint y: 499, endPoint x: 597, endPoint y: 503, distance: 120.0
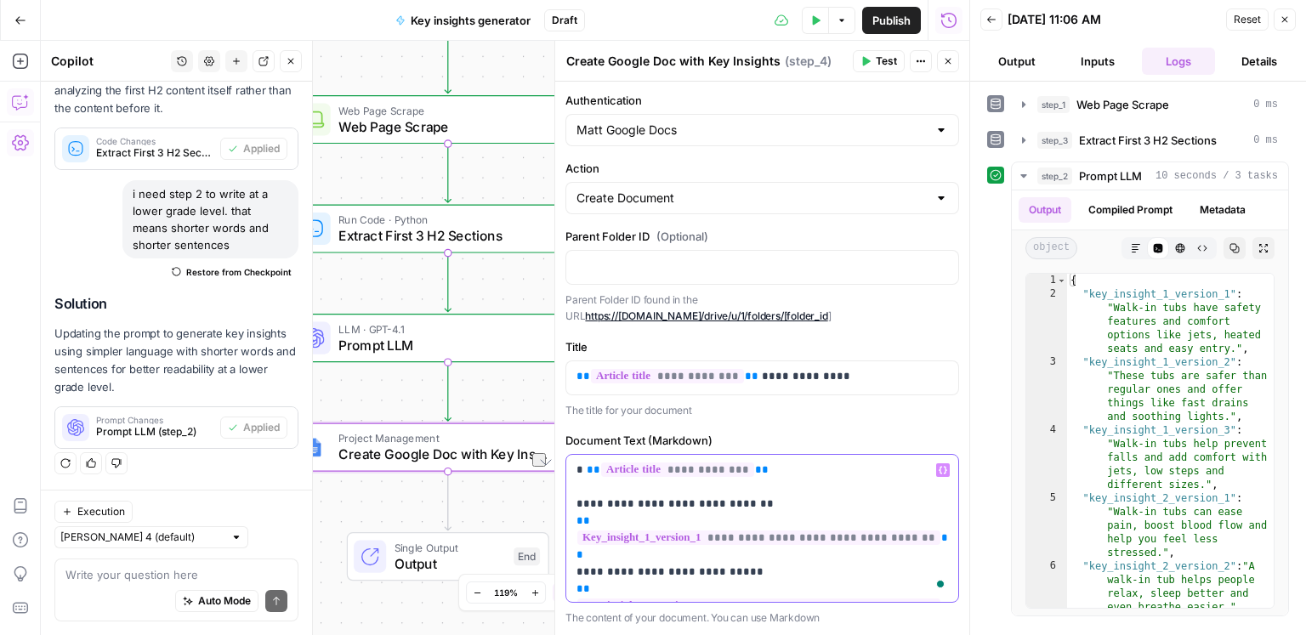
copy p "**********"
drag, startPoint x: 713, startPoint y: 537, endPoint x: 596, endPoint y: 538, distance: 117.4
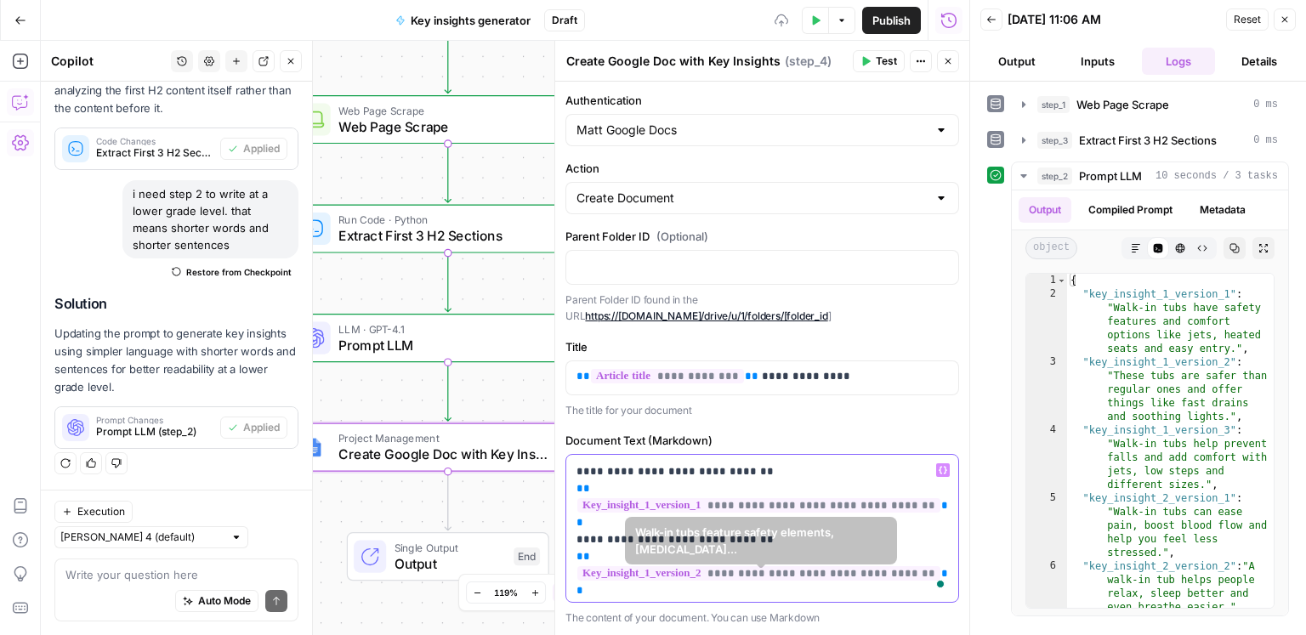
scroll to position [41, 0]
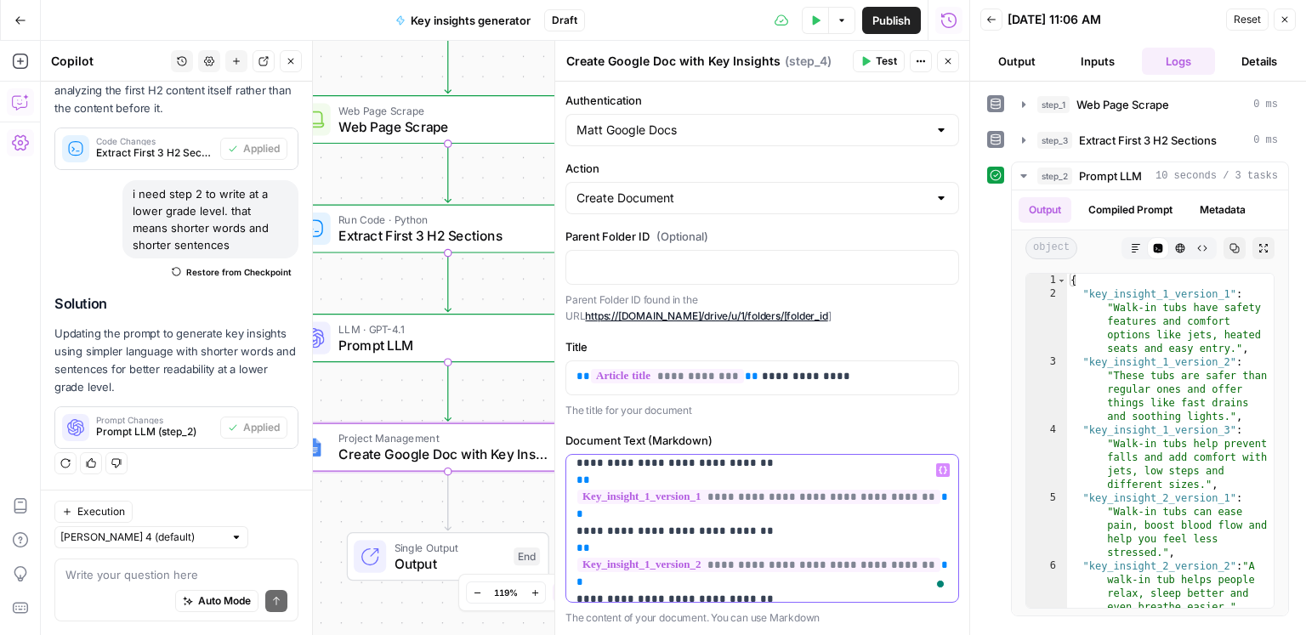
drag, startPoint x: 715, startPoint y: 532, endPoint x: 596, endPoint y: 533, distance: 119.1
click at [596, 533] on p "**********" at bounding box center [763, 625] width 372 height 408
click at [713, 531] on p "**********" at bounding box center [763, 625] width 372 height 408
drag, startPoint x: 713, startPoint y: 566, endPoint x: 615, endPoint y: 566, distance: 98.7
click at [594, 565] on p "**********" at bounding box center [763, 625] width 372 height 408
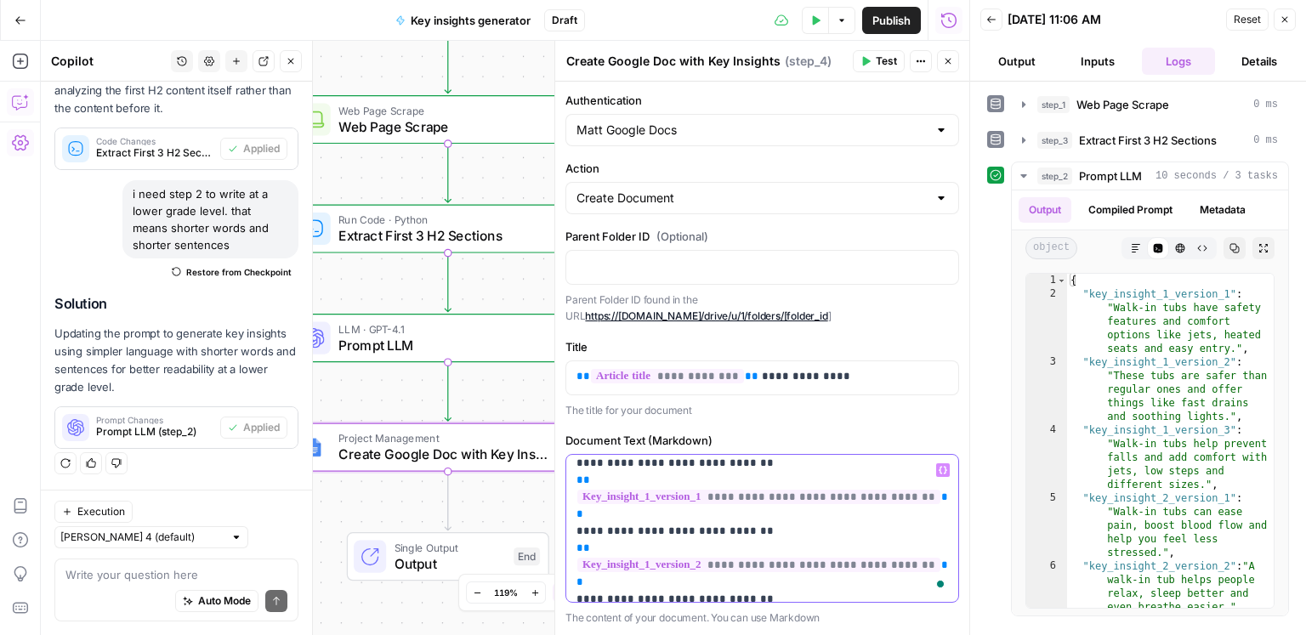
click at [657, 566] on p "**********" at bounding box center [763, 625] width 372 height 408
drag, startPoint x: 725, startPoint y: 565, endPoint x: 673, endPoint y: 563, distance: 52.8
click at [594, 568] on p "**********" at bounding box center [763, 625] width 372 height 408
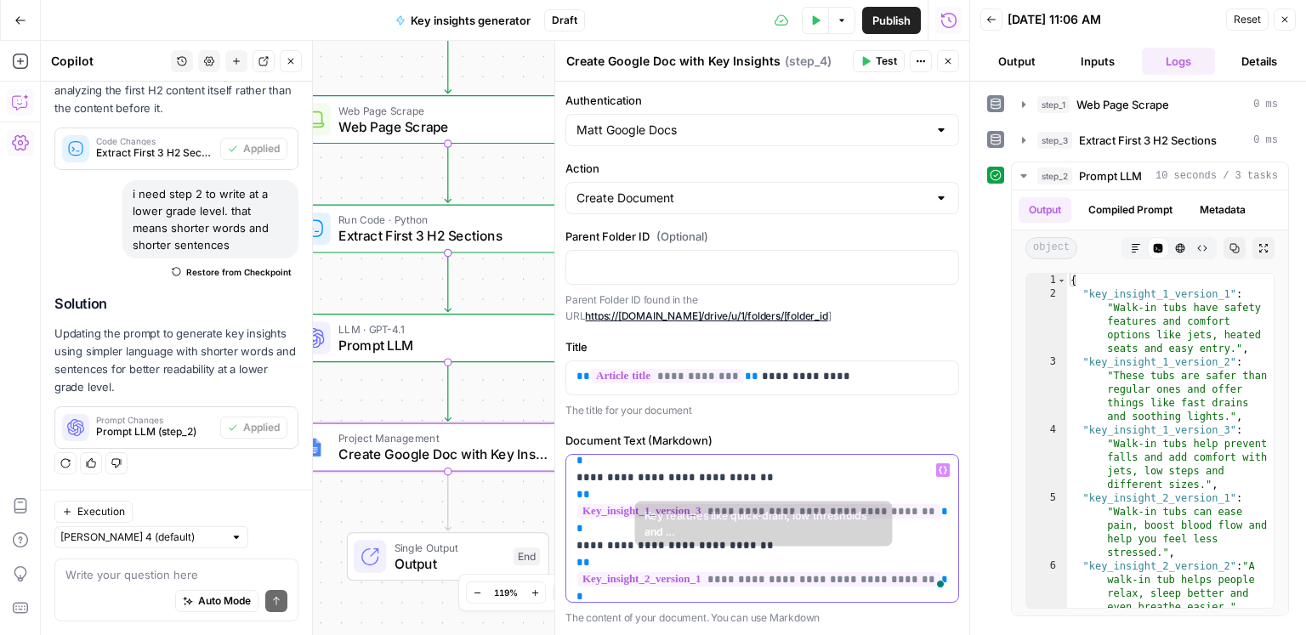
scroll to position [176, 0]
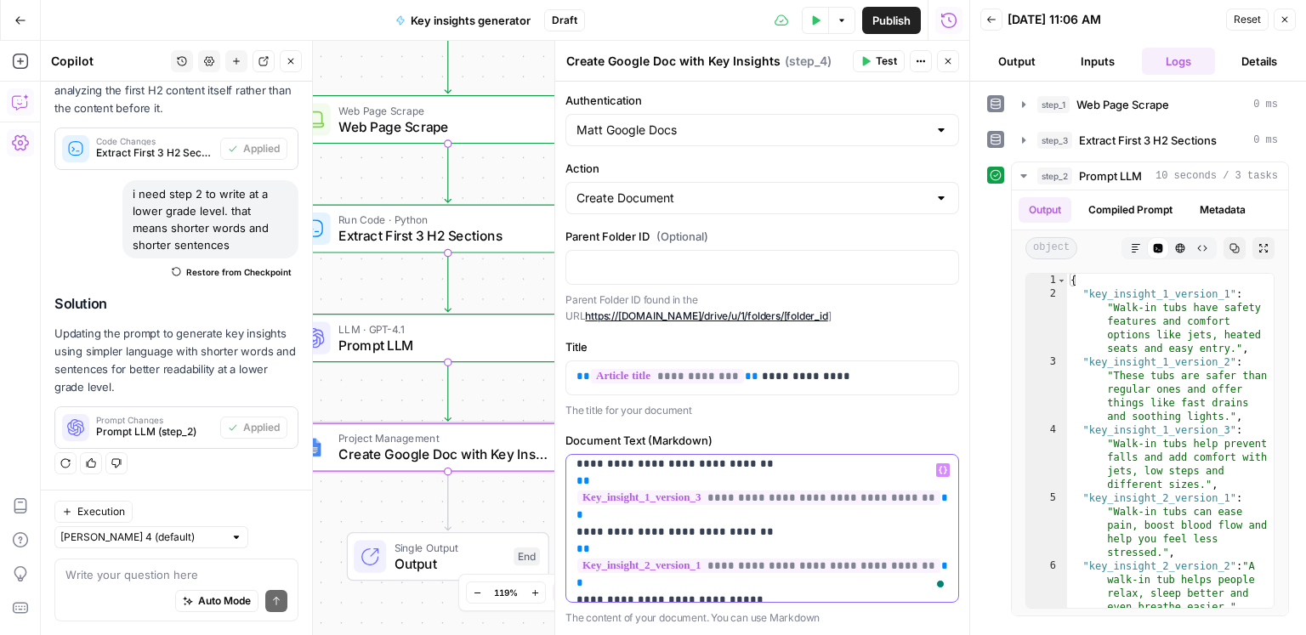
drag, startPoint x: 716, startPoint y: 563, endPoint x: 594, endPoint y: 564, distance: 121.6
click at [594, 564] on p "**********" at bounding box center [763, 490] width 372 height 408
drag, startPoint x: 650, startPoint y: 566, endPoint x: 660, endPoint y: 565, distance: 10.2
click at [657, 566] on p "**********" at bounding box center [763, 490] width 372 height 408
click at [660, 565] on p "**********" at bounding box center [763, 490] width 372 height 408
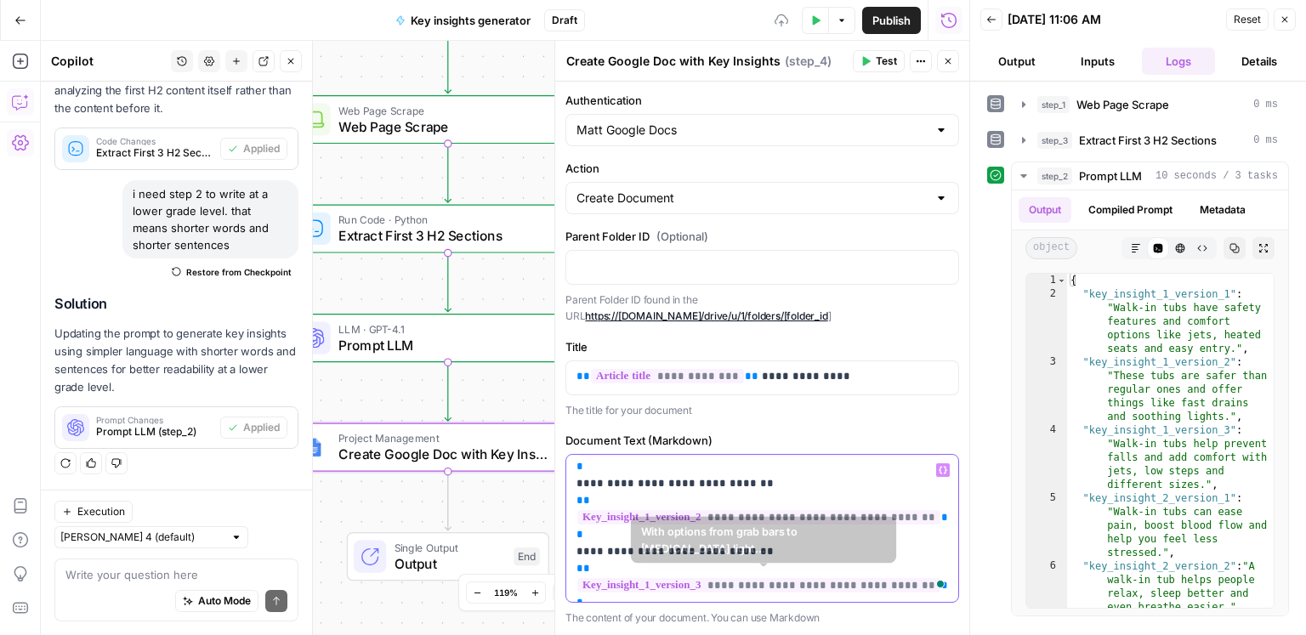
scroll to position [85, 0]
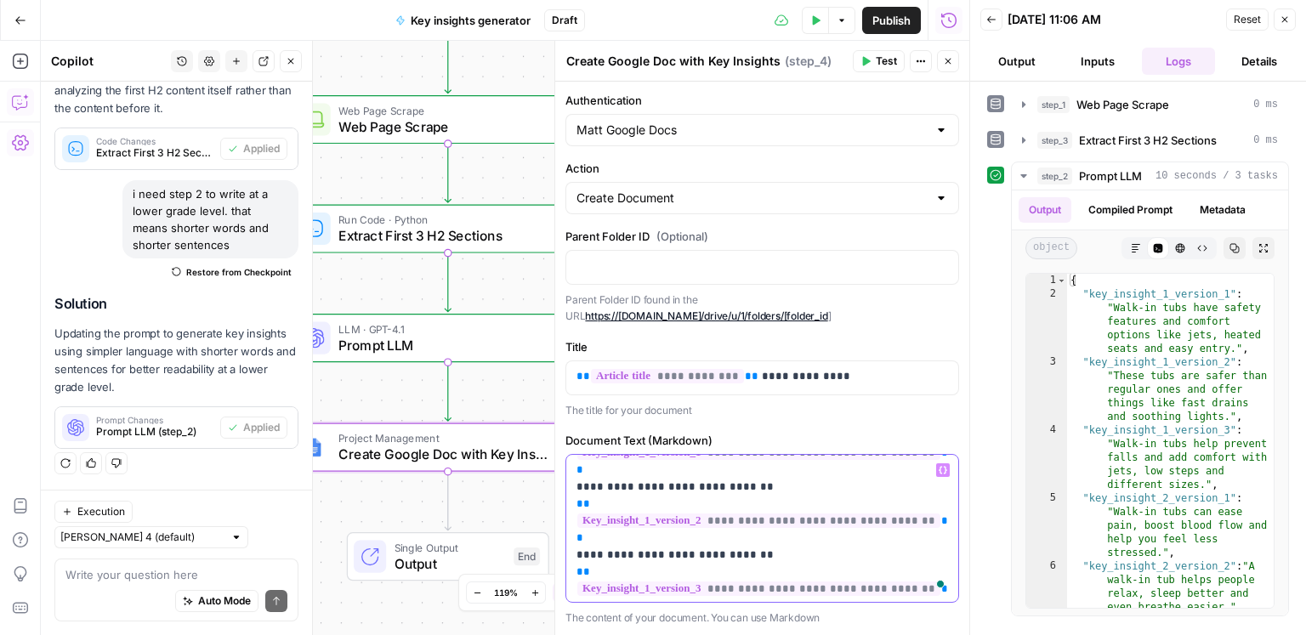
drag, startPoint x: 717, startPoint y: 554, endPoint x: 596, endPoint y: 557, distance: 120.8
click at [596, 557] on p "**********" at bounding box center [763, 581] width 372 height 408
drag, startPoint x: 659, startPoint y: 555, endPoint x: 699, endPoint y: 557, distance: 40.0
click at [657, 555] on p "**********" at bounding box center [763, 581] width 372 height 408
click at [713, 556] on p "**********" at bounding box center [763, 581] width 372 height 408
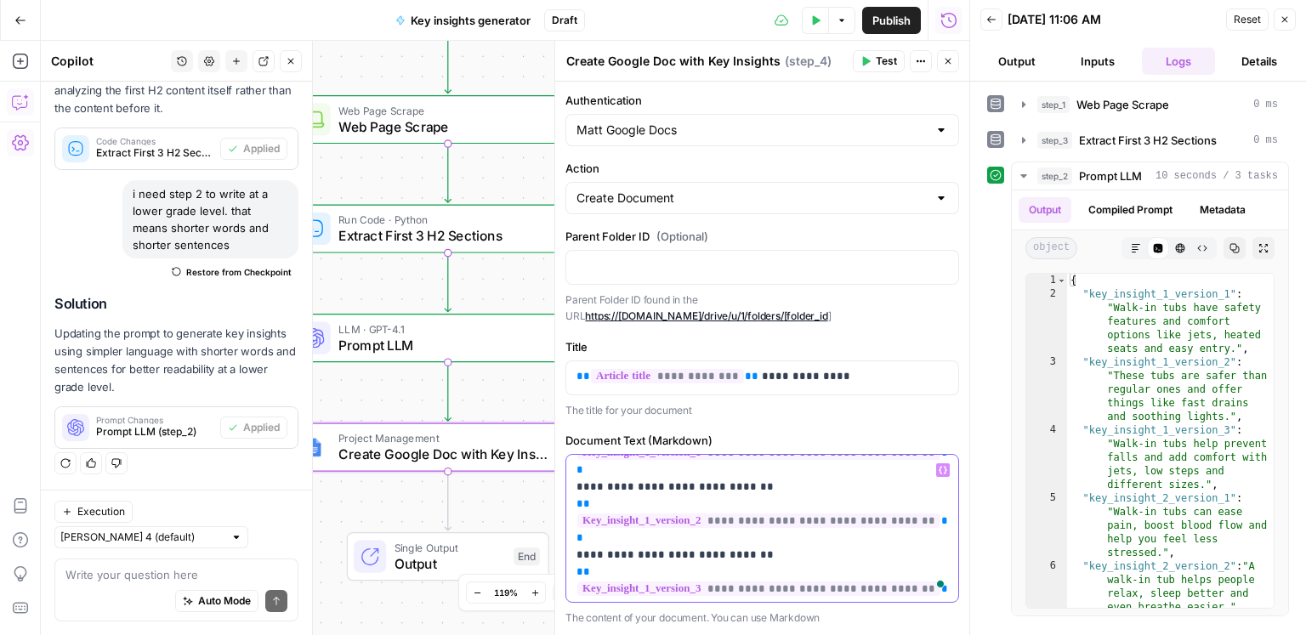
copy p "**********"
drag, startPoint x: 718, startPoint y: 556, endPoint x: 602, endPoint y: 556, distance: 115.7
click at [597, 556] on p "**********" at bounding box center [763, 581] width 372 height 408
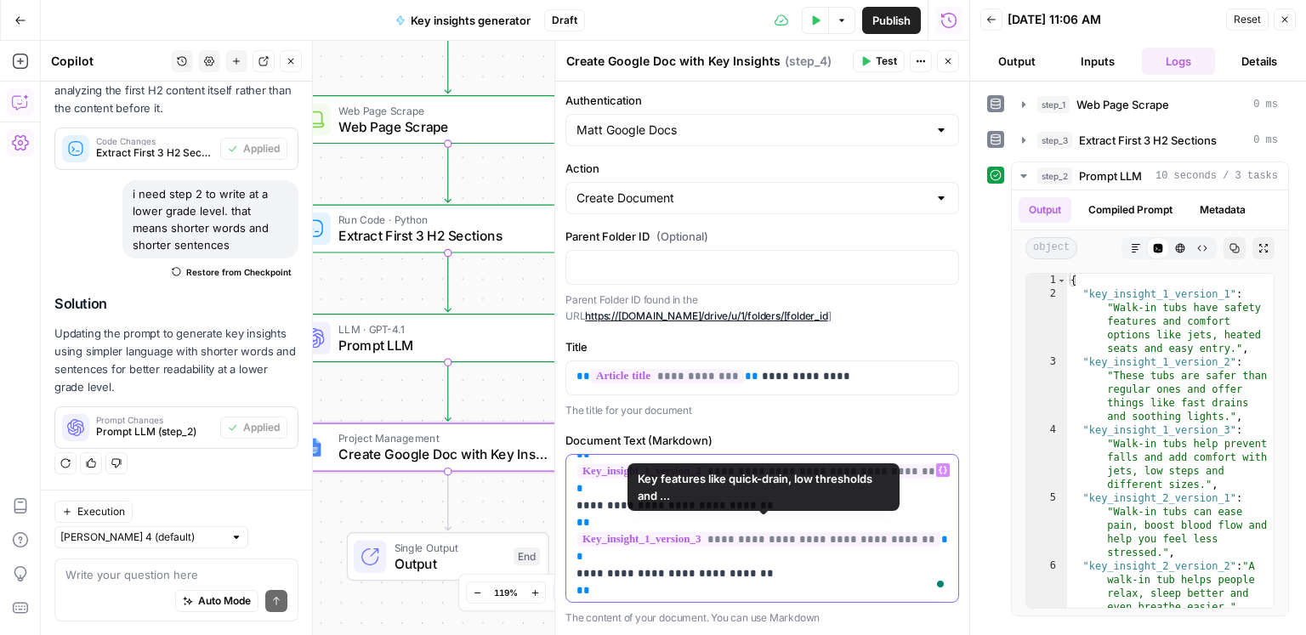
scroll to position [156, 0]
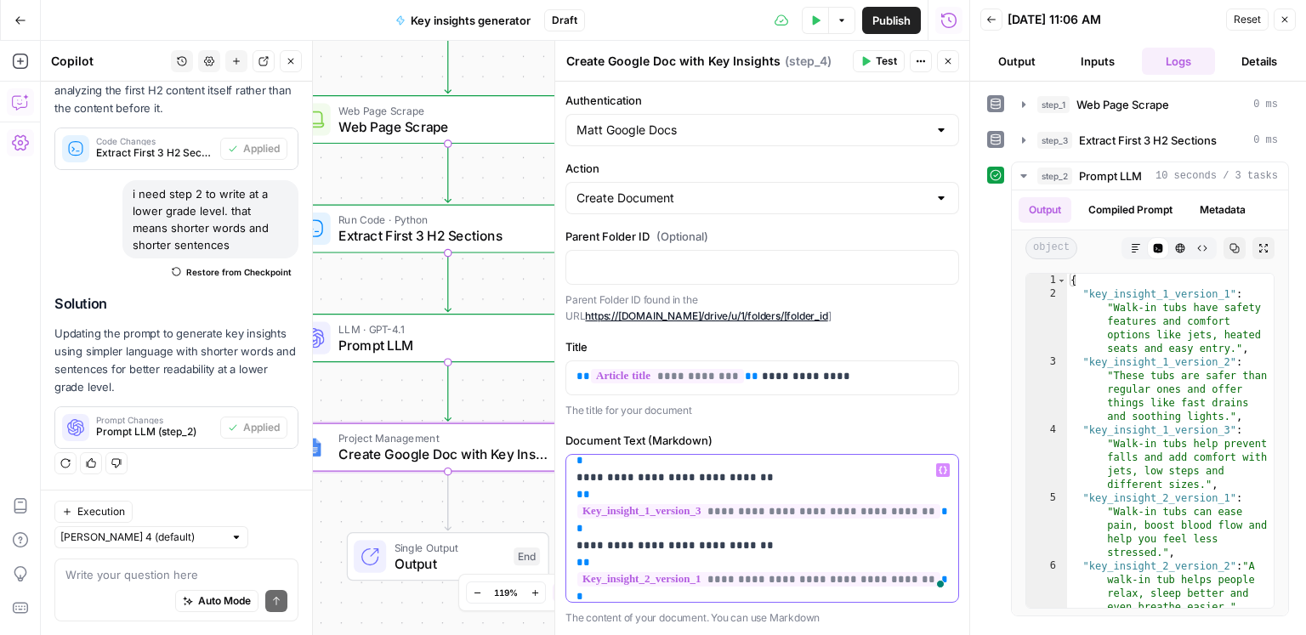
drag, startPoint x: 721, startPoint y: 529, endPoint x: 669, endPoint y: 527, distance: 51.9
click at [640, 528] on p "**********" at bounding box center [763, 503] width 372 height 408
drag, startPoint x: 673, startPoint y: 527, endPoint x: 712, endPoint y: 528, distance: 39.1
click at [676, 527] on p "**********" at bounding box center [763, 503] width 372 height 408
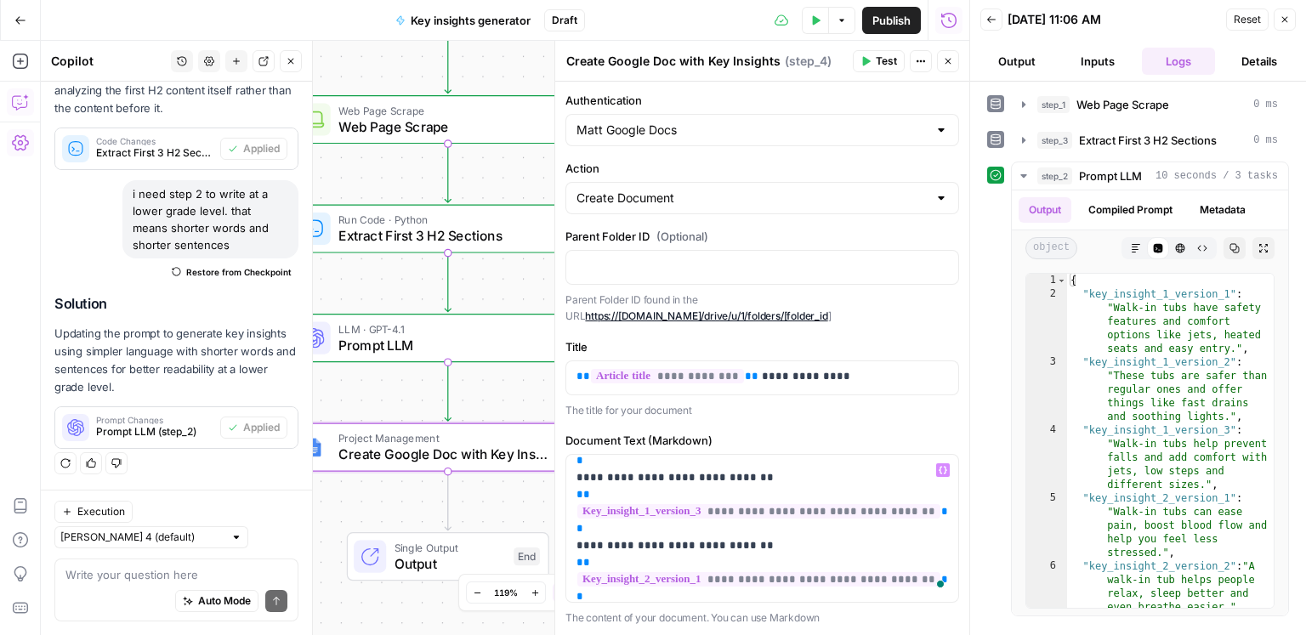
click at [596, 530] on p "**********" at bounding box center [763, 503] width 372 height 408
click at [716, 528] on p "**********" at bounding box center [763, 503] width 372 height 408
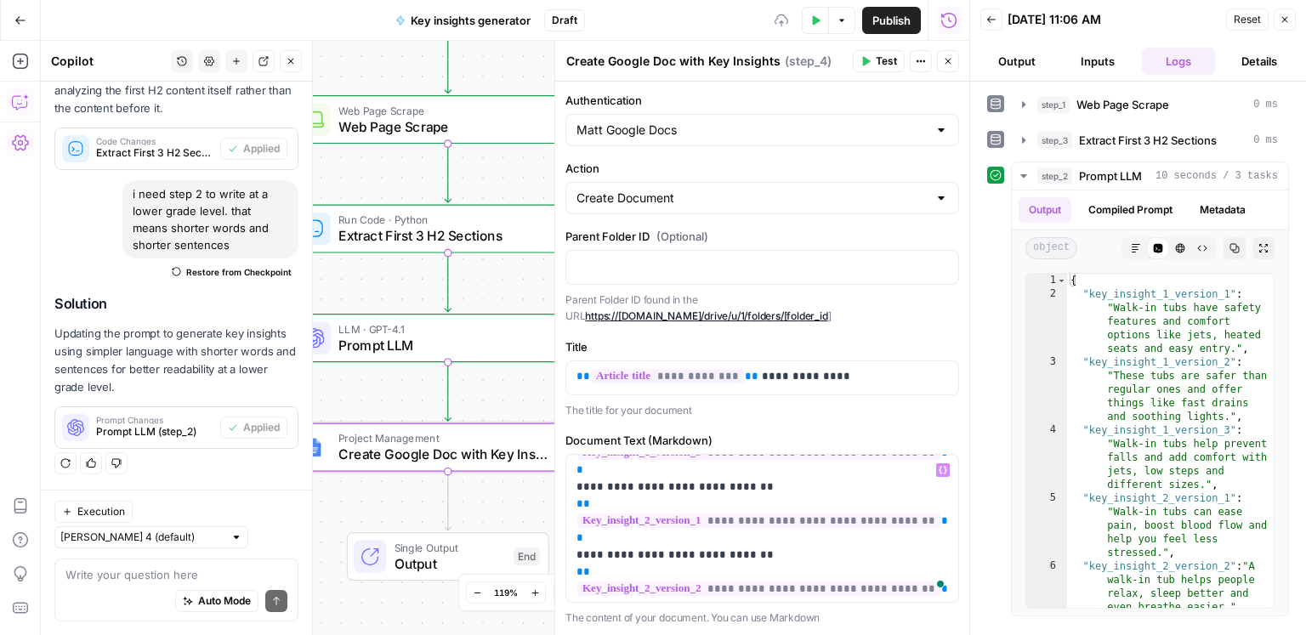
scroll to position [242, 0]
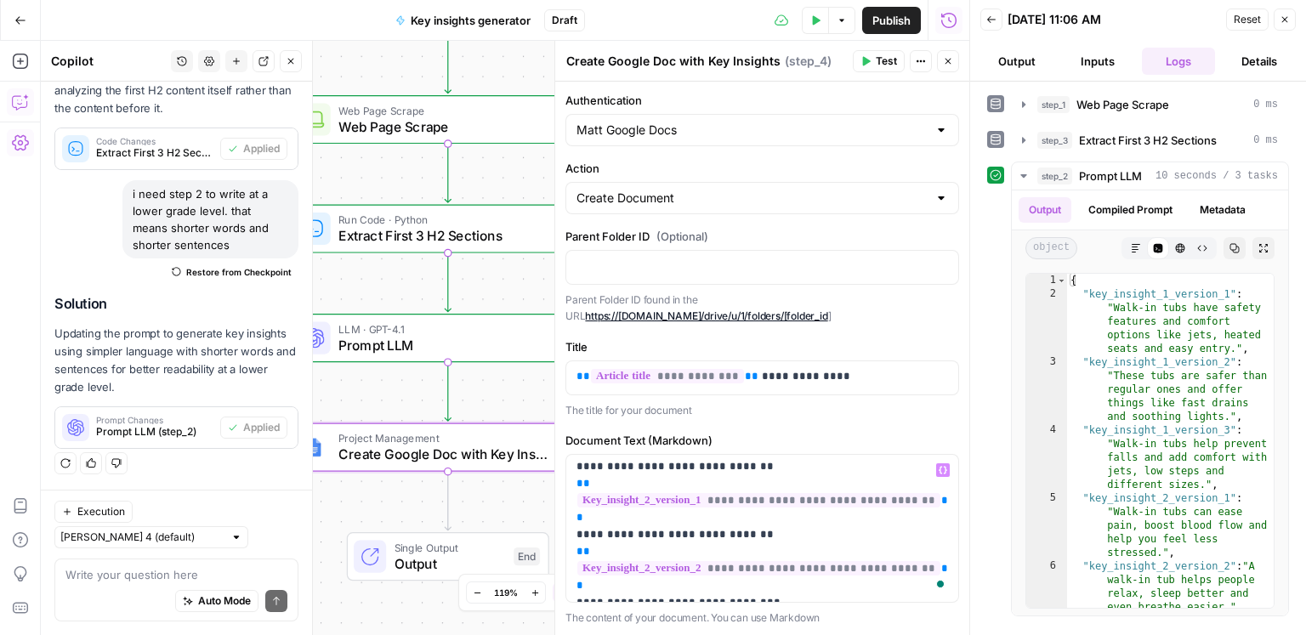
drag, startPoint x: 717, startPoint y: 531, endPoint x: 596, endPoint y: 536, distance: 120.9
click at [596, 536] on p "**********" at bounding box center [763, 424] width 372 height 408
click at [659, 536] on p "**********" at bounding box center [763, 424] width 372 height 408
drag, startPoint x: 719, startPoint y: 587, endPoint x: 596, endPoint y: 587, distance: 122.5
click at [596, 587] on p "**********" at bounding box center [763, 424] width 372 height 408
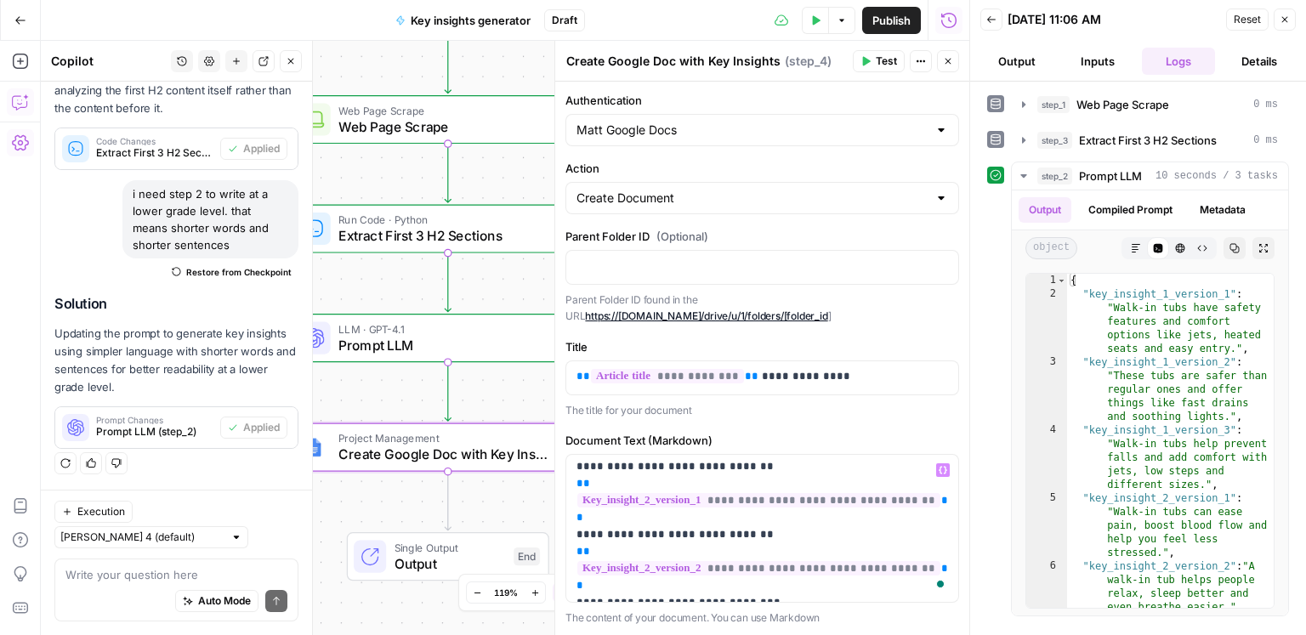
drag, startPoint x: 662, startPoint y: 585, endPoint x: 722, endPoint y: 589, distance: 59.7
click at [657, 585] on p "**********" at bounding box center [763, 424] width 372 height 408
click at [716, 585] on p "**********" at bounding box center [763, 424] width 372 height 408
click at [731, 586] on p "**********" at bounding box center [763, 424] width 372 height 408
click at [724, 531] on p "**********" at bounding box center [763, 424] width 372 height 408
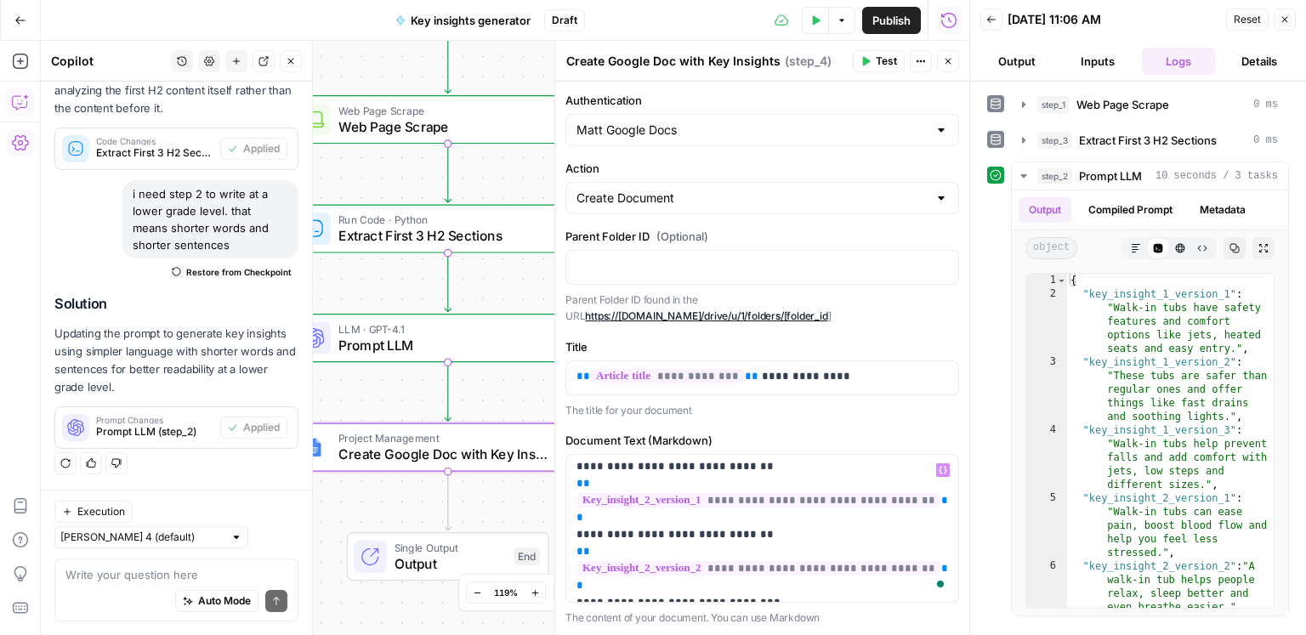
click at [727, 531] on p "**********" at bounding box center [763, 424] width 372 height 408
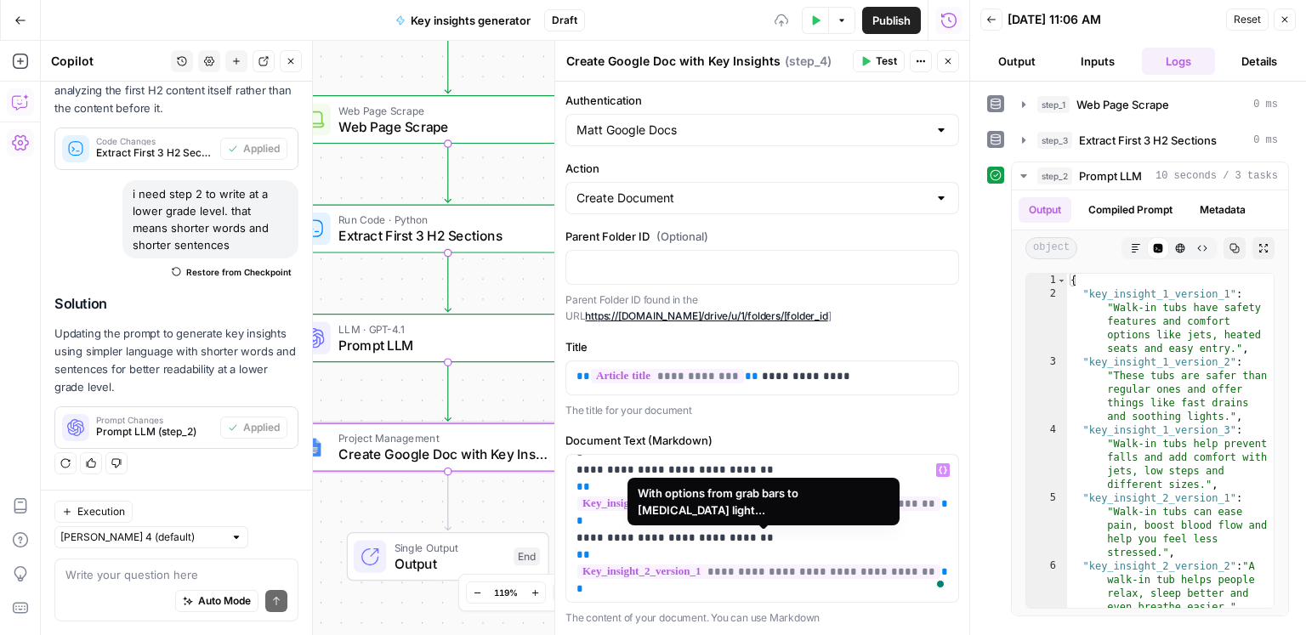
scroll to position [0, 0]
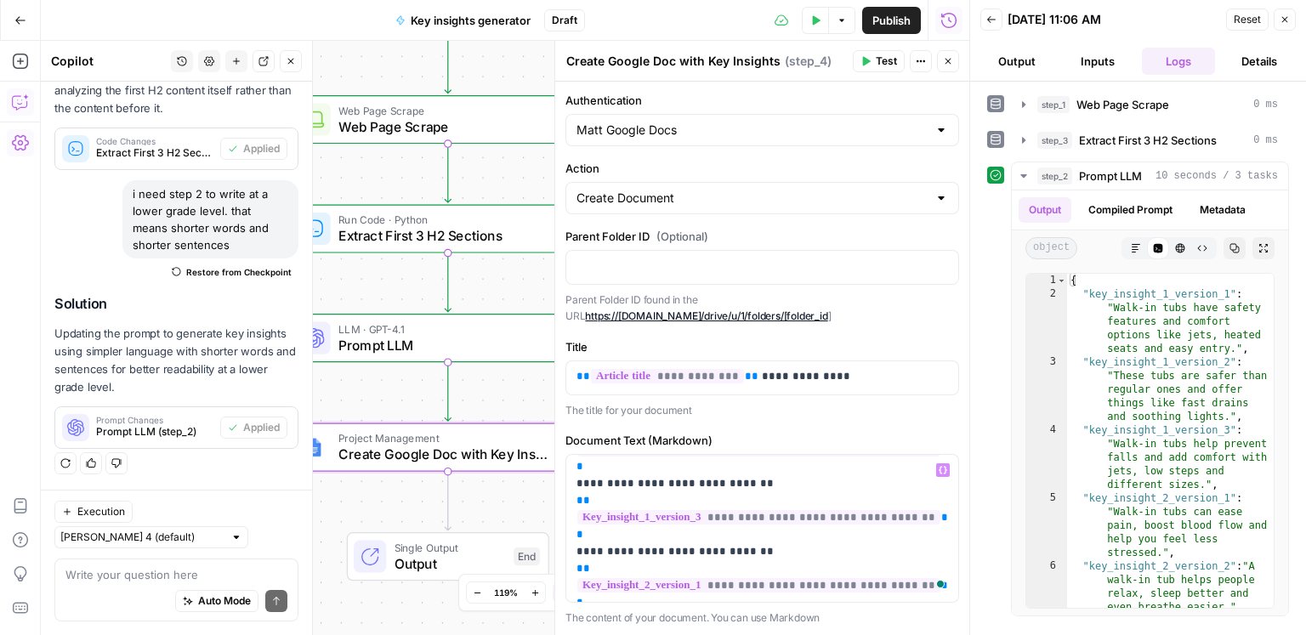
drag, startPoint x: 726, startPoint y: 537, endPoint x: 757, endPoint y: 516, distance: 36.8
click at [726, 537] on p "**********" at bounding box center [763, 509] width 372 height 408
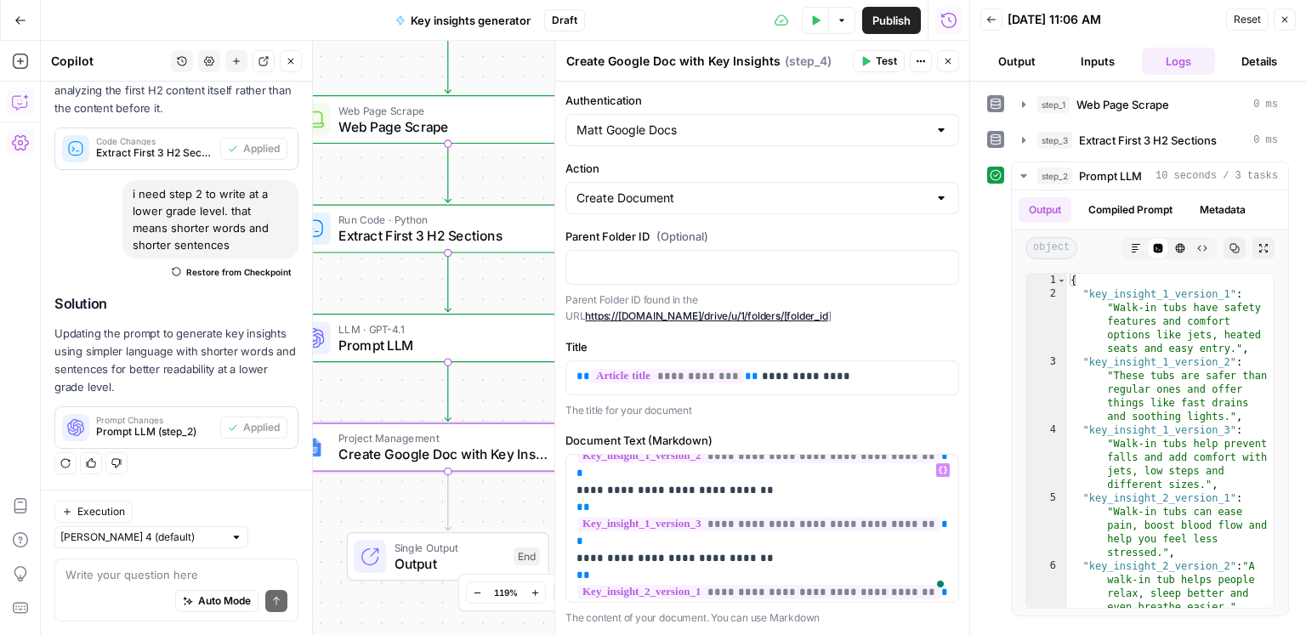
scroll to position [123, 0]
click at [879, 66] on span "Test" at bounding box center [886, 61] width 21 height 15
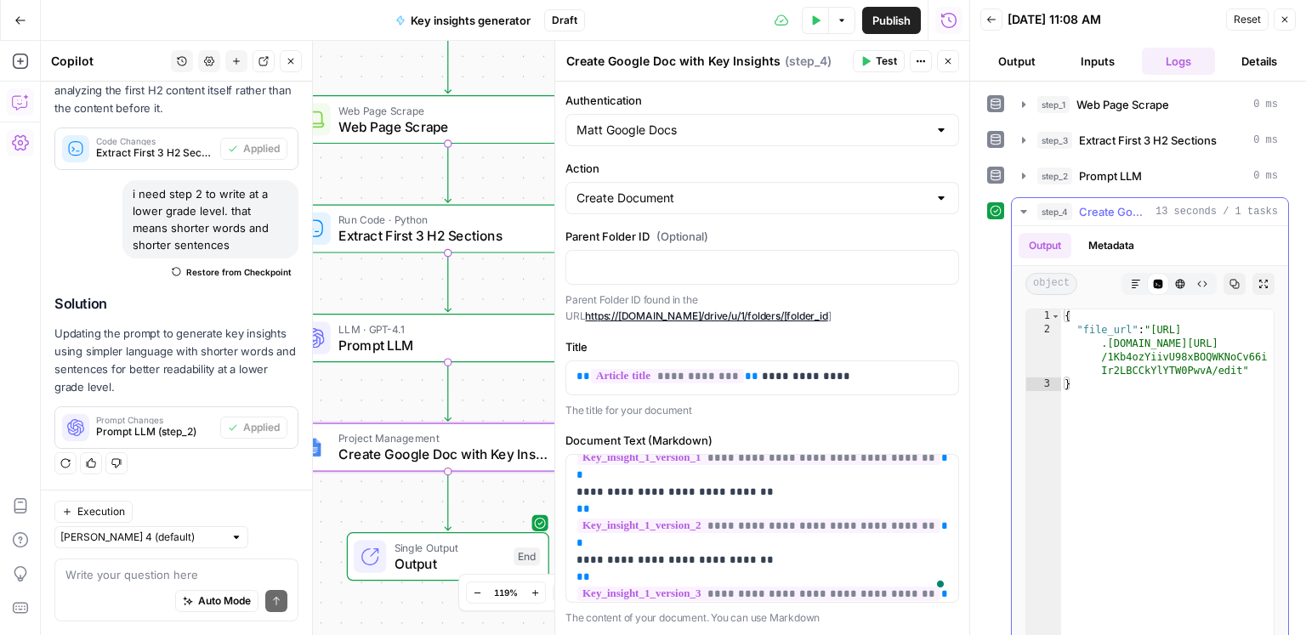
click at [1125, 284] on button "Markdown" at bounding box center [1136, 284] width 22 height 22
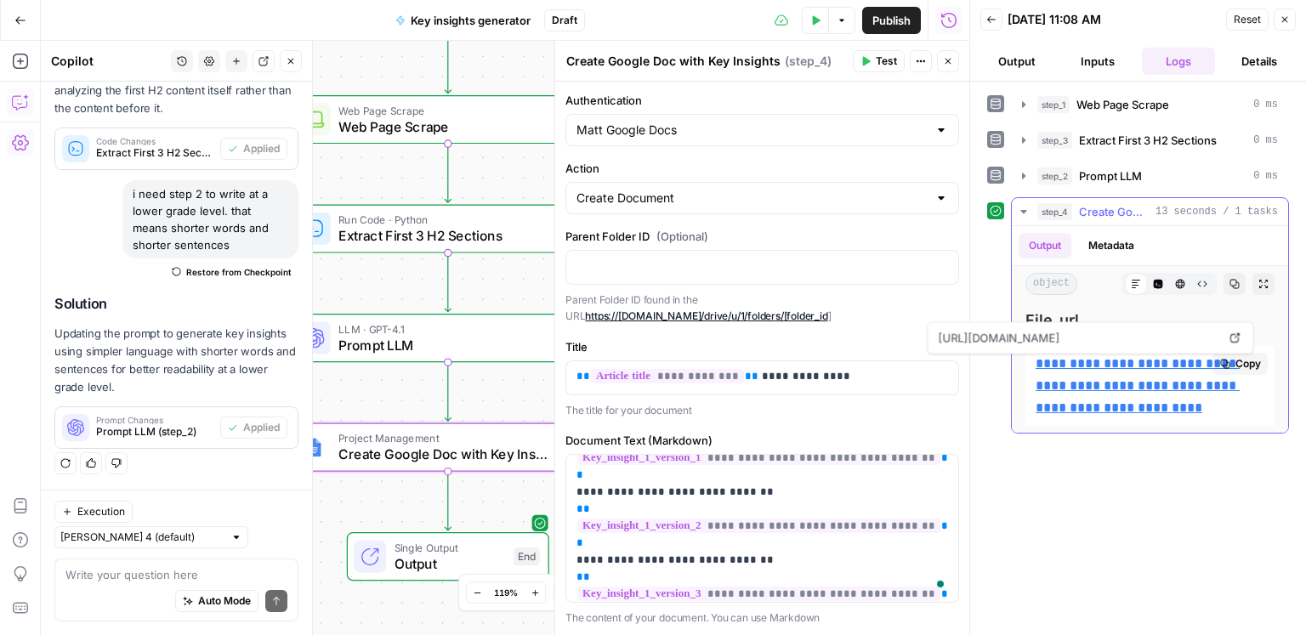
click at [1094, 367] on link "**********" at bounding box center [1138, 385] width 204 height 57
click at [400, 344] on span "Prompt LLM" at bounding box center [443, 345] width 211 height 20
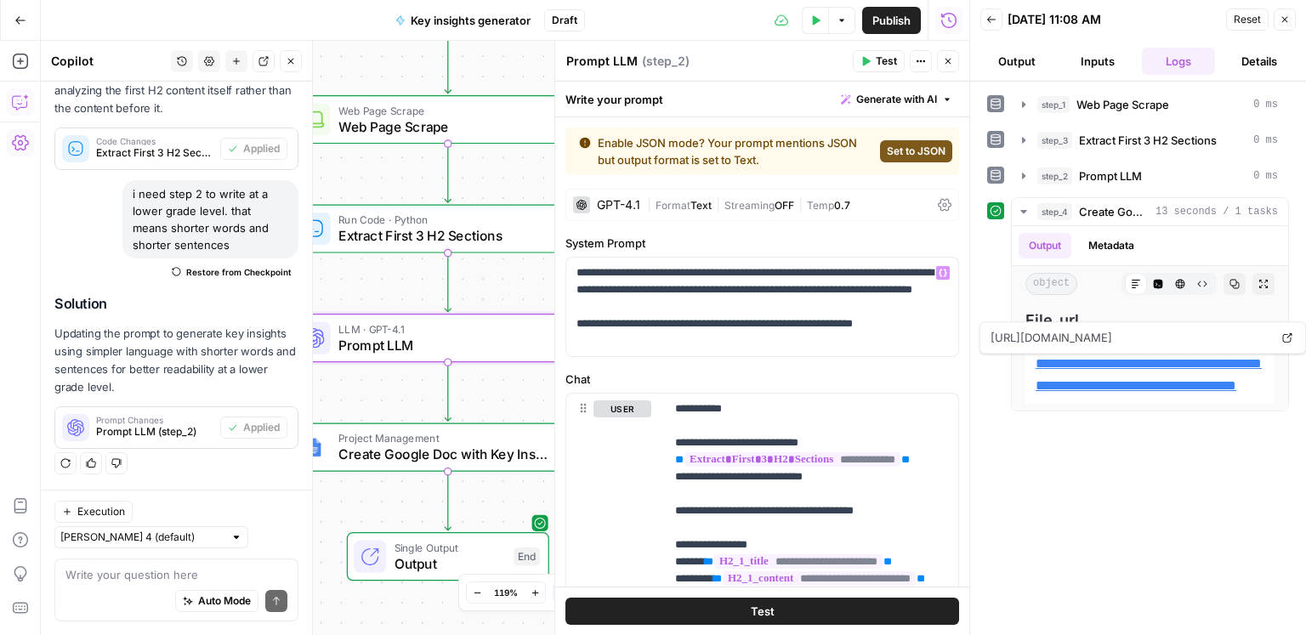
click at [632, 208] on div "GPT-4.1" at bounding box center [618, 205] width 43 height 12
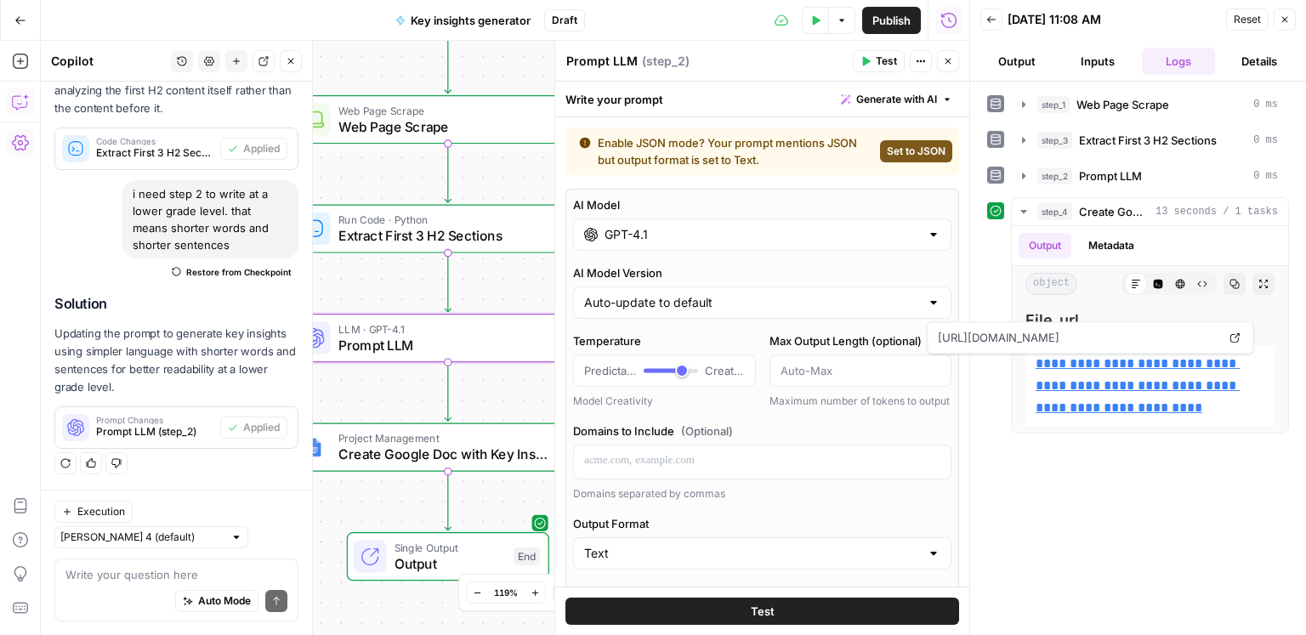
click at [764, 251] on div "AI Model GPT-4.1 AI Model Version Auto-update to default Temperature Predictabl…" at bounding box center [763, 523] width 394 height 669
click at [888, 29] on button "Publish" at bounding box center [891, 20] width 59 height 27
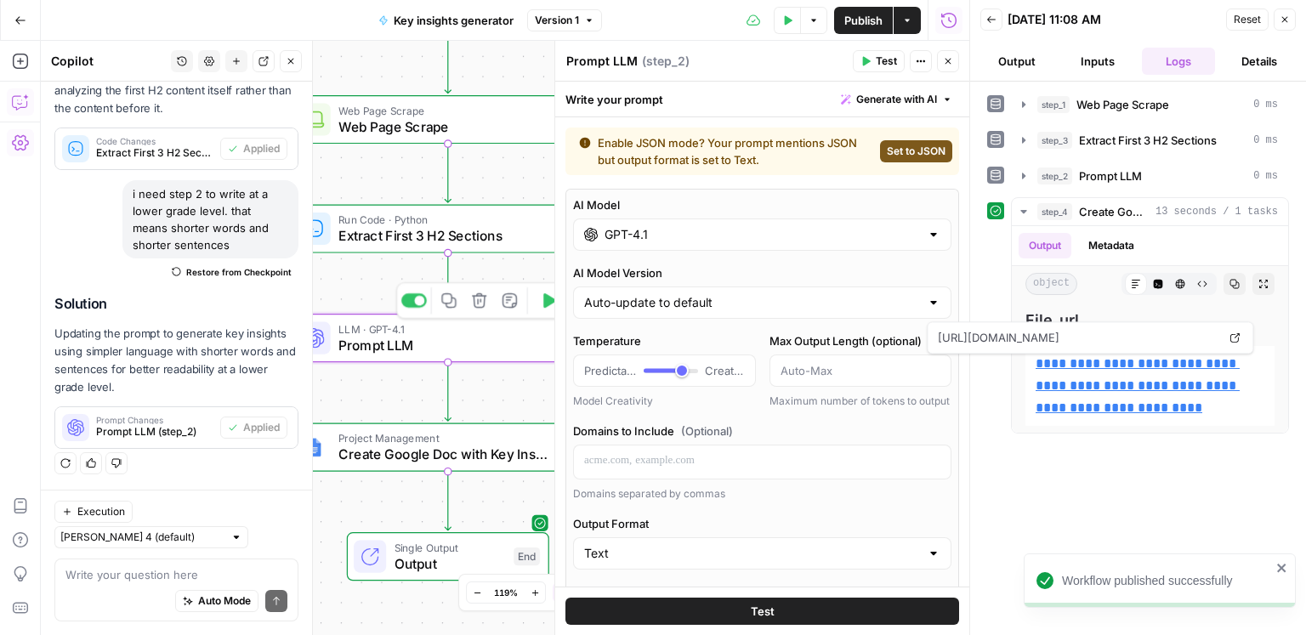
click at [389, 355] on div "LLM · GPT-4.1 Prompt LLM Step 2 Copy step Delete step Add Note Test" at bounding box center [448, 338] width 314 height 48
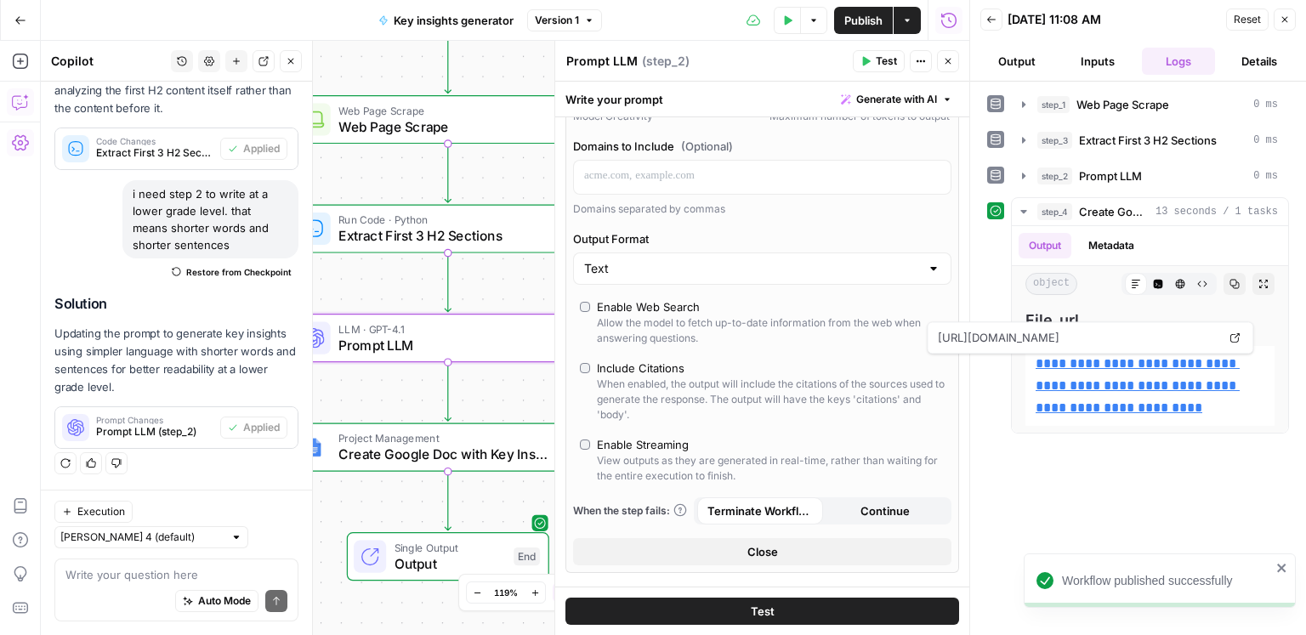
scroll to position [614, 0]
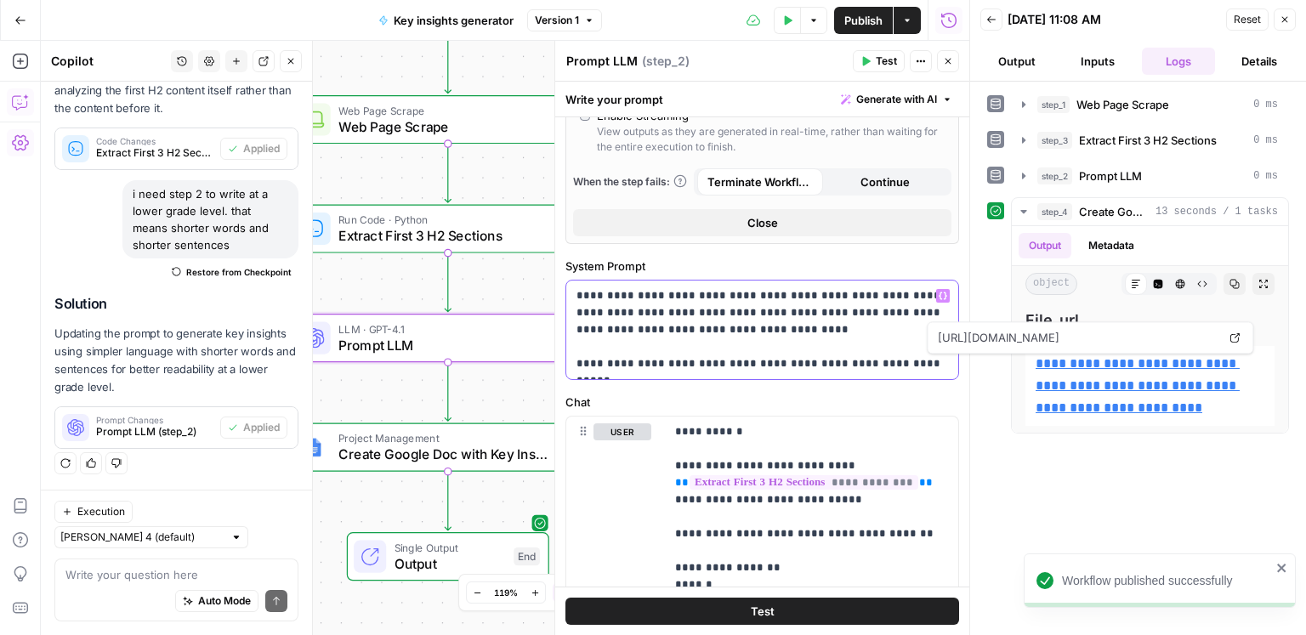
click at [713, 327] on p "**********" at bounding box center [763, 329] width 372 height 85
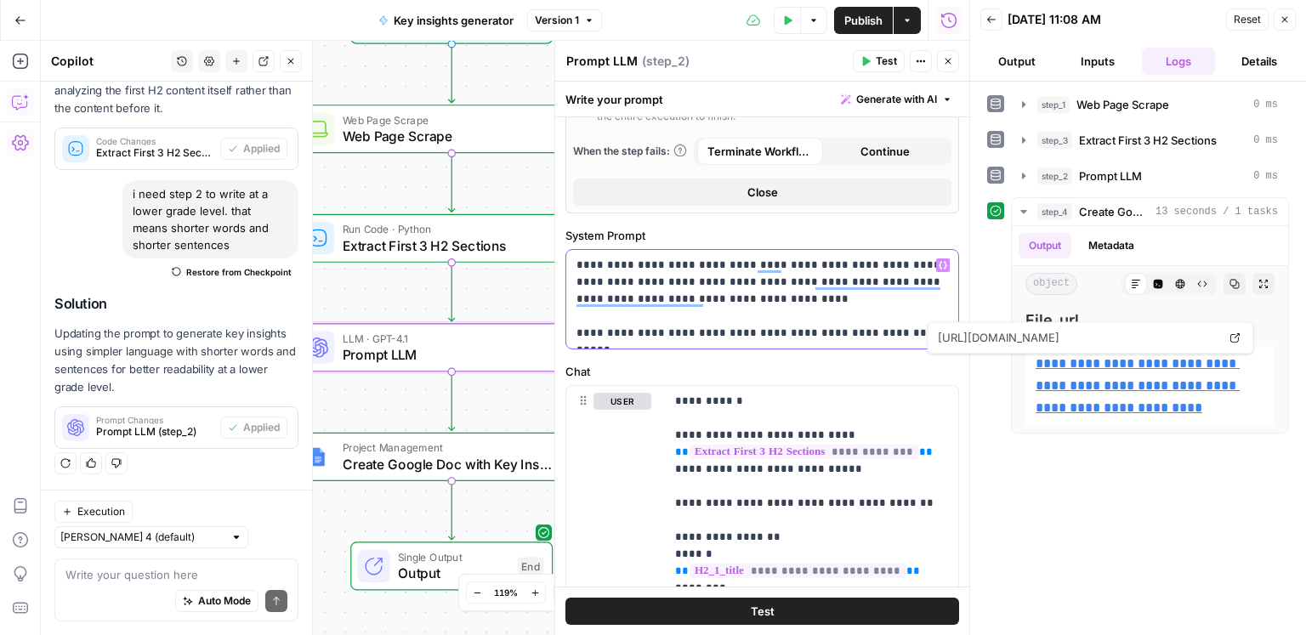
scroll to position [645, 0]
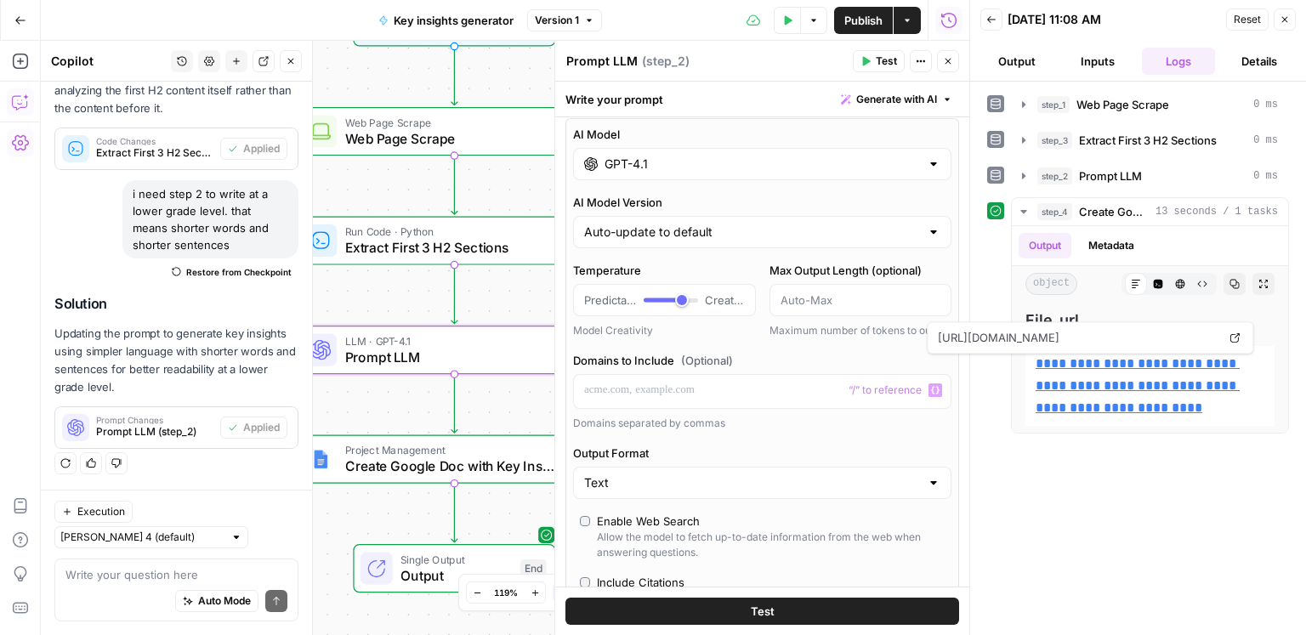
scroll to position [46, 0]
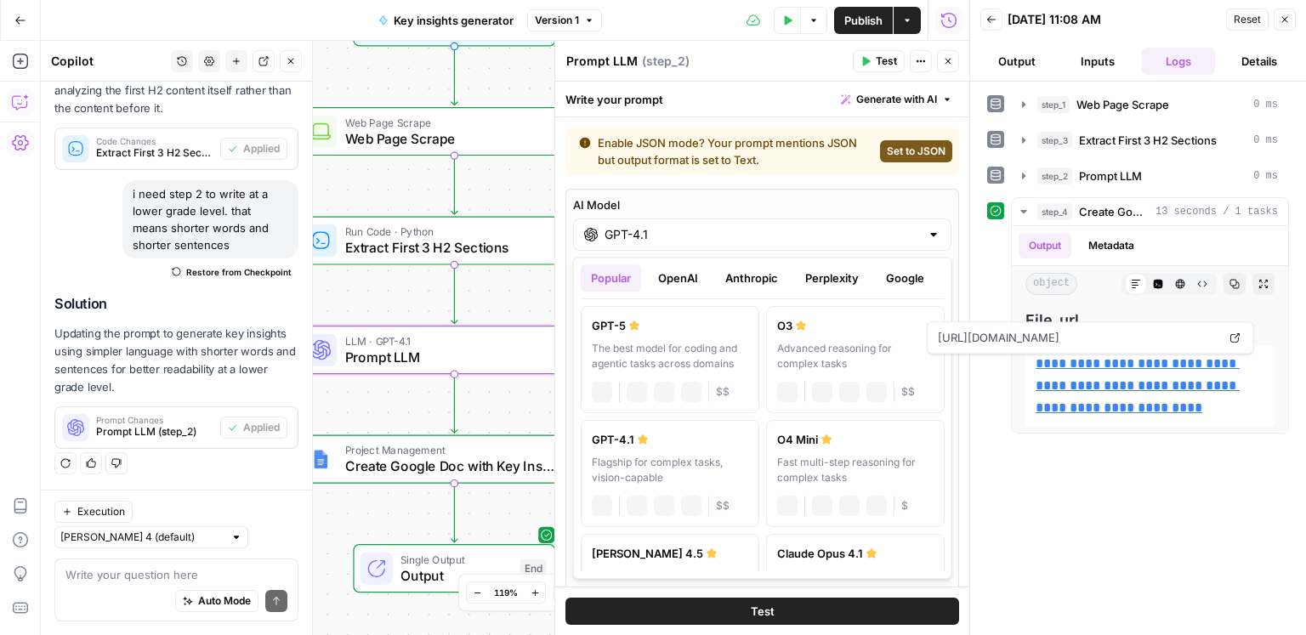
click at [678, 248] on div "GPT-4.1" at bounding box center [762, 235] width 378 height 32
click at [733, 292] on div "Popular OpenAI Anthropic Perplexity Google Other" at bounding box center [763, 281] width 364 height 35
click at [738, 285] on button "Anthropic" at bounding box center [751, 277] width 73 height 27
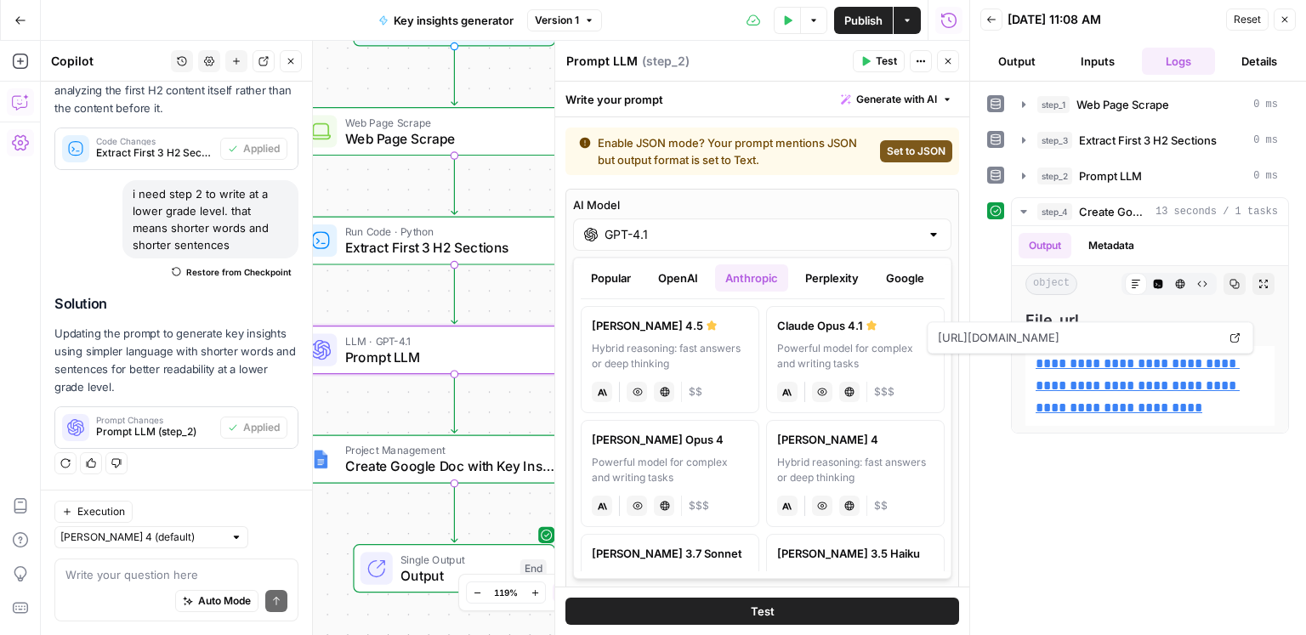
click at [690, 337] on label "Claude Sonnet 4.5 Hybrid reasoning: fast answers or deep thinking anthropic Vis…" at bounding box center [670, 359] width 179 height 107
type input "Claude Sonnet 4.5"
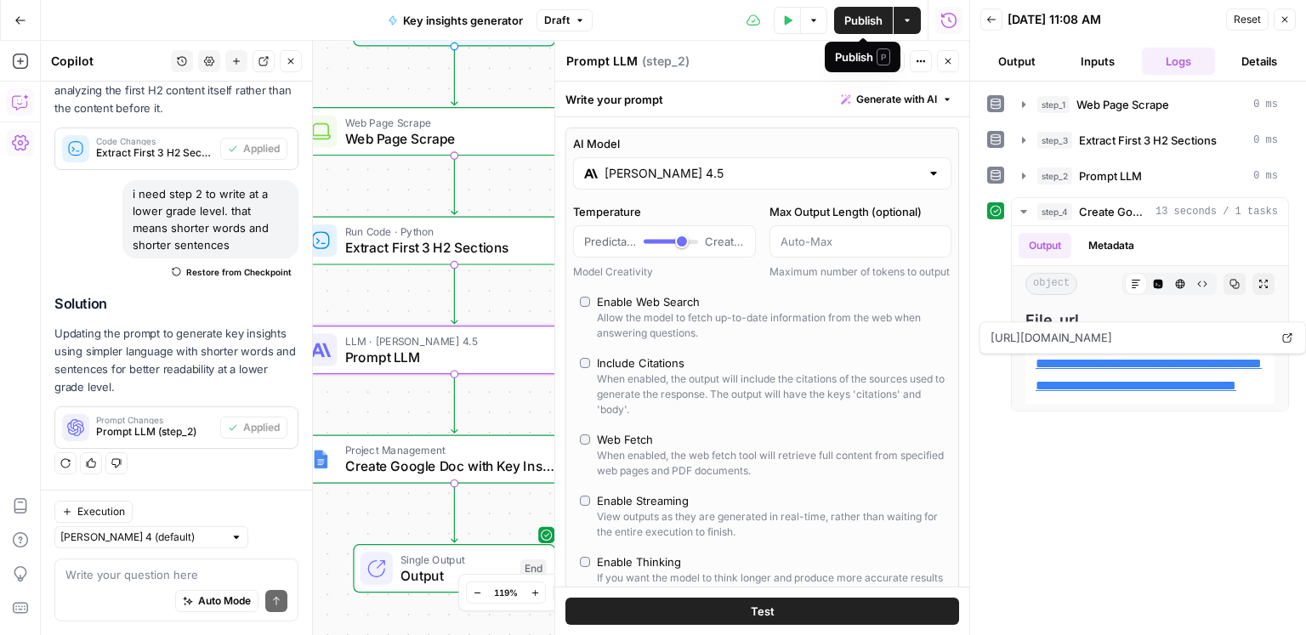
click at [876, 27] on span "Publish" at bounding box center [863, 20] width 38 height 17
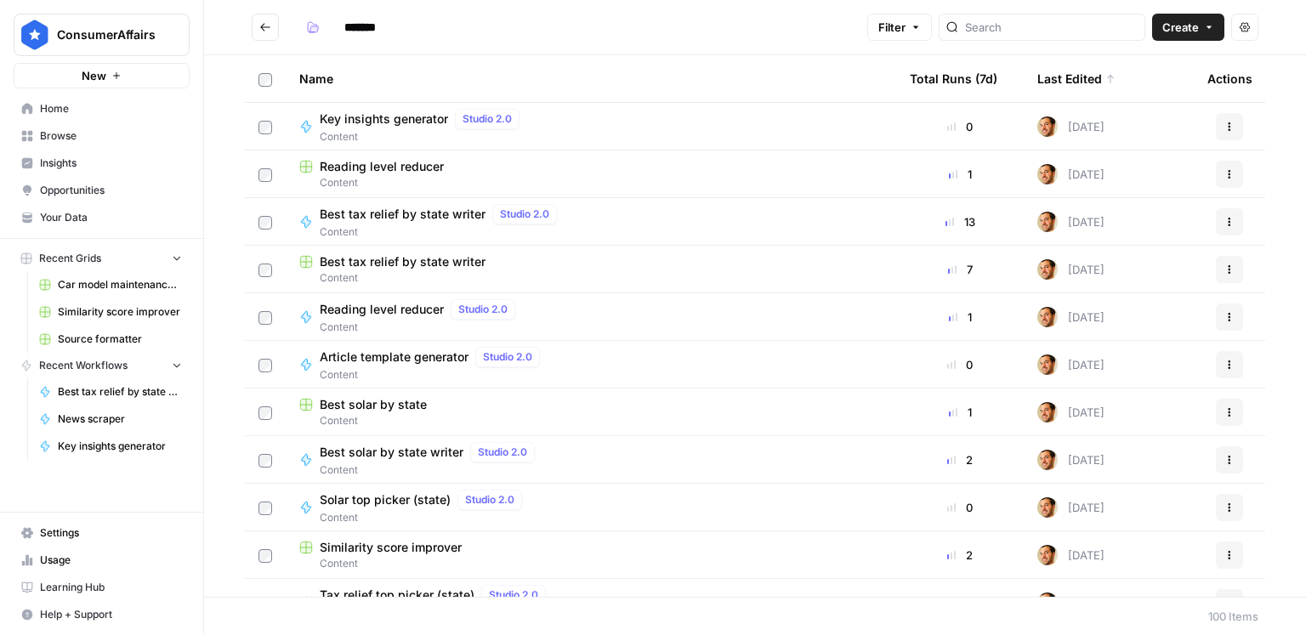
click at [1194, 30] on span "Create" at bounding box center [1181, 27] width 37 height 17
click at [1156, 70] on span "Grid" at bounding box center [1156, 67] width 95 height 17
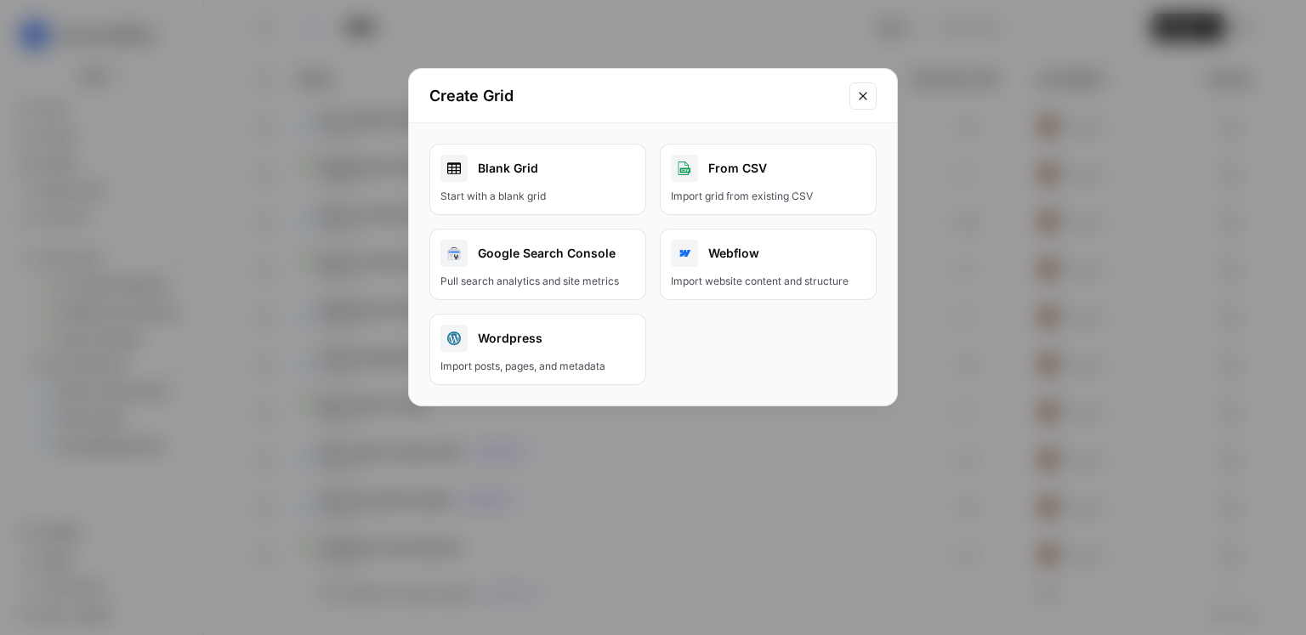
click at [594, 194] on div "Start with a blank grid" at bounding box center [538, 196] width 195 height 15
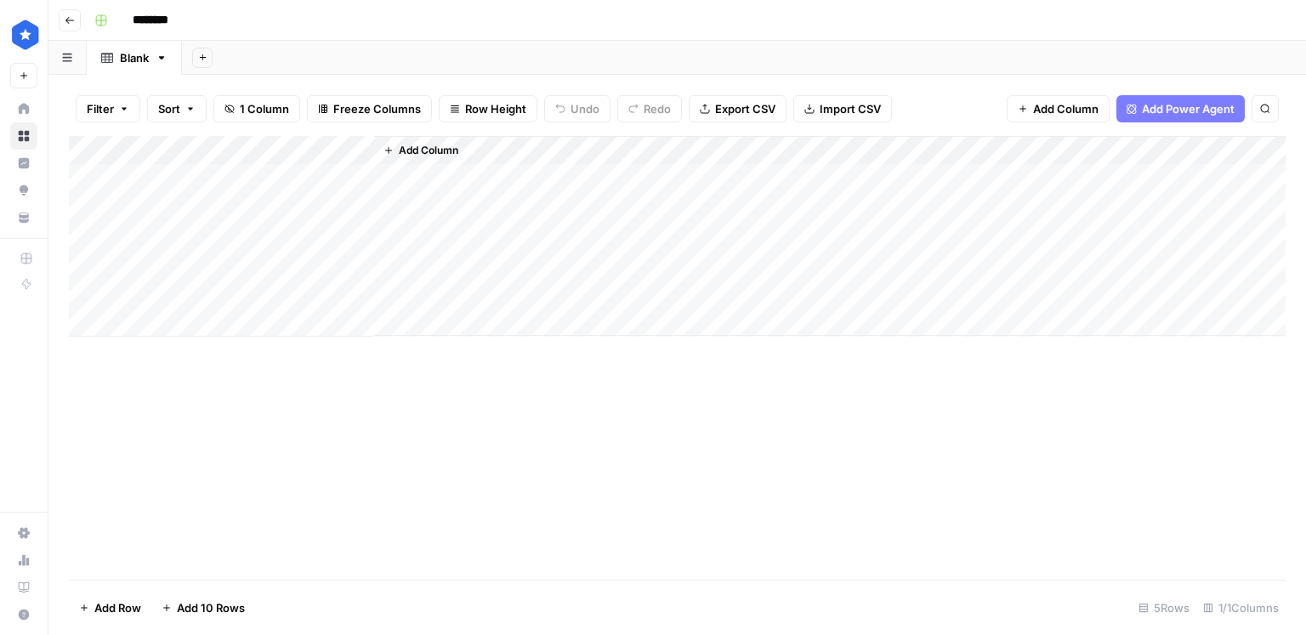
click at [167, 15] on input "********" at bounding box center [172, 20] width 95 height 27
click at [174, 20] on input "********" at bounding box center [172, 20] width 95 height 27
type input "**********"
click at [201, 149] on div "Add Column" at bounding box center [677, 236] width 1217 height 201
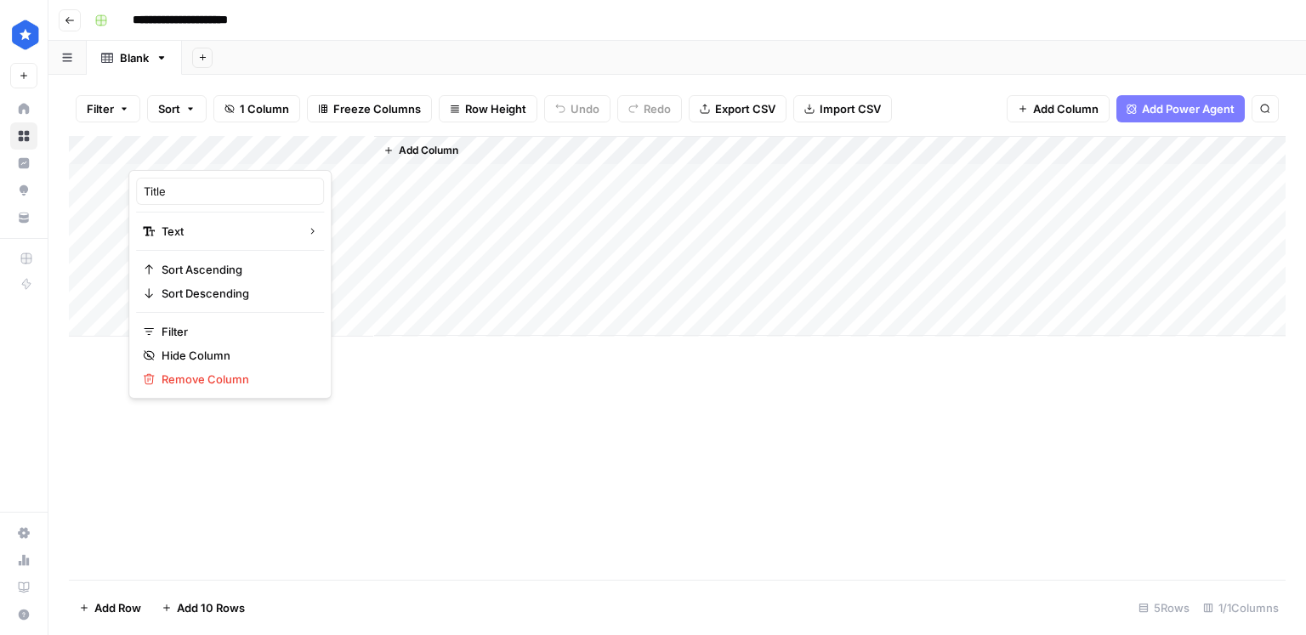
click at [186, 201] on div "Title" at bounding box center [230, 191] width 188 height 27
type input "URL"
click at [203, 21] on input "**********" at bounding box center [197, 20] width 145 height 27
click at [137, 47] on link "Blank" at bounding box center [134, 58] width 95 height 34
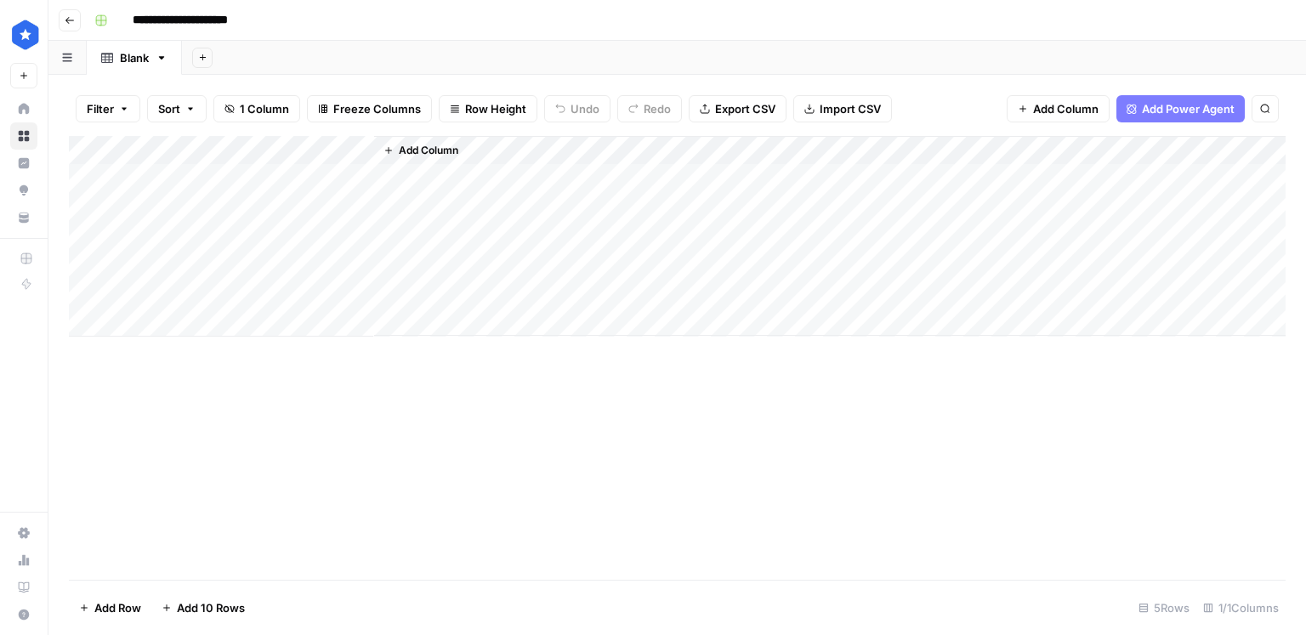
click at [136, 54] on div "Blank" at bounding box center [134, 57] width 29 height 17
type input "**********"
click at [455, 140] on button "Add Column" at bounding box center [421, 150] width 88 height 22
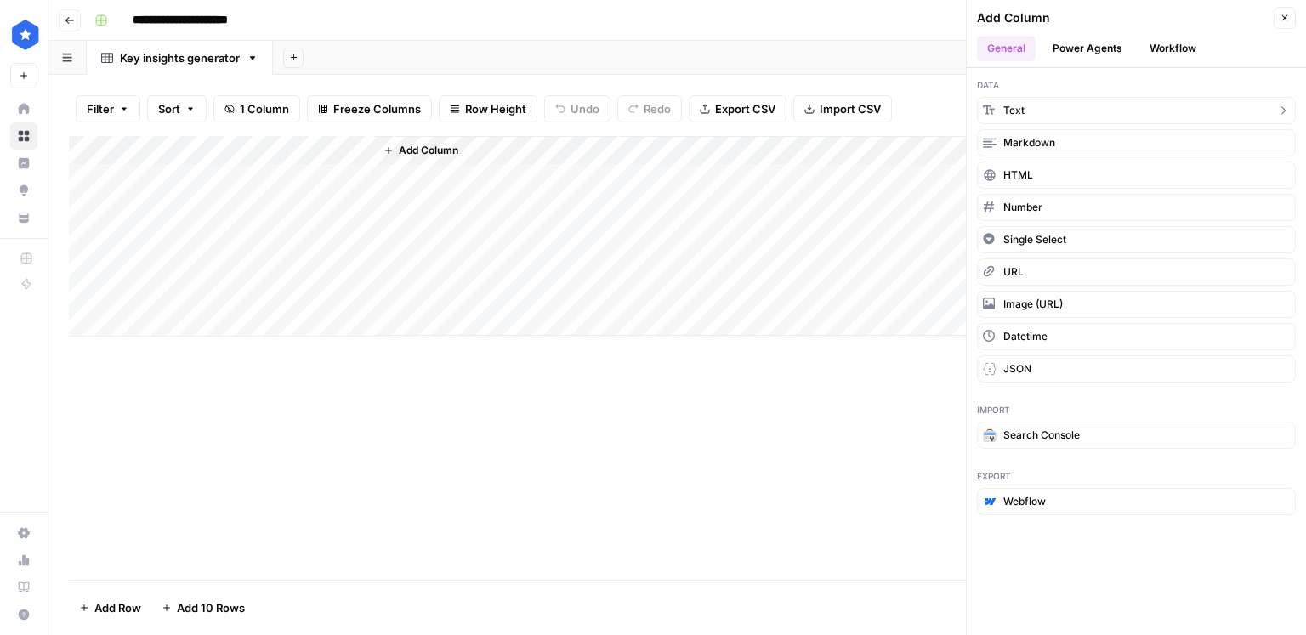
click at [1046, 113] on button "Text" at bounding box center [1136, 110] width 319 height 27
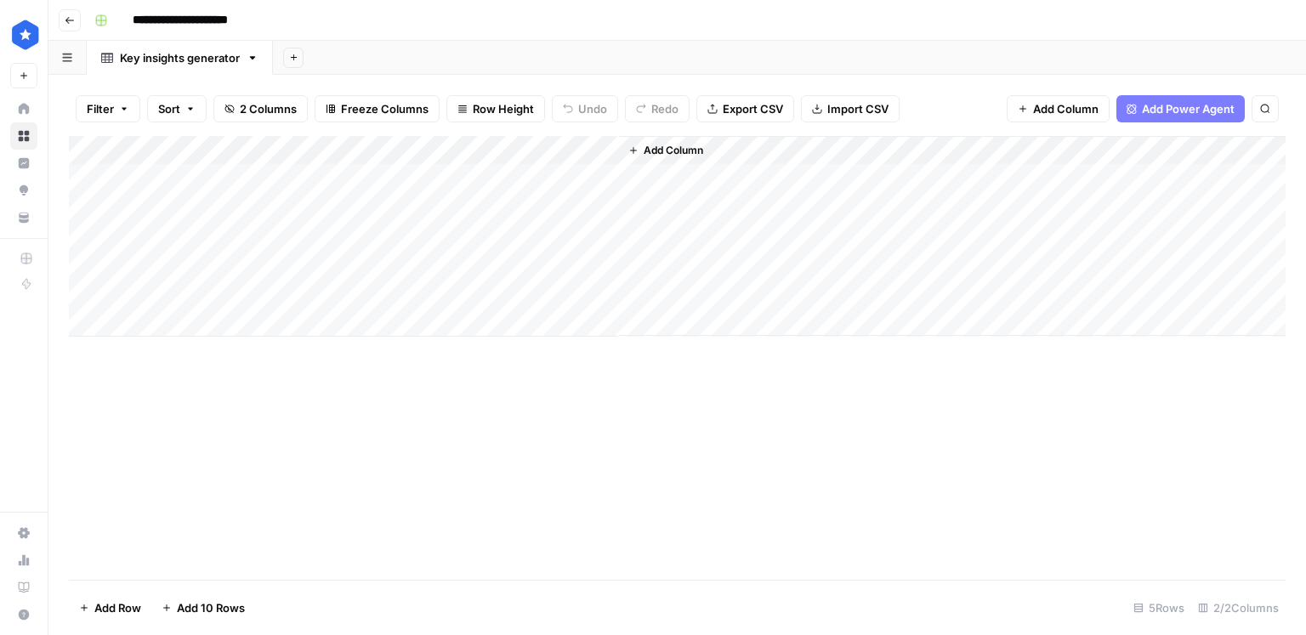
click at [461, 154] on div "Add Column" at bounding box center [677, 236] width 1217 height 201
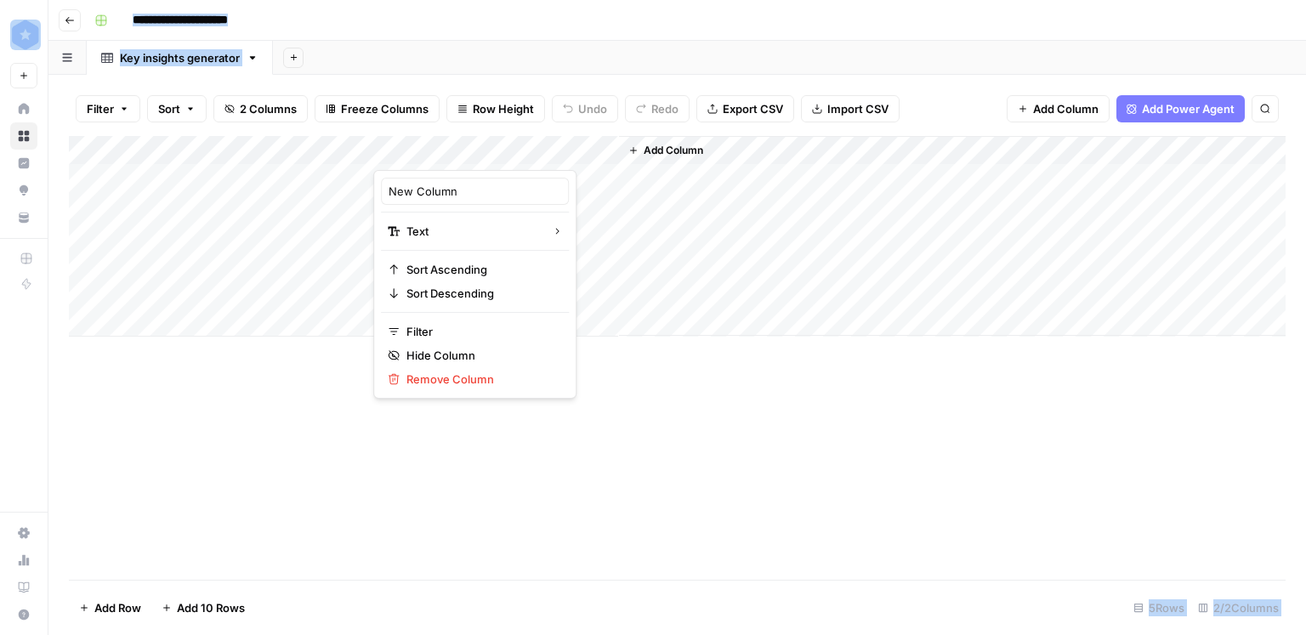
click at [461, 154] on div at bounding box center [496, 153] width 246 height 34
click at [455, 164] on div at bounding box center [496, 153] width 246 height 34
click at [454, 176] on div "New Column Text Sort Ascending Sort Descending Filter Hide Column Remove Column" at bounding box center [474, 284] width 203 height 229
click at [452, 185] on input "New Column" at bounding box center [475, 191] width 173 height 17
type input "Article title"
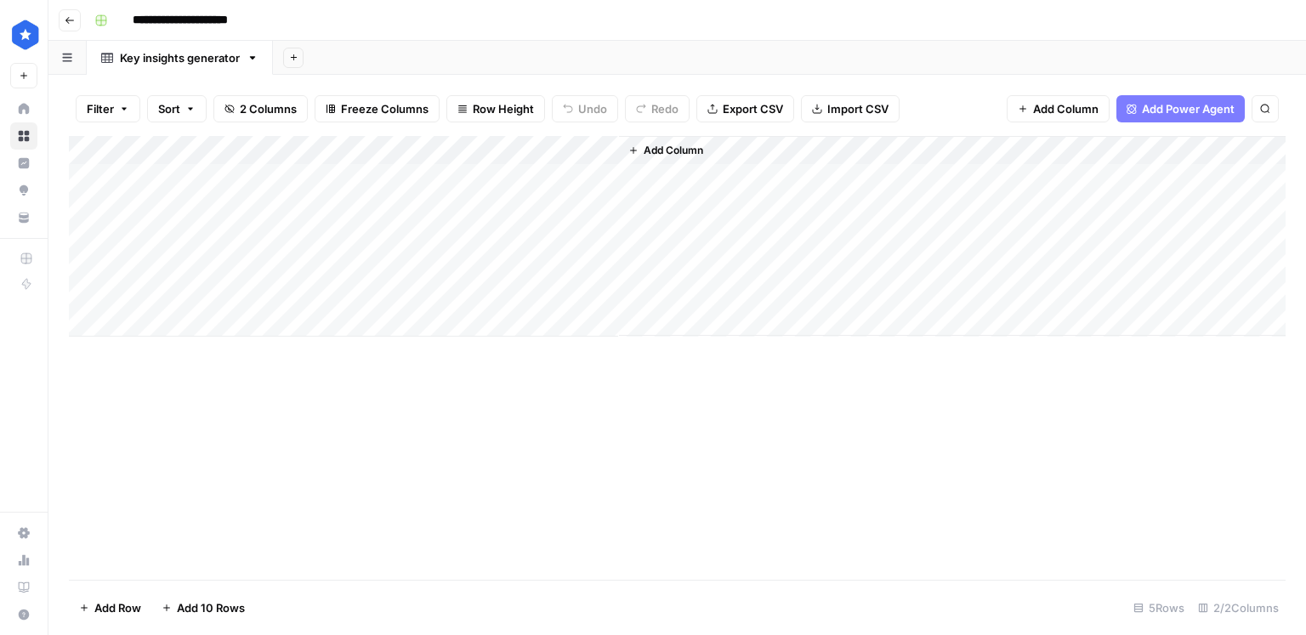
click at [684, 148] on span "Add Column" at bounding box center [674, 150] width 60 height 15
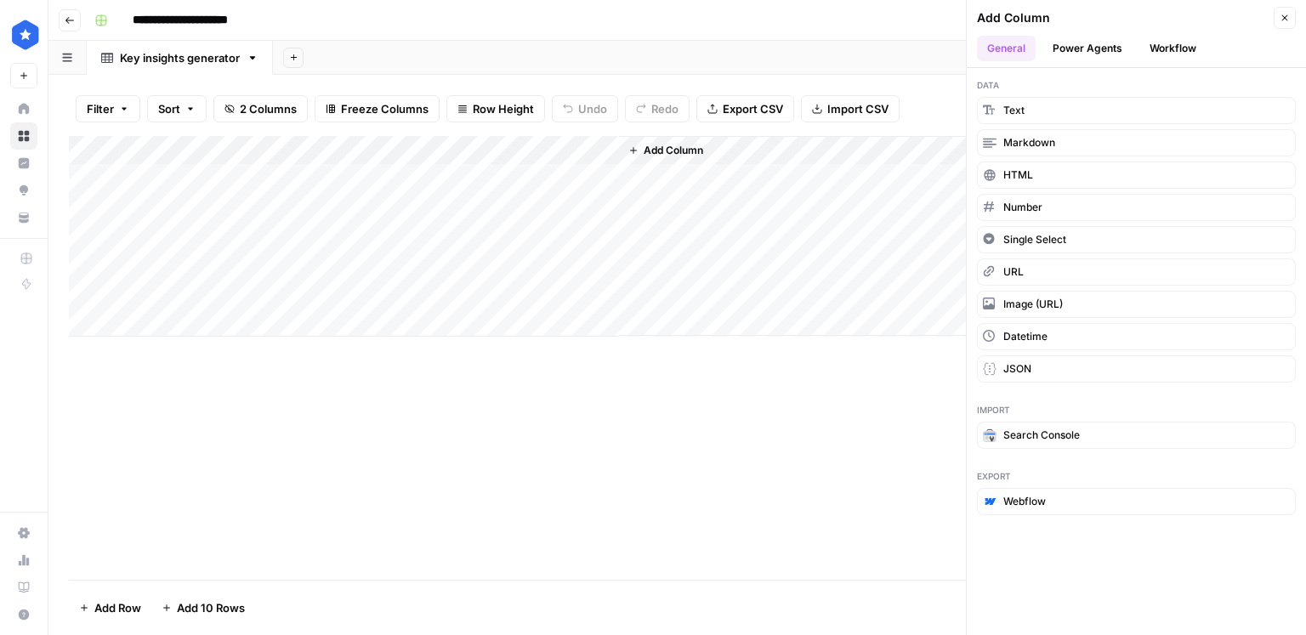
click at [1176, 55] on button "Workflow" at bounding box center [1173, 49] width 67 height 26
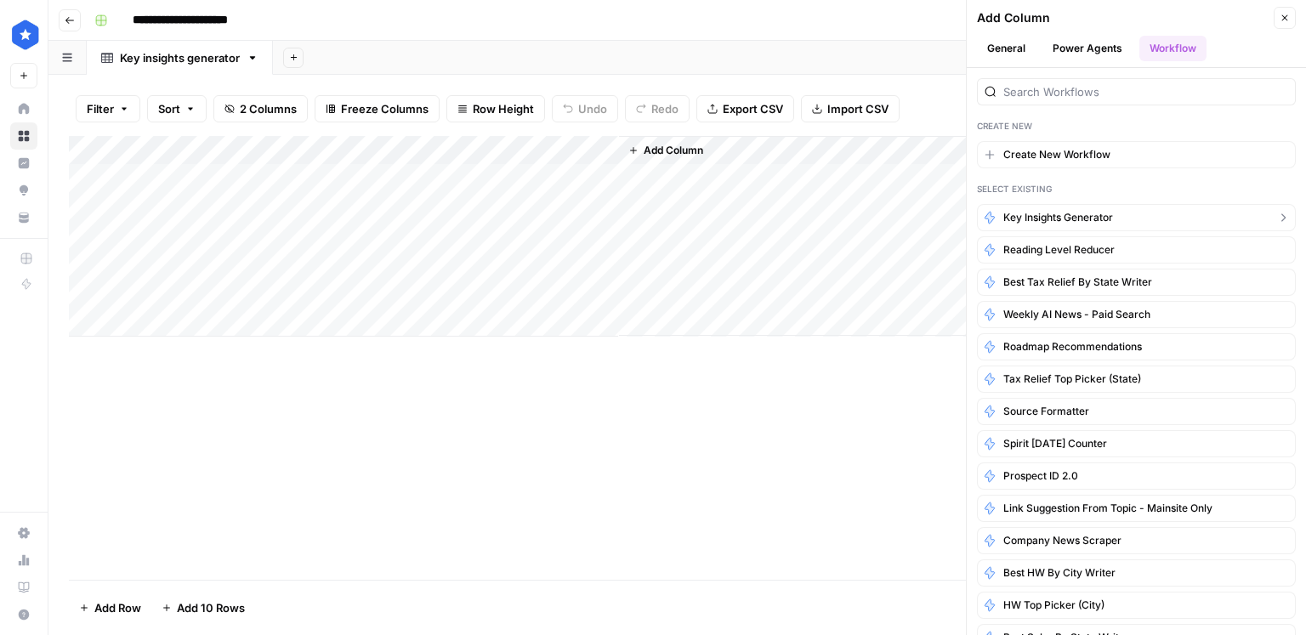
click at [1125, 210] on button "Key insights generator" at bounding box center [1136, 217] width 319 height 27
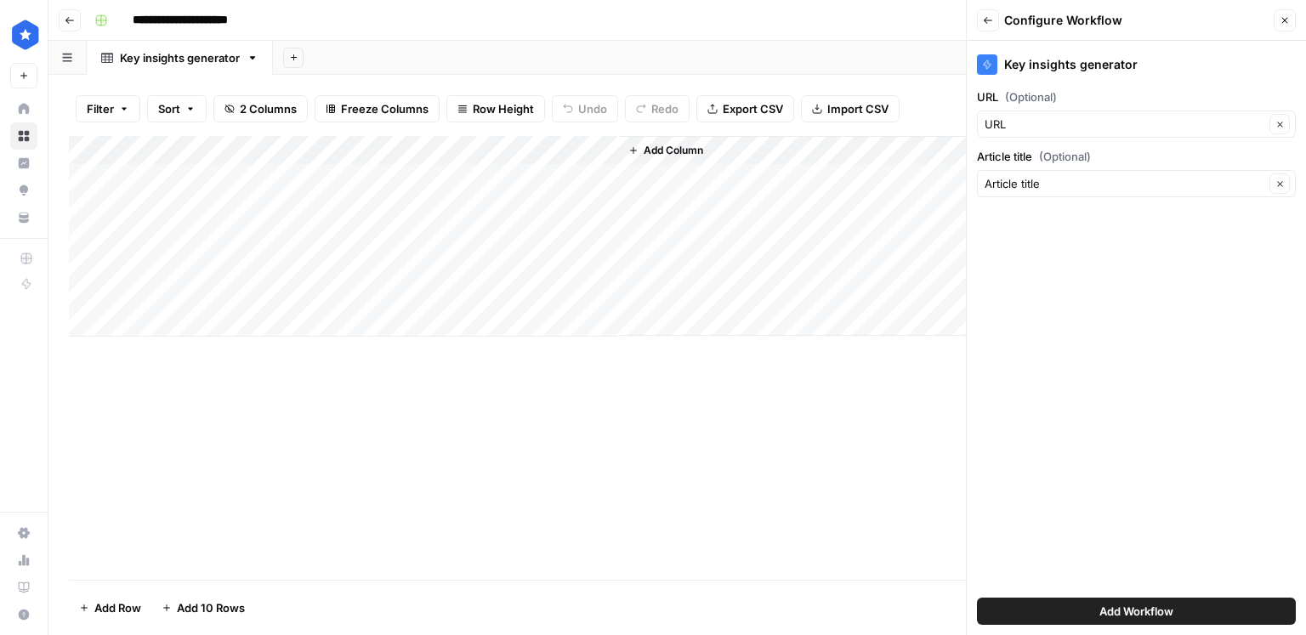
click at [1148, 608] on span "Add Workflow" at bounding box center [1137, 611] width 74 height 17
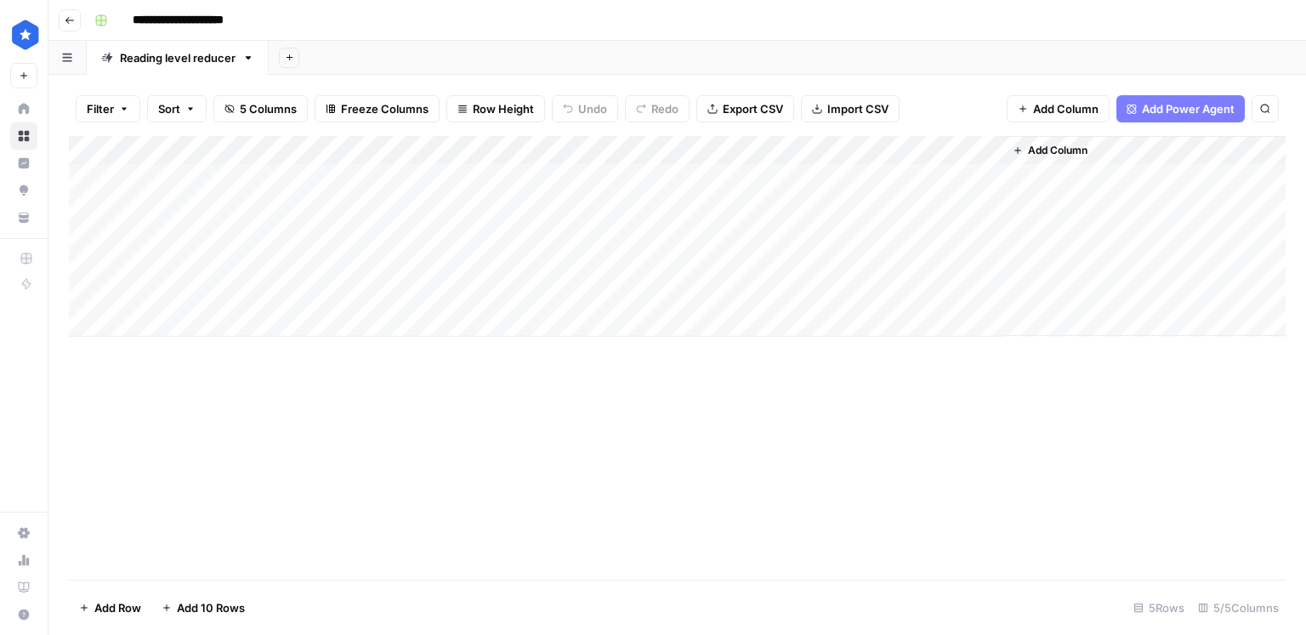
click at [806, 150] on div "Add Column" at bounding box center [677, 236] width 1217 height 201
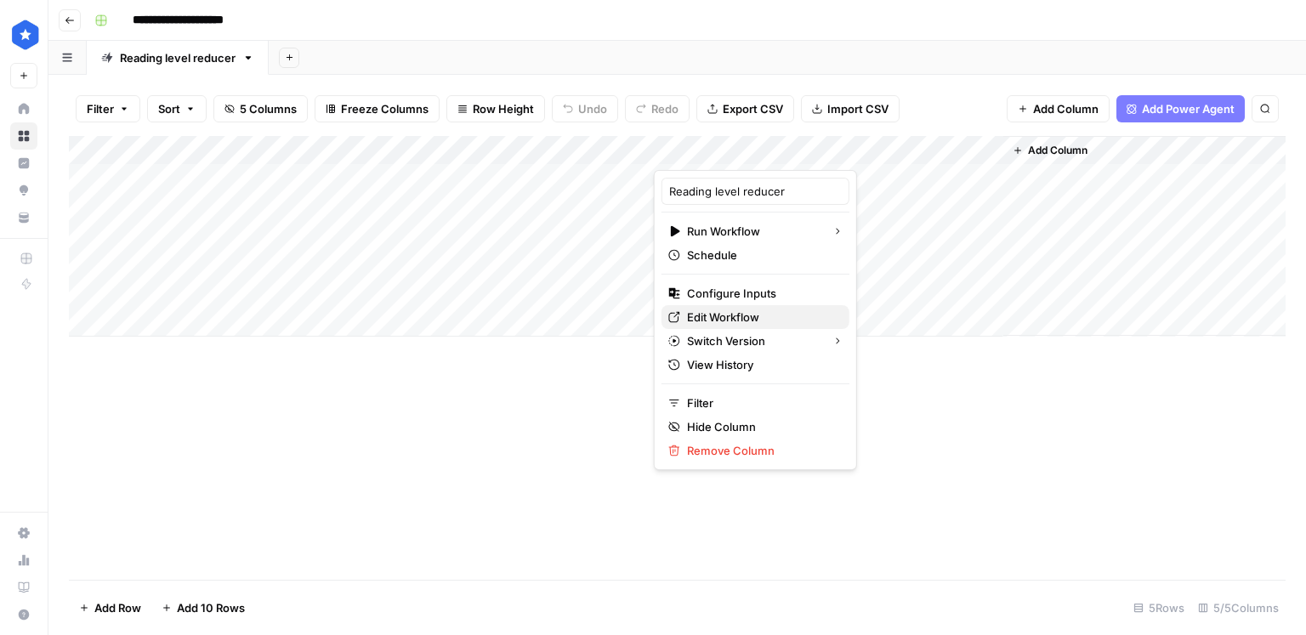
click at [724, 310] on span "Edit Workflow" at bounding box center [761, 317] width 149 height 17
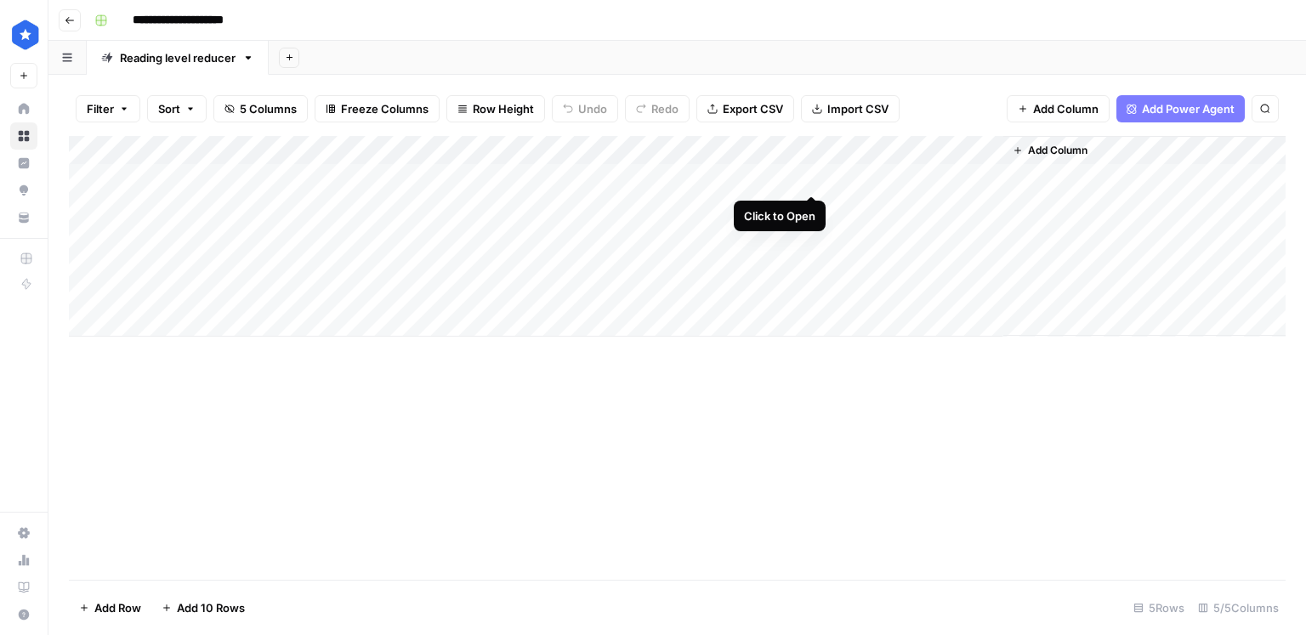
click at [810, 179] on div "Add Column" at bounding box center [677, 236] width 1217 height 201
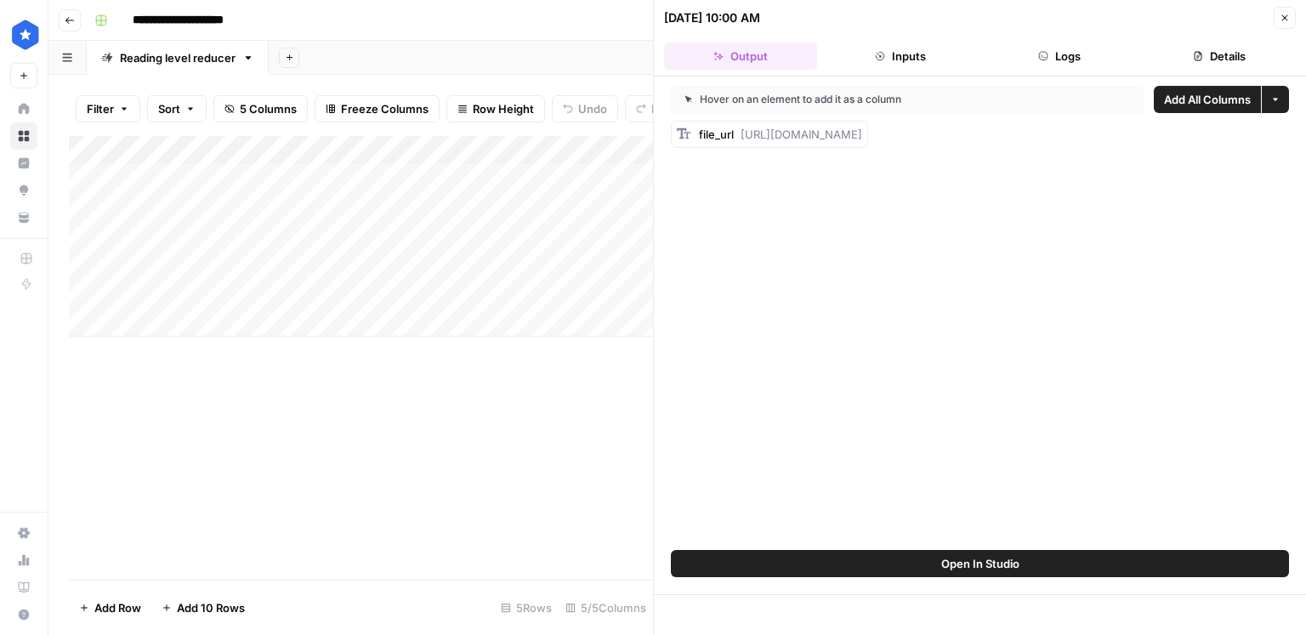
click at [1185, 61] on button "Details" at bounding box center [1219, 56] width 153 height 27
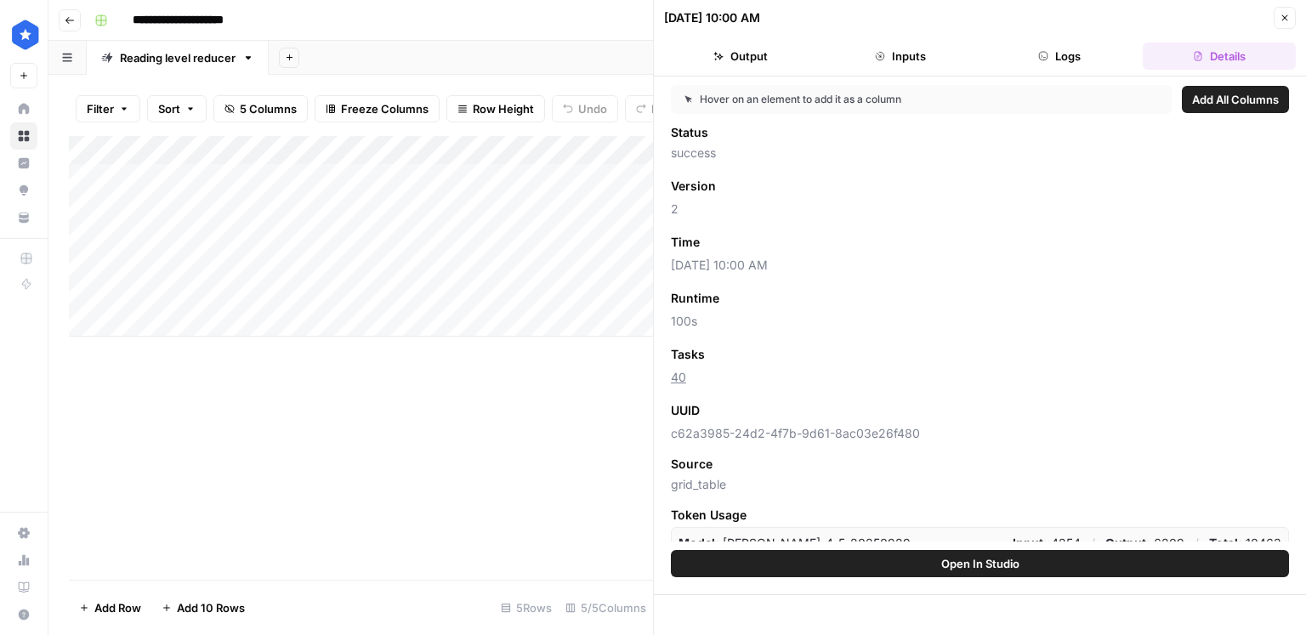
click at [1284, 26] on button "Close" at bounding box center [1285, 18] width 22 height 22
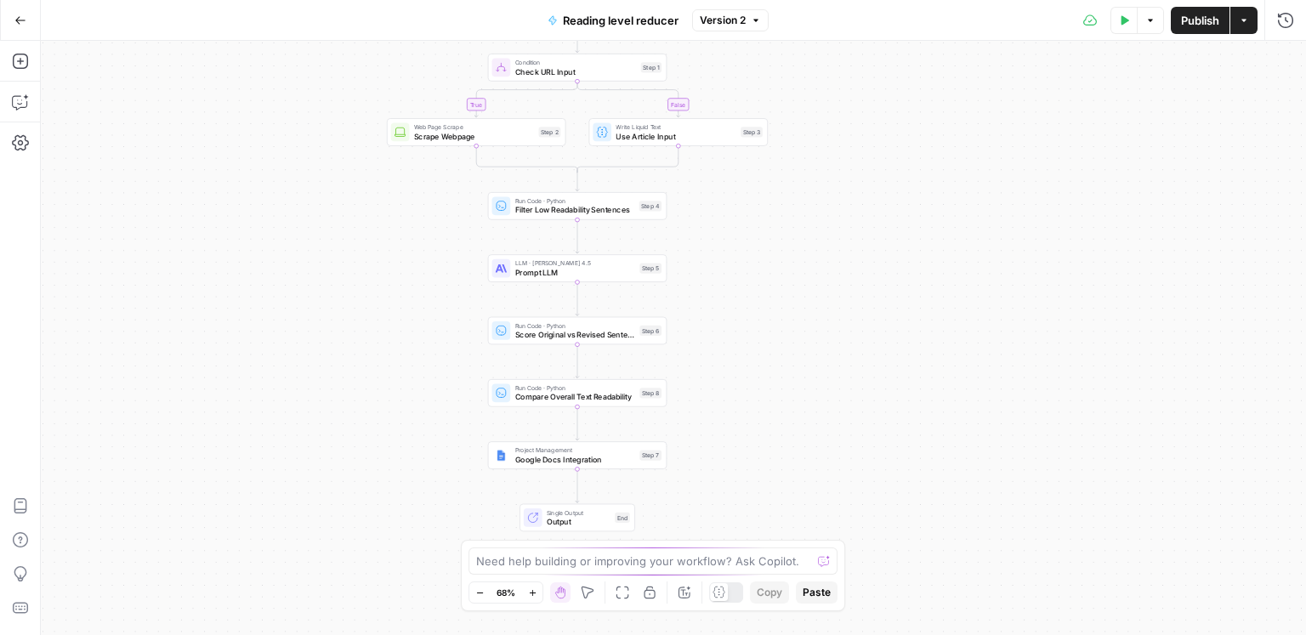
drag, startPoint x: 448, startPoint y: 372, endPoint x: 369, endPoint y: 293, distance: 111.8
click at [333, 283] on div "true false Workflow Input Settings Inputs Condition Check URL Input Step 1 Web …" at bounding box center [673, 338] width 1265 height 594
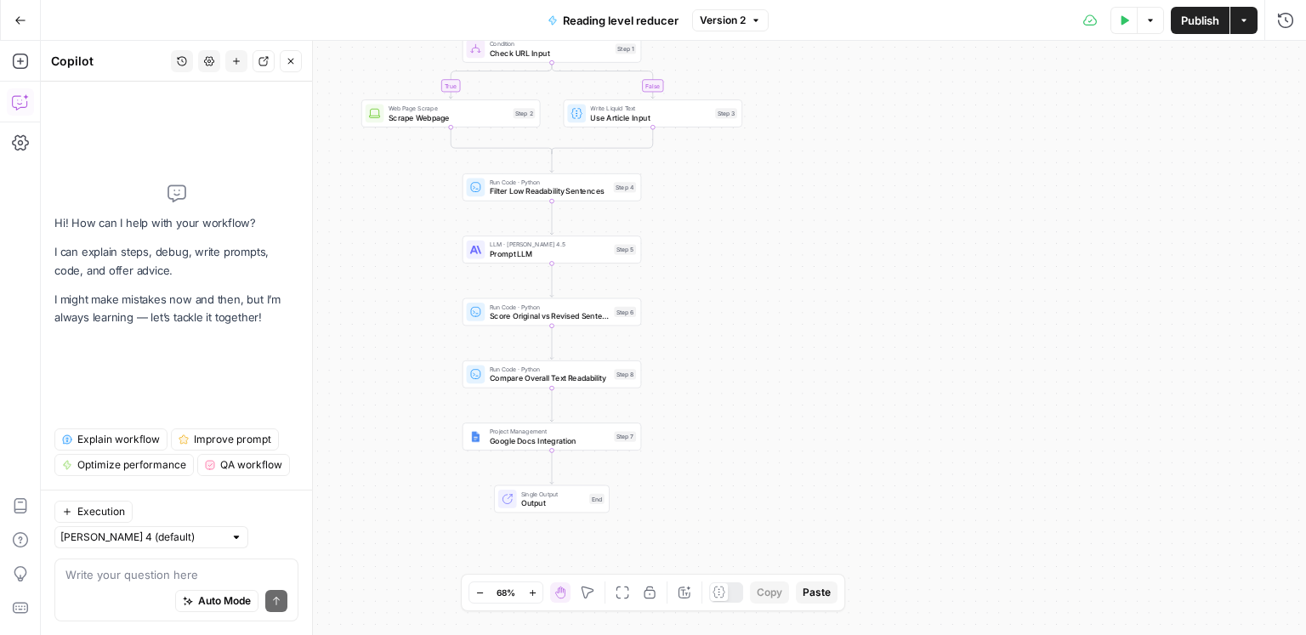
click at [139, 586] on div "Auto Mode Send" at bounding box center [176, 601] width 222 height 37
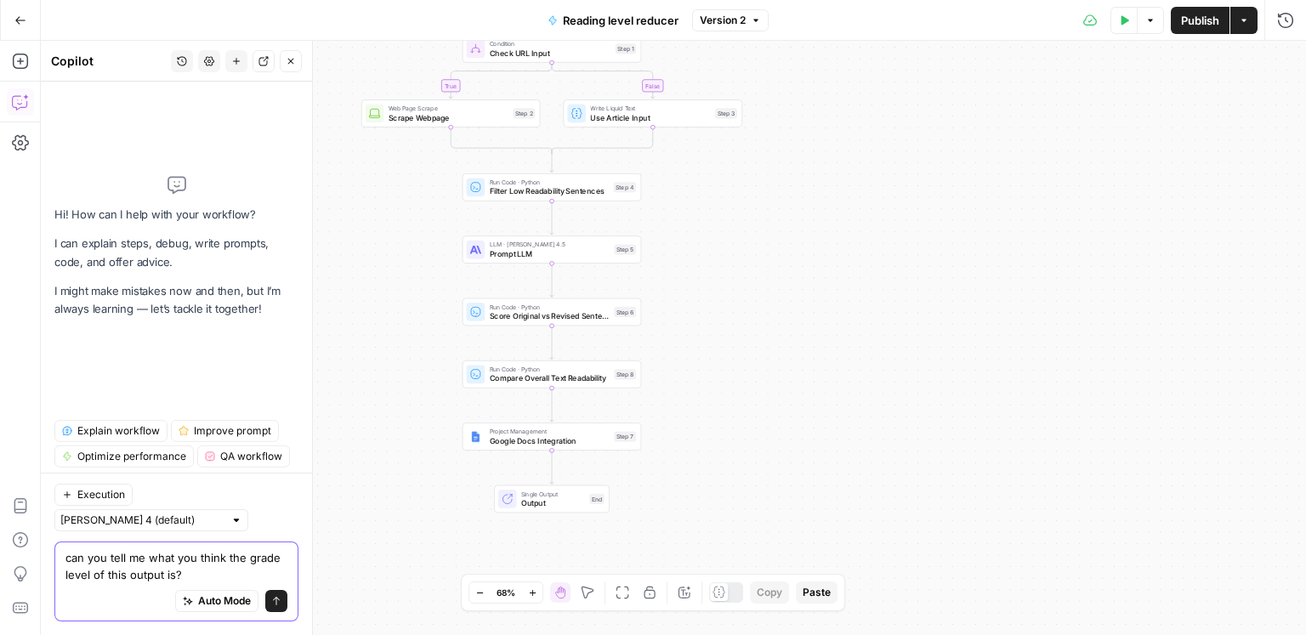
paste textarea "But buyer beware: The difference between reputable providers and those hiding b…"
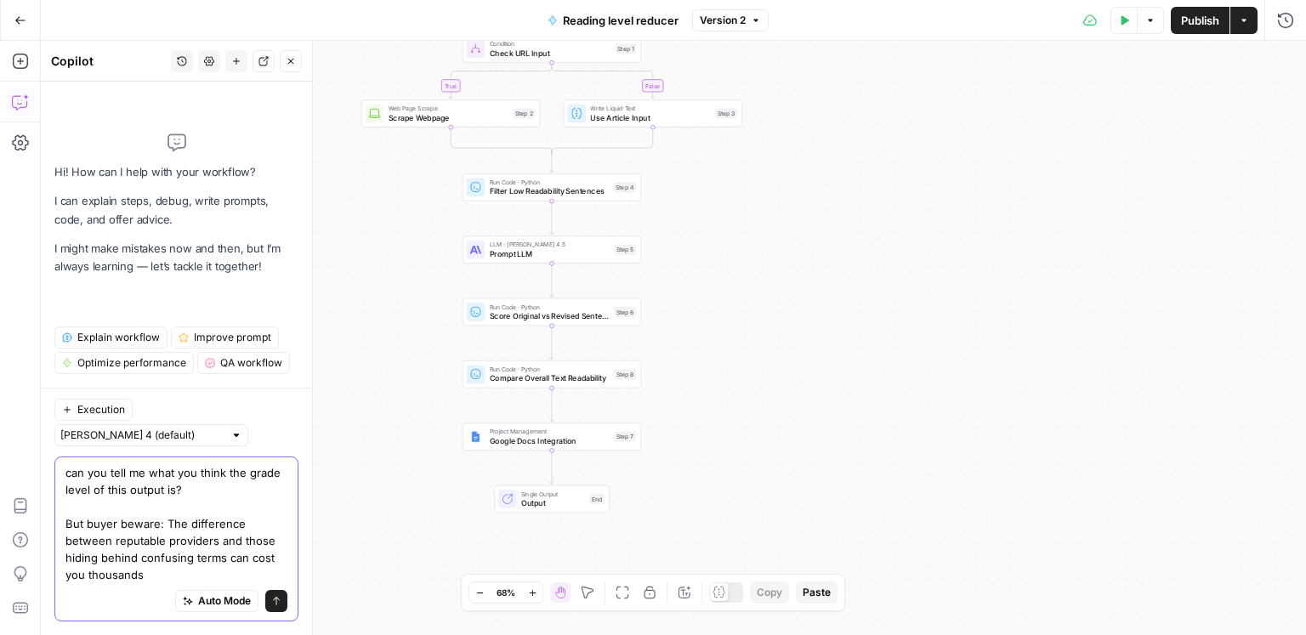
drag, startPoint x: 166, startPoint y: 577, endPoint x: 65, endPoint y: 525, distance: 113.7
click at [65, 525] on textarea "can you tell me what you think the grade level of this output is? But buyer bew…" at bounding box center [176, 523] width 222 height 119
paste textarea "e careful when you buy. Good providers are clear about their terms. Bad ones hi…"
type textarea "can you tell me what you think the grade level of this output is? Be careful wh…"
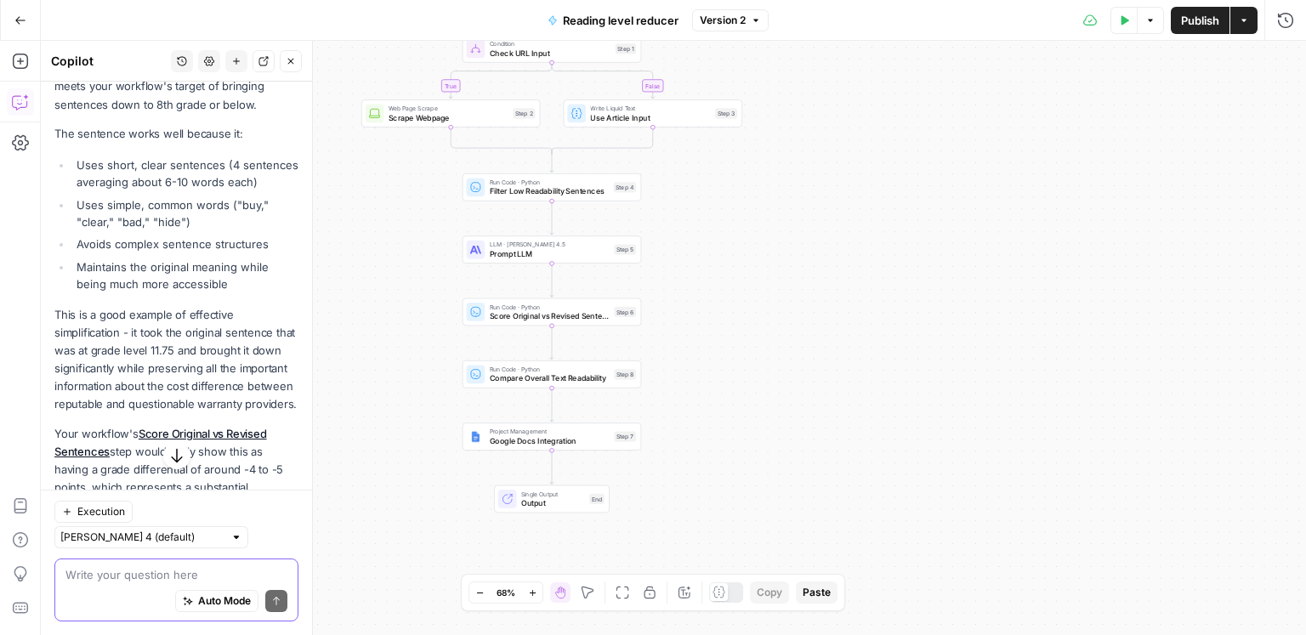
scroll to position [486, 0]
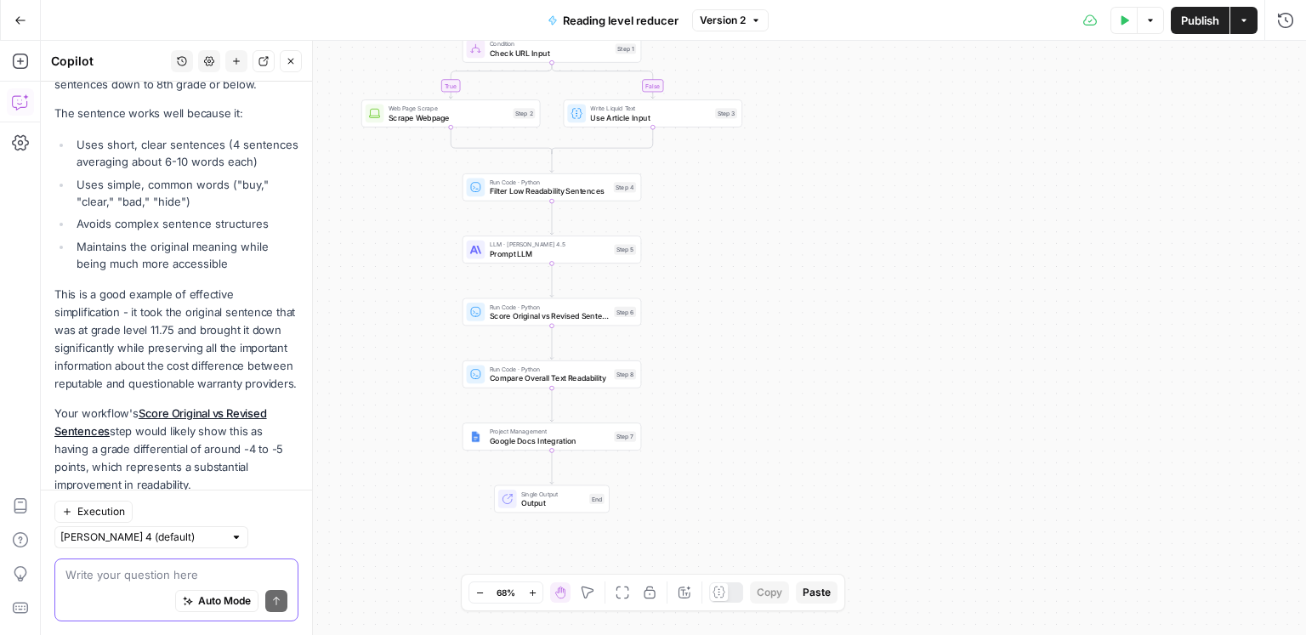
click at [136, 570] on textarea at bounding box center [176, 574] width 222 height 17
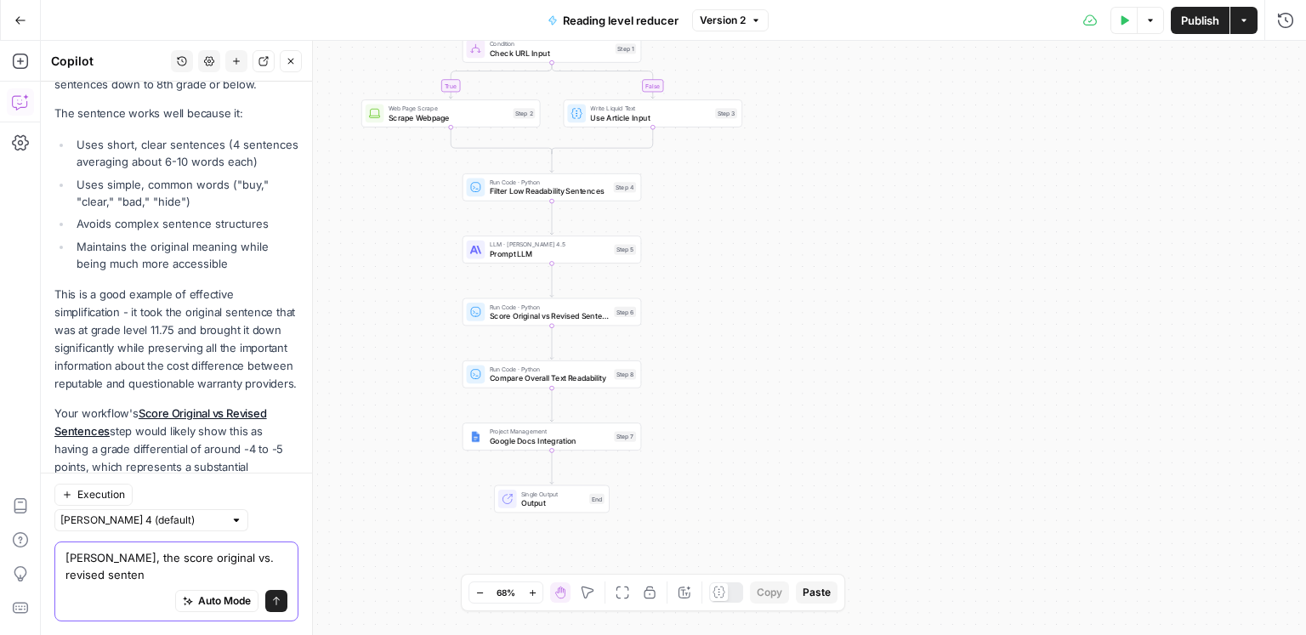
scroll to position [503, 0]
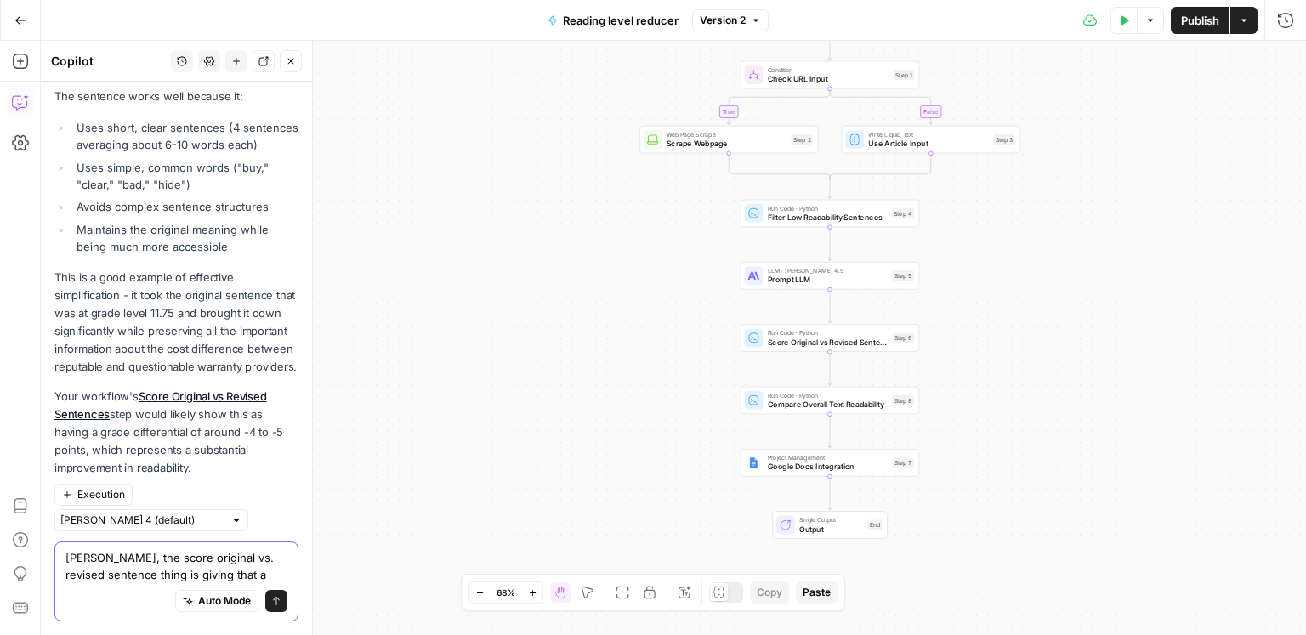
paste textarea "12.7"
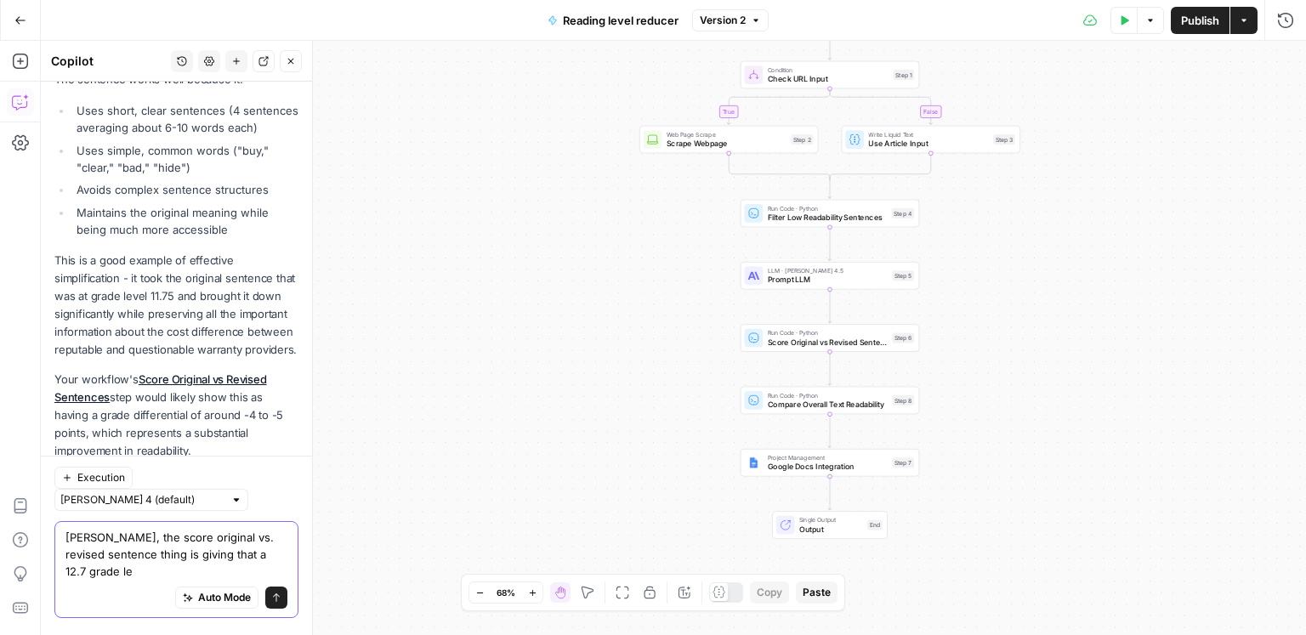
scroll to position [520, 0]
type textarea "[PERSON_NAME], the score original vs. revised sentence thing is giving that a 1…"
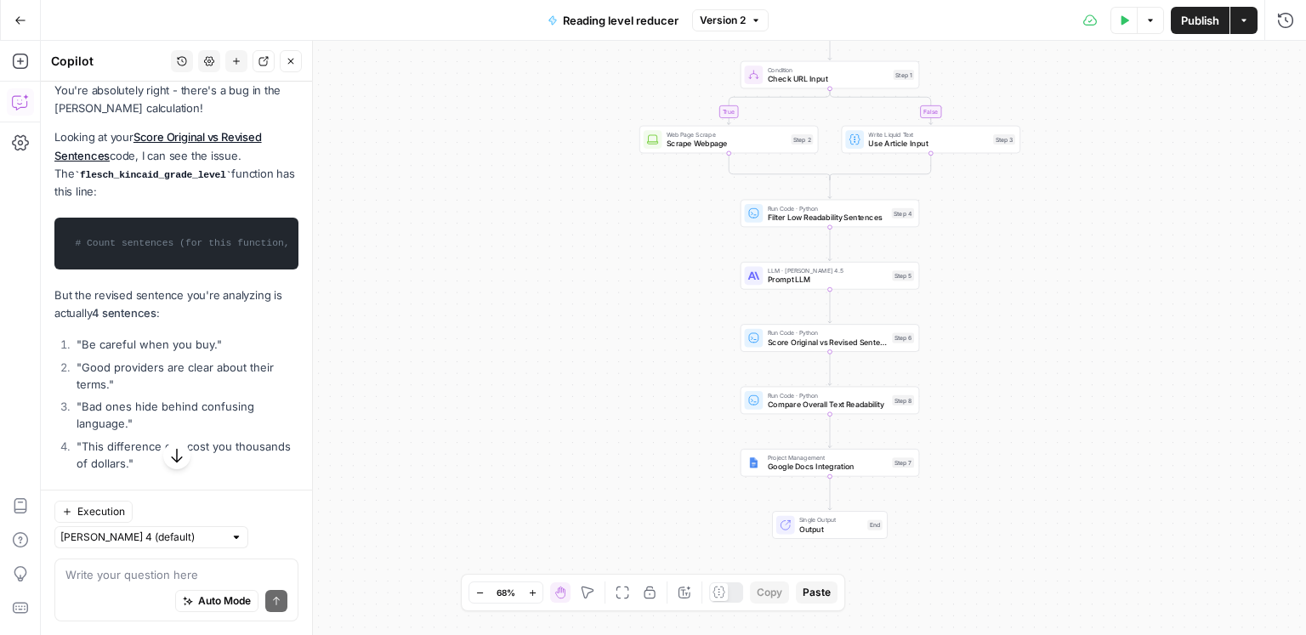
scroll to position [1368, 0]
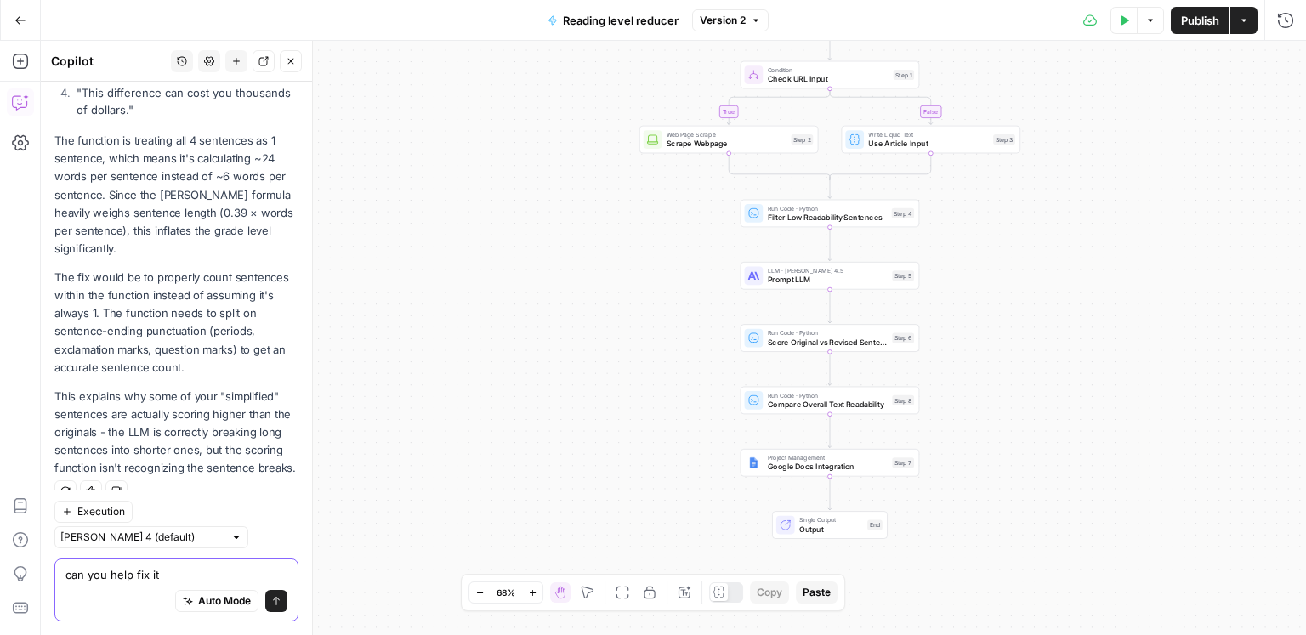
type textarea "can you help fix it?"
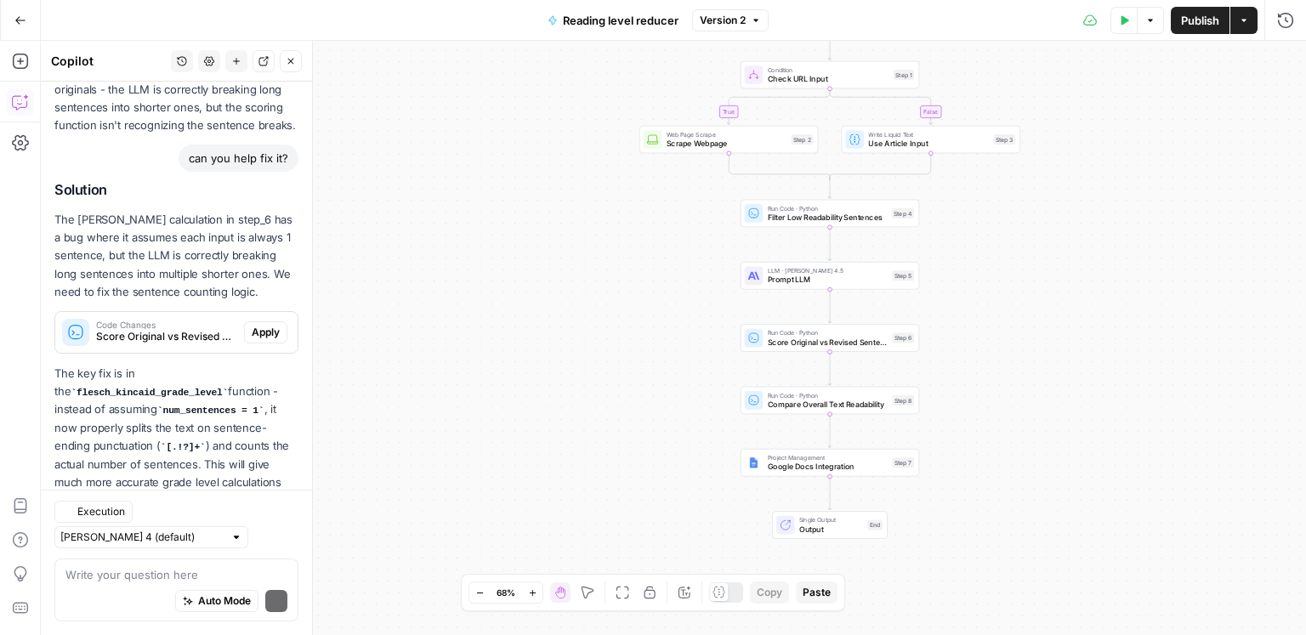
scroll to position [1760, 0]
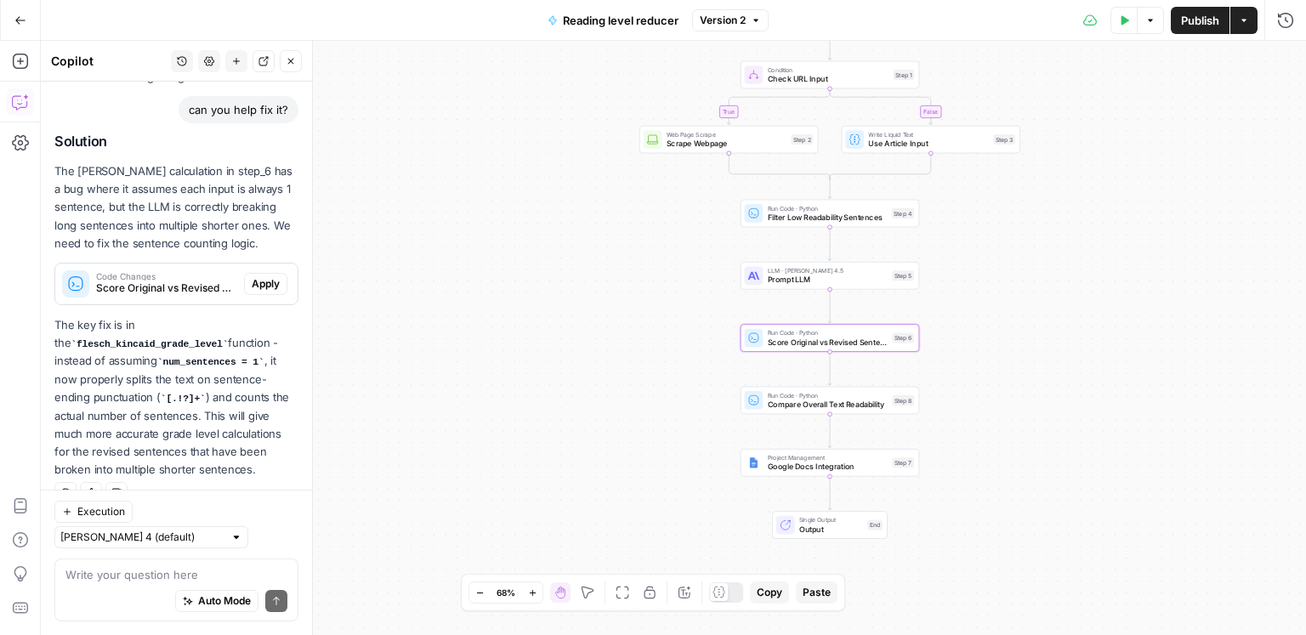
click at [262, 280] on span "Apply" at bounding box center [266, 283] width 28 height 15
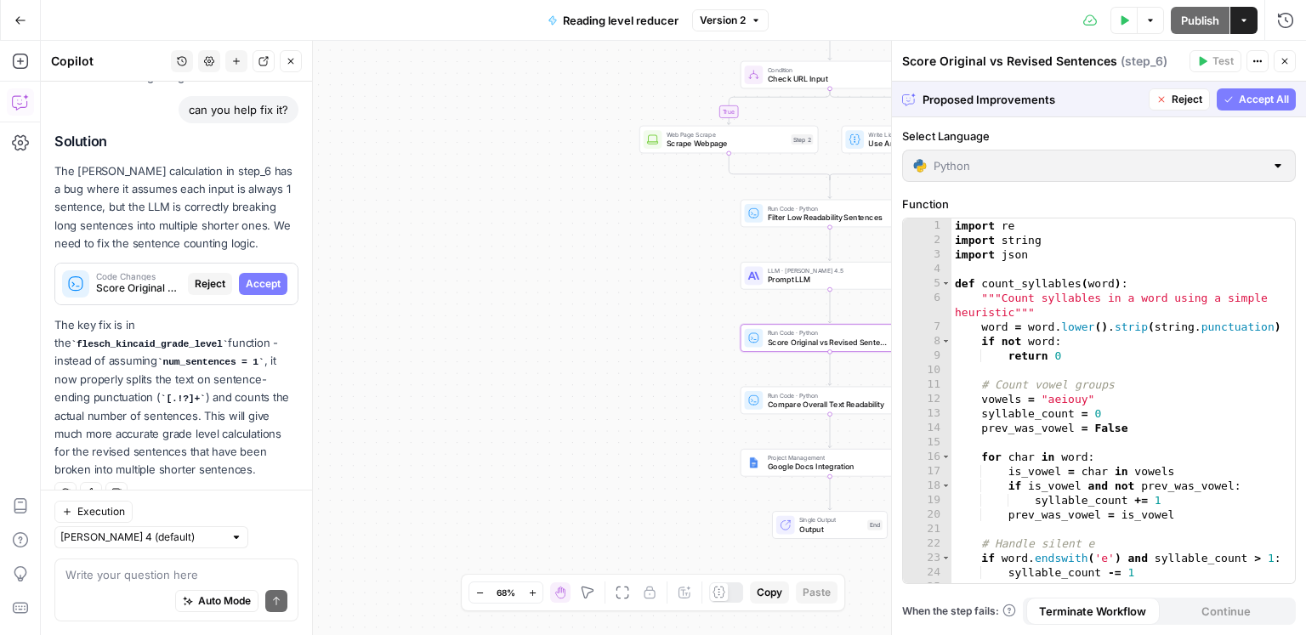
click at [261, 281] on span "Accept" at bounding box center [263, 283] width 35 height 15
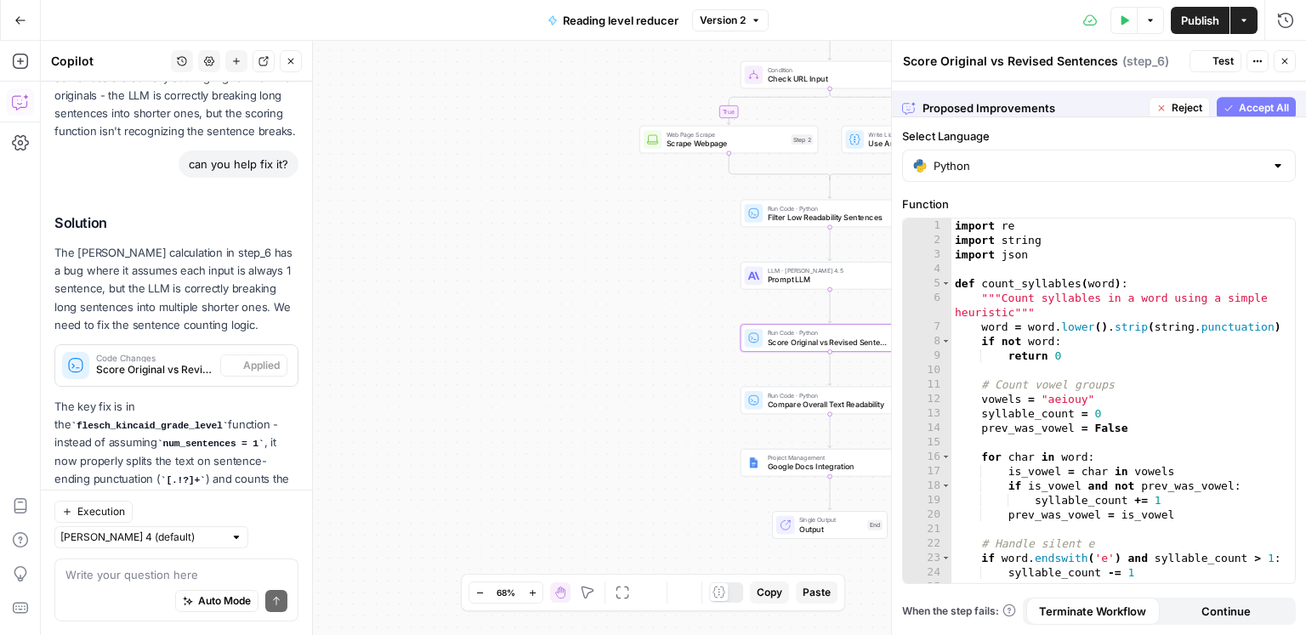
scroll to position [1841, 0]
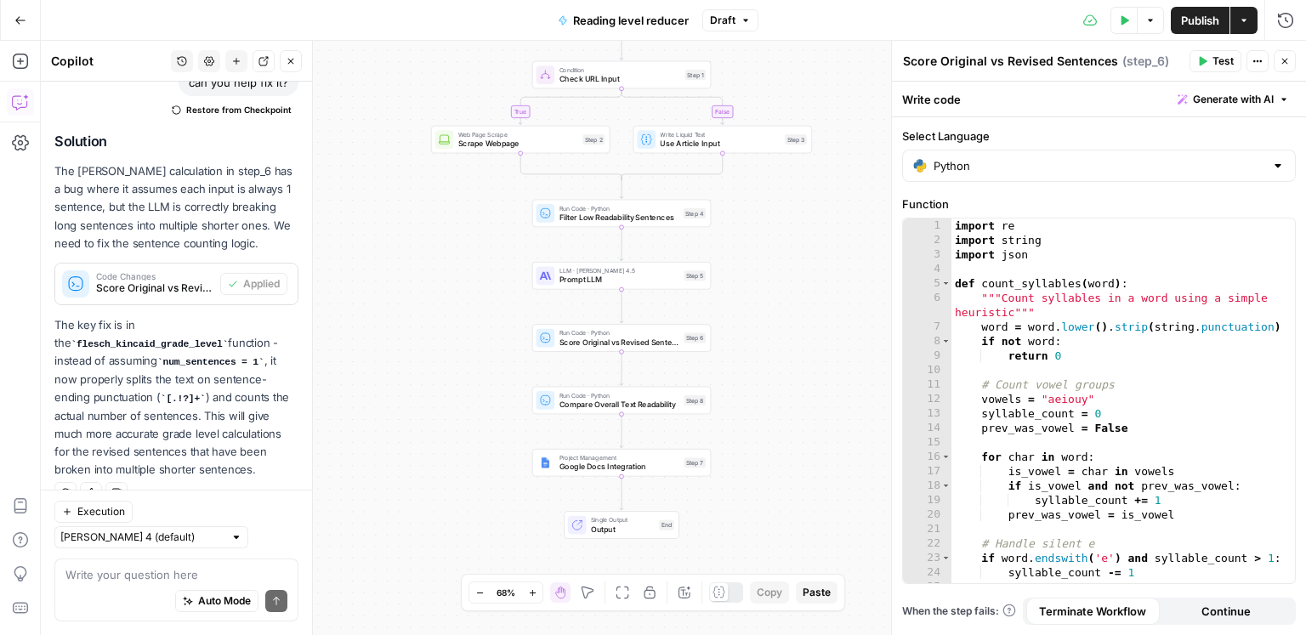
drag, startPoint x: 801, startPoint y: 296, endPoint x: 632, endPoint y: 294, distance: 169.2
click at [633, 294] on div "true false Workflow Input Settings Inputs Condition Check URL Input Step 1 Web …" at bounding box center [673, 338] width 1265 height 594
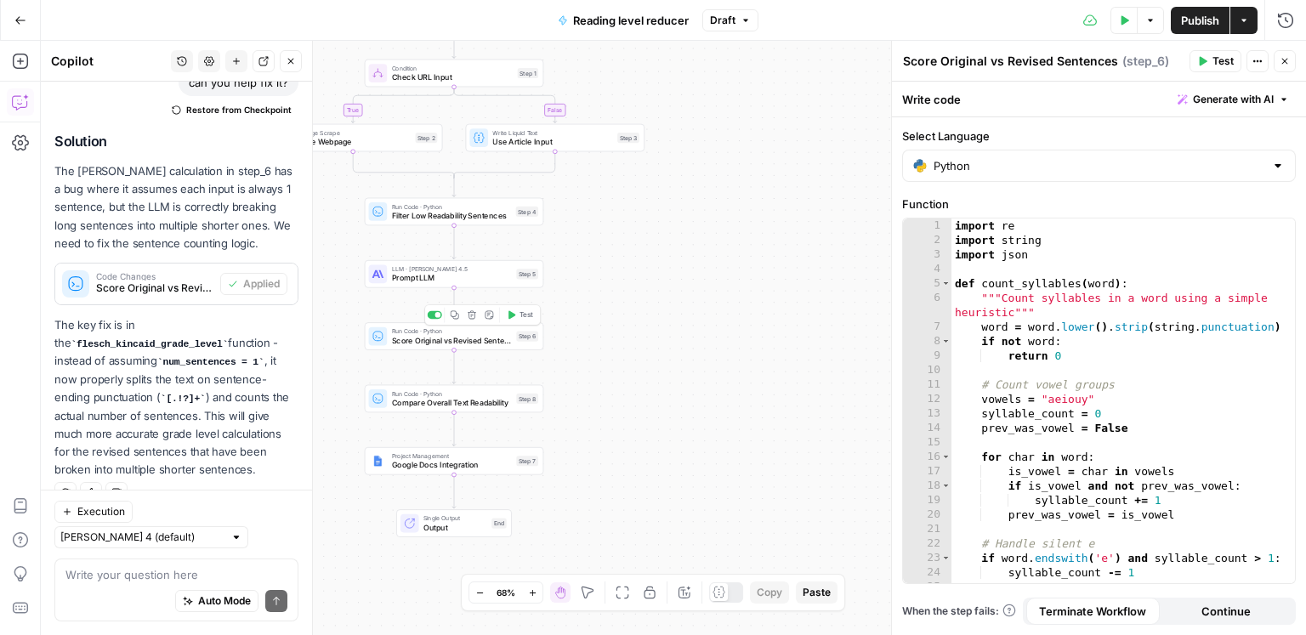
click at [523, 317] on span "Test" at bounding box center [527, 315] width 14 height 10
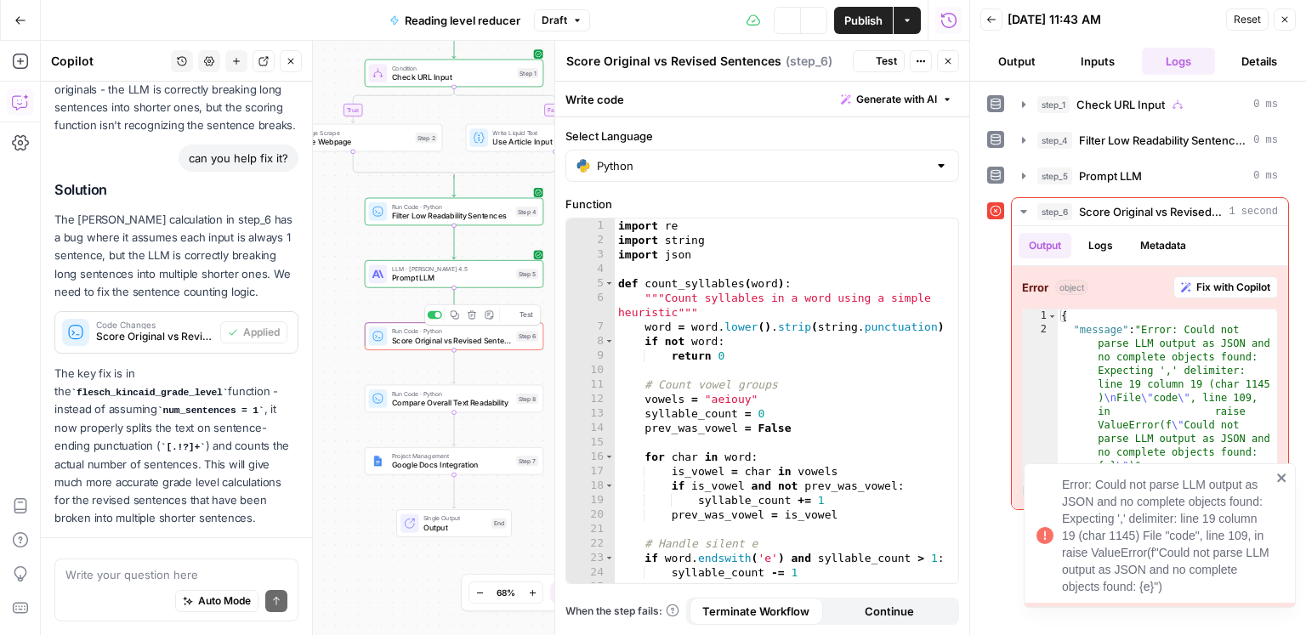
scroll to position [1841, 0]
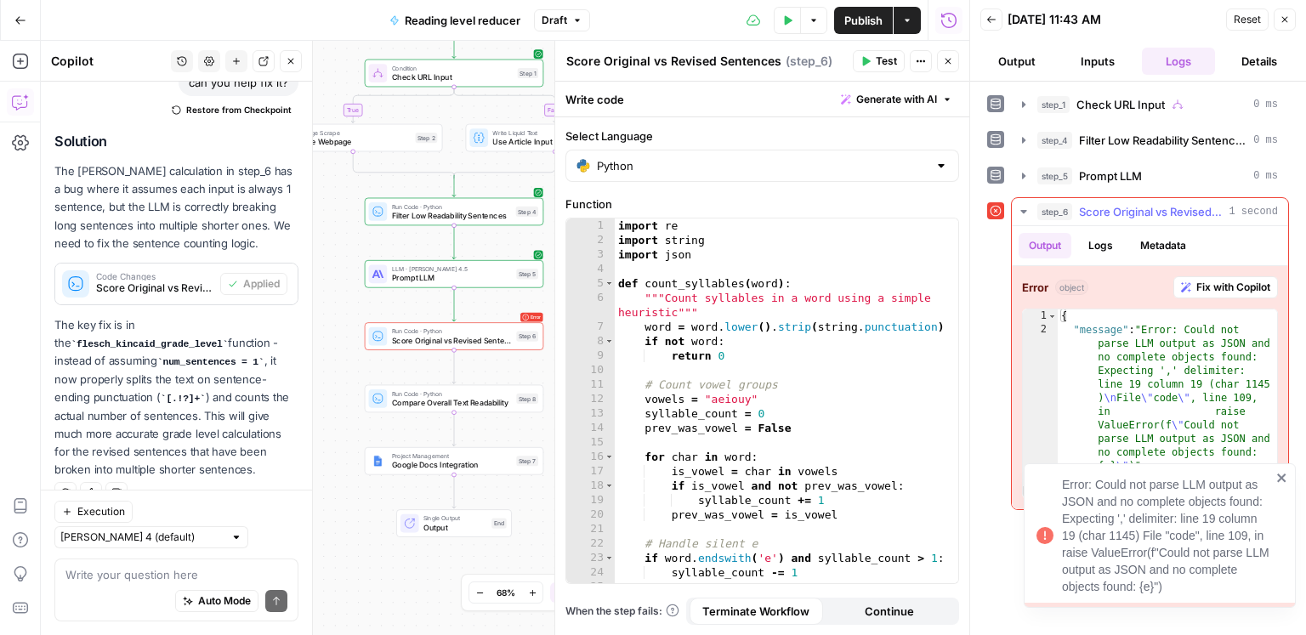
click at [1221, 292] on span "Fix with Copilot" at bounding box center [1234, 287] width 74 height 15
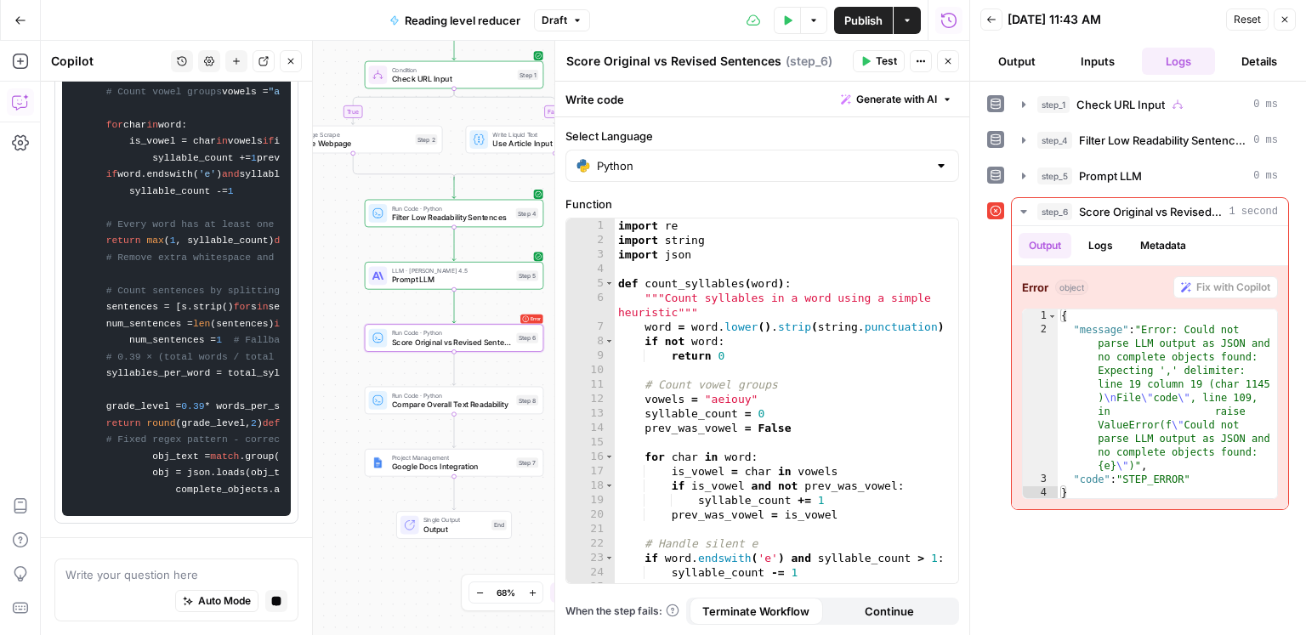
scroll to position [3279, 0]
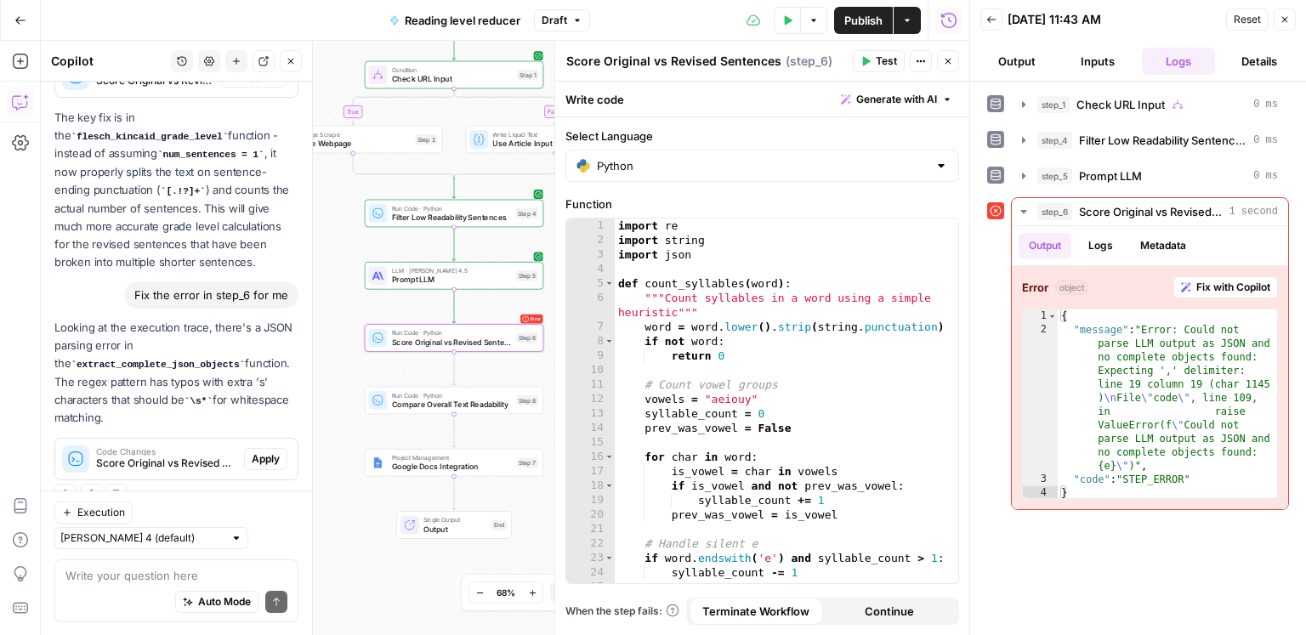
click at [275, 460] on span "Apply" at bounding box center [266, 459] width 28 height 15
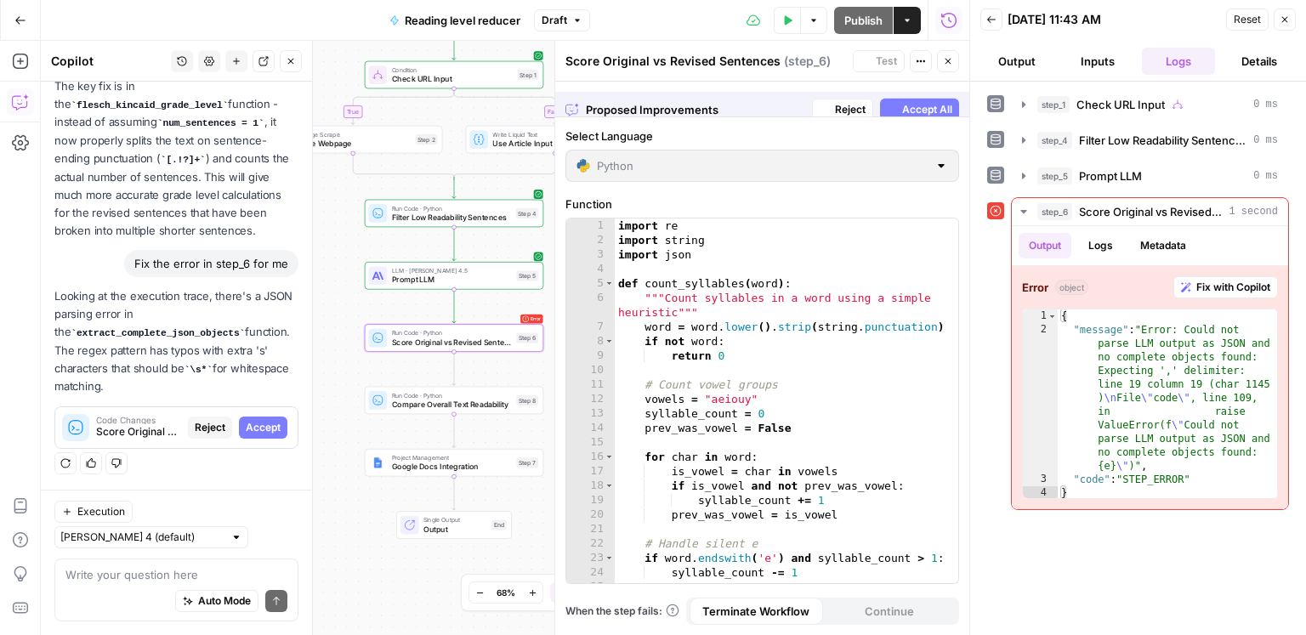
scroll to position [1967, 0]
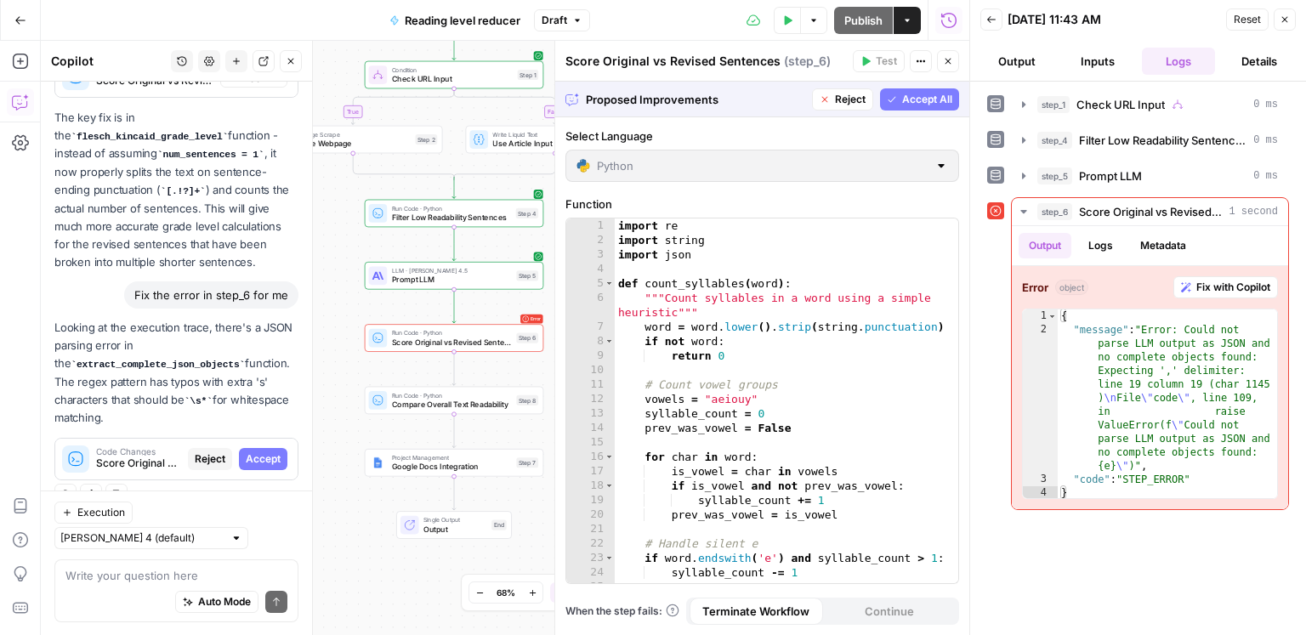
click at [946, 105] on span "Accept All" at bounding box center [927, 99] width 50 height 15
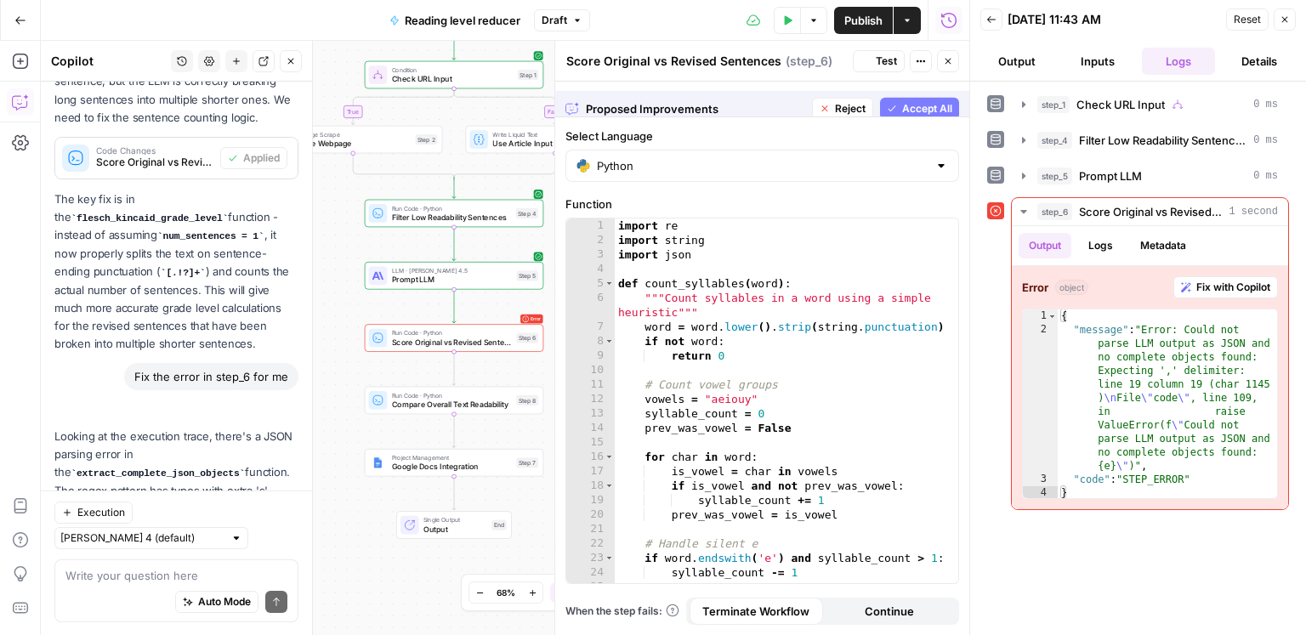
scroll to position [2076, 0]
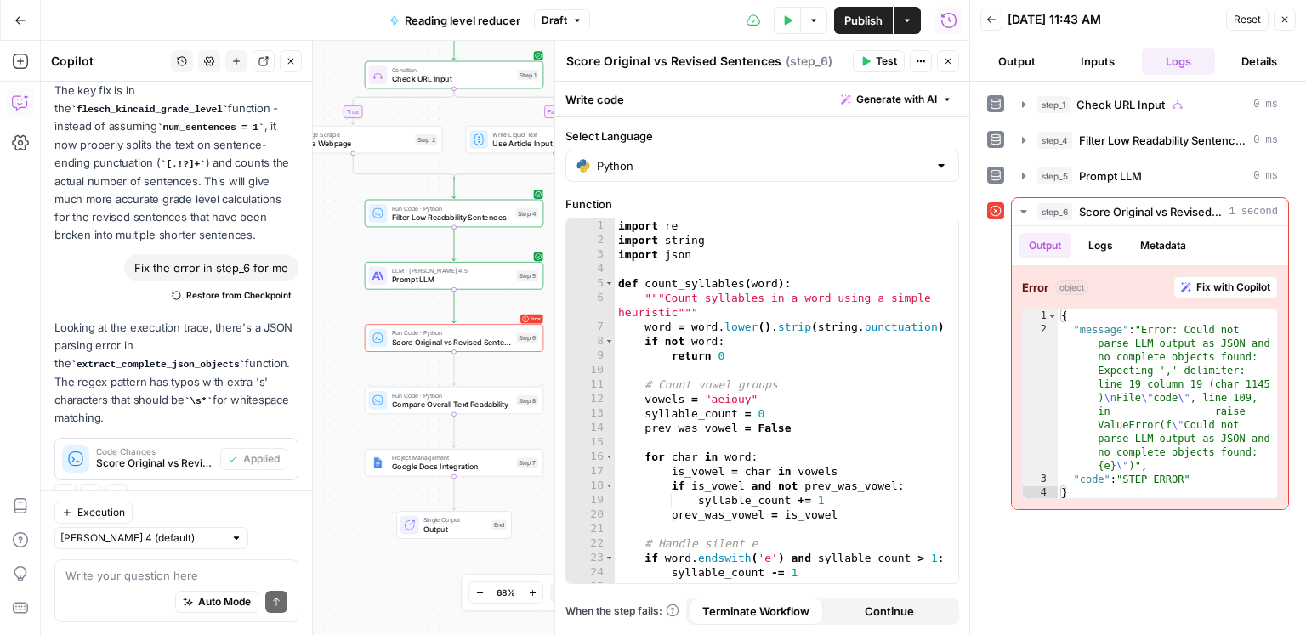
click at [876, 66] on span "Test" at bounding box center [886, 61] width 21 height 15
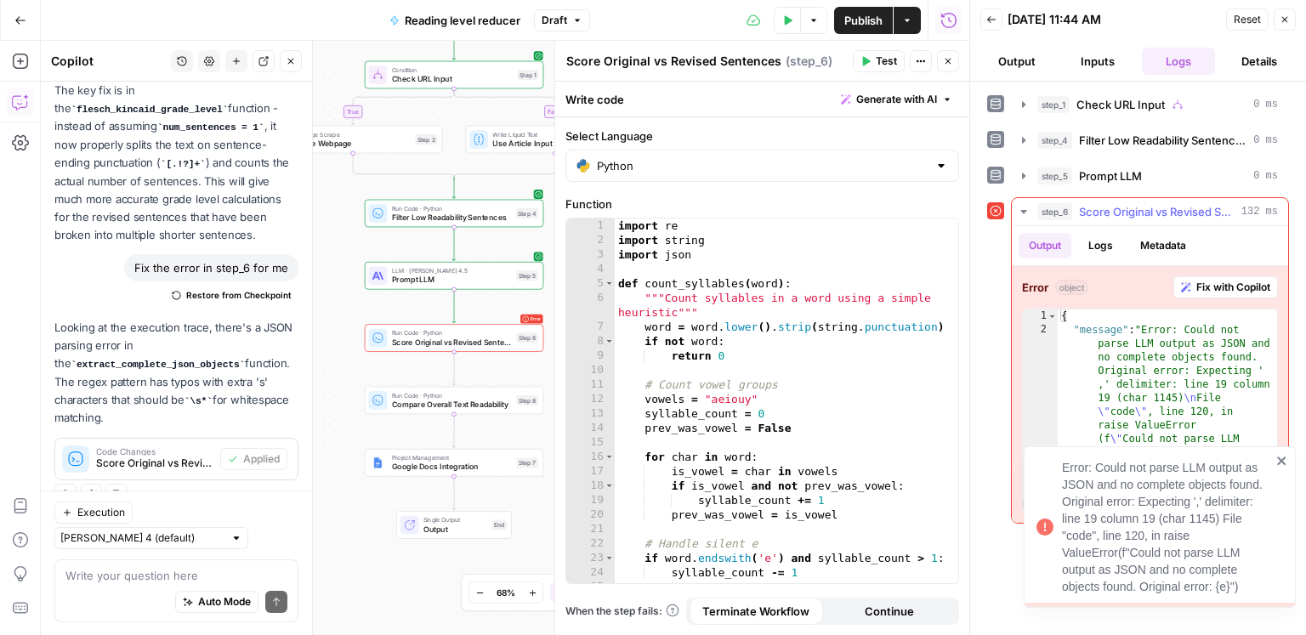
click at [1222, 285] on span "Fix with Copilot" at bounding box center [1234, 287] width 74 height 15
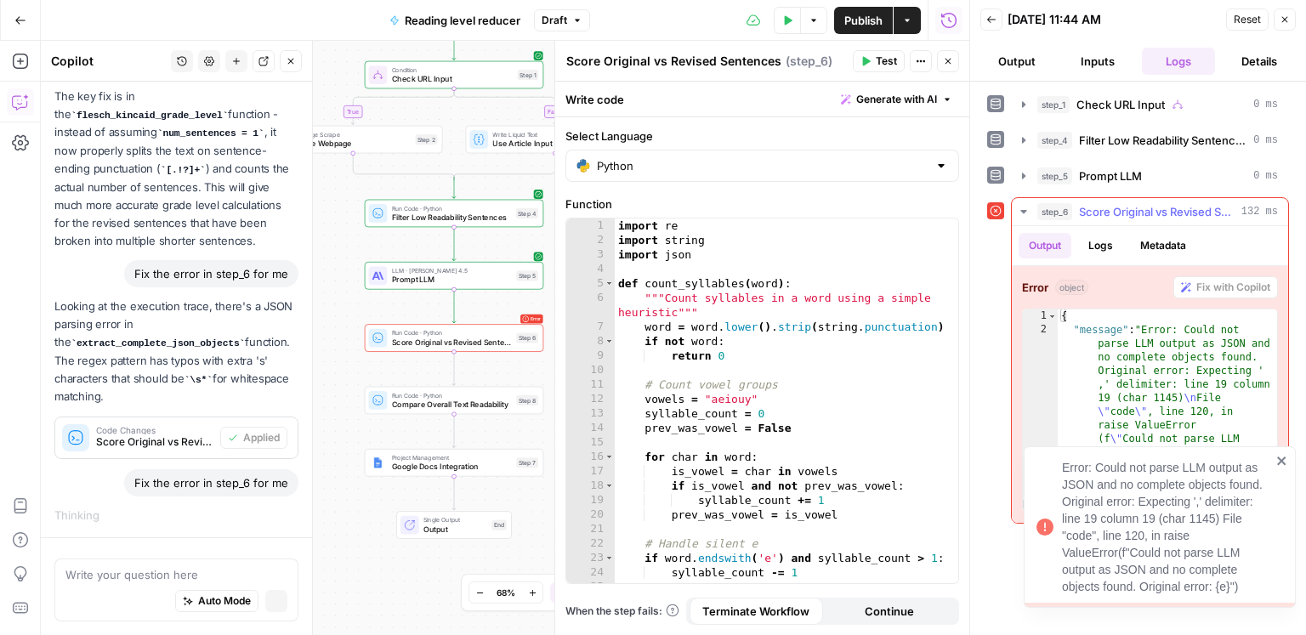
scroll to position [1983, 0]
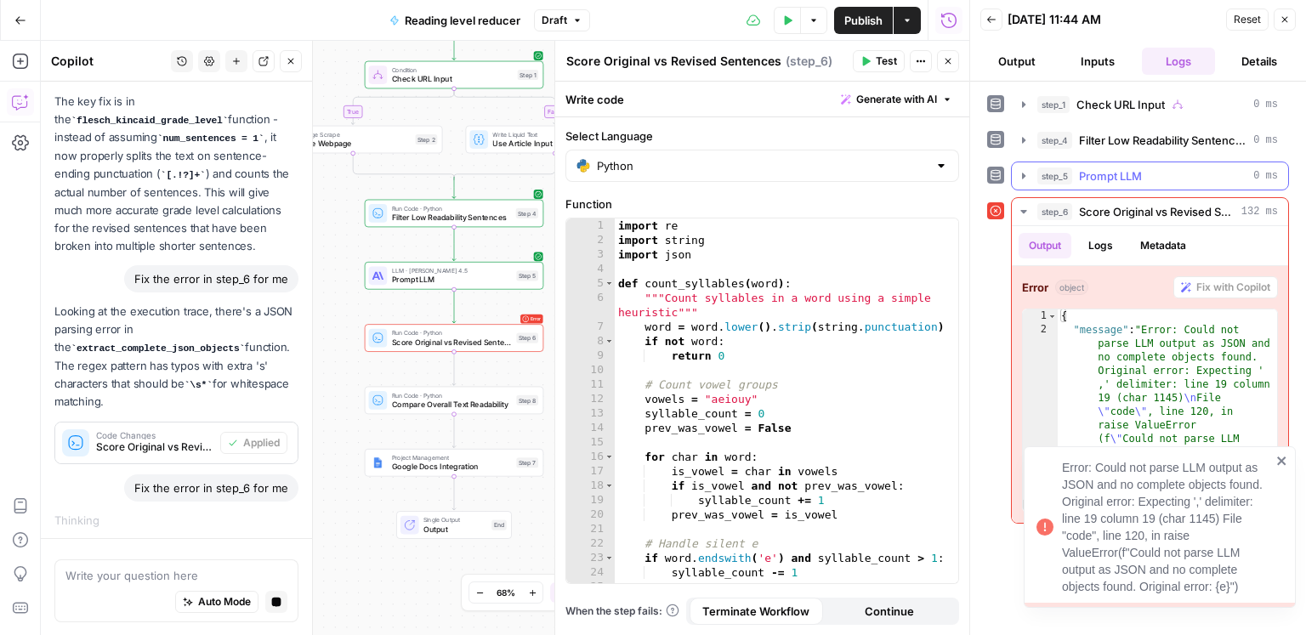
click at [1143, 179] on div "step_5 Prompt LLM 0 ms" at bounding box center [1158, 176] width 241 height 17
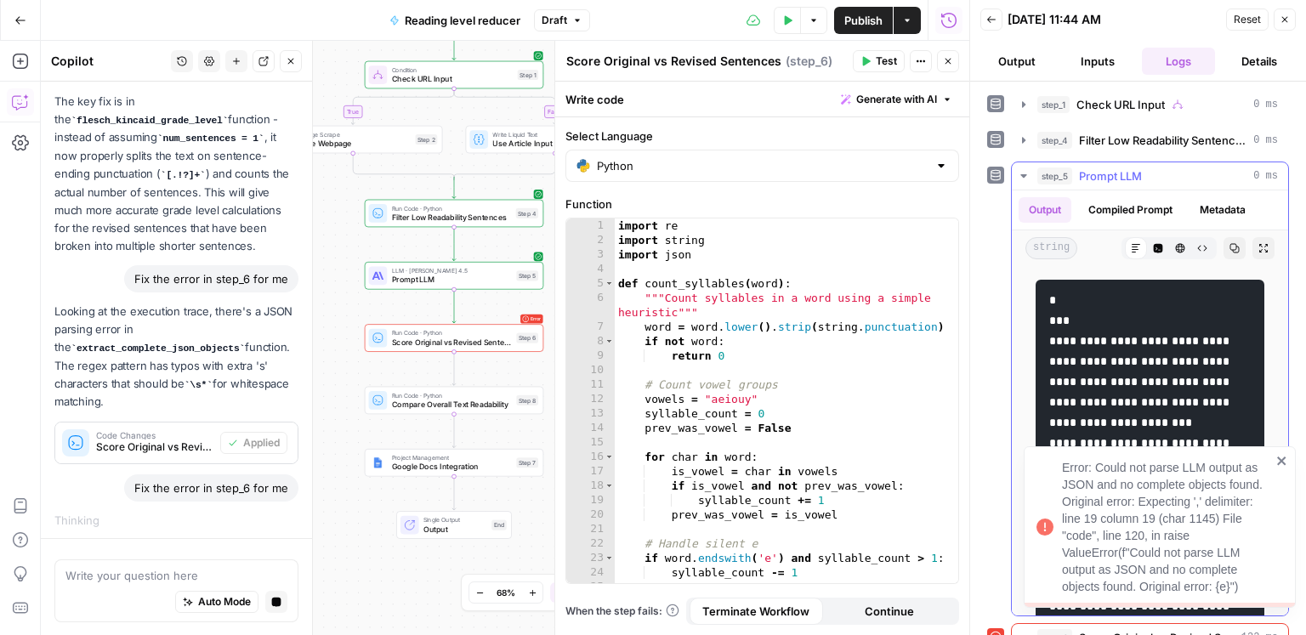
click at [1143, 179] on div "step_5 Prompt LLM 0 ms" at bounding box center [1158, 176] width 241 height 17
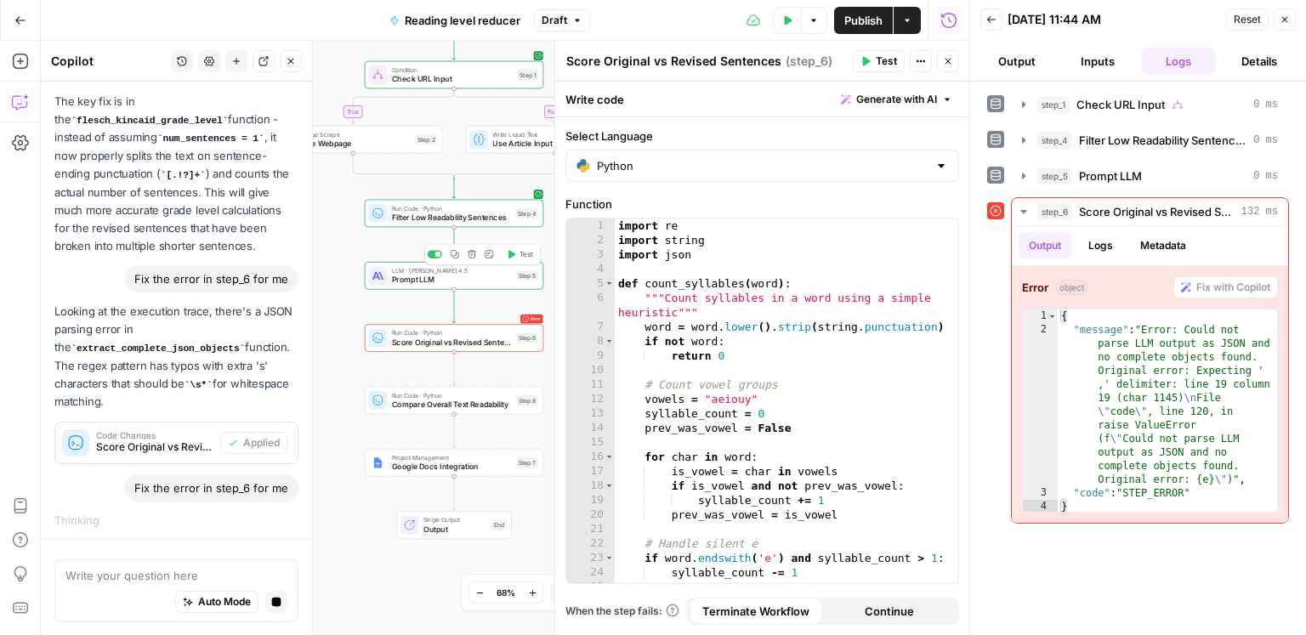
click at [496, 285] on span "Prompt LLM" at bounding box center [452, 280] width 120 height 12
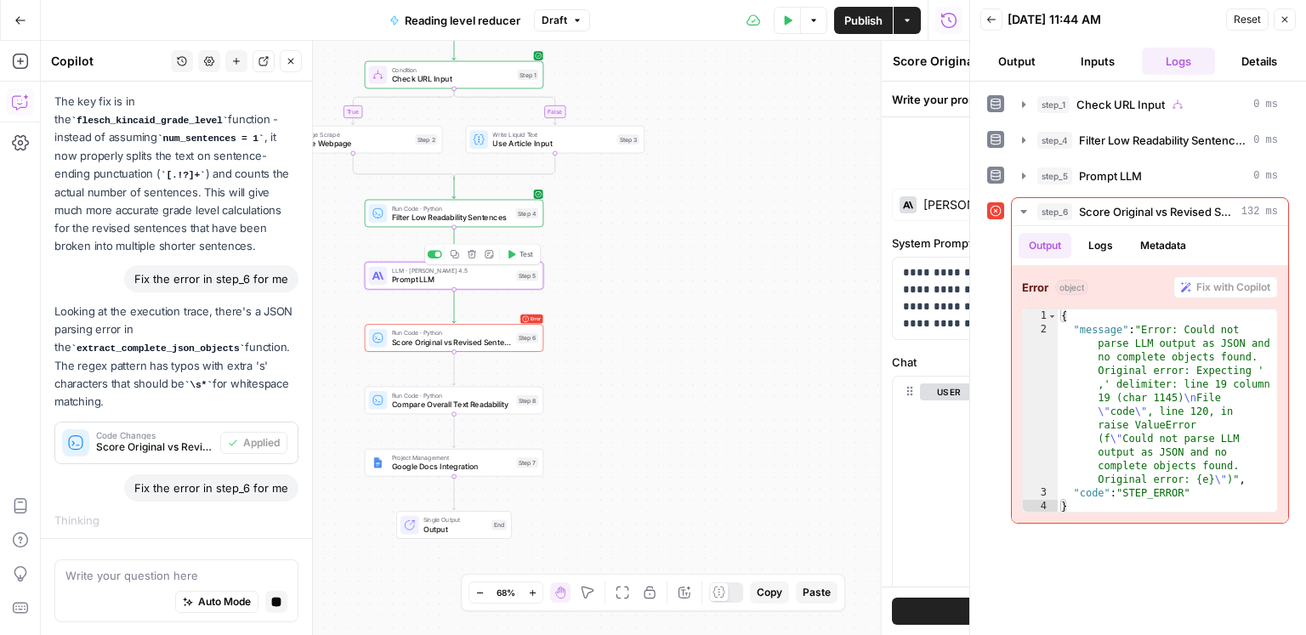
type textarea "Prompt LLM"
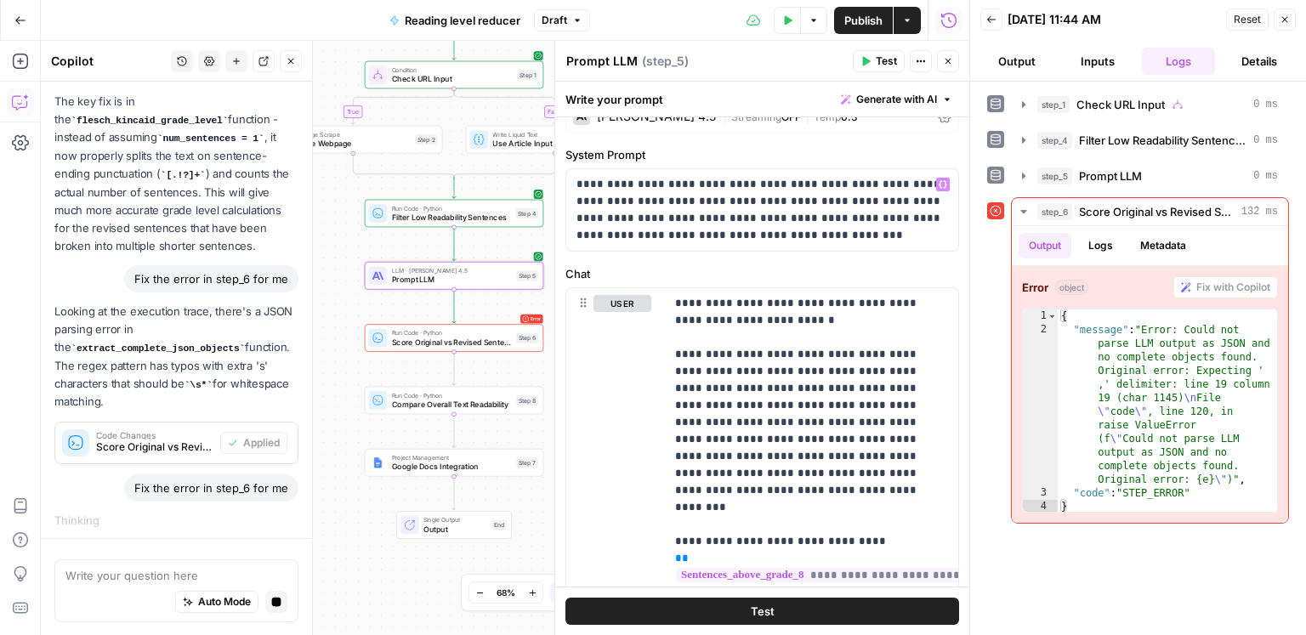
scroll to position [0, 0]
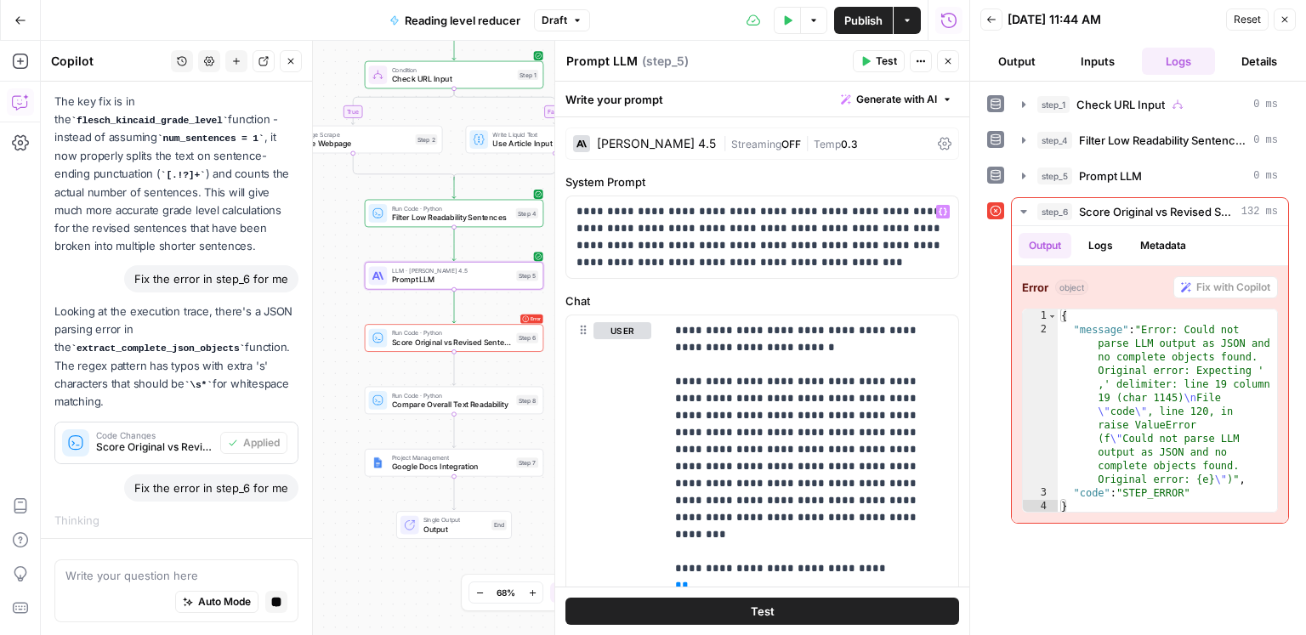
click at [918, 136] on div "| Streaming OFF | Temp 0.3" at bounding box center [827, 144] width 208 height 16
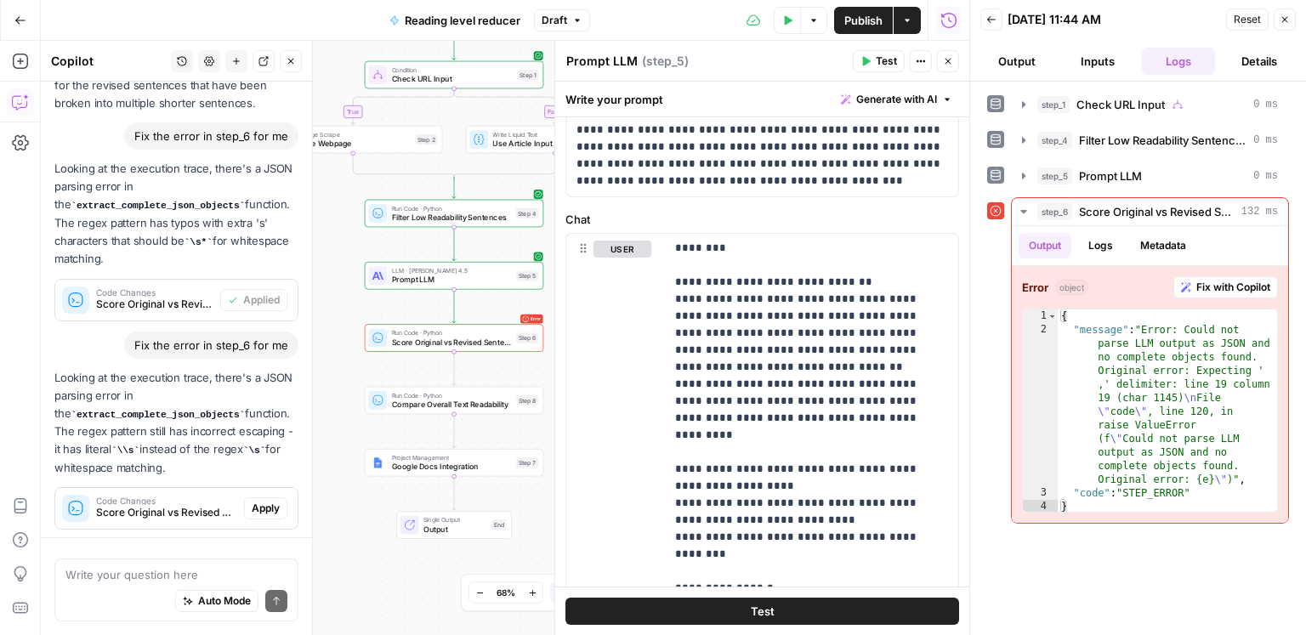
scroll to position [2284, 0]
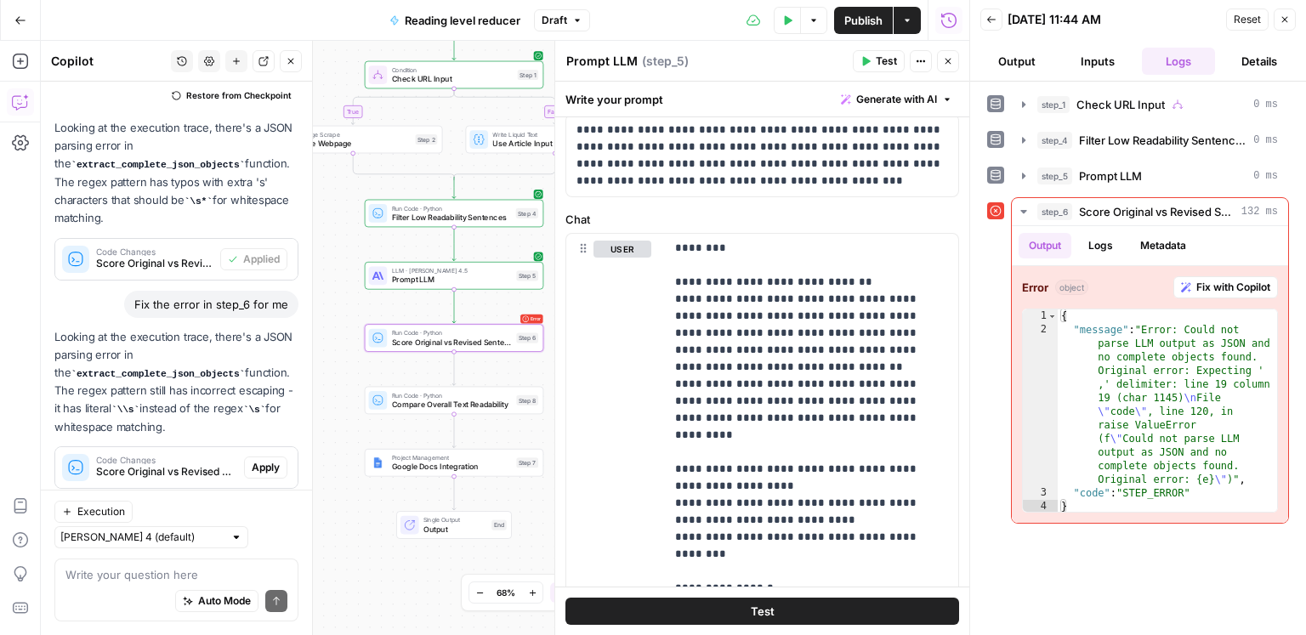
click at [265, 465] on div "Code Changes Score Original vs Revised Sentences (step_6) Apply" at bounding box center [176, 467] width 242 height 27
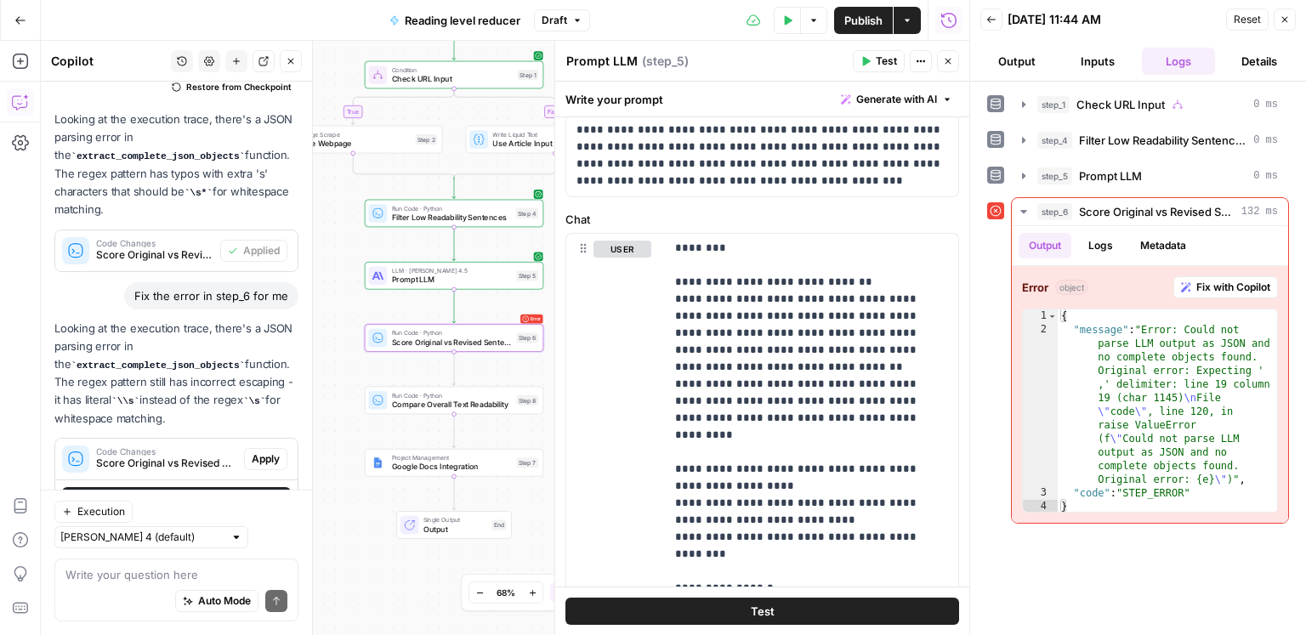
scroll to position [2283, 0]
click at [265, 464] on button "Apply" at bounding box center [265, 461] width 43 height 22
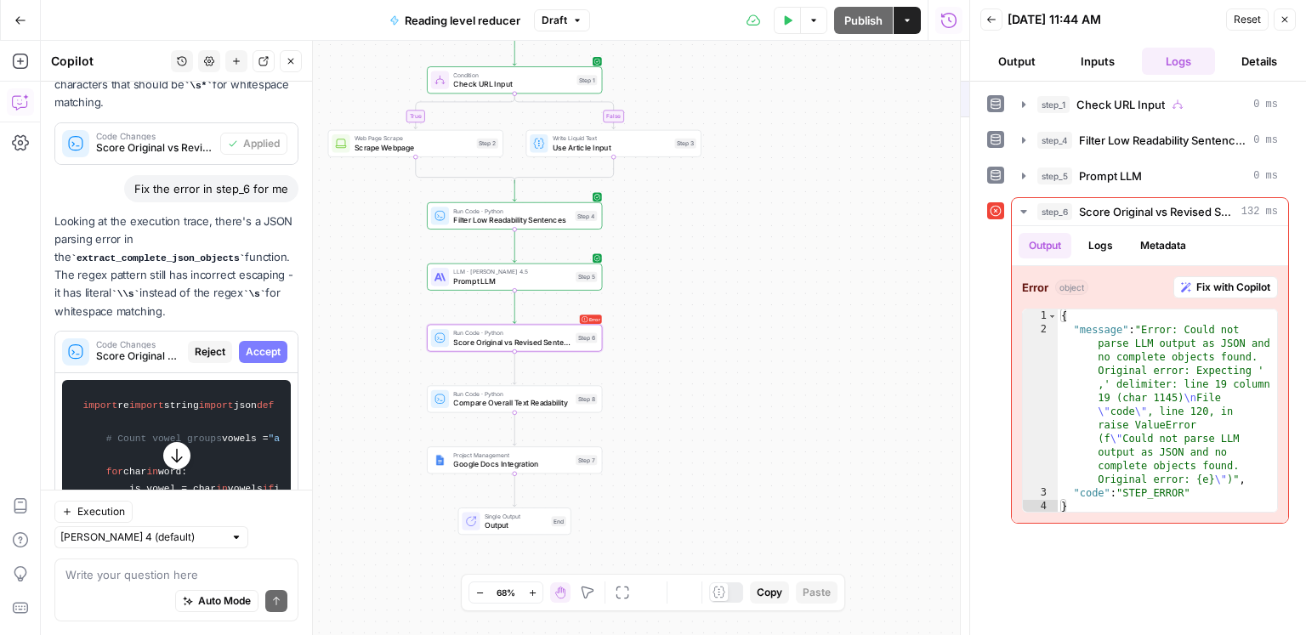
scroll to position [2201, 0]
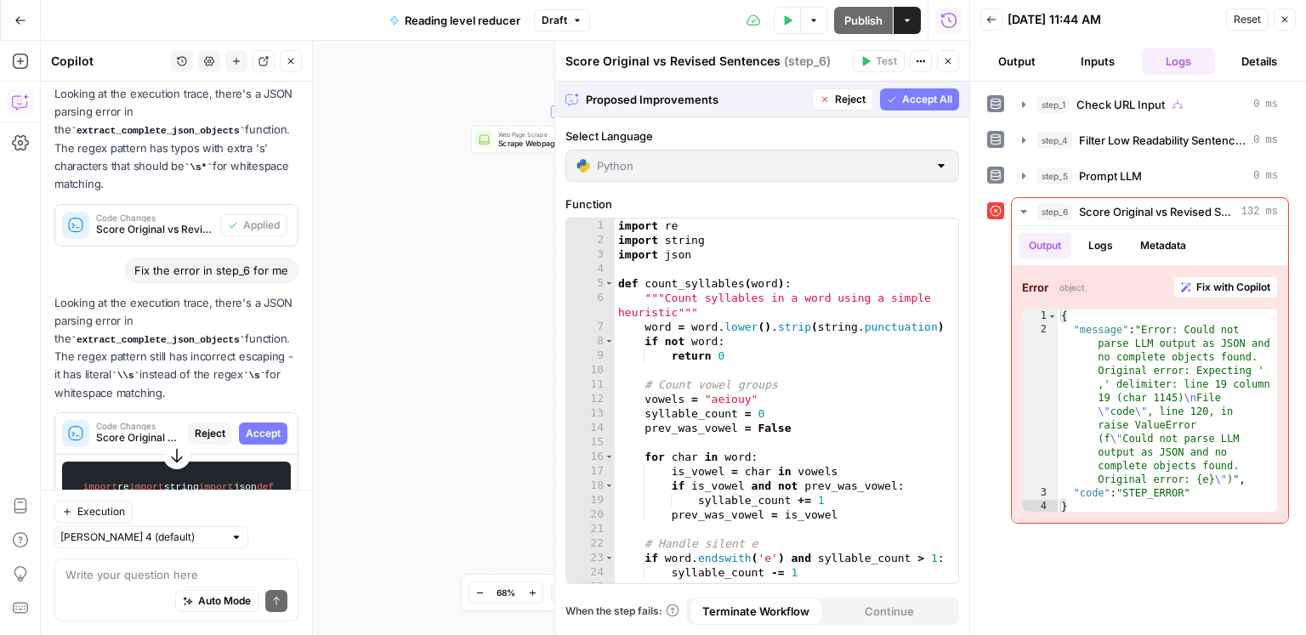
click at [271, 426] on span "Accept" at bounding box center [263, 433] width 35 height 15
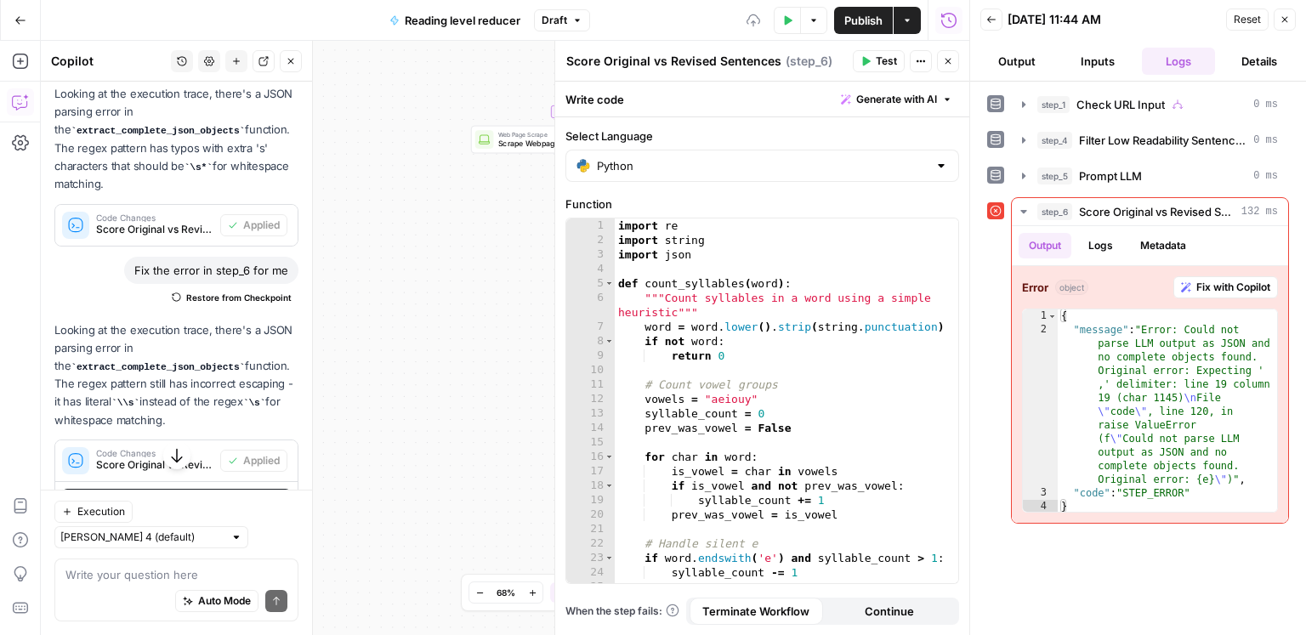
scroll to position [1, 0]
click at [860, 60] on button "Test" at bounding box center [879, 61] width 52 height 22
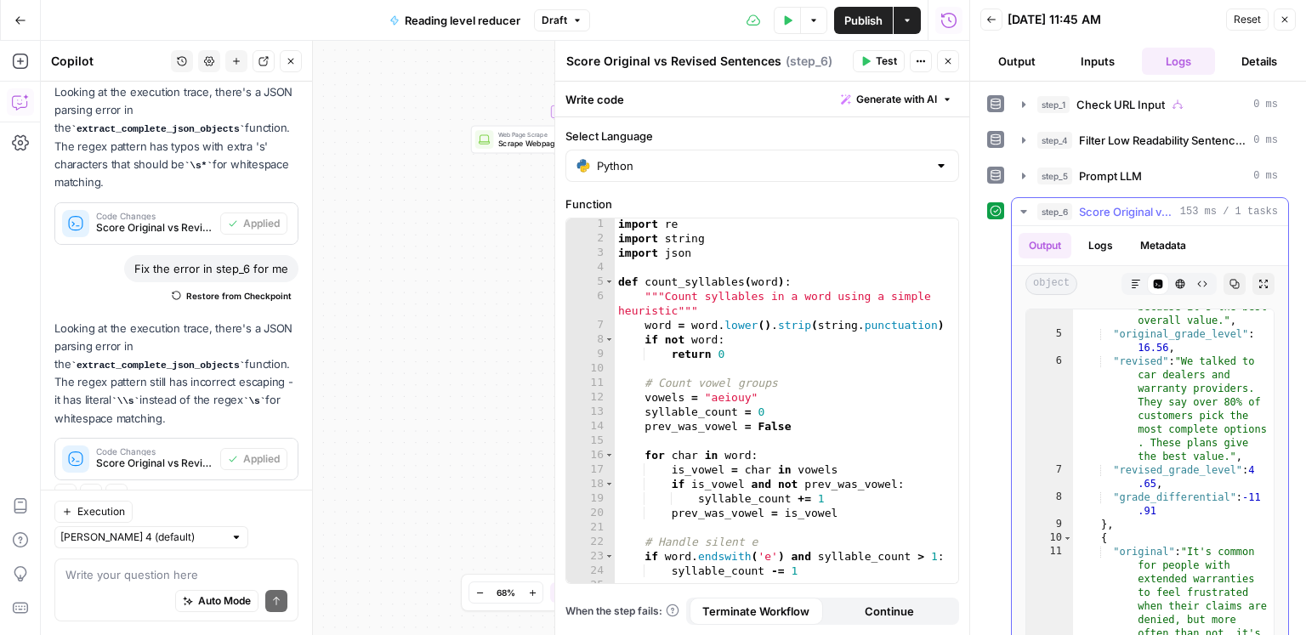
scroll to position [159, 0]
click at [1176, 523] on div ""original" : "According to several car dealers and extended warranty providers …" at bounding box center [1174, 501] width 202 height 621
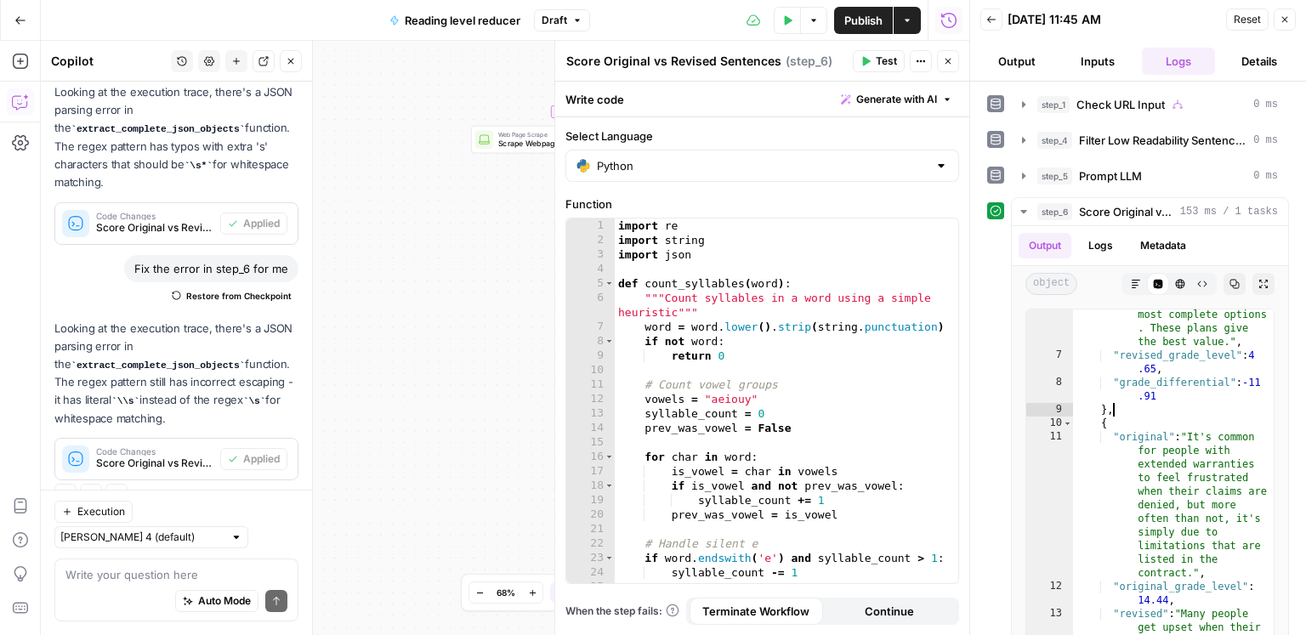
scroll to position [0, 0]
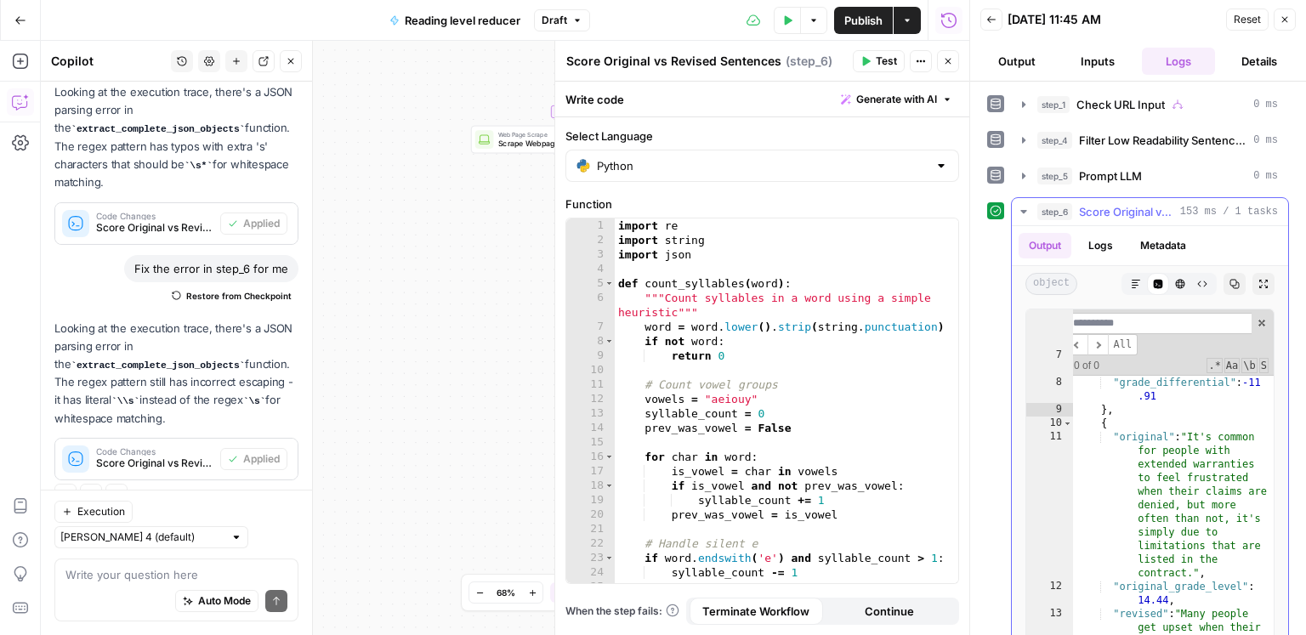
type textarea "**********"
click at [1151, 453] on div ""revised" : "We talked to car dealers and warranty providers. They say over 80%…" at bounding box center [1174, 503] width 202 height 526
paste input "**********"
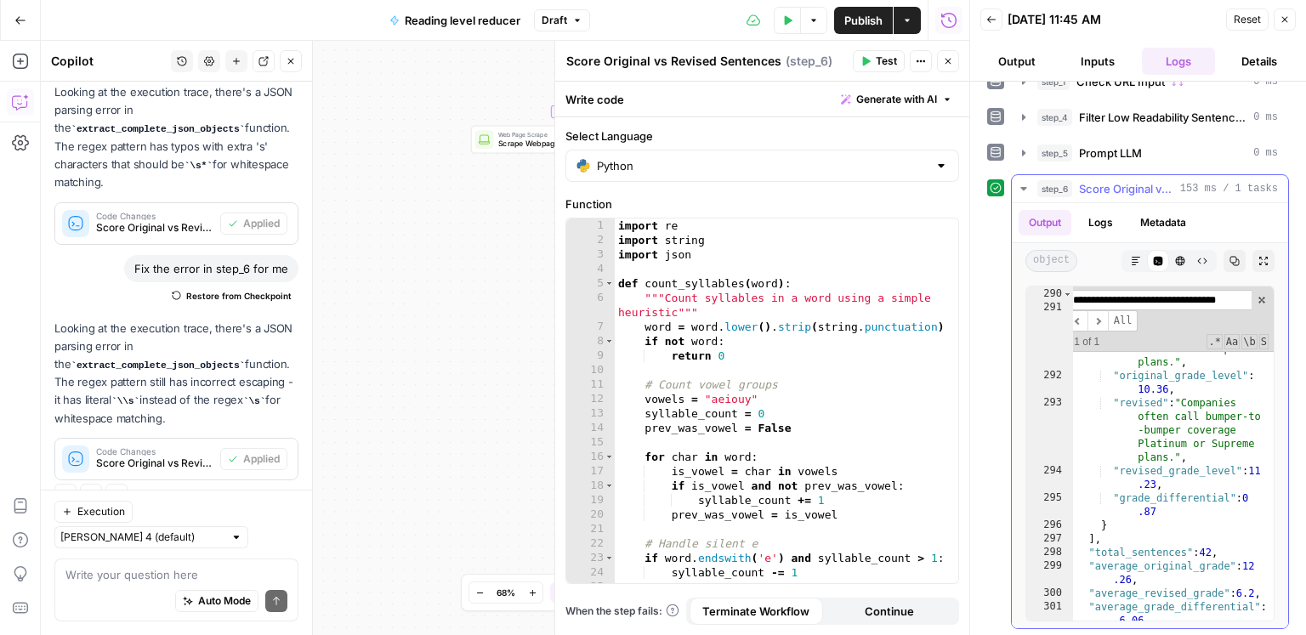
scroll to position [12209, 0]
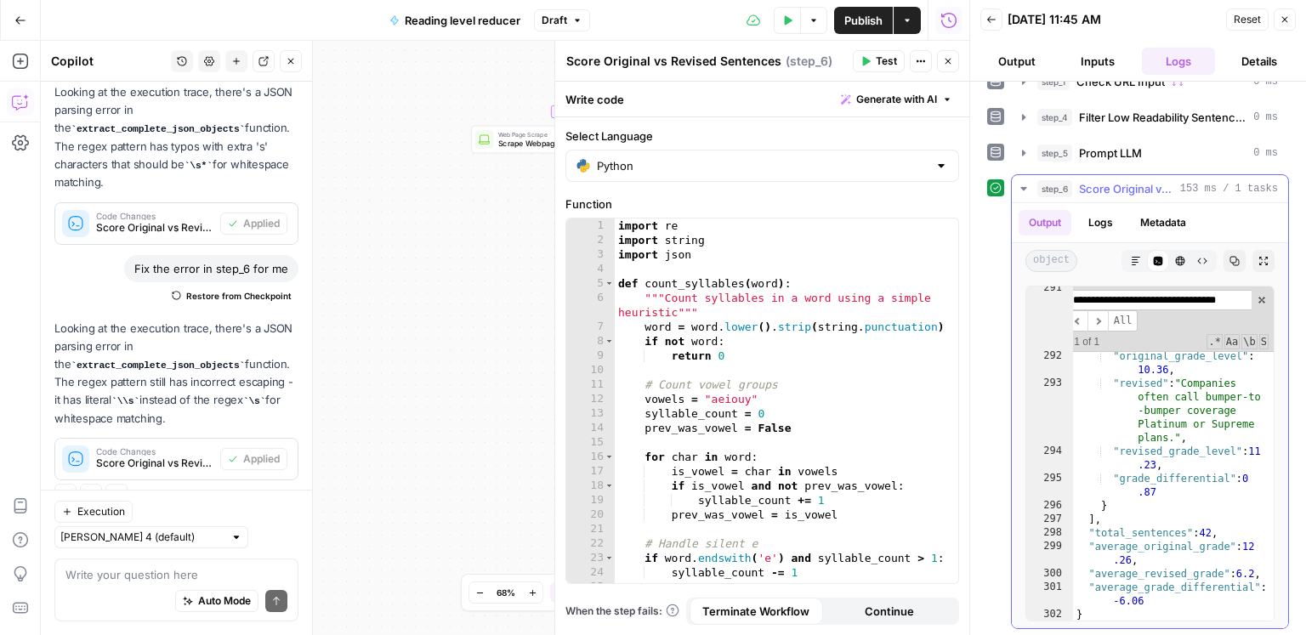
type input "**********"
type textarea "**********"
click at [1190, 480] on div ""original" : "You often see bumper-to-bumper coverage marketed as Platinum or S…" at bounding box center [1174, 489] width 202 height 417
drag, startPoint x: 943, startPoint y: 68, endPoint x: 1029, endPoint y: 60, distance: 86.3
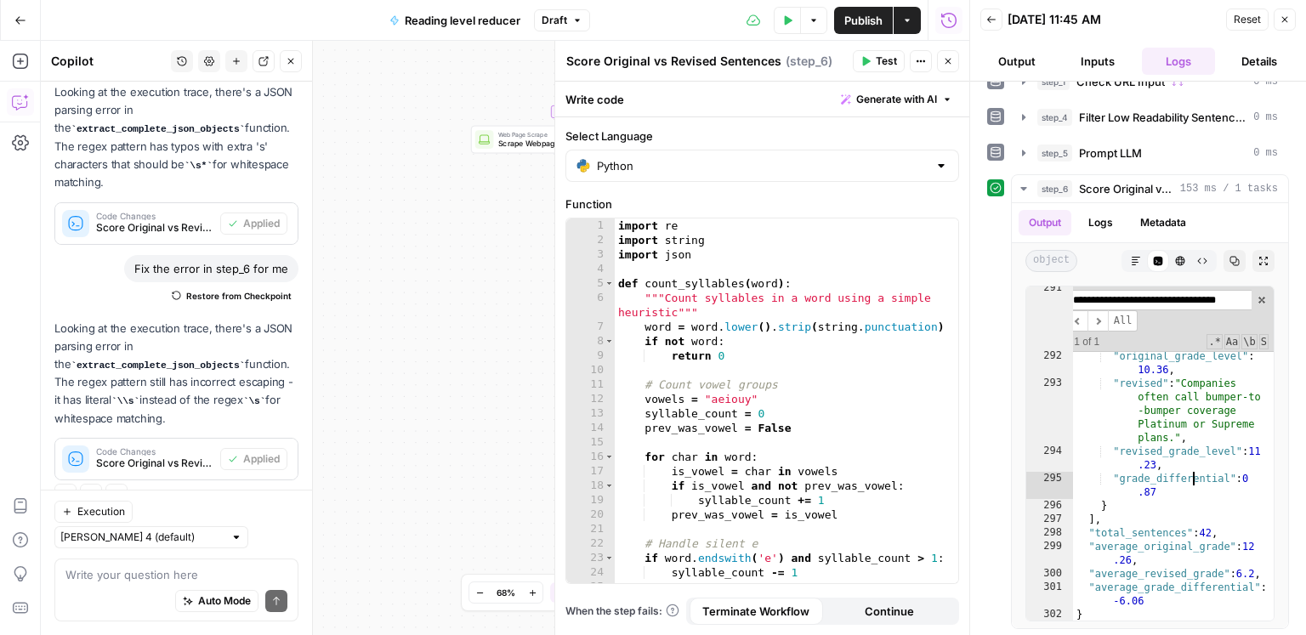
click at [943, 68] on button "Close" at bounding box center [948, 61] width 22 height 22
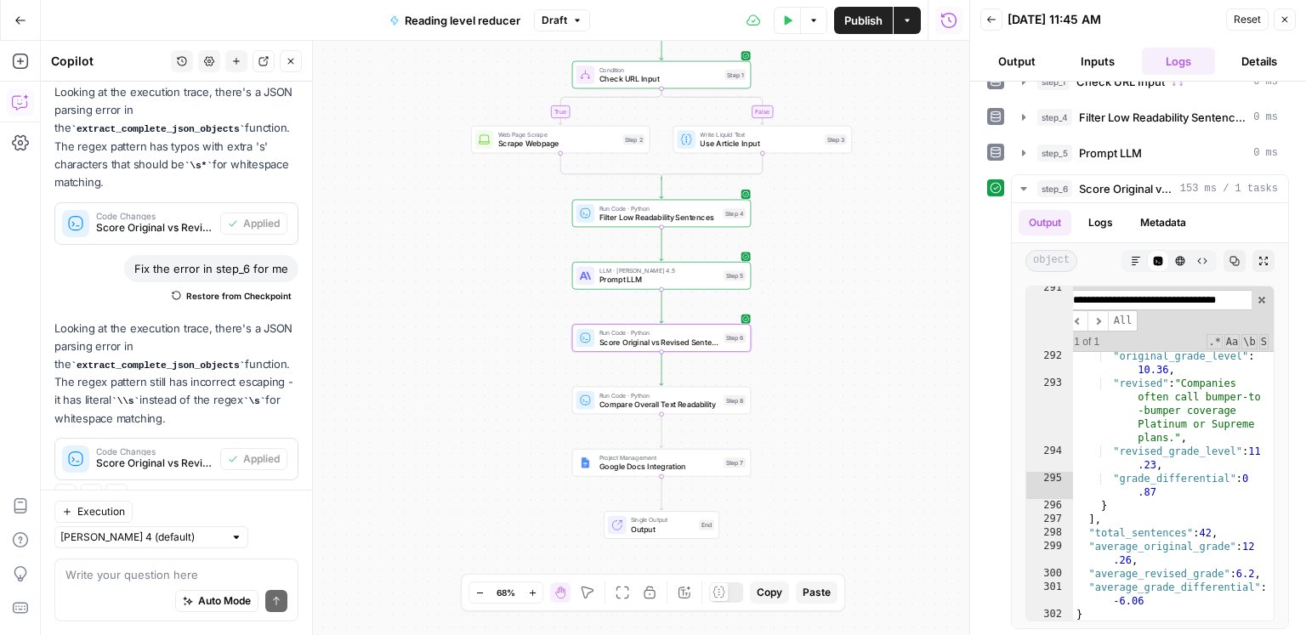
drag, startPoint x: 1293, startPoint y: 24, endPoint x: 1284, endPoint y: 26, distance: 8.9
click at [1293, 24] on button "Close" at bounding box center [1285, 20] width 22 height 22
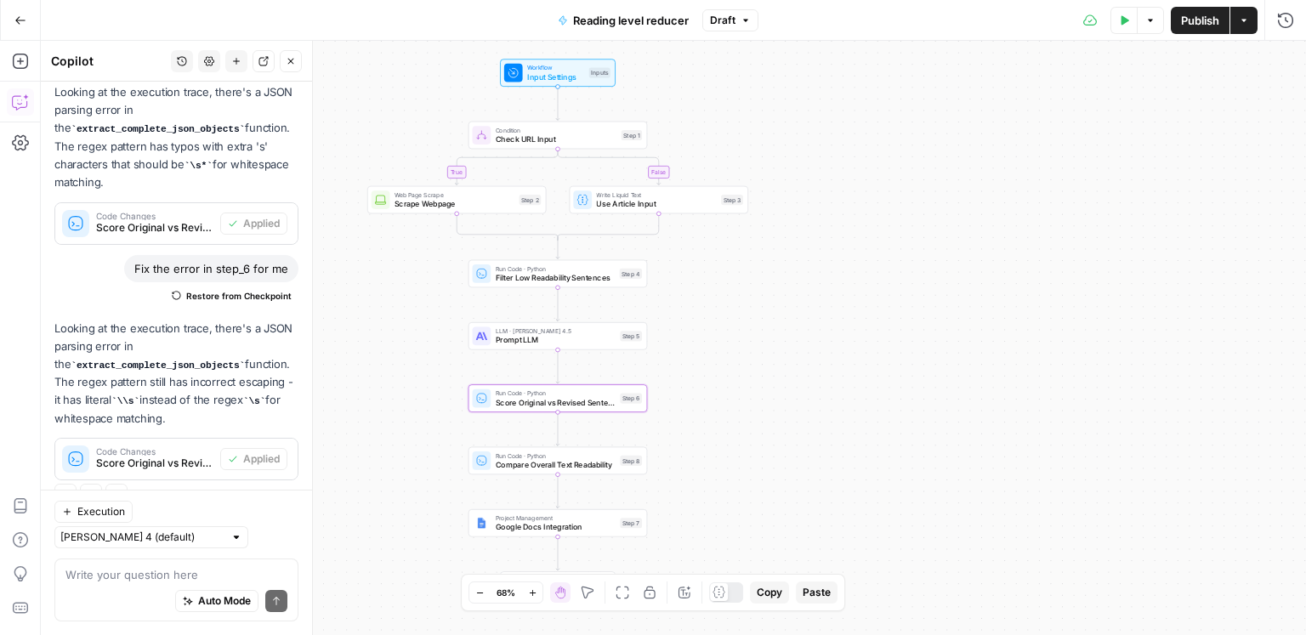
drag, startPoint x: 878, startPoint y: 266, endPoint x: 776, endPoint y: 327, distance: 119.3
click at [776, 327] on div "true false Workflow Input Settings Inputs Condition Check URL Input Step 1 Web …" at bounding box center [673, 338] width 1265 height 594
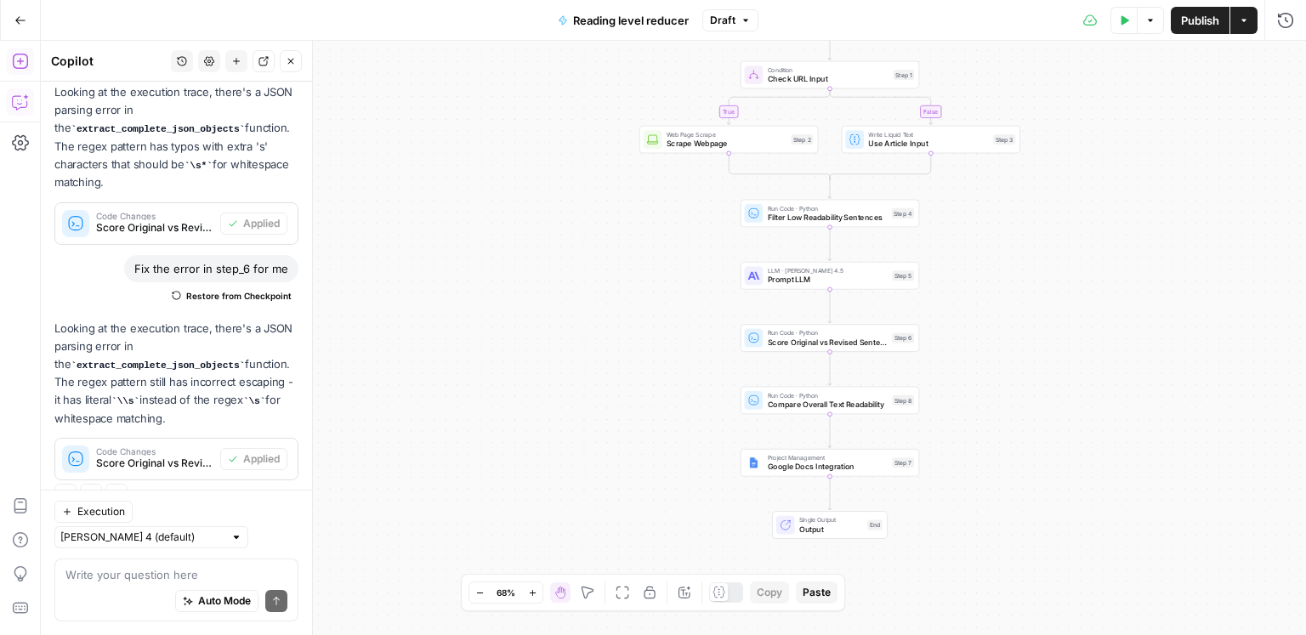
click at [9, 71] on button "Add Steps" at bounding box center [20, 61] width 27 height 27
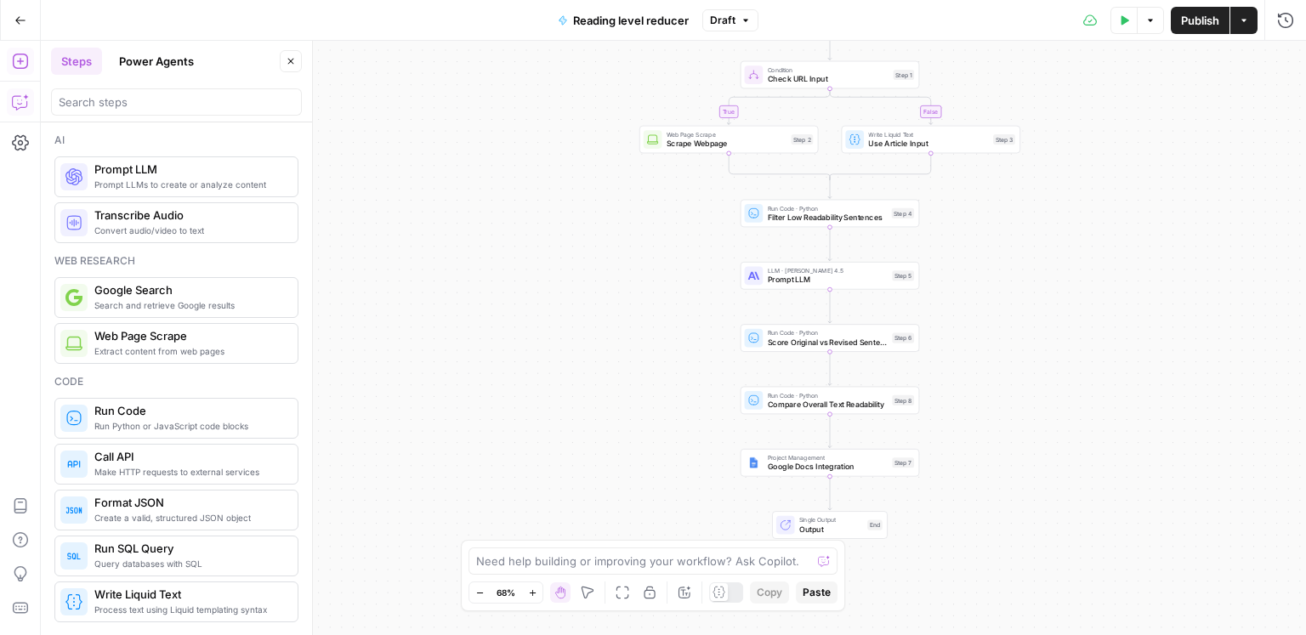
click at [10, 94] on button "Copilot" at bounding box center [20, 101] width 27 height 27
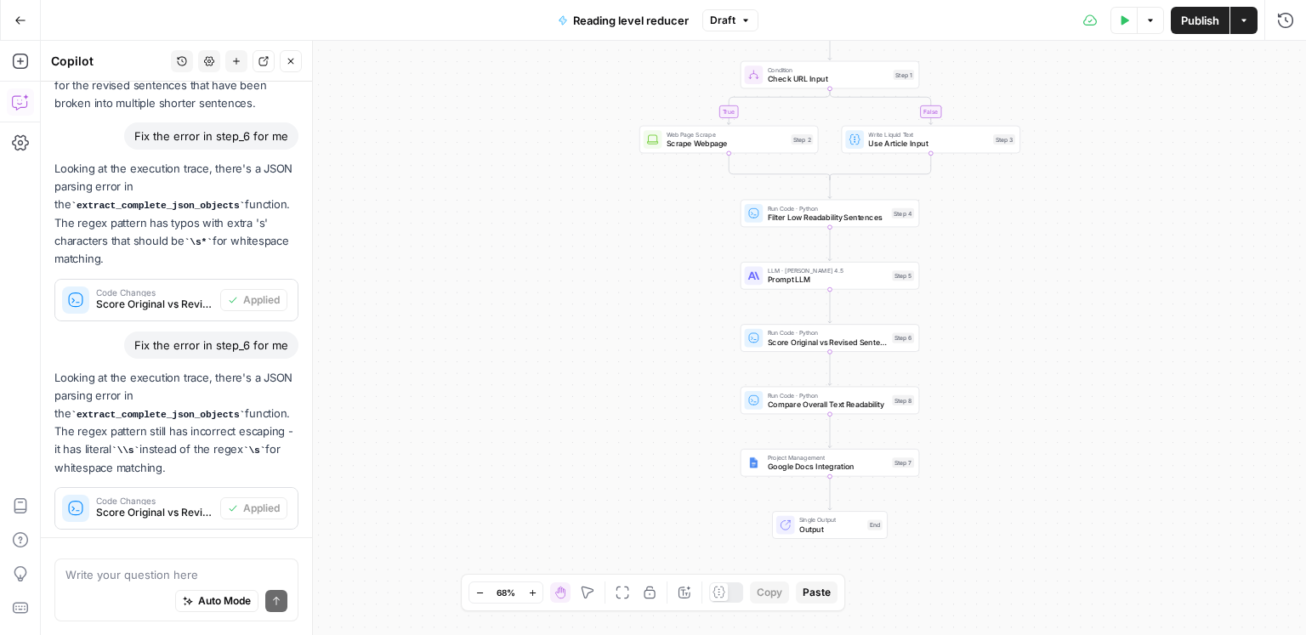
scroll to position [2311, 0]
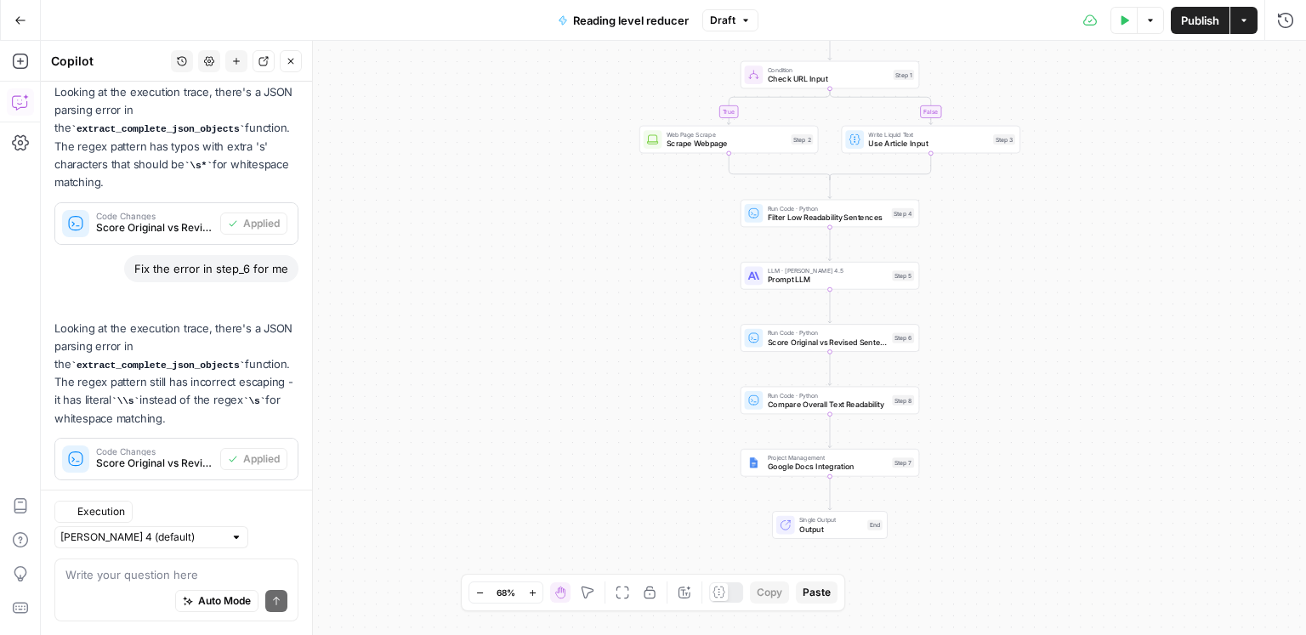
click at [134, 567] on textarea at bounding box center [176, 574] width 222 height 17
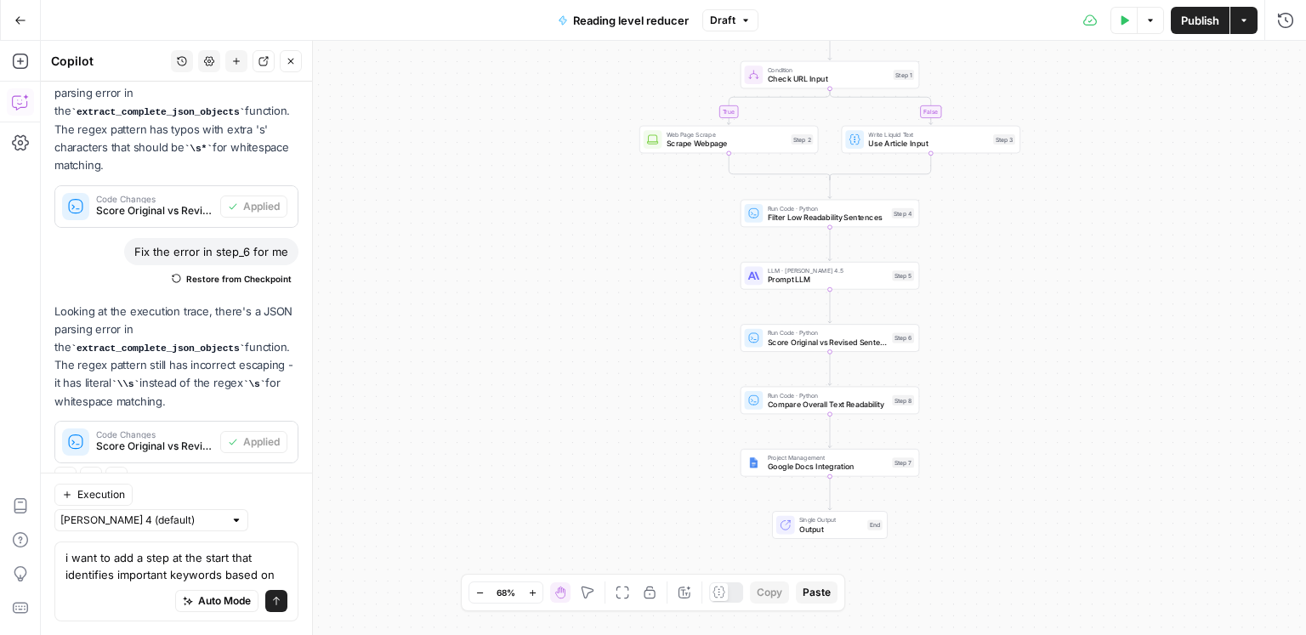
scroll to position [2345, 0]
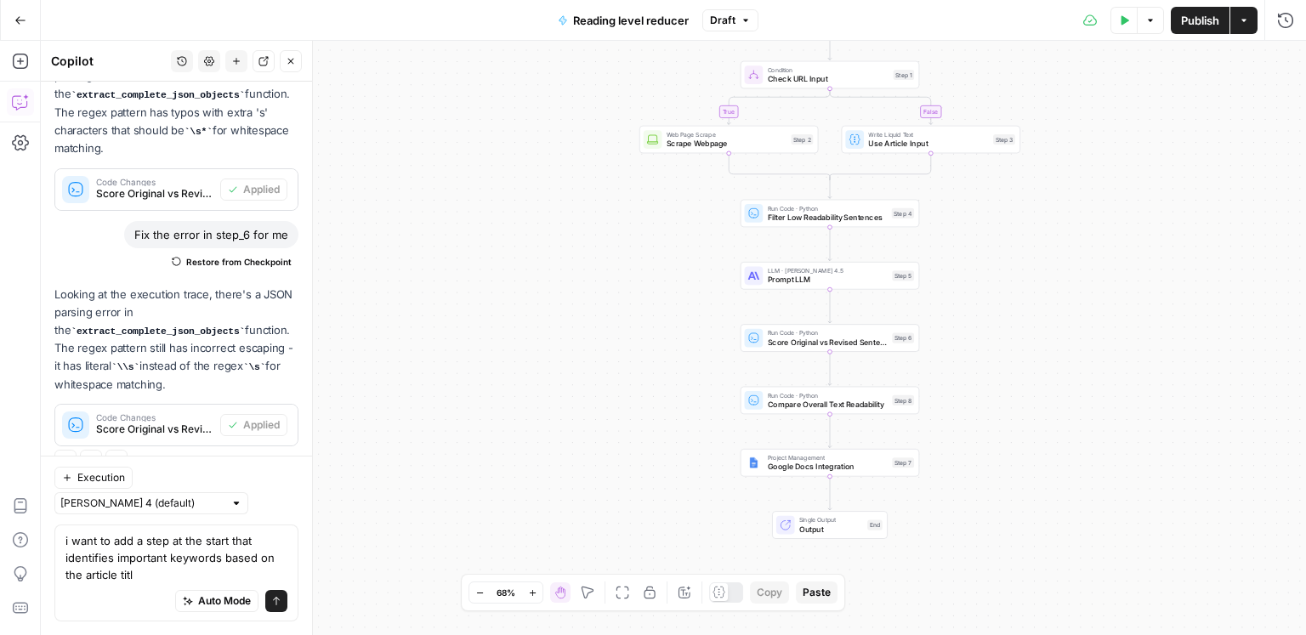
type textarea "i want to add a step at the start that identifies important keywords based on t…"
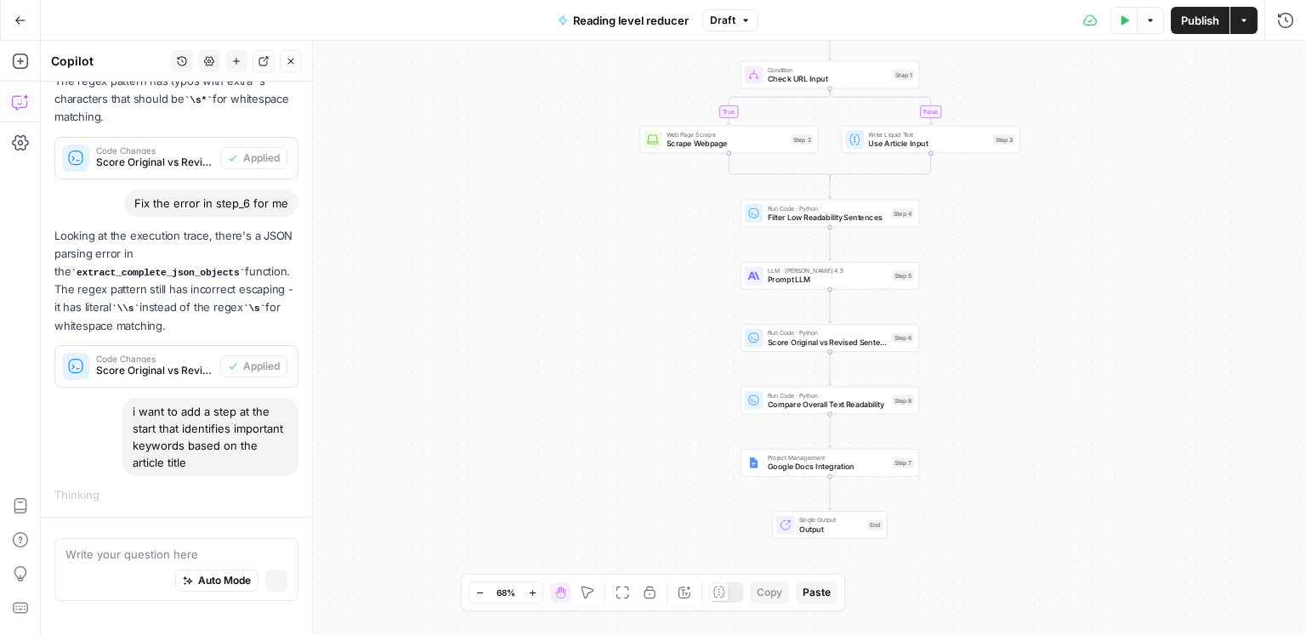
scroll to position [2242, 0]
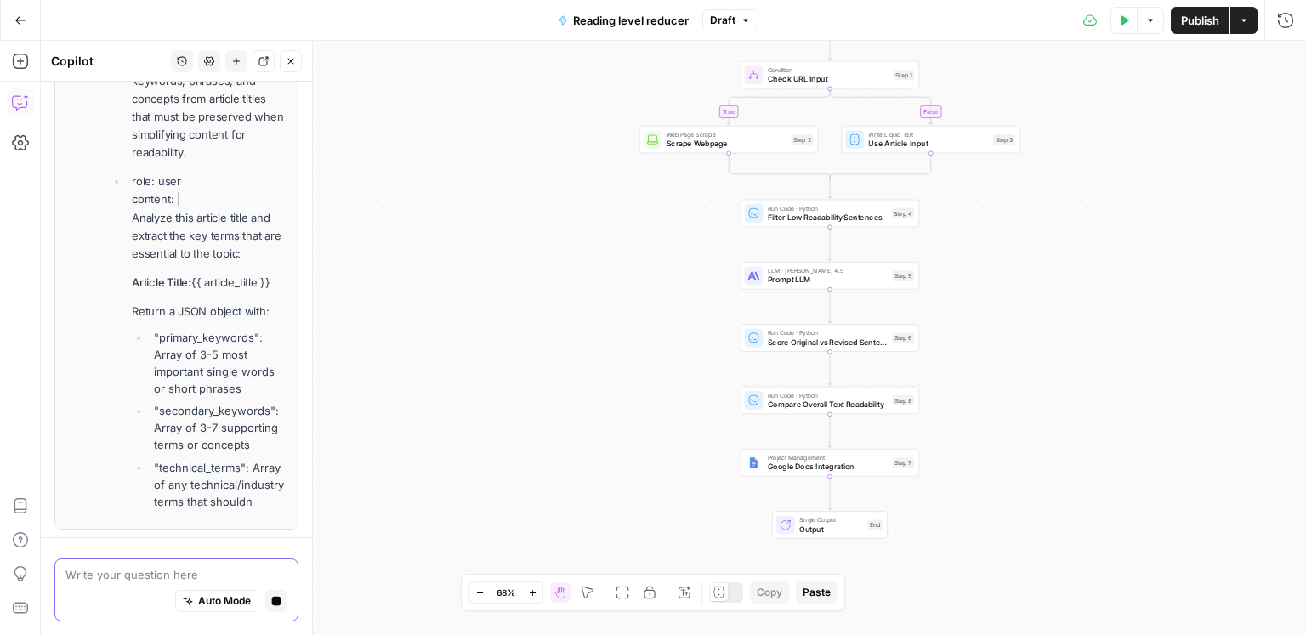
click at [270, 606] on button "Stop generating" at bounding box center [276, 601] width 22 height 22
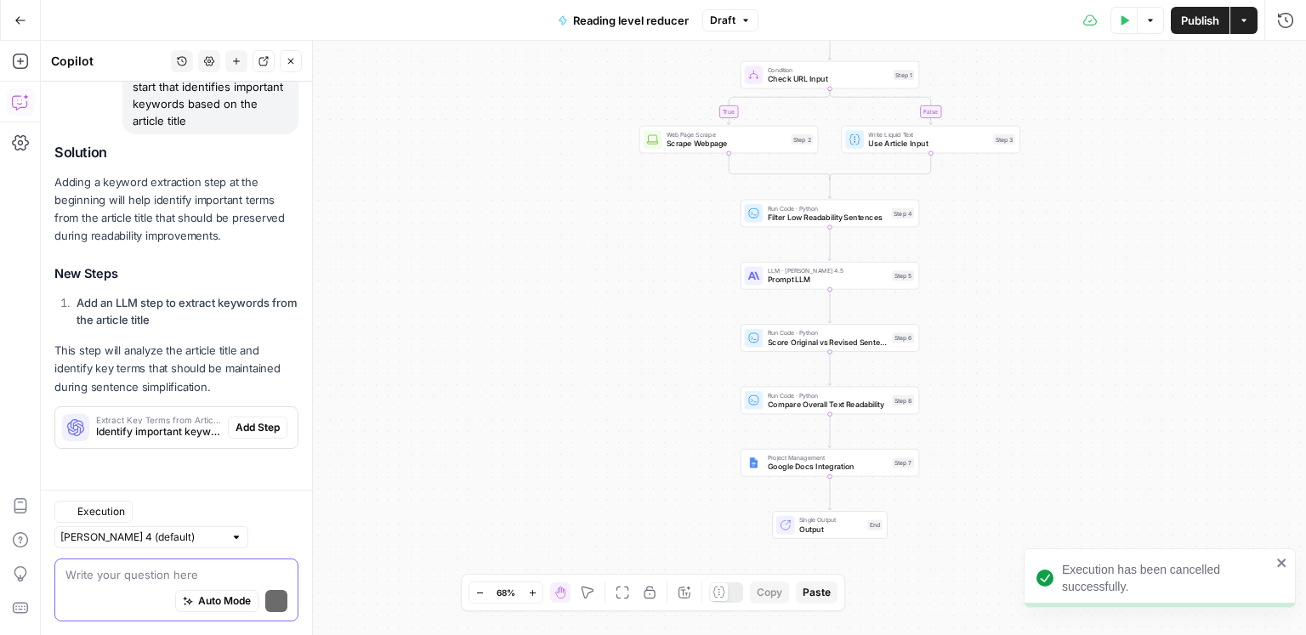
scroll to position [2714, 0]
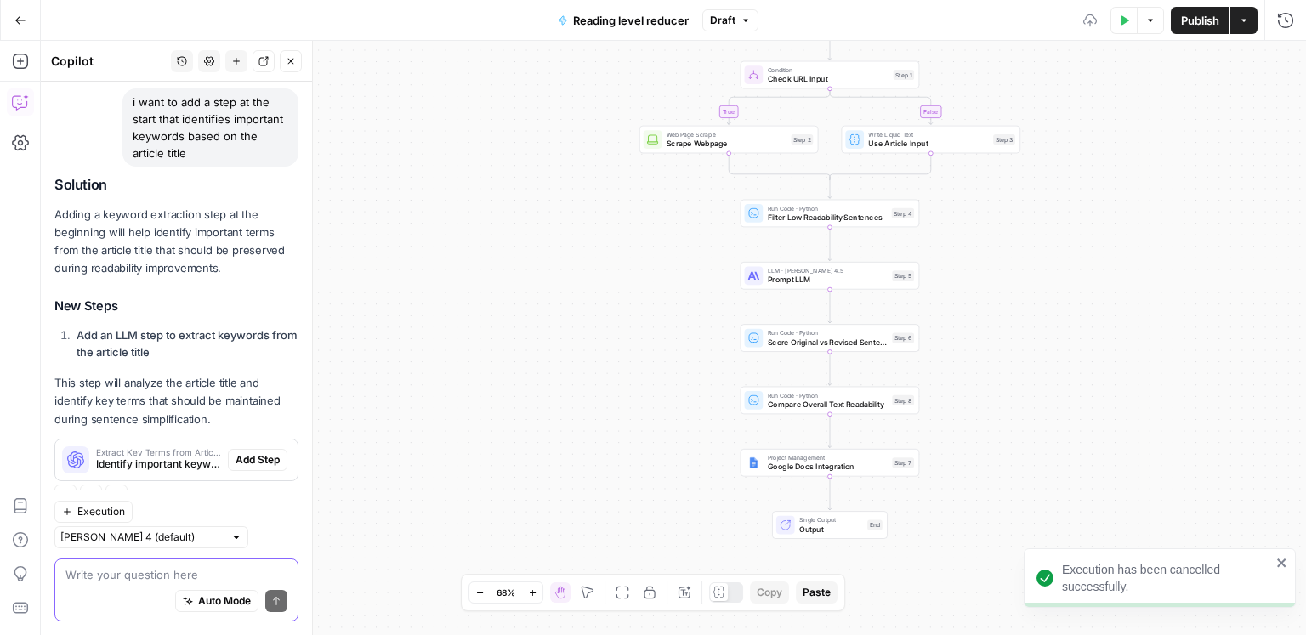
click at [139, 590] on div "Auto Mode Send" at bounding box center [176, 601] width 222 height 37
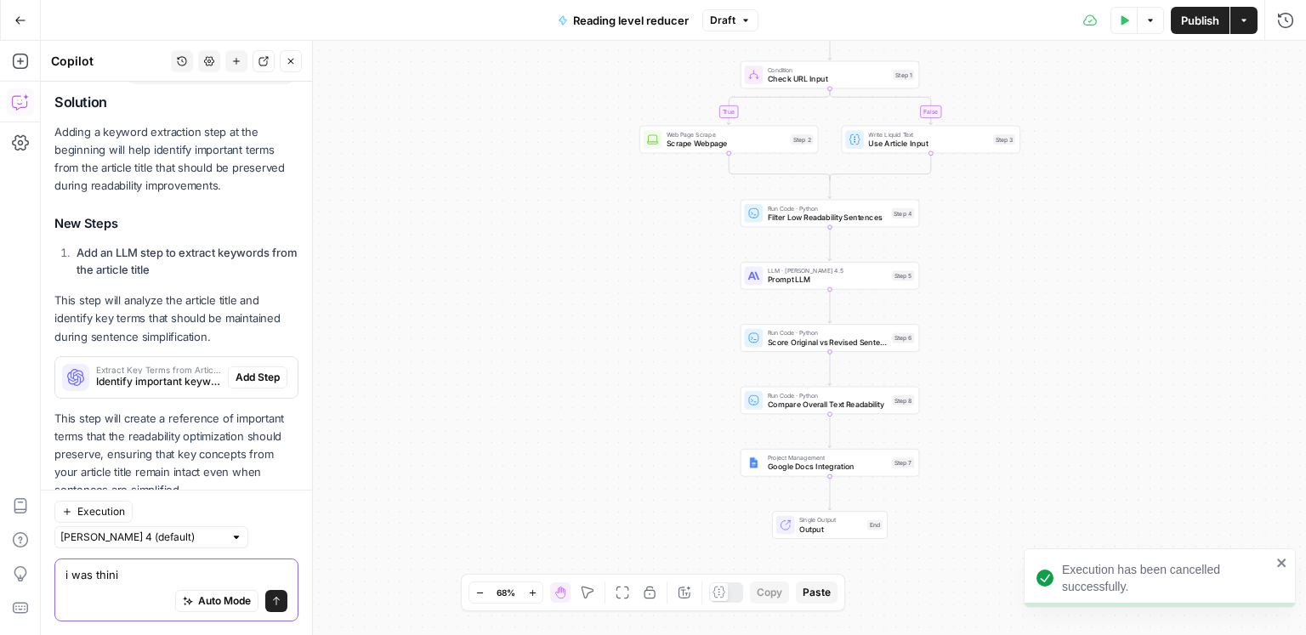
scroll to position [2815, 0]
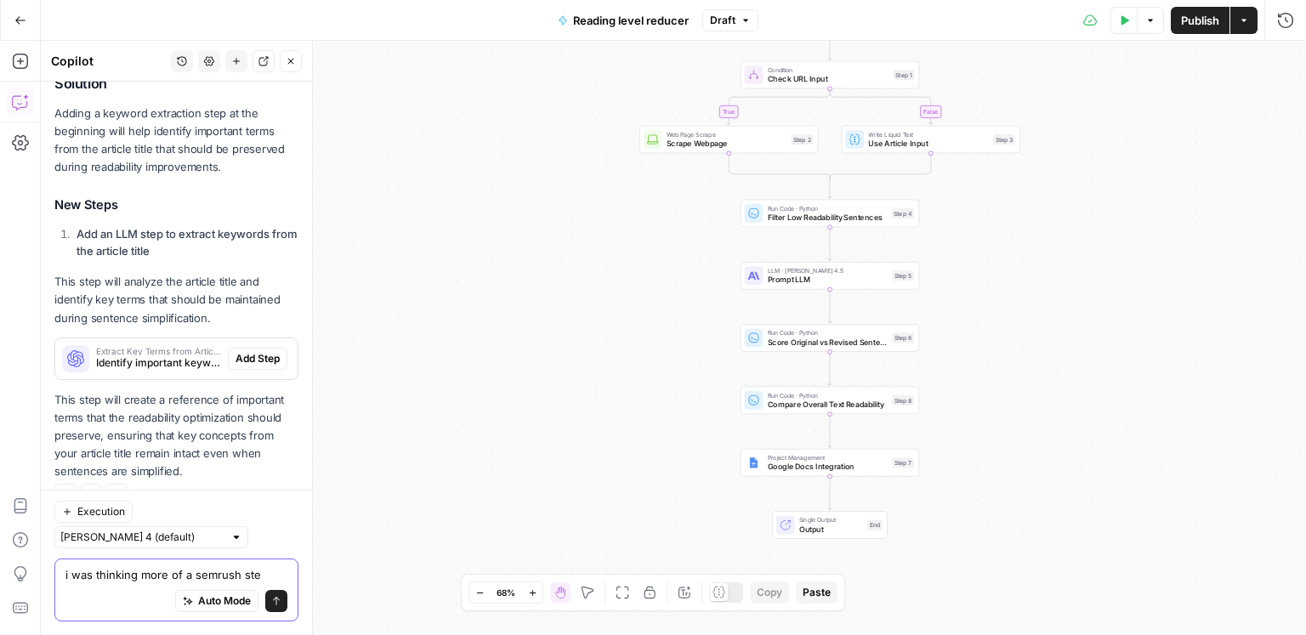
type textarea "i was thinking more of a semrush step"
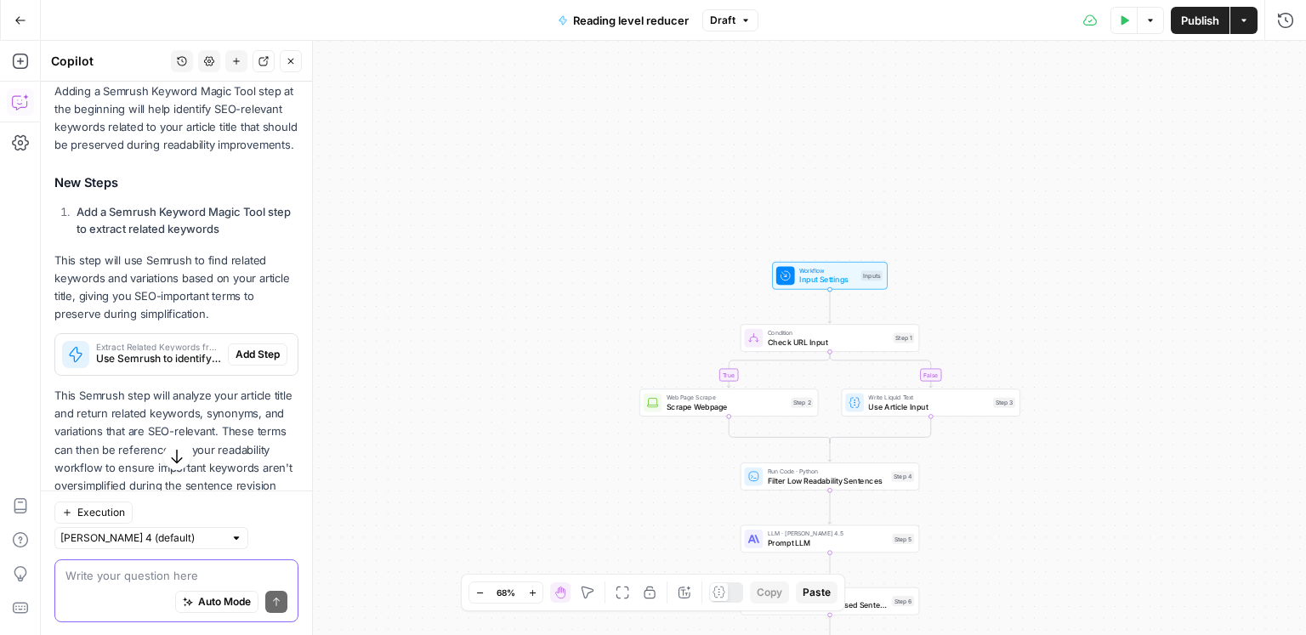
scroll to position [3317, 0]
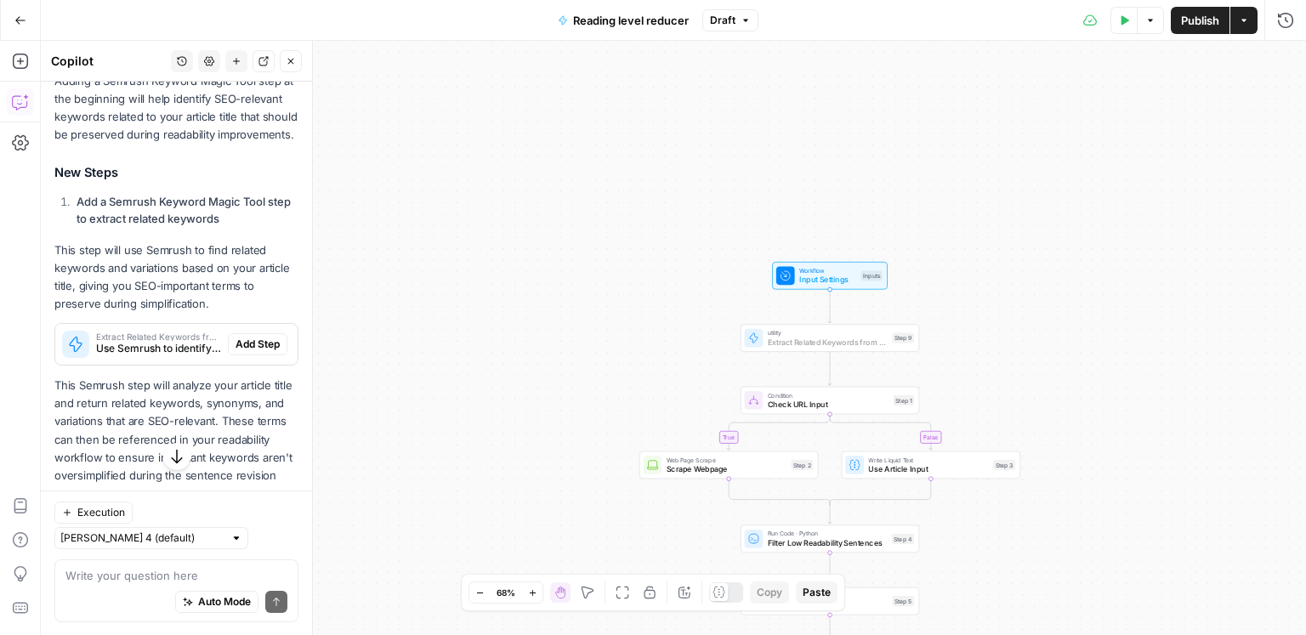
click at [237, 337] on span "Add Step" at bounding box center [258, 344] width 44 height 15
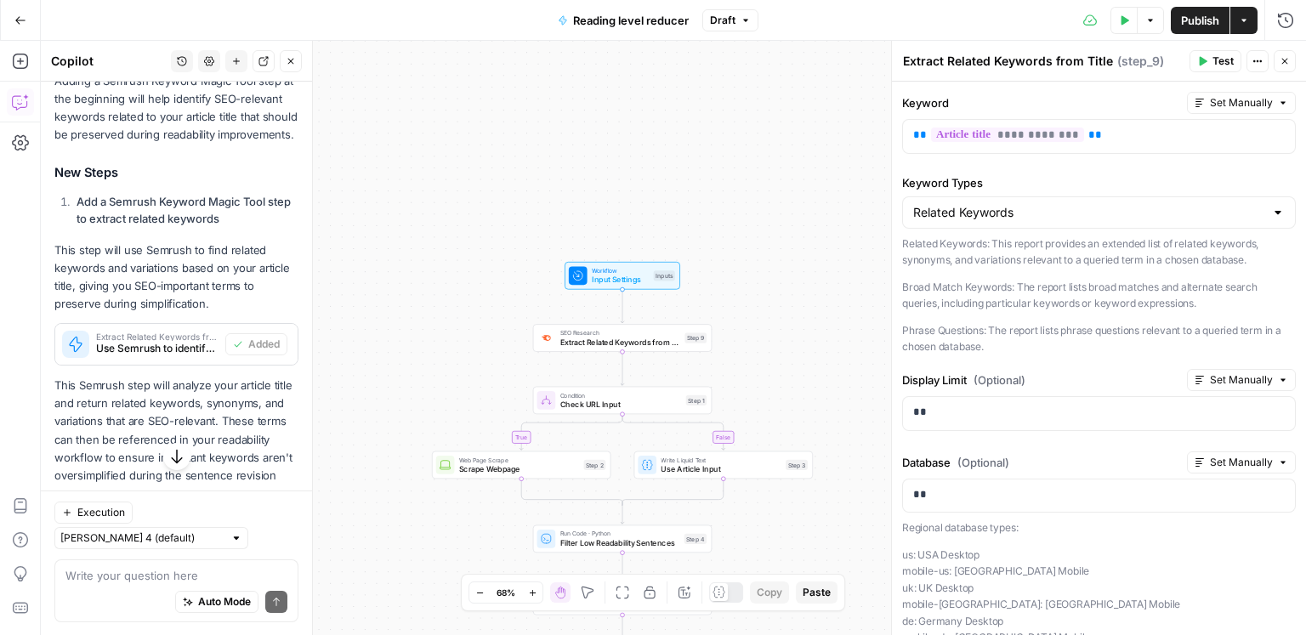
scroll to position [3476, 0]
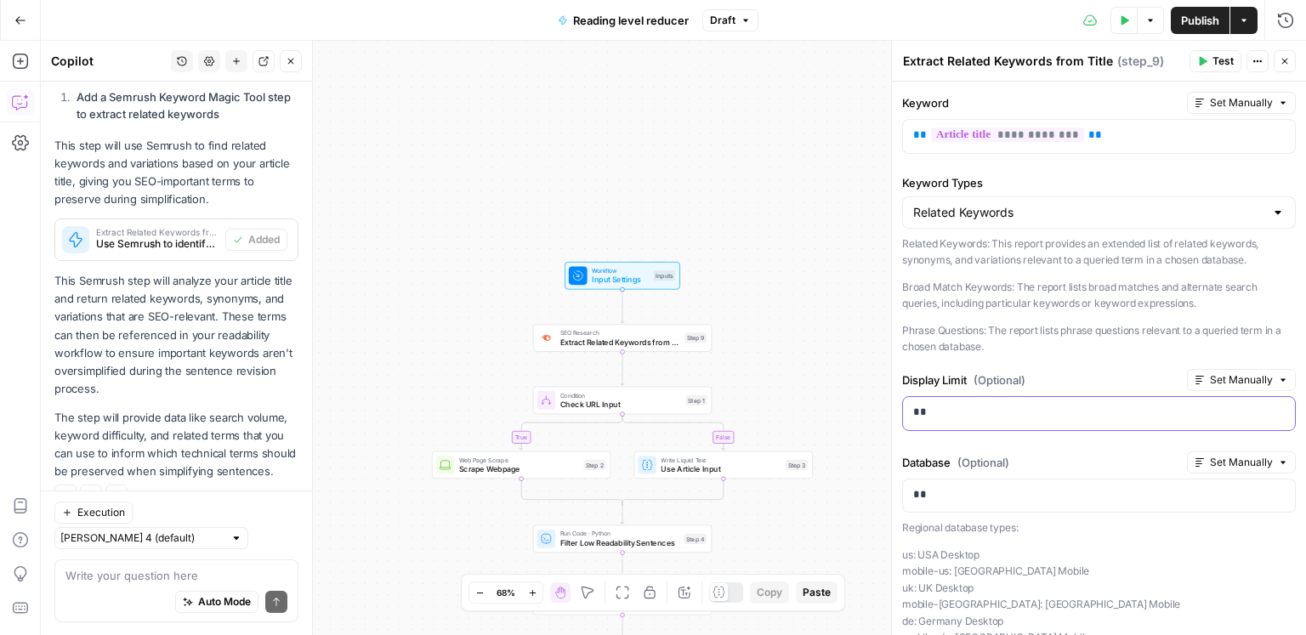
click at [1195, 420] on div "**" at bounding box center [1099, 413] width 392 height 33
click at [731, 315] on div "true false Workflow Input Settings Inputs SEO Research Extract Related Keywords…" at bounding box center [673, 338] width 1265 height 594
click at [958, 398] on div "**" at bounding box center [1099, 413] width 392 height 33
drag, startPoint x: 919, startPoint y: 414, endPoint x: 908, endPoint y: 414, distance: 11.1
click at [908, 414] on div "**" at bounding box center [1099, 413] width 392 height 33
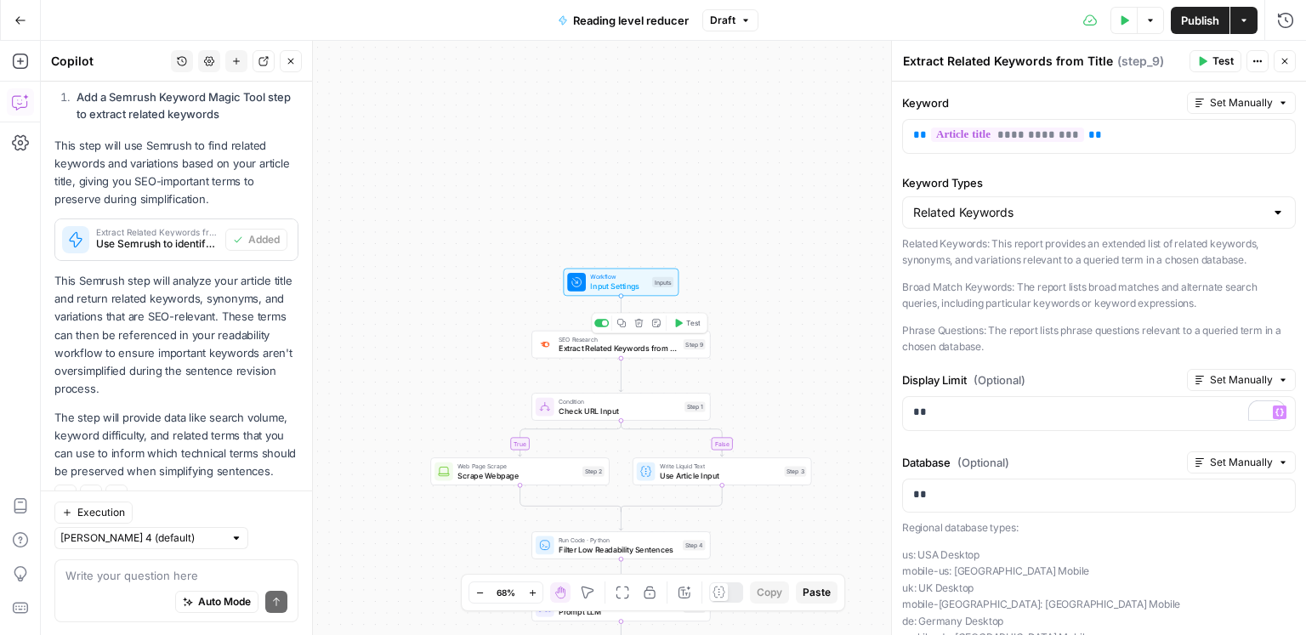
click at [691, 326] on span "Test" at bounding box center [693, 323] width 14 height 10
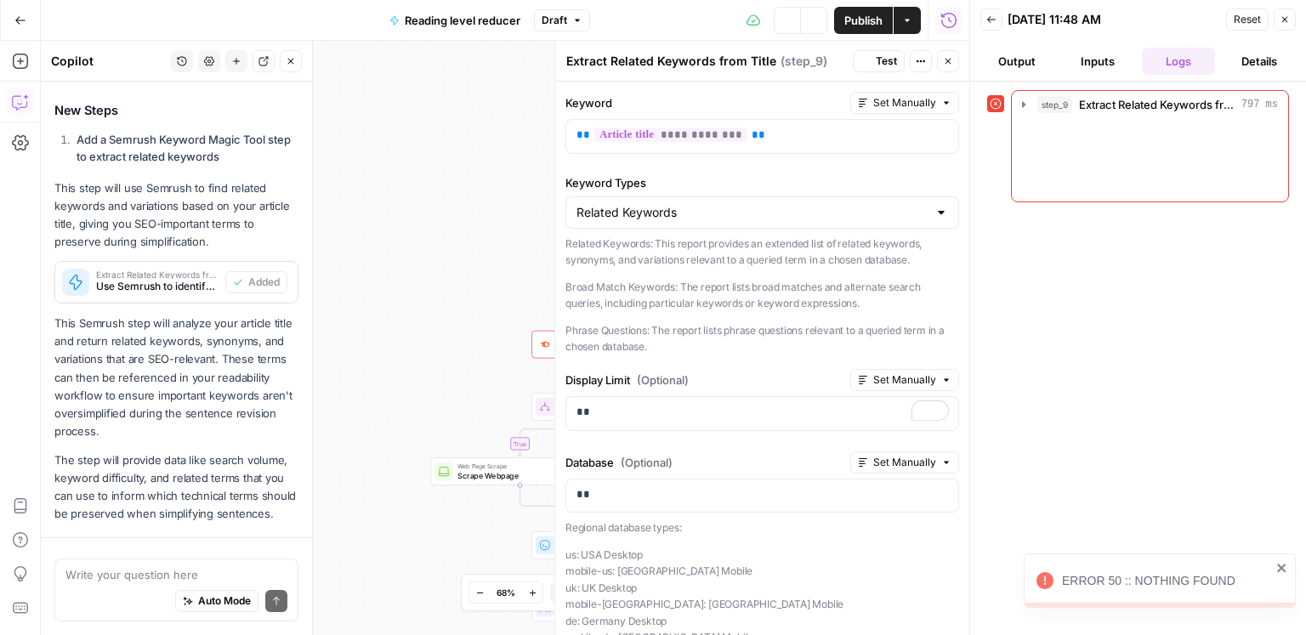
scroll to position [3476, 0]
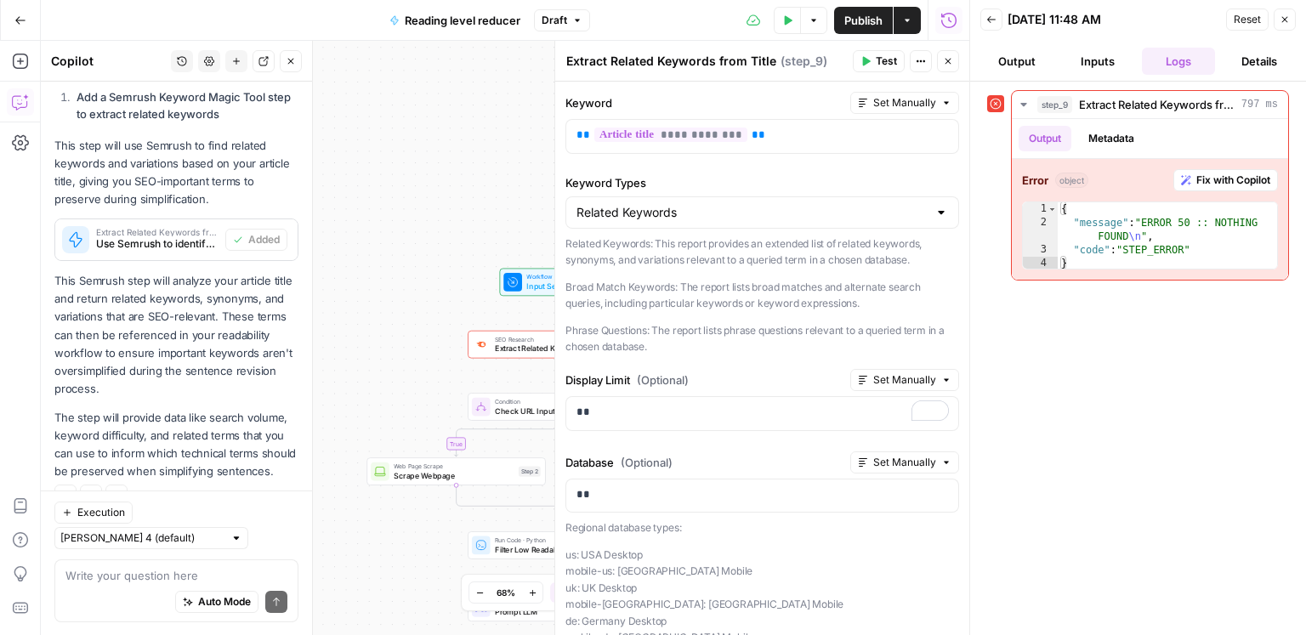
drag, startPoint x: 373, startPoint y: 221, endPoint x: 424, endPoint y: 219, distance: 51.1
click at [334, 222] on div "true false Workflow Input Settings Inputs Error SEO Research Extract Related Ke…" at bounding box center [505, 338] width 929 height 594
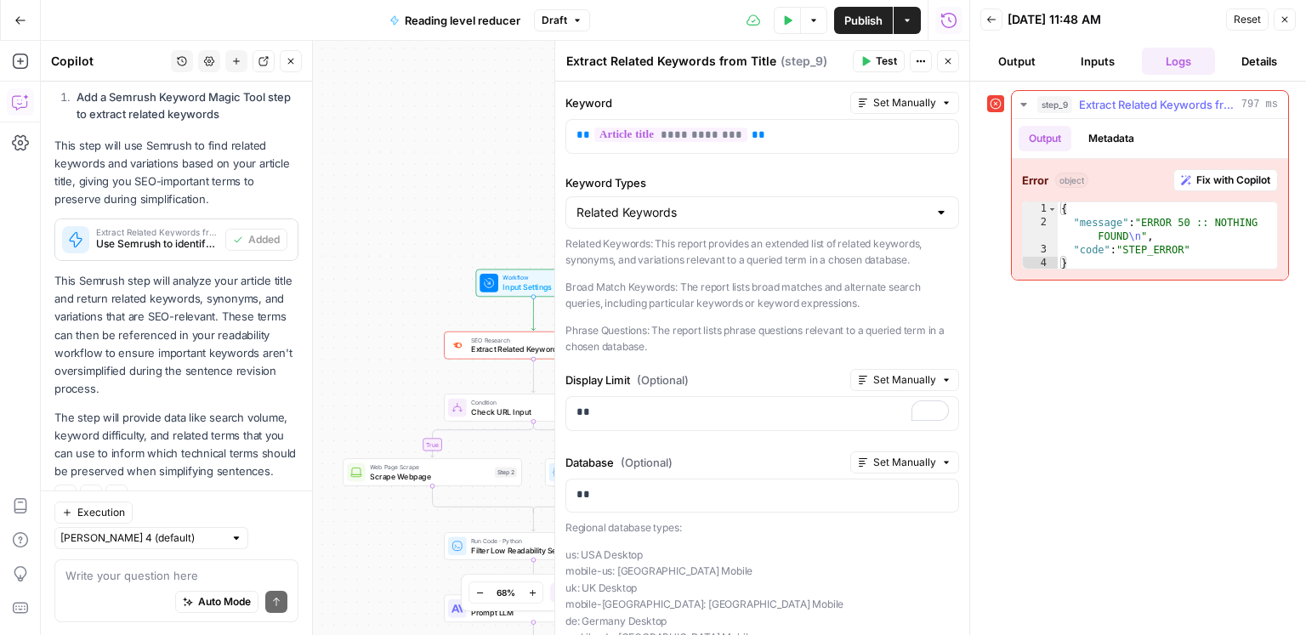
click at [1259, 169] on button "Fix with Copilot" at bounding box center [1226, 180] width 105 height 22
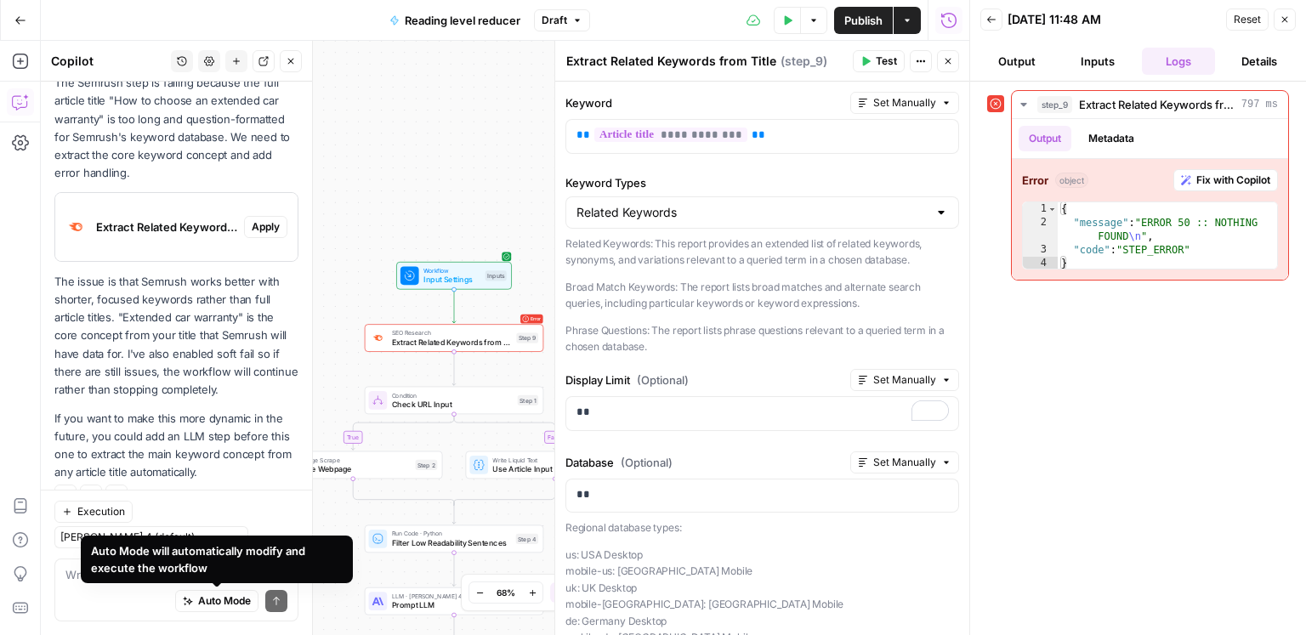
scroll to position [3931, 0]
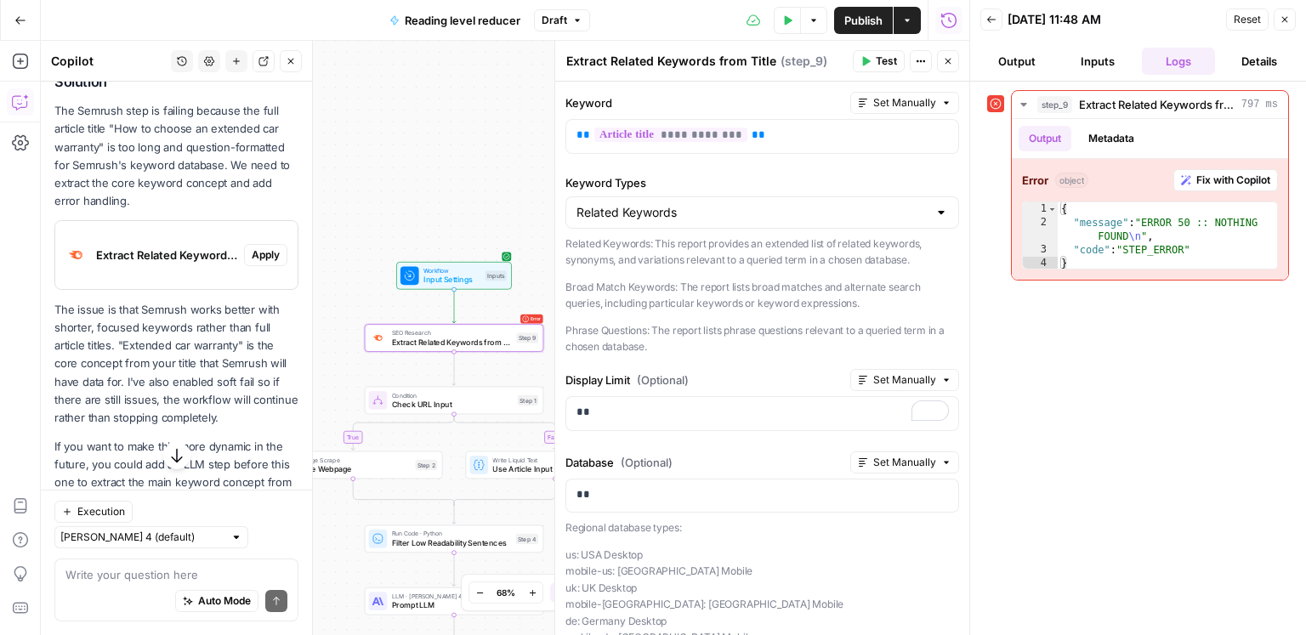
click at [260, 247] on span "Apply" at bounding box center [266, 254] width 28 height 15
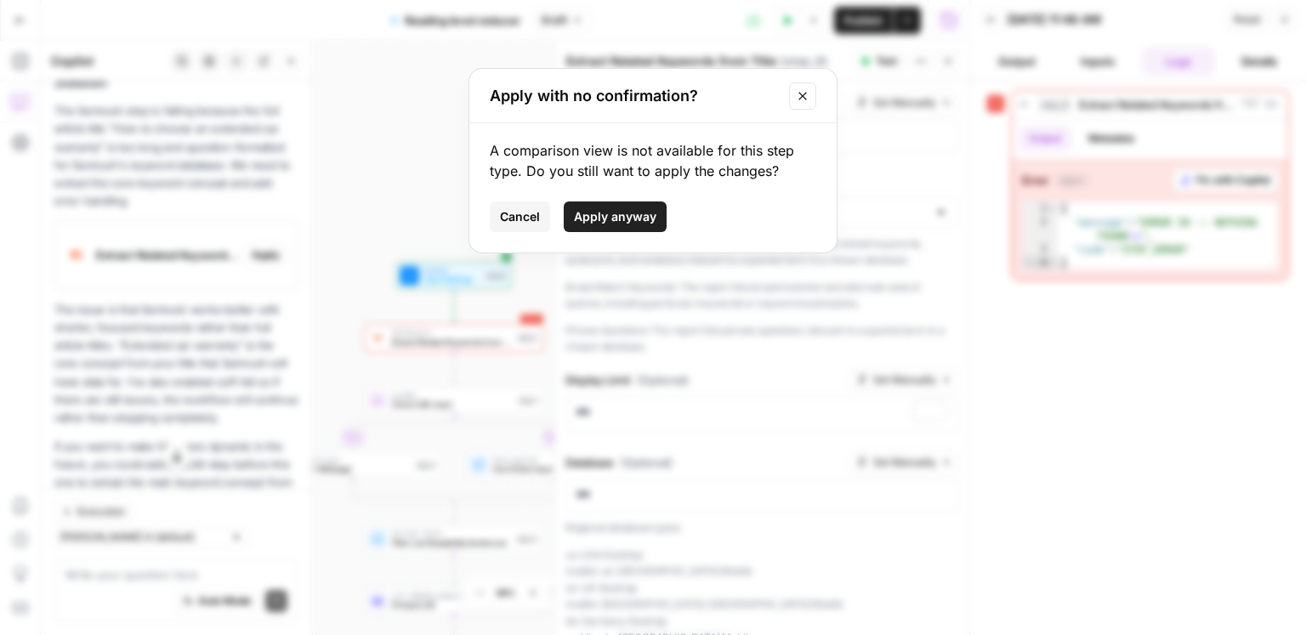
click at [653, 224] on span "Apply anyway" at bounding box center [615, 216] width 82 height 17
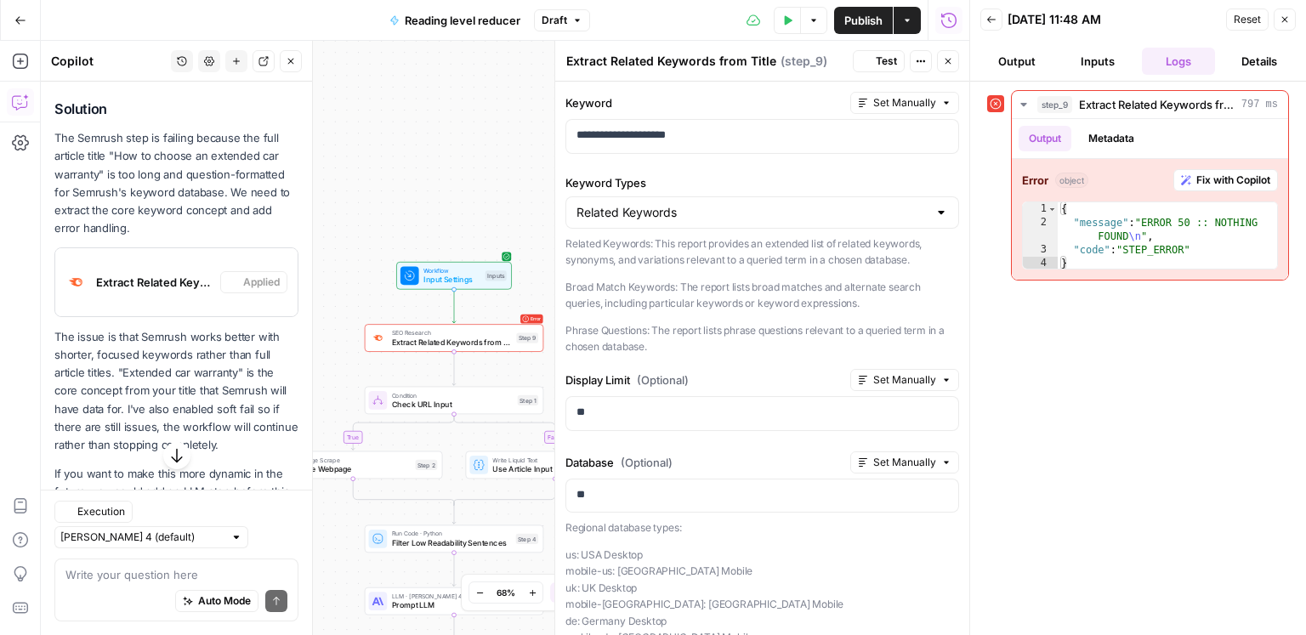
scroll to position [3958, 0]
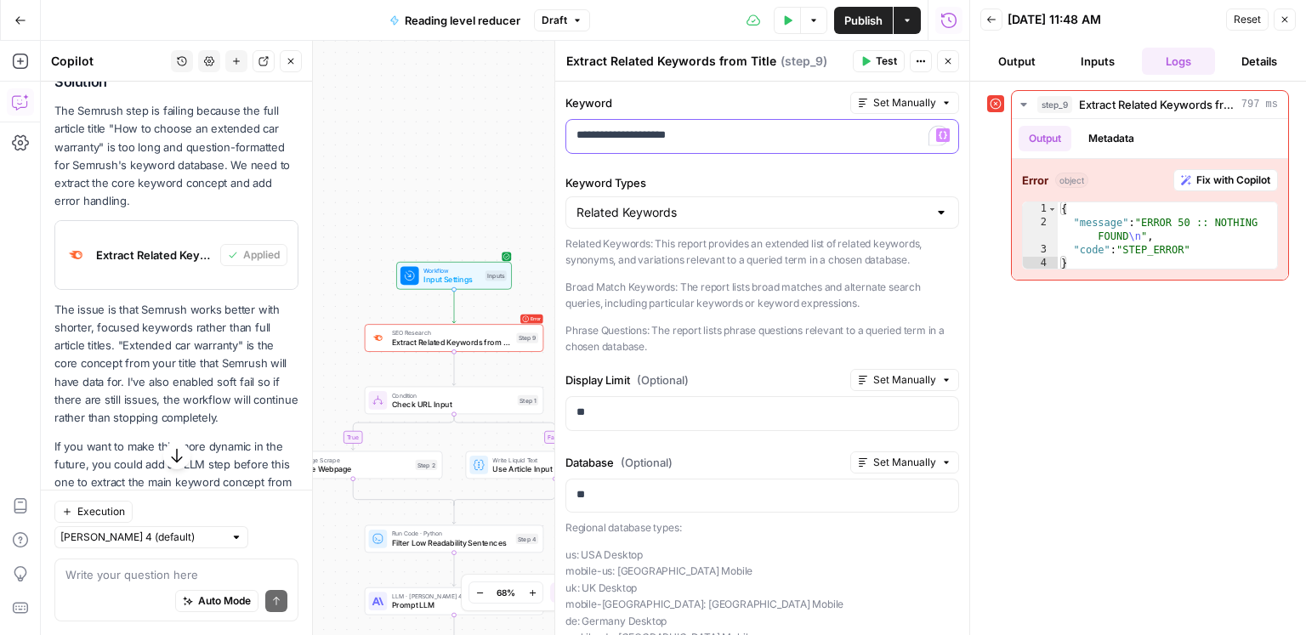
click at [725, 137] on p "**********" at bounding box center [763, 135] width 372 height 17
click at [122, 577] on textarea at bounding box center [176, 574] width 222 height 17
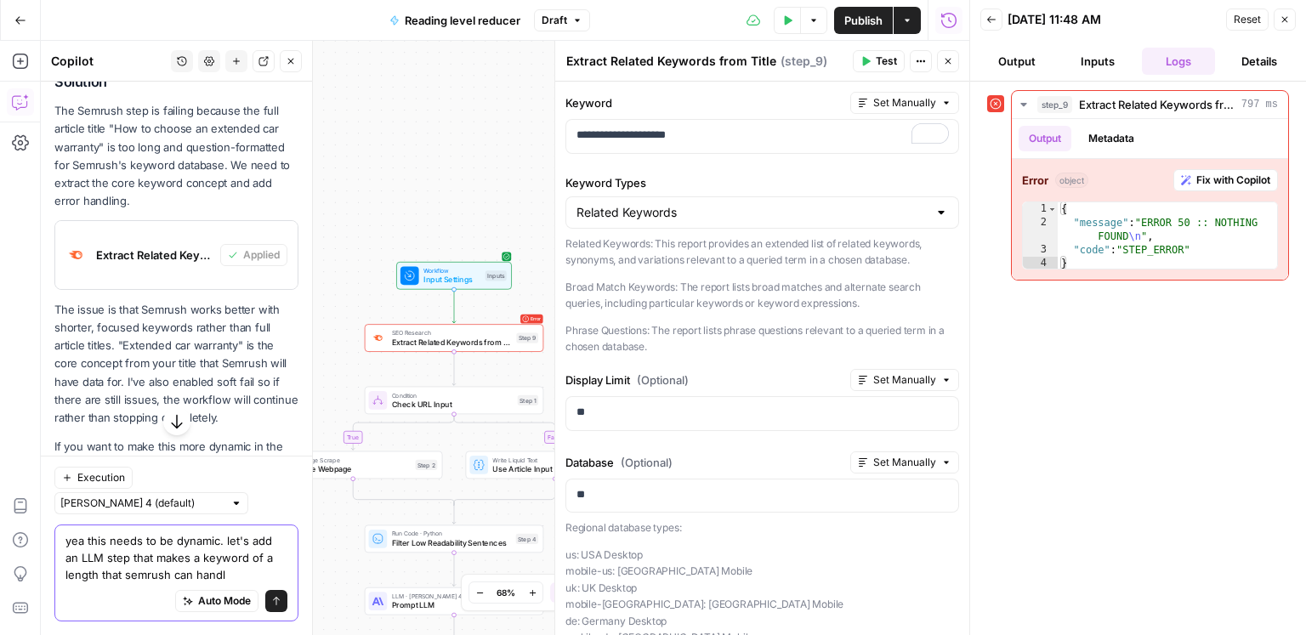
type textarea "yea this needs to be dynamic. let's add an LLM step that makes a keyword of a l…"
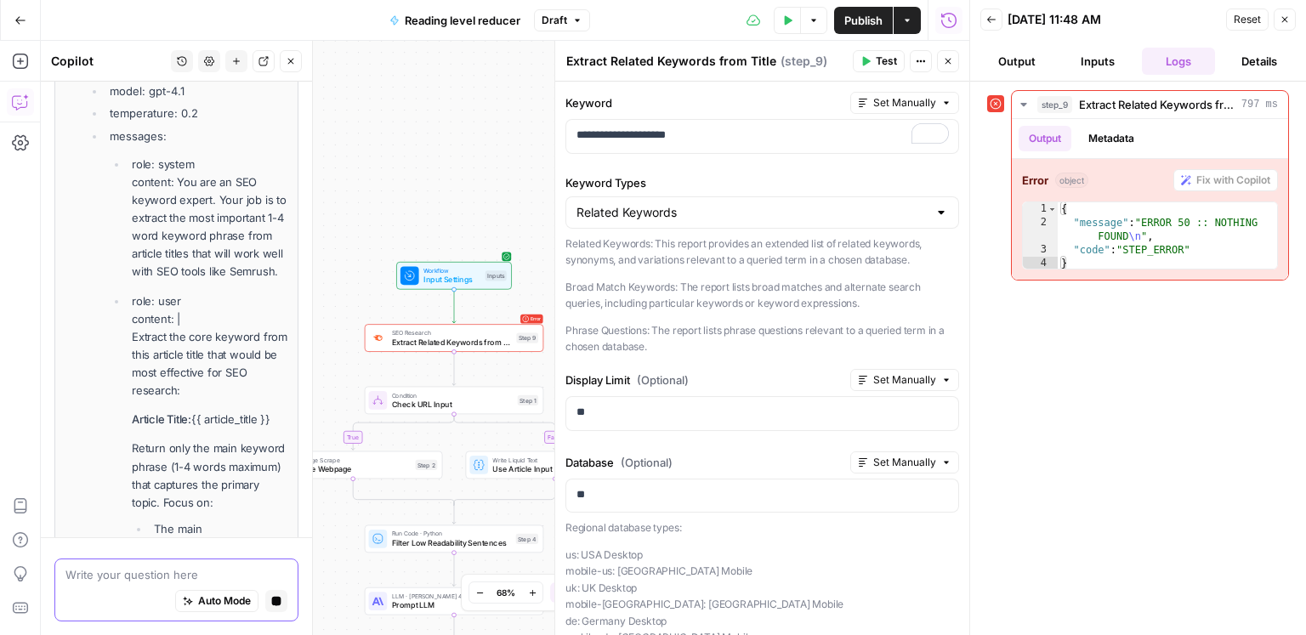
scroll to position [4710, 0]
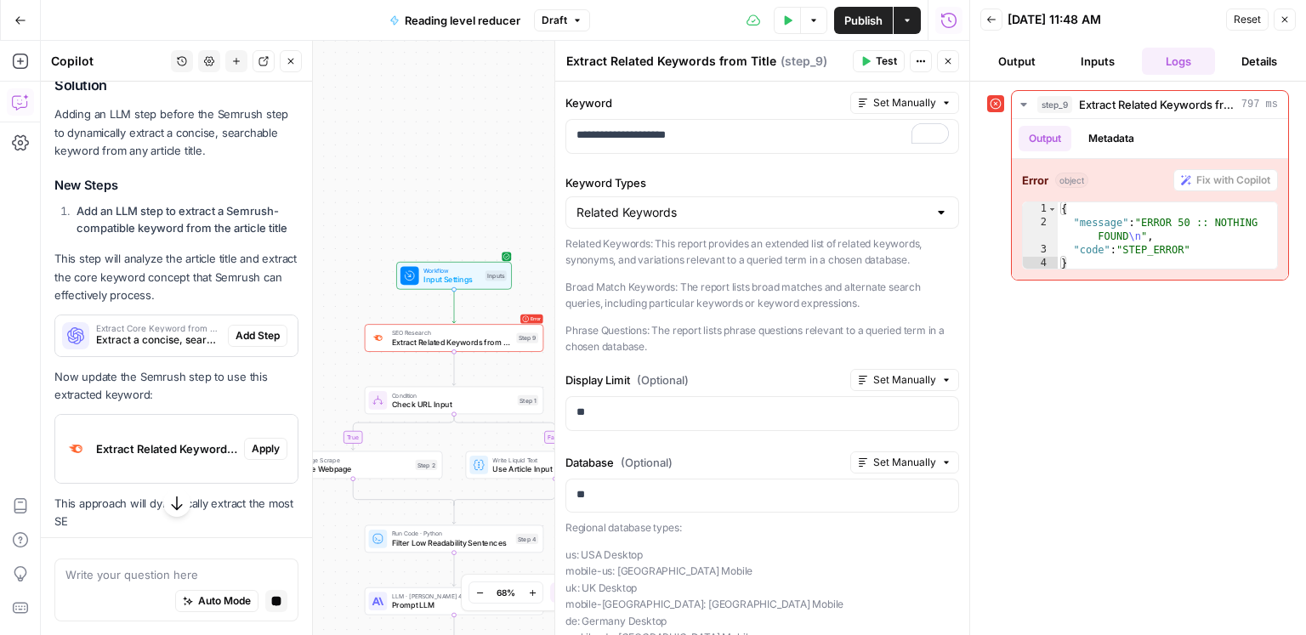
click at [241, 316] on div "Extract Core Keyword from Title Extract a concise, searchable keyword from the …" at bounding box center [176, 336] width 242 height 41
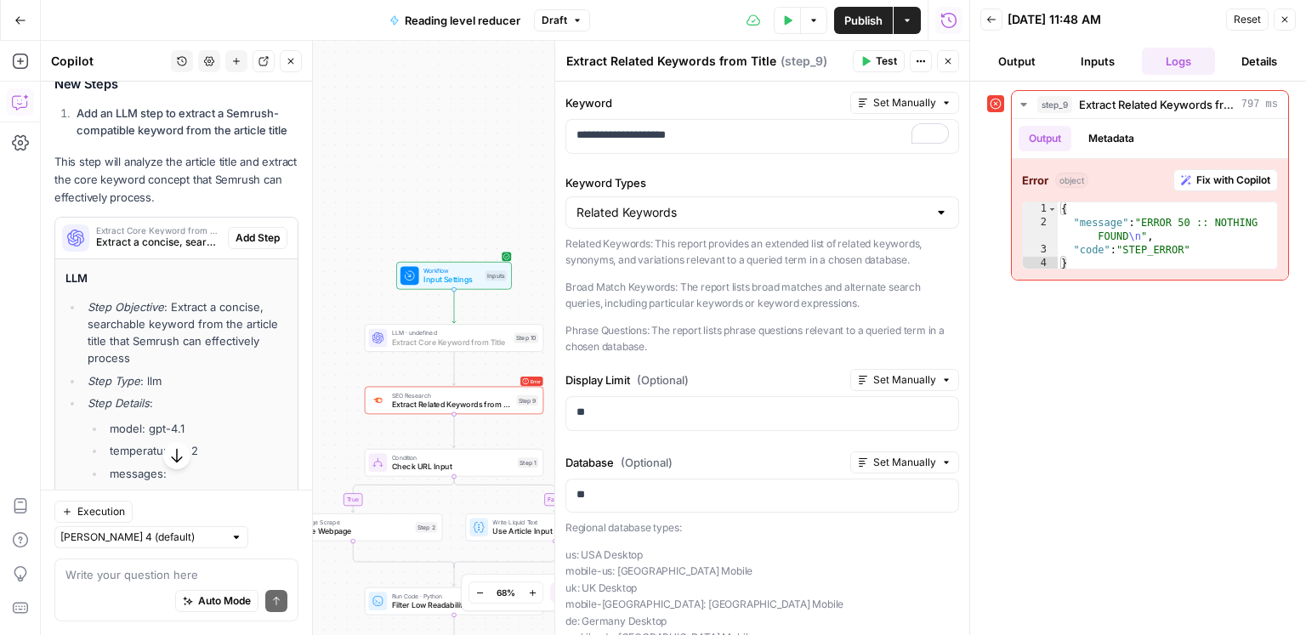
click at [259, 237] on span "Add Step" at bounding box center [258, 237] width 44 height 15
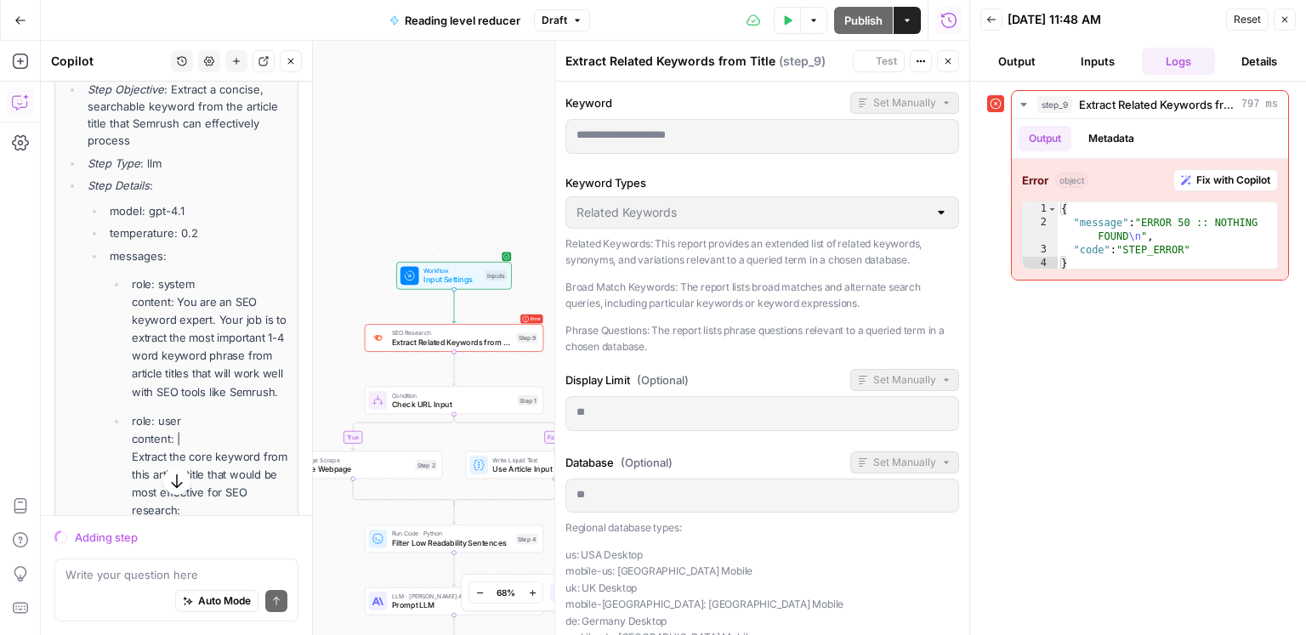
scroll to position [4392, 0]
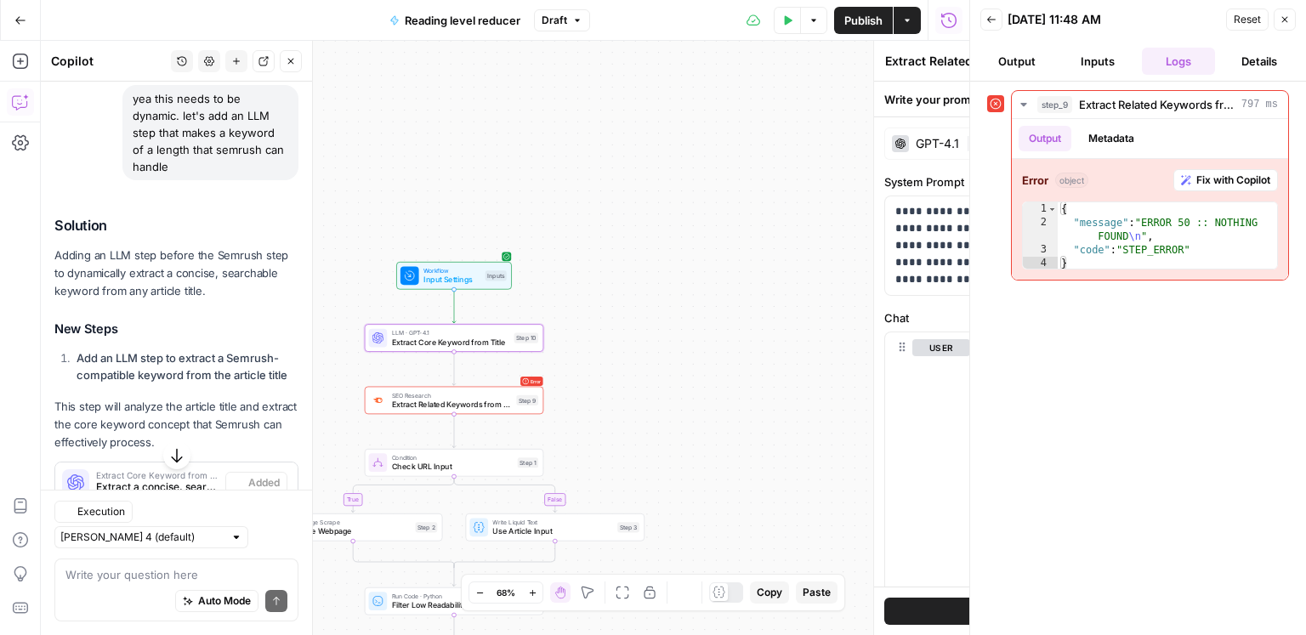
type textarea "Extract Core Keyword from Title"
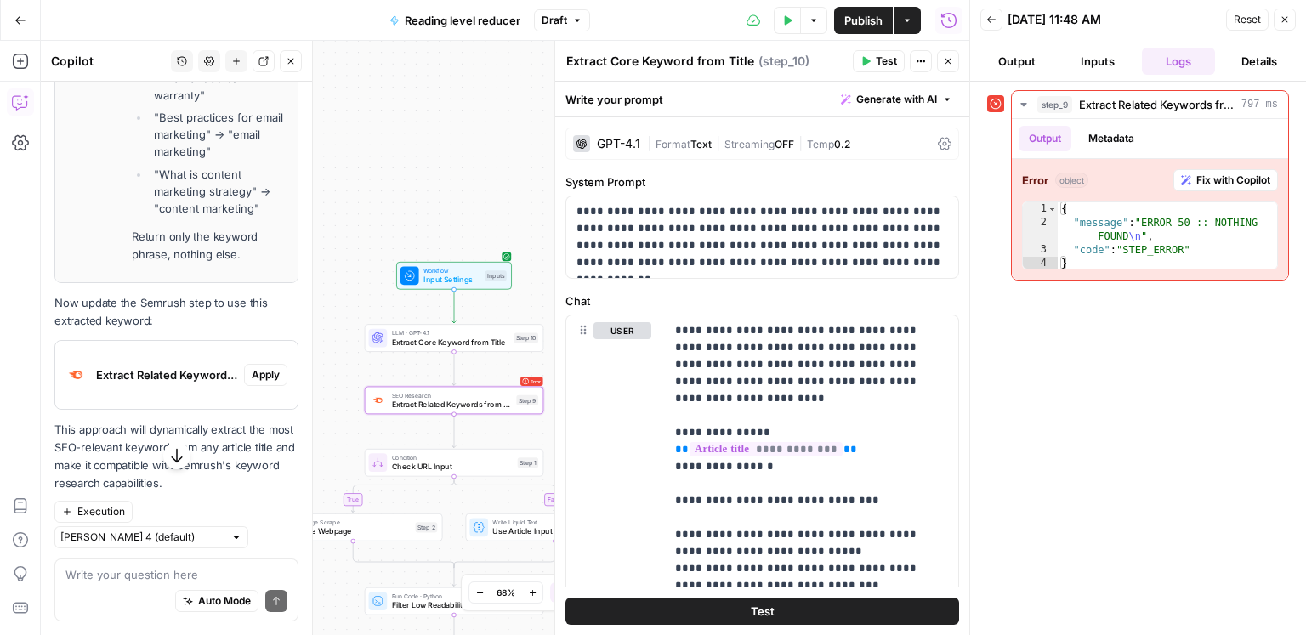
scroll to position [5716, 0]
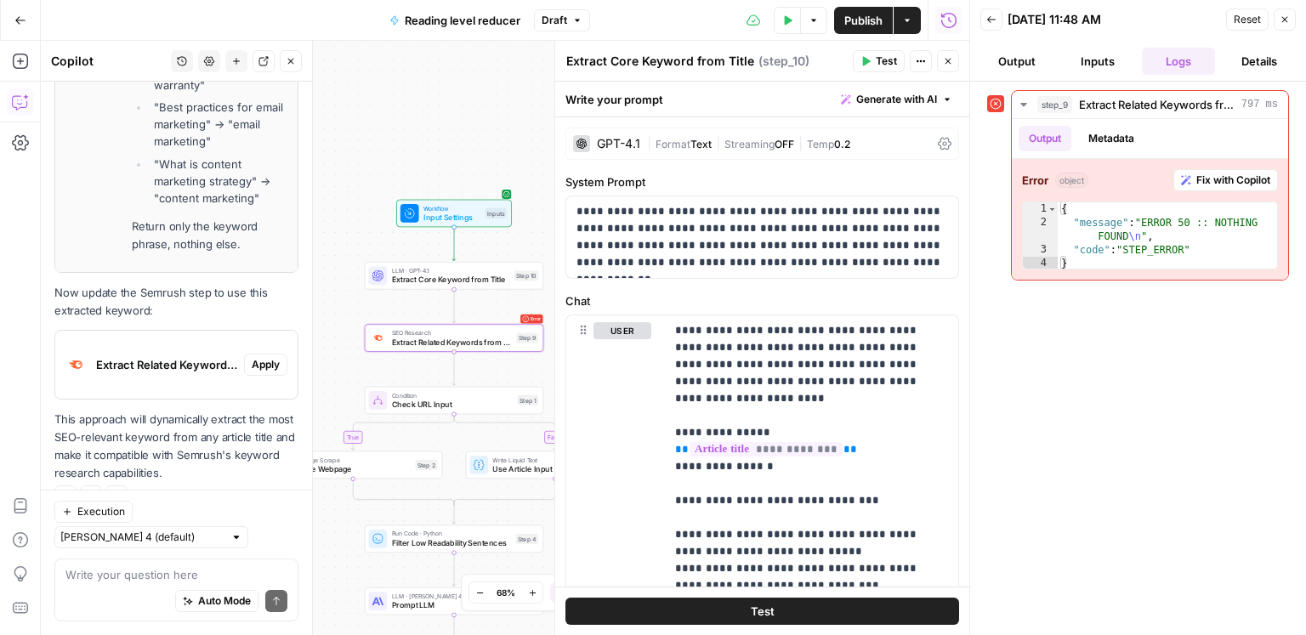
click at [262, 357] on span "Apply" at bounding box center [266, 364] width 28 height 15
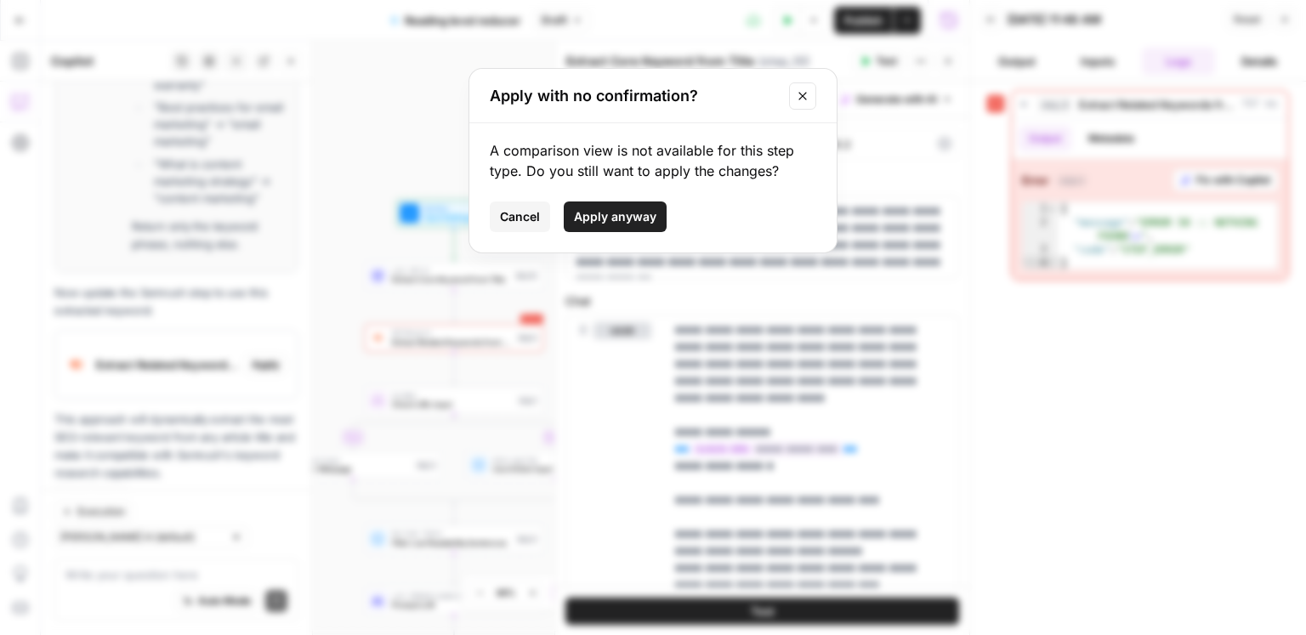
click at [604, 208] on span "Apply anyway" at bounding box center [615, 216] width 82 height 17
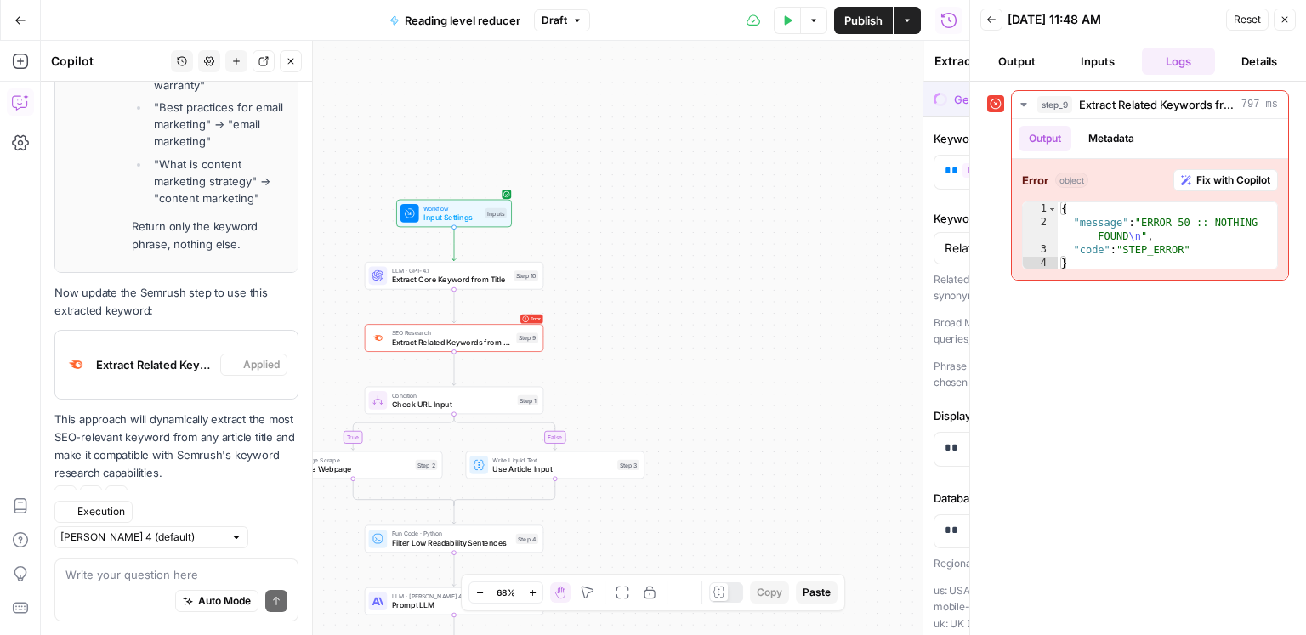
type textarea "Extract Related Keywords from Title"
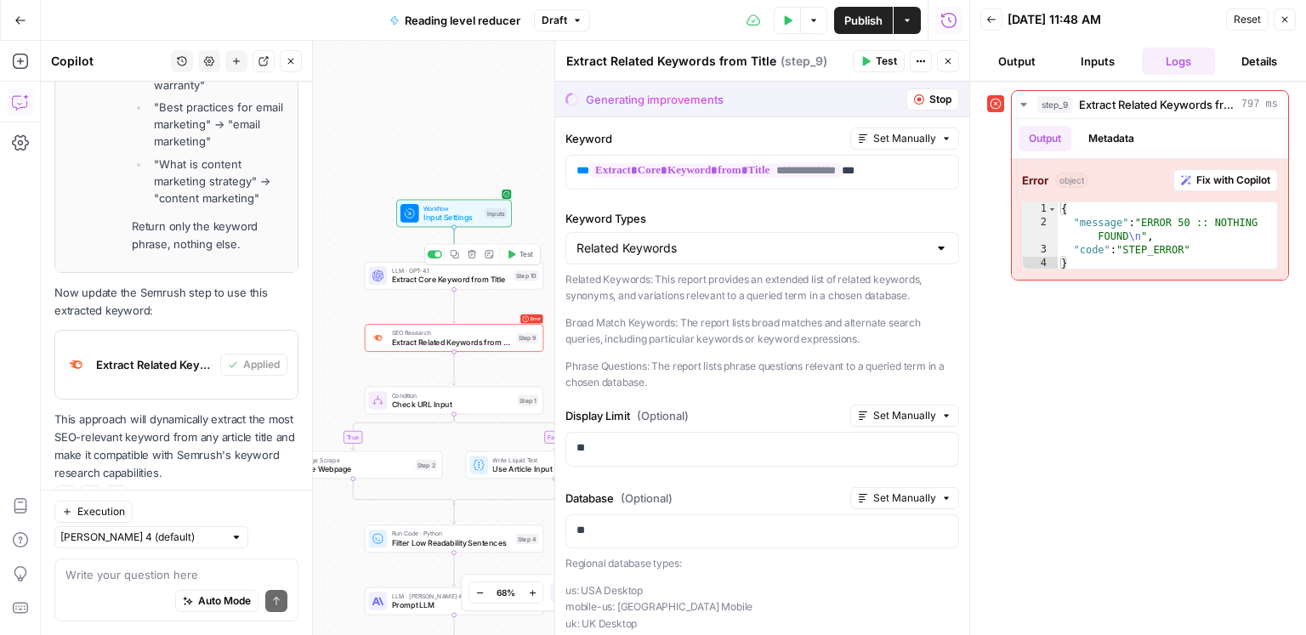
click at [517, 251] on button "Test" at bounding box center [520, 254] width 36 height 15
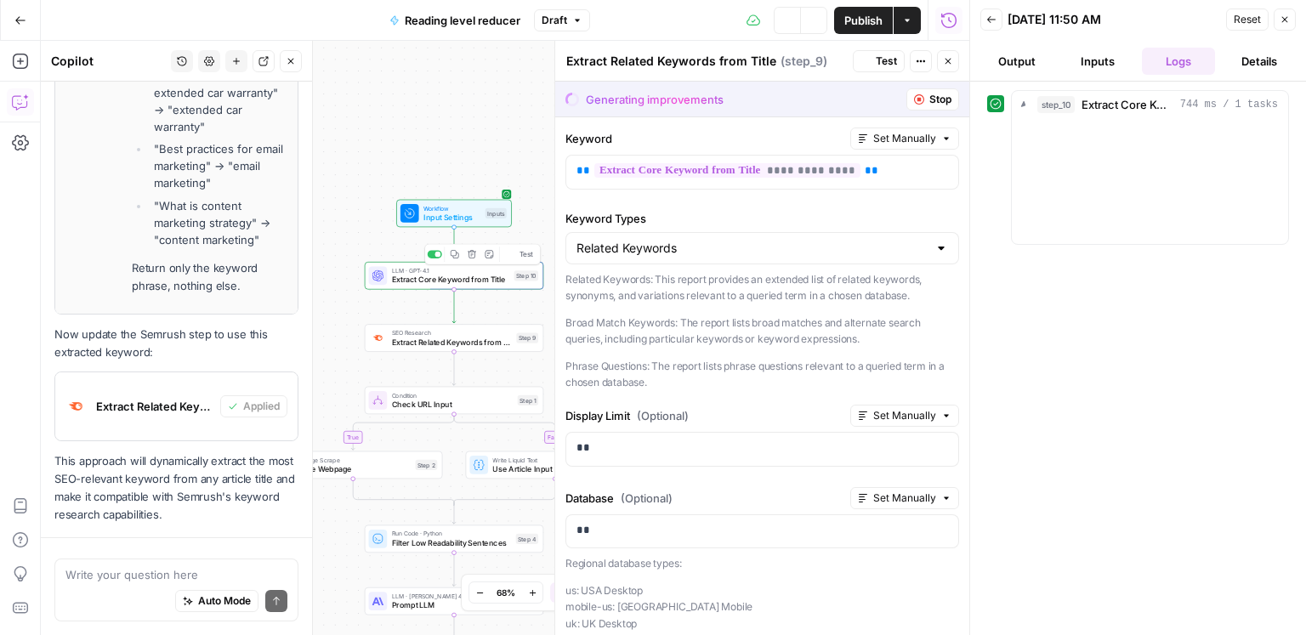
scroll to position [4624, 0]
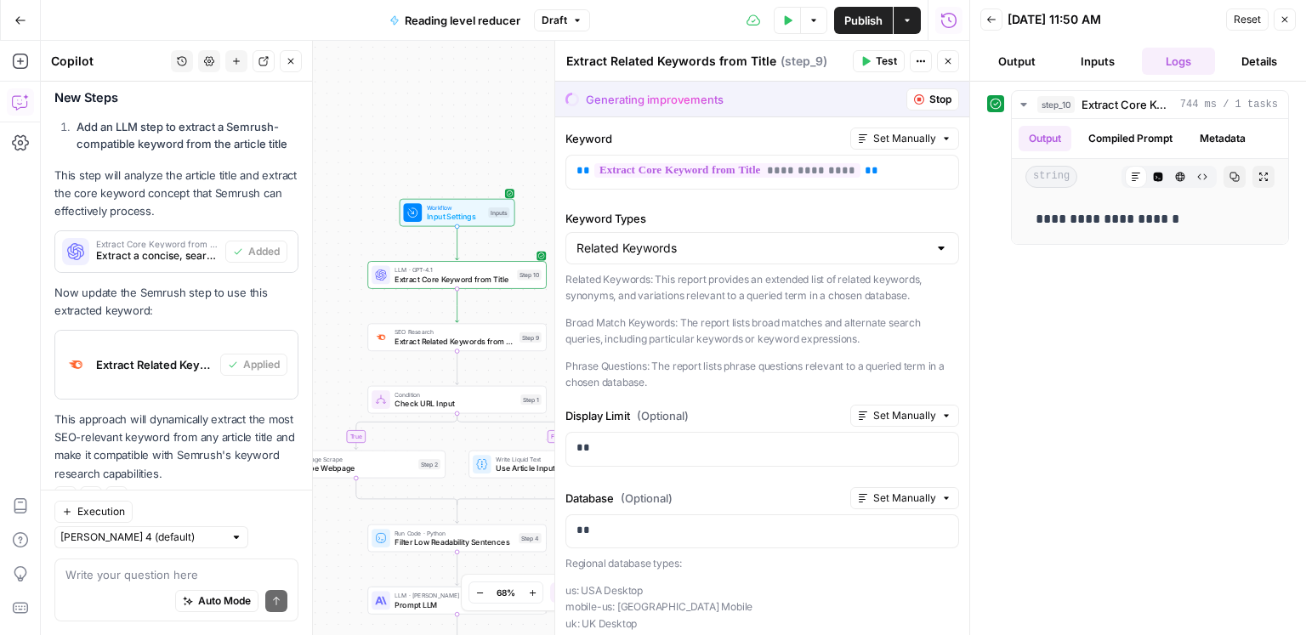
drag, startPoint x: 365, startPoint y: 299, endPoint x: 345, endPoint y: 299, distance: 19.6
click at [345, 299] on div "true false Workflow Input Settings Inputs LLM · GPT-4.1 Extract Core Keyword fr…" at bounding box center [505, 338] width 929 height 594
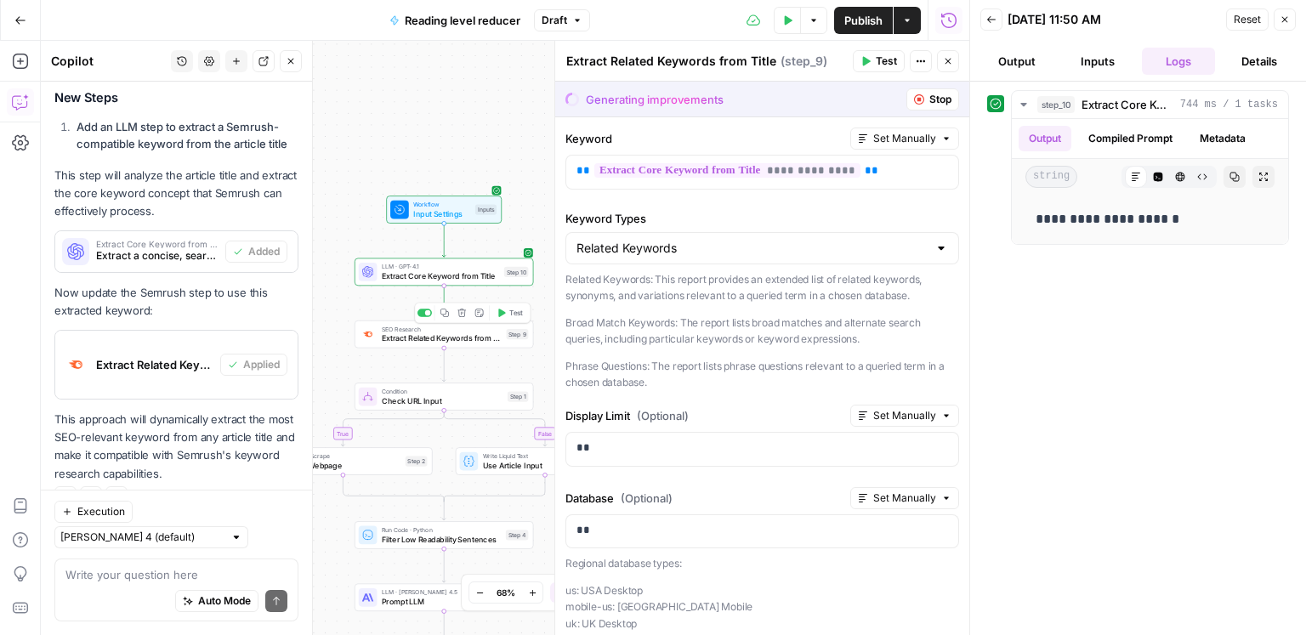
click at [510, 313] on span "Test" at bounding box center [516, 313] width 14 height 10
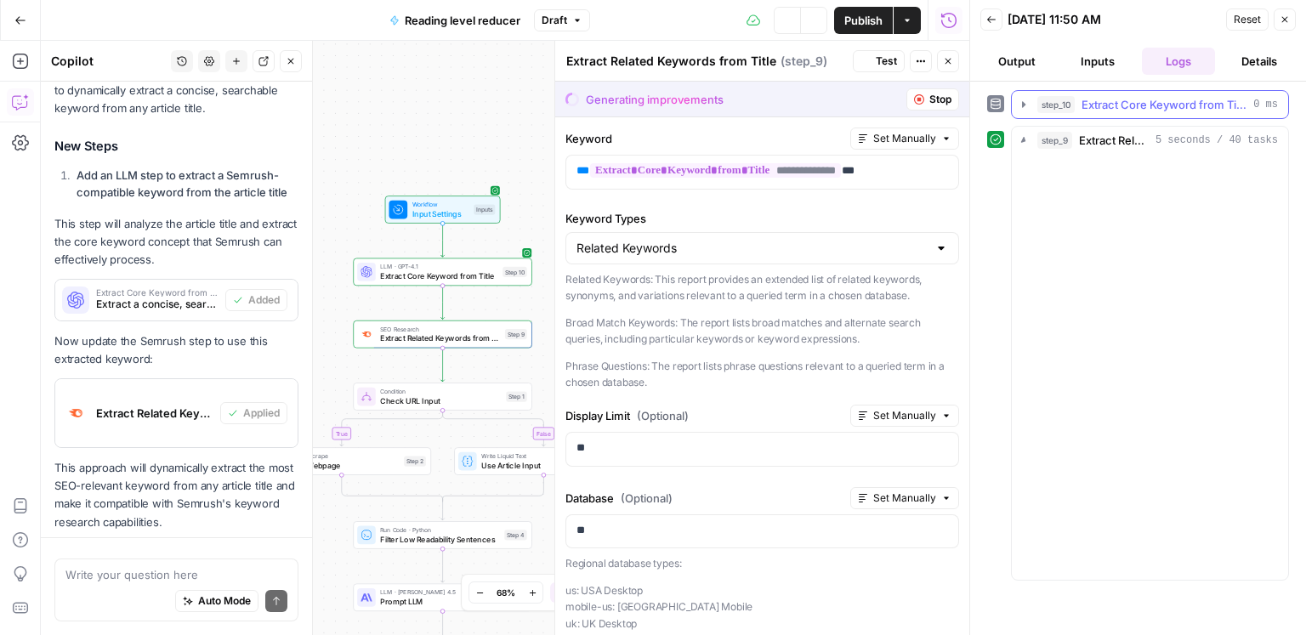
click at [1117, 103] on span "Extract Core Keyword from Title" at bounding box center [1164, 104] width 165 height 17
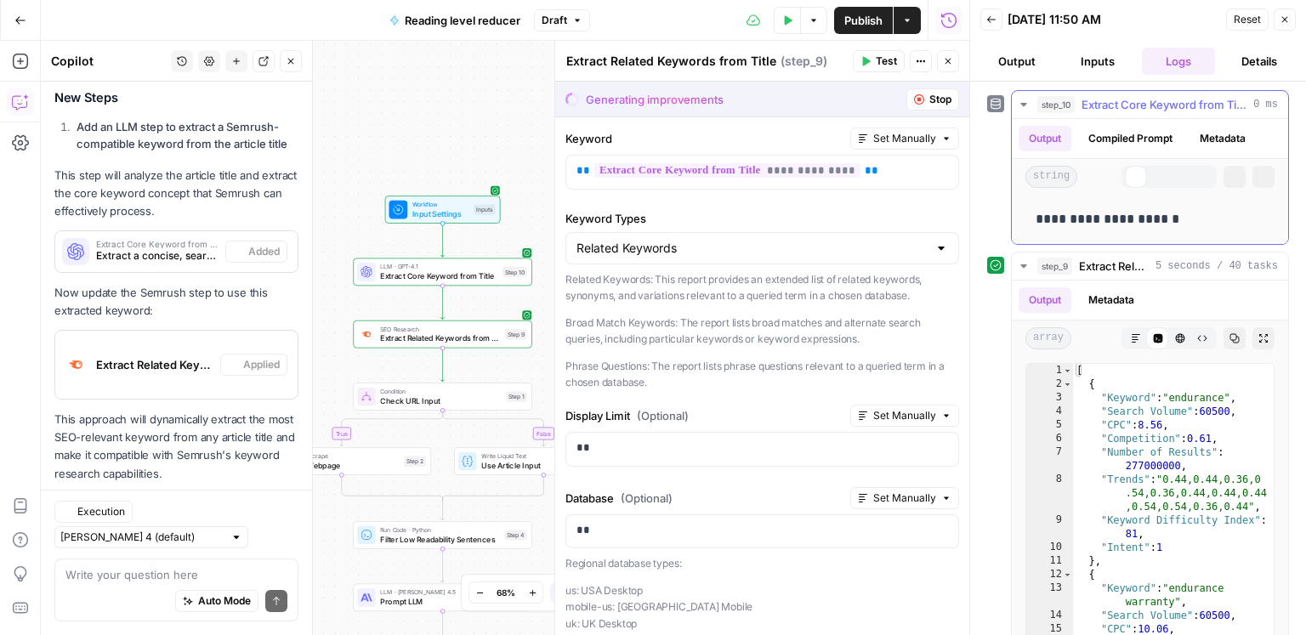
click at [1117, 102] on span "Extract Core Keyword from Title" at bounding box center [1164, 104] width 165 height 17
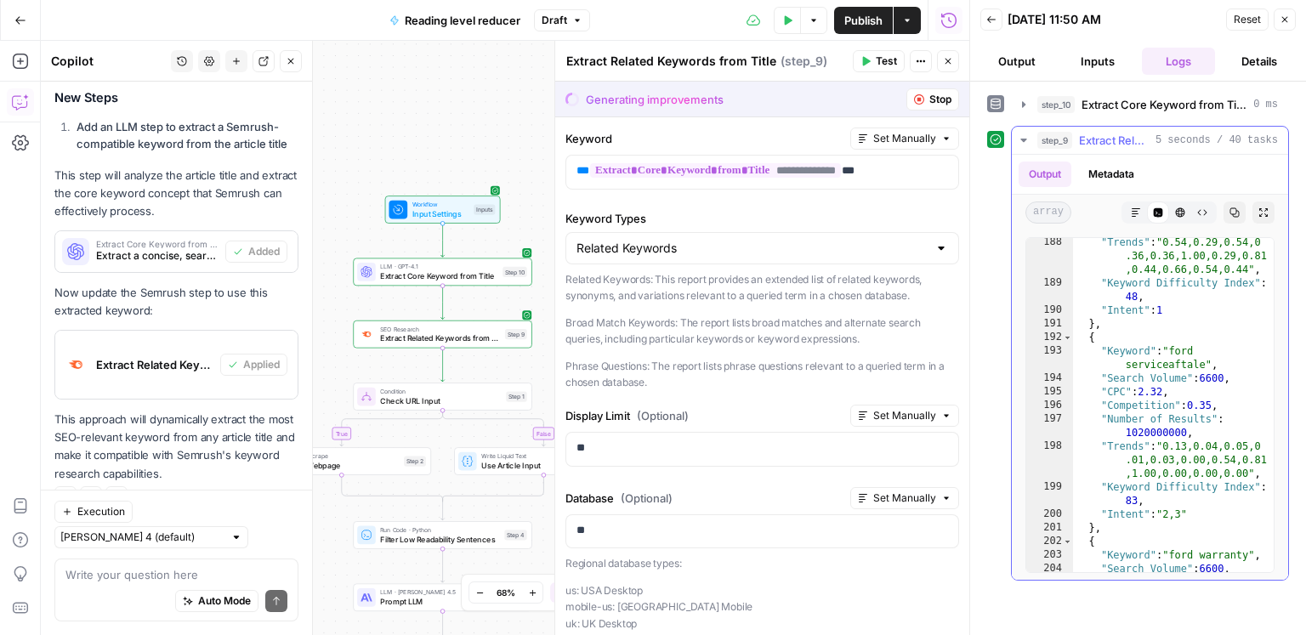
scroll to position [4025, 0]
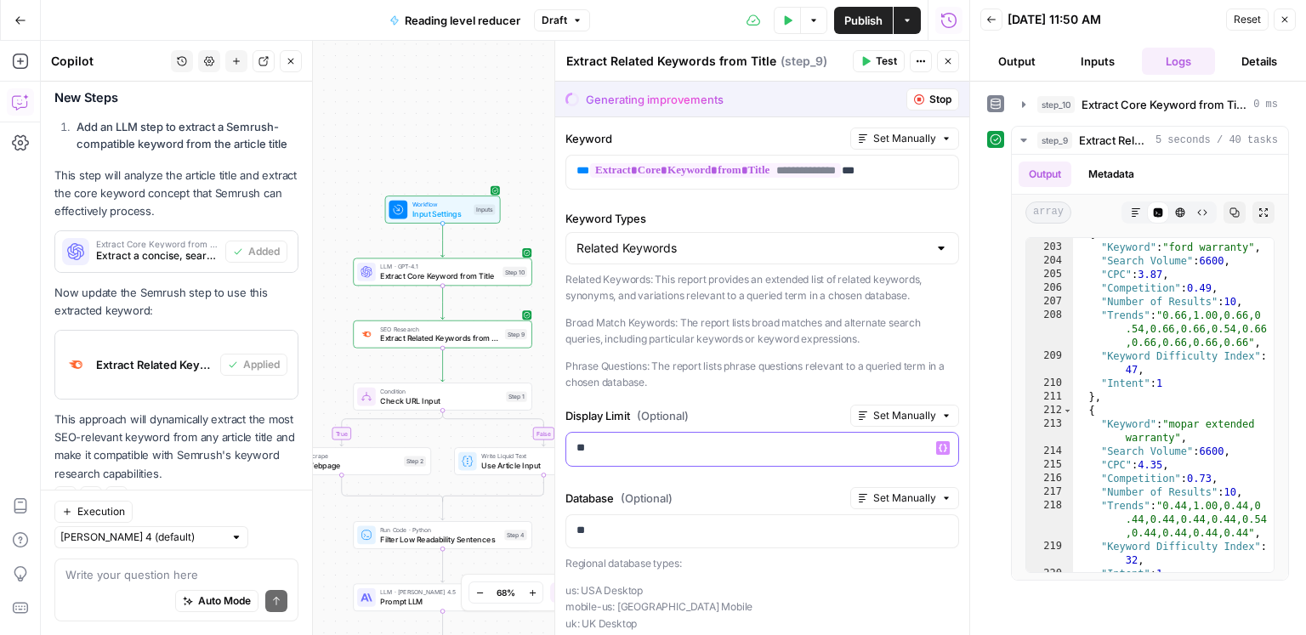
drag, startPoint x: 584, startPoint y: 452, endPoint x: 570, endPoint y: 449, distance: 14.9
click at [570, 449] on div "**" at bounding box center [762, 449] width 392 height 33
click at [884, 61] on span "Test" at bounding box center [886, 61] width 21 height 15
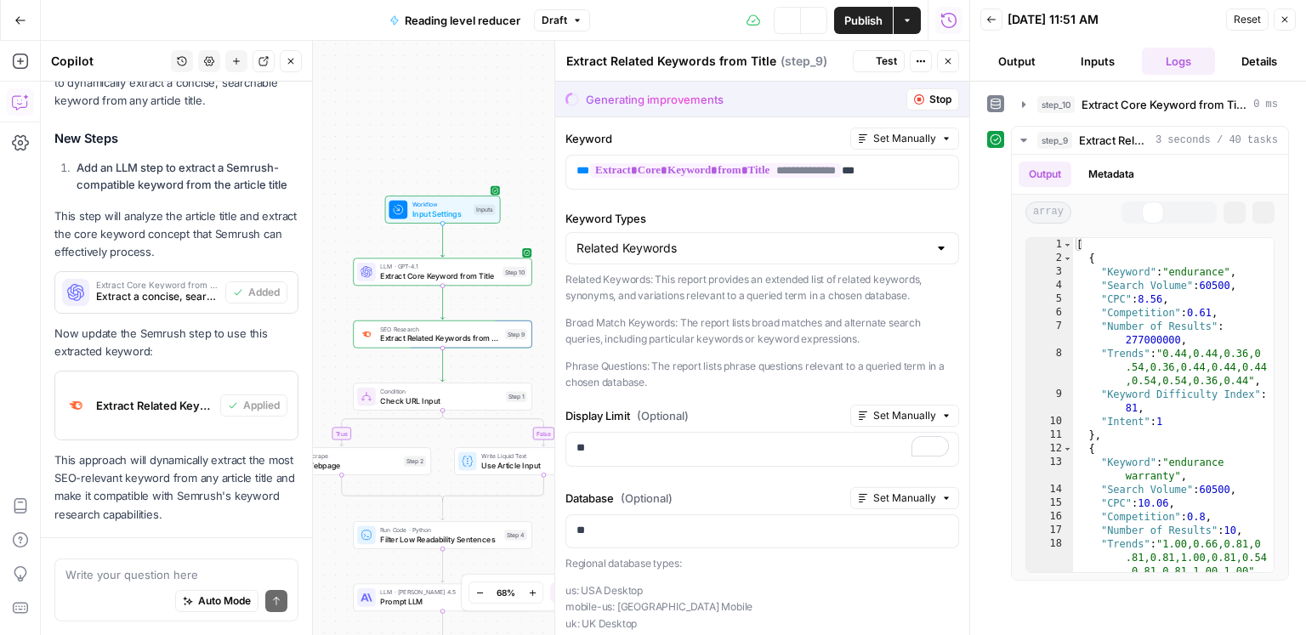
scroll to position [4624, 0]
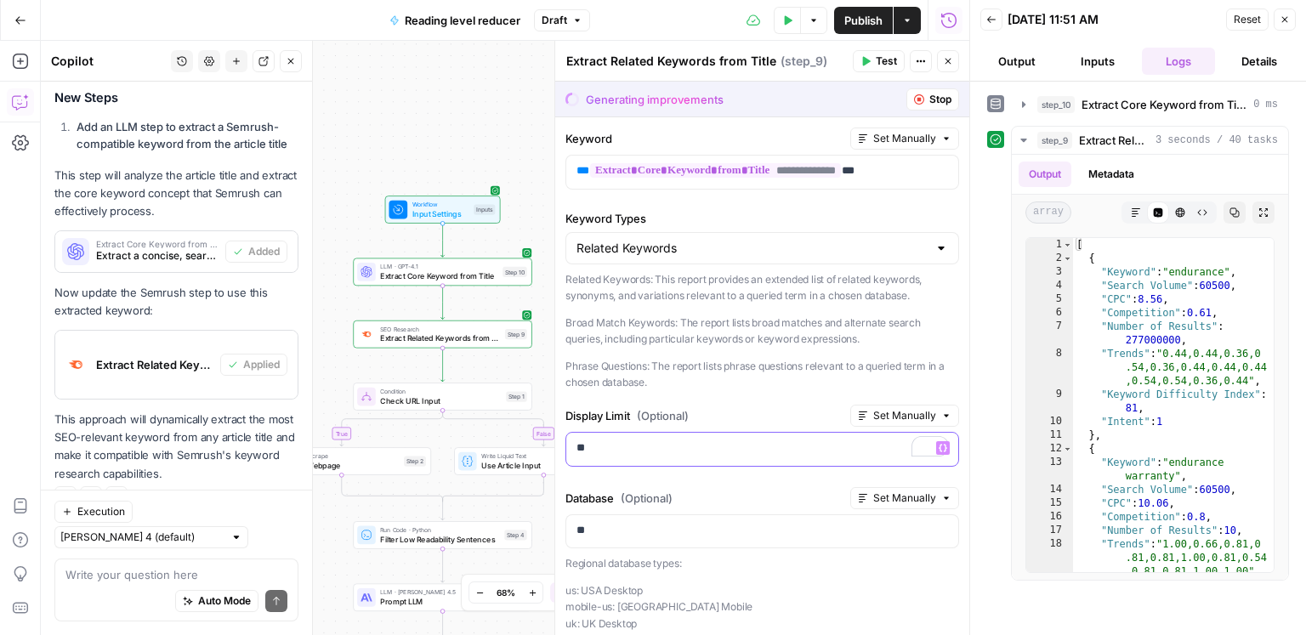
drag, startPoint x: 584, startPoint y: 450, endPoint x: 574, endPoint y: 449, distance: 10.2
click at [574, 449] on div "**" at bounding box center [762, 449] width 392 height 33
click at [876, 60] on span "Test" at bounding box center [886, 61] width 21 height 15
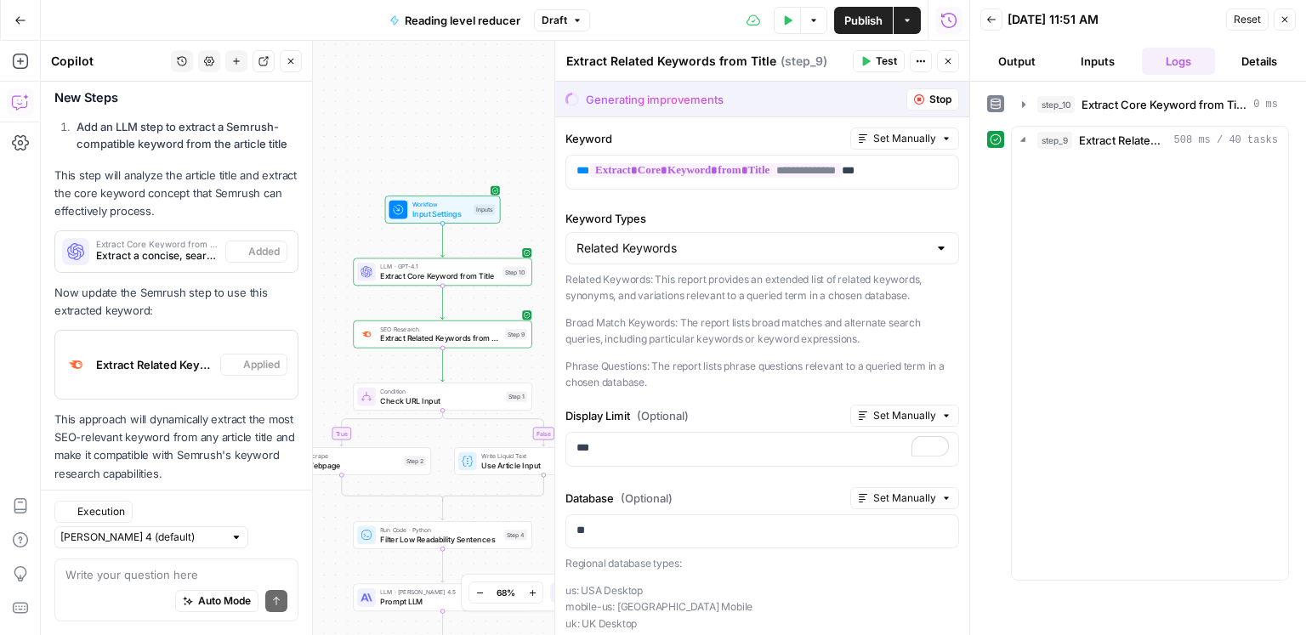
click at [947, 99] on span "Stop" at bounding box center [941, 99] width 22 height 15
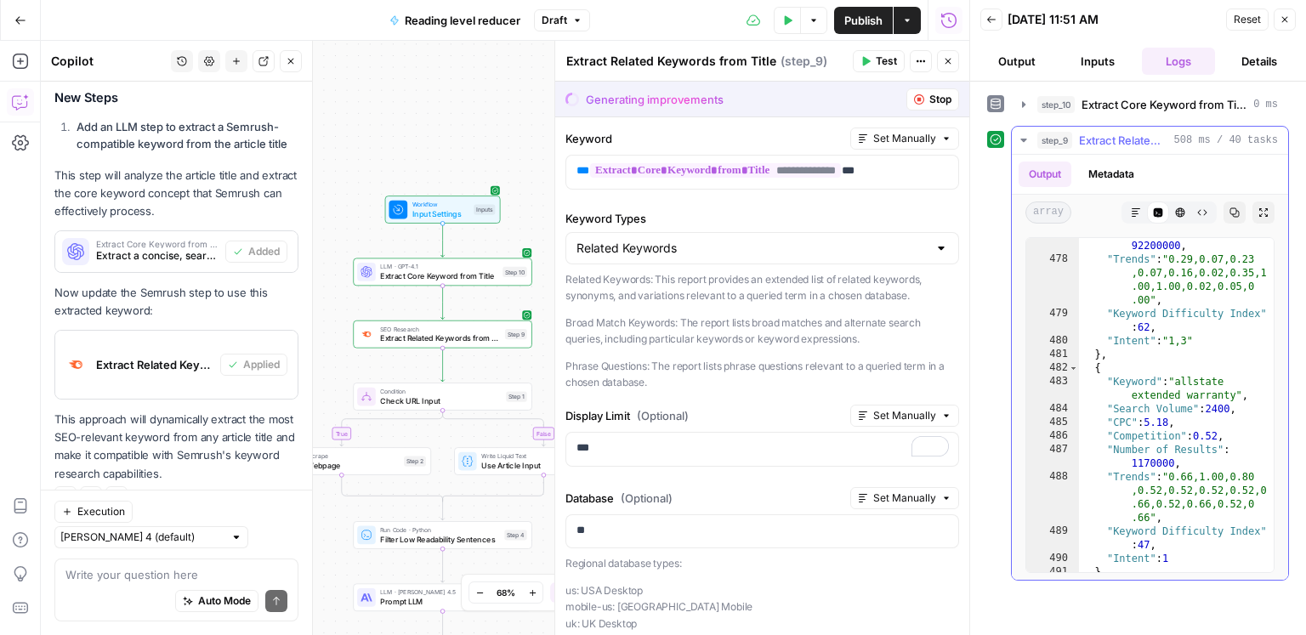
scroll to position [10269, 0]
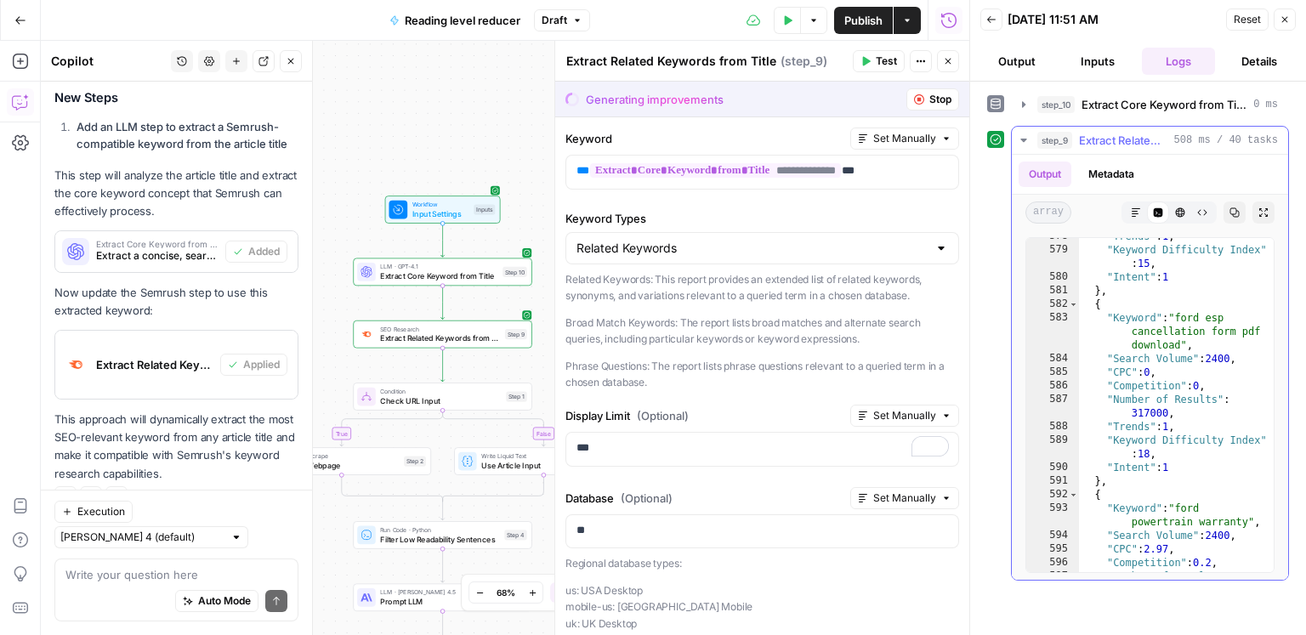
scroll to position [12377, 0]
click at [463, 316] on icon "button" at bounding box center [460, 313] width 9 height 9
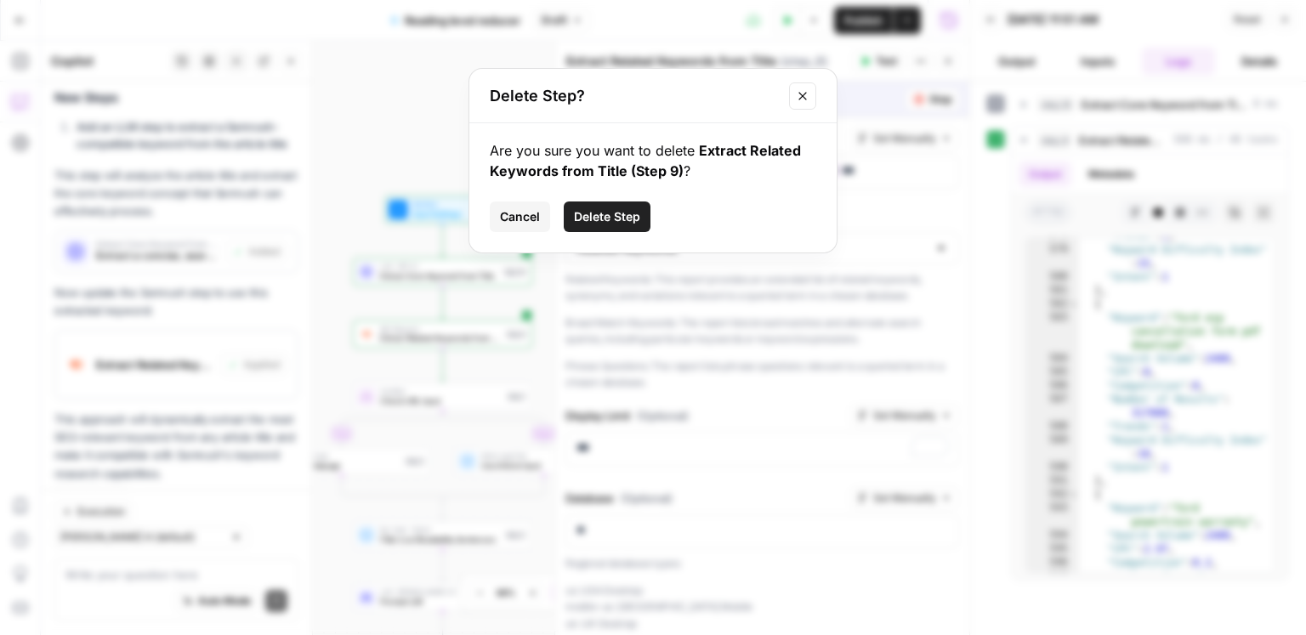
drag, startPoint x: 589, startPoint y: 219, endPoint x: 530, endPoint y: 253, distance: 68.6
click at [589, 219] on span "Delete Step" at bounding box center [607, 216] width 66 height 17
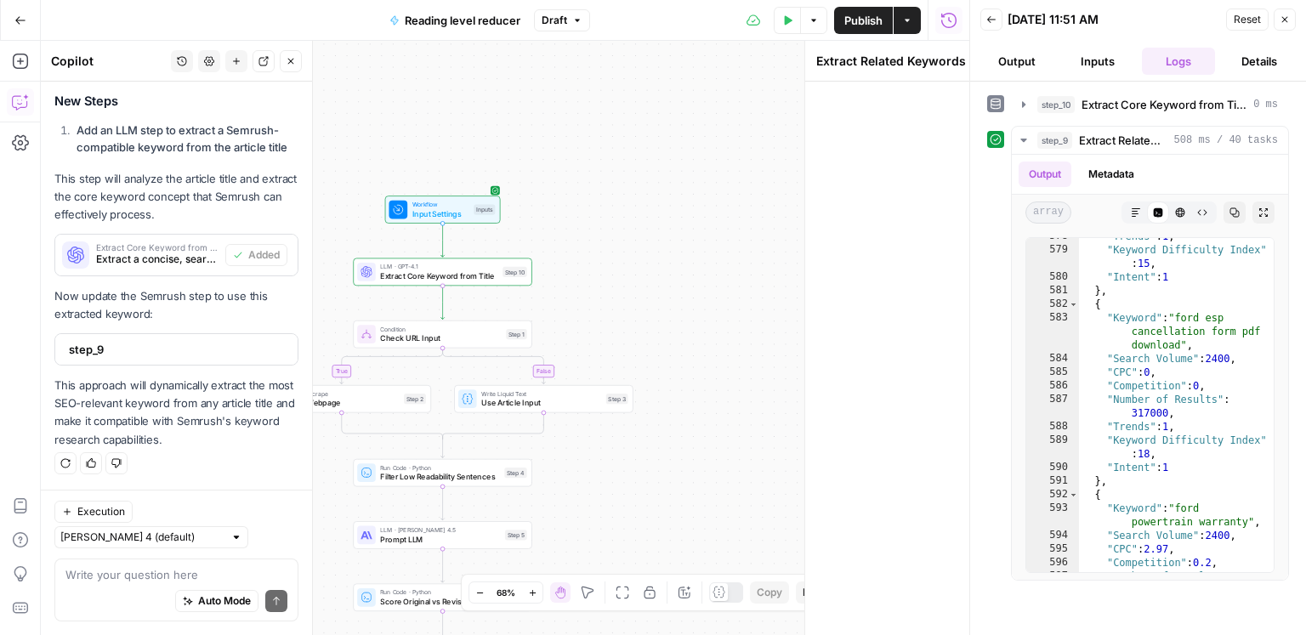
scroll to position [4549, 0]
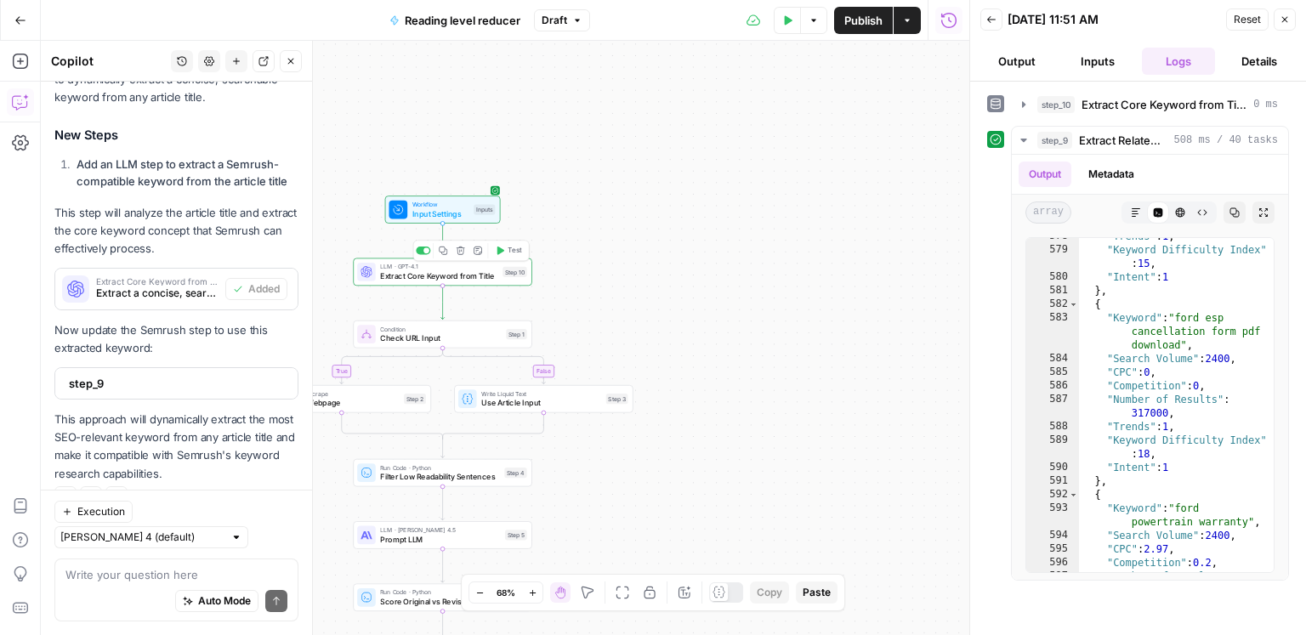
click at [465, 252] on button "Delete step" at bounding box center [460, 250] width 15 height 15
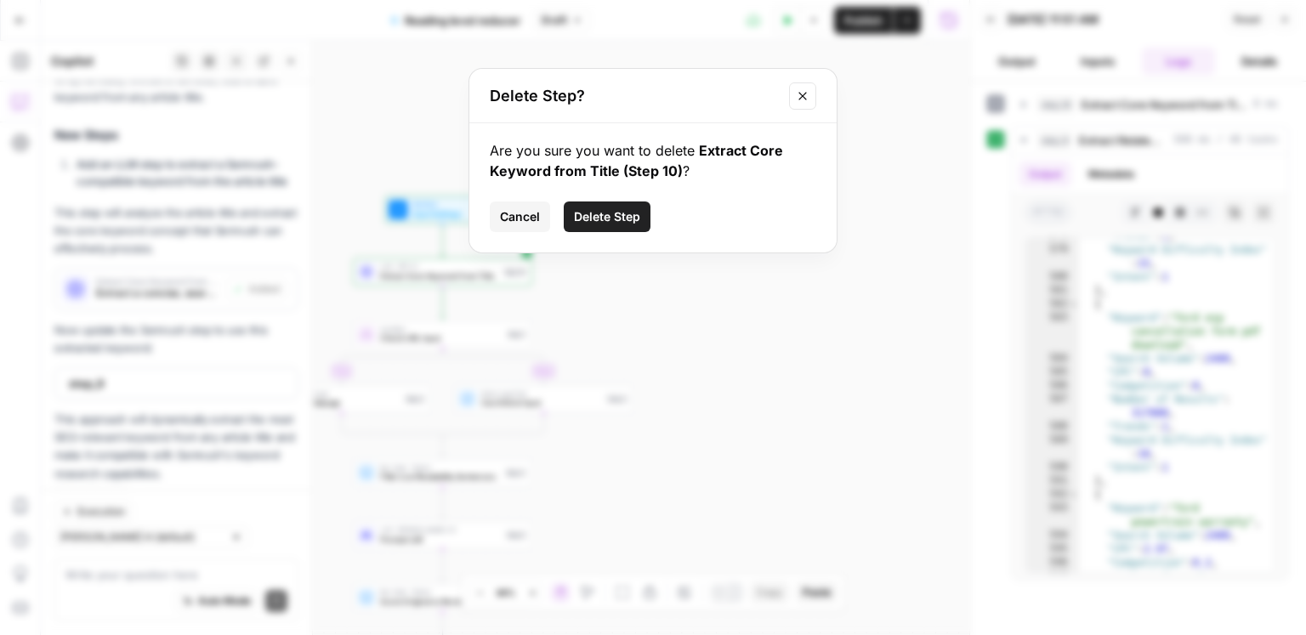
click at [616, 217] on span "Delete Step" at bounding box center [607, 216] width 66 height 17
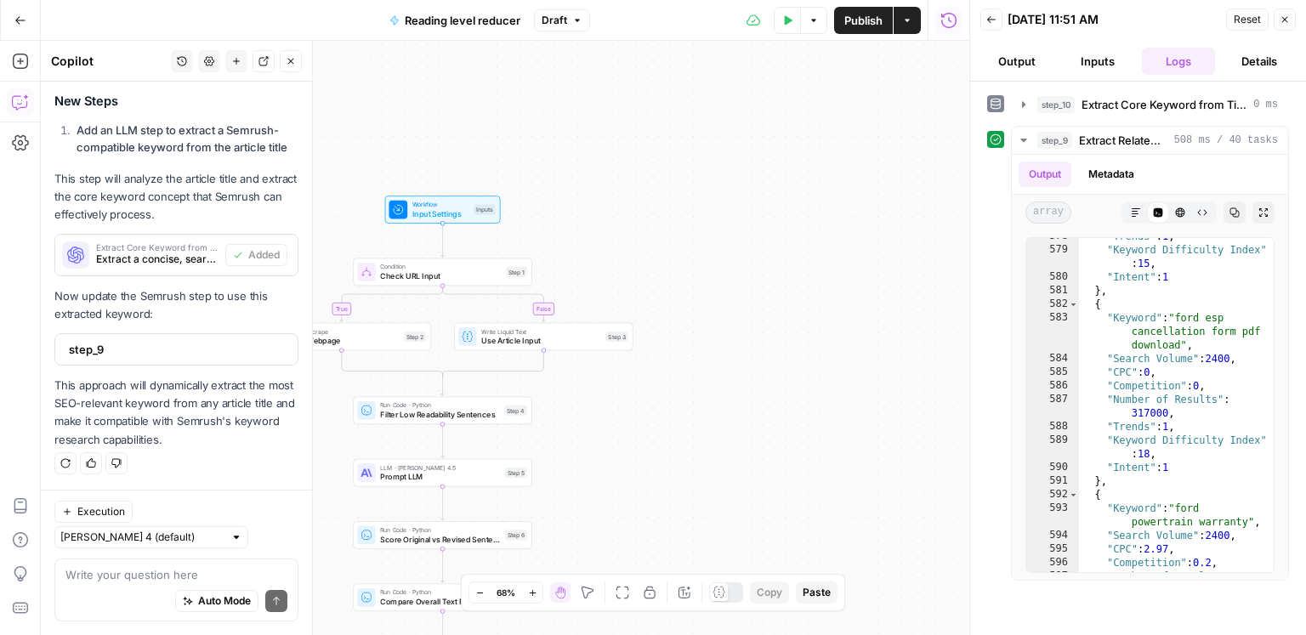
scroll to position [4494, 0]
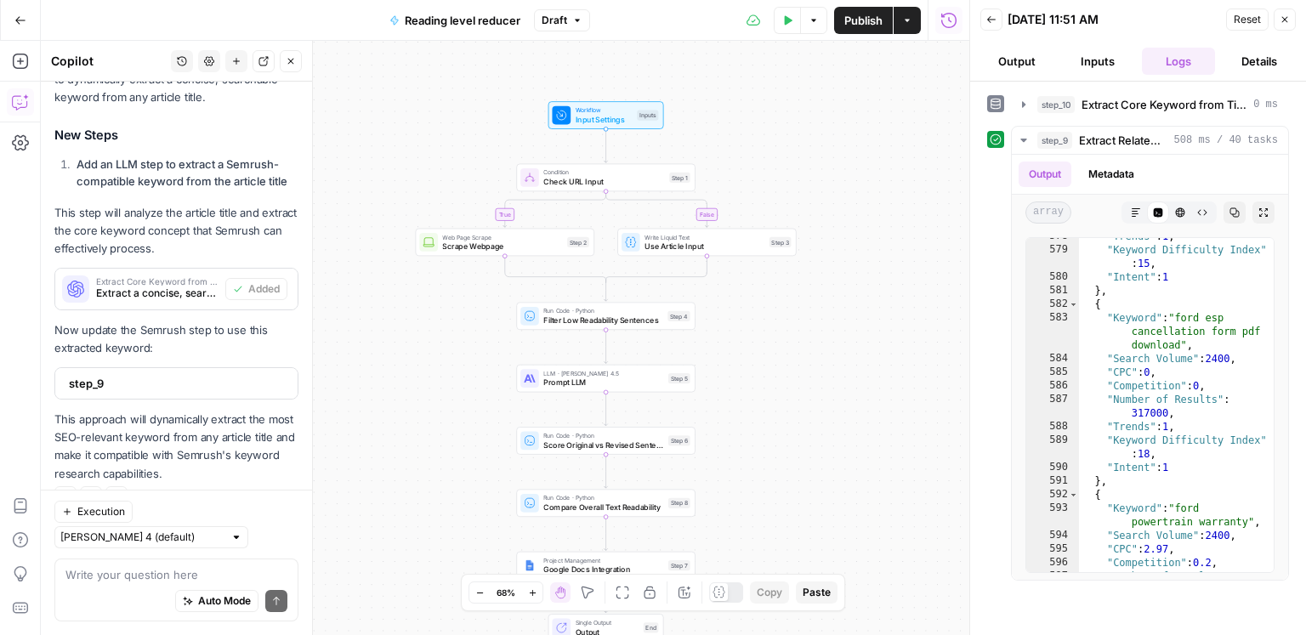
drag, startPoint x: 731, startPoint y: 461, endPoint x: 880, endPoint y: 372, distance: 173.1
click at [899, 358] on div "true false Workflow Input Settings Inputs Condition Check URL Input Step 1 Web …" at bounding box center [505, 338] width 929 height 594
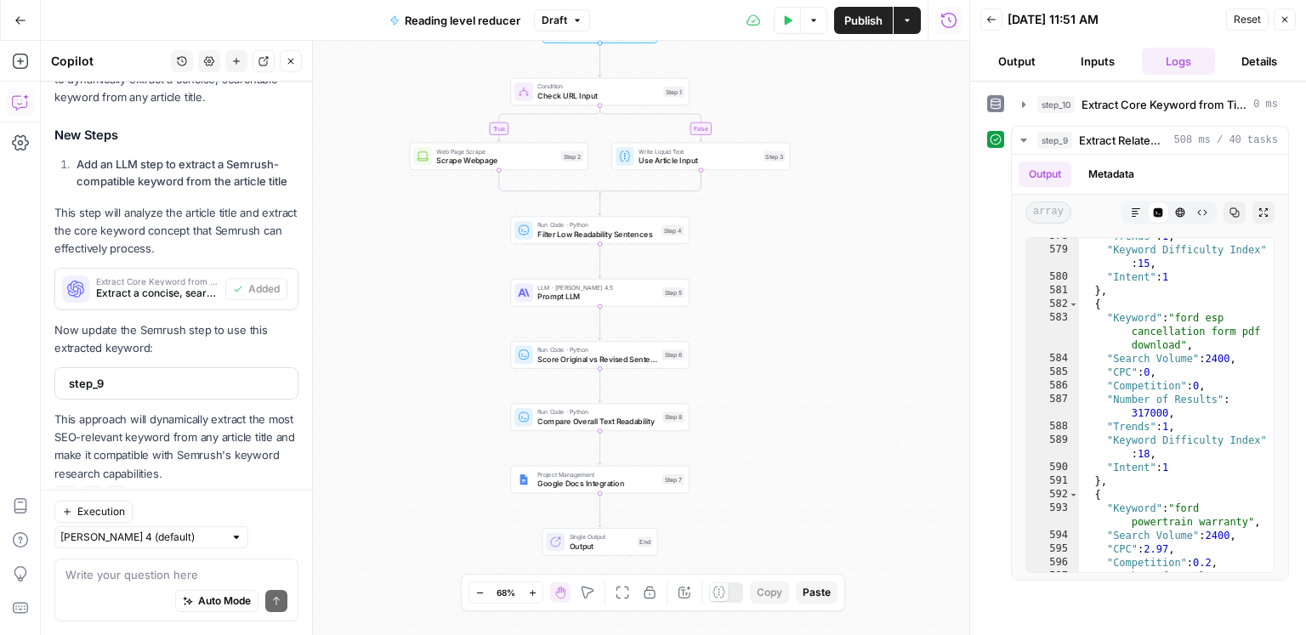
drag, startPoint x: 784, startPoint y: 457, endPoint x: 754, endPoint y: 303, distance: 156.8
click at [754, 303] on div "true false Workflow Input Settings Inputs Condition Check URL Input Step 1 Web …" at bounding box center [505, 338] width 929 height 594
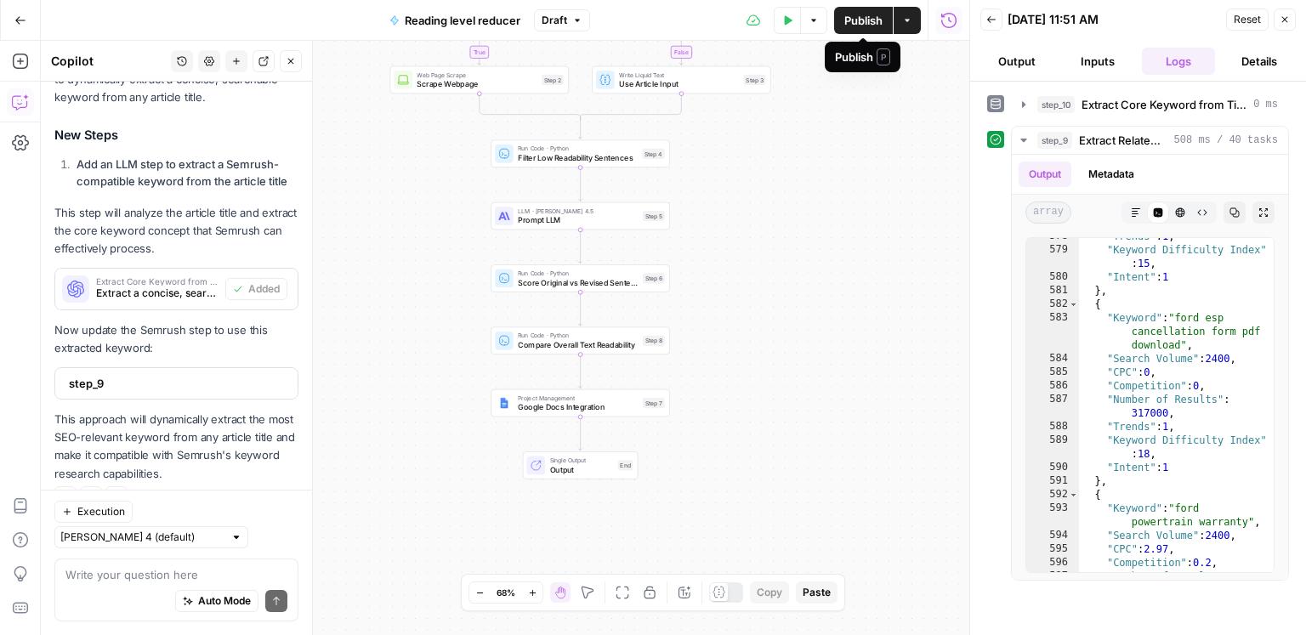
click at [869, 21] on span "Publish" at bounding box center [863, 20] width 38 height 17
